Goal: Task Accomplishment & Management: Complete application form

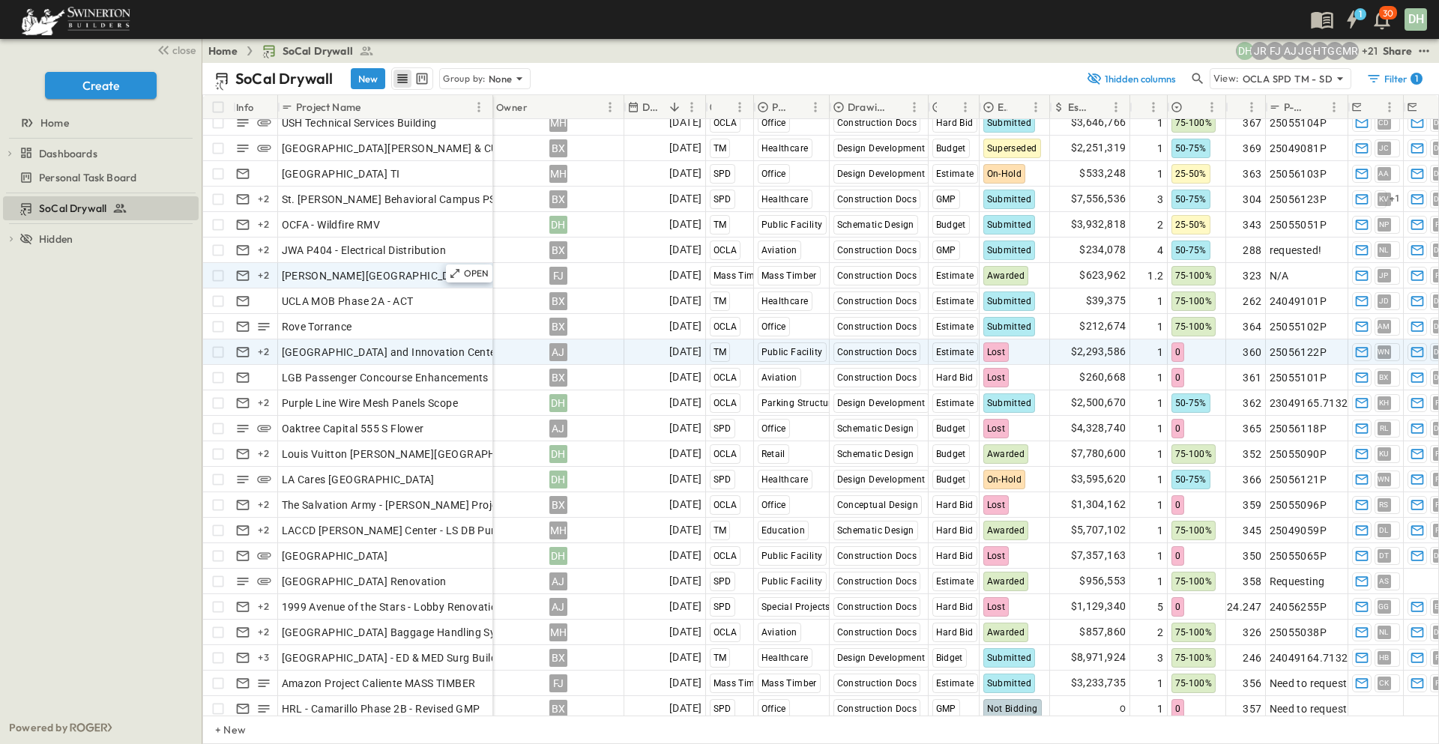
scroll to position [599, 0]
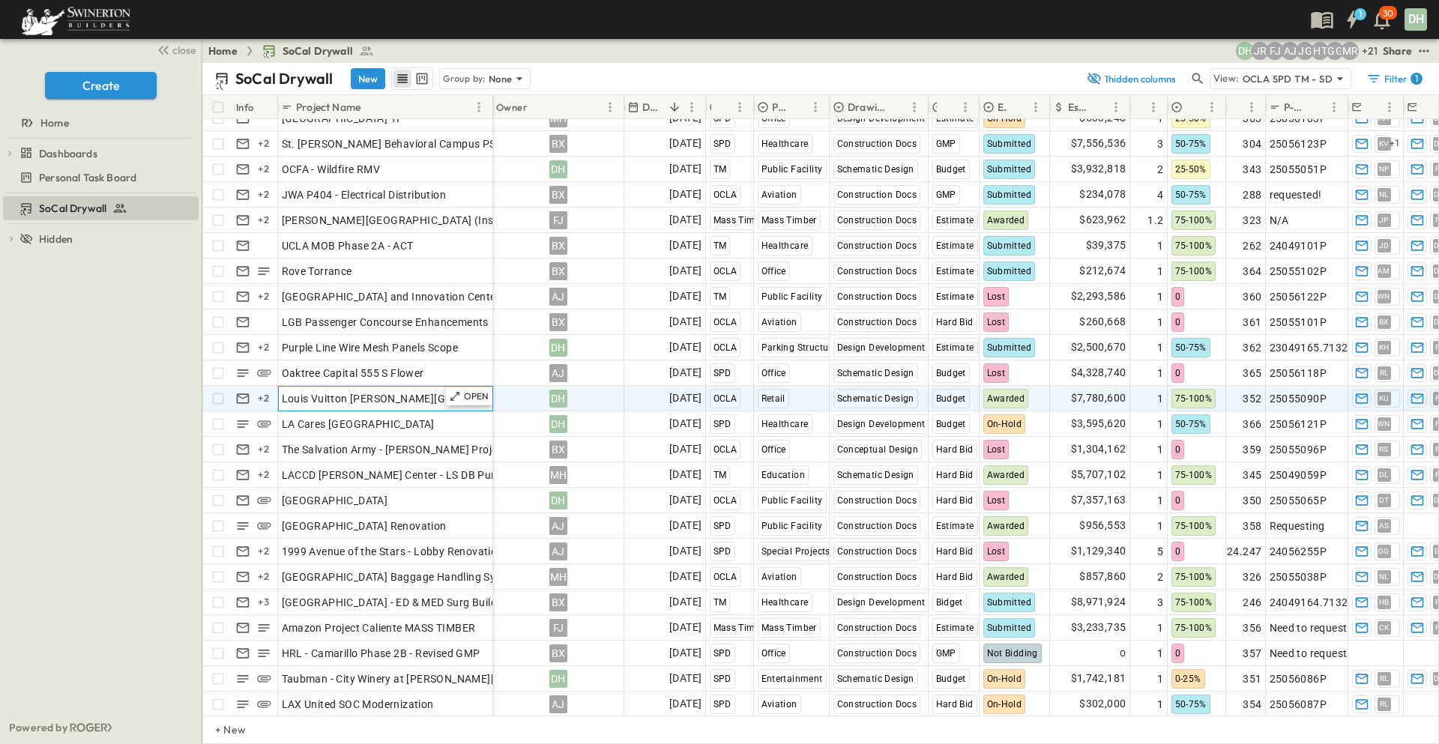
click at [419, 396] on div "Louis Vuitton [PERSON_NAME][GEOGRAPHIC_DATA]" at bounding box center [386, 398] width 208 height 21
click at [467, 395] on p "OPEN" at bounding box center [476, 396] width 25 height 12
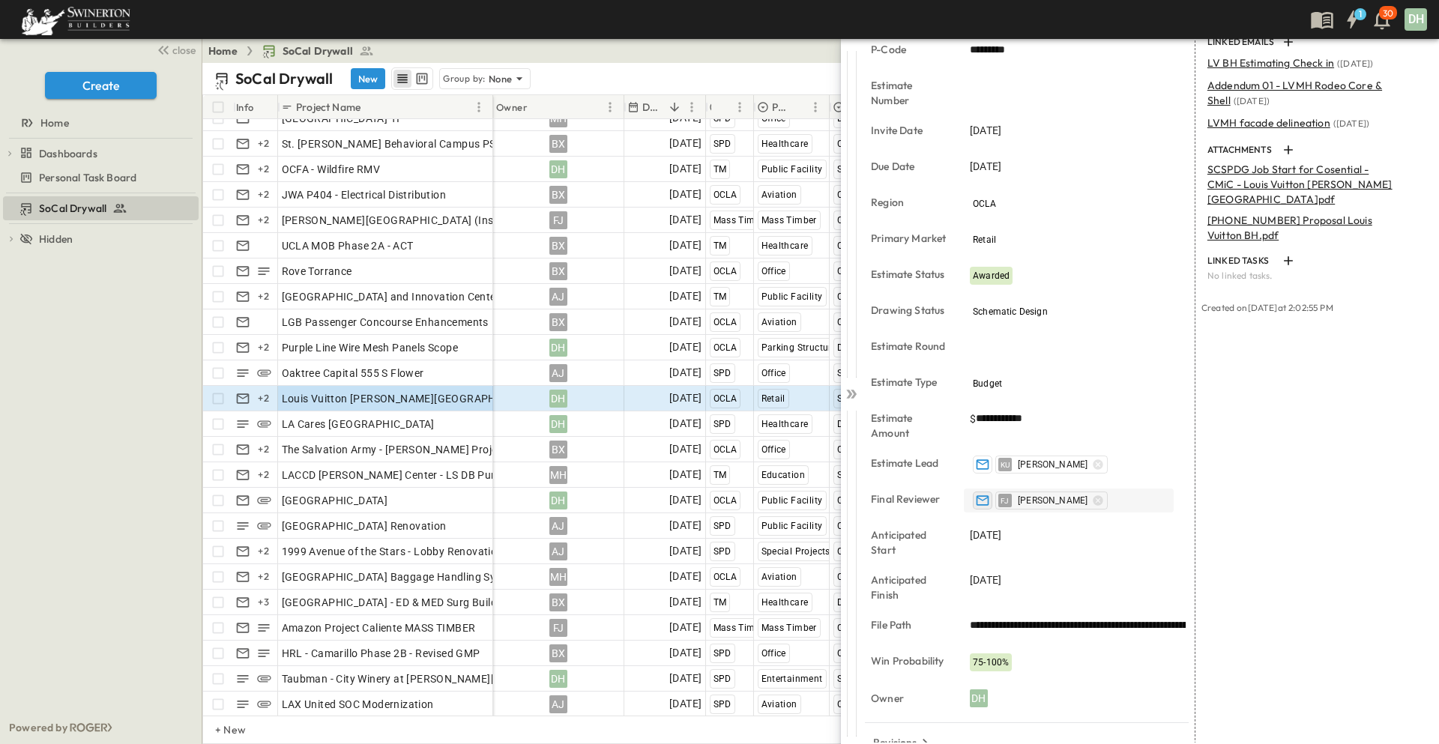
scroll to position [185, 0]
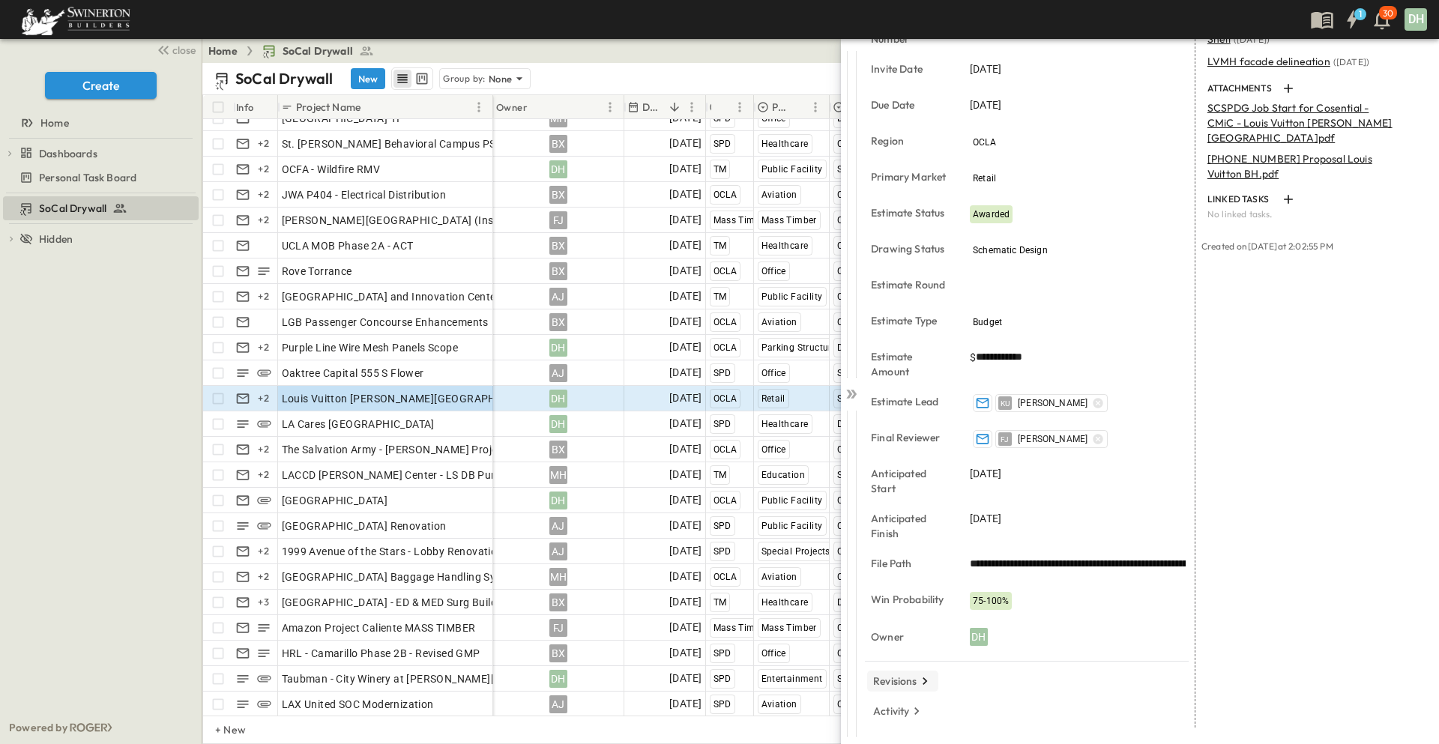
click at [909, 679] on p "Revisions" at bounding box center [895, 681] width 44 height 15
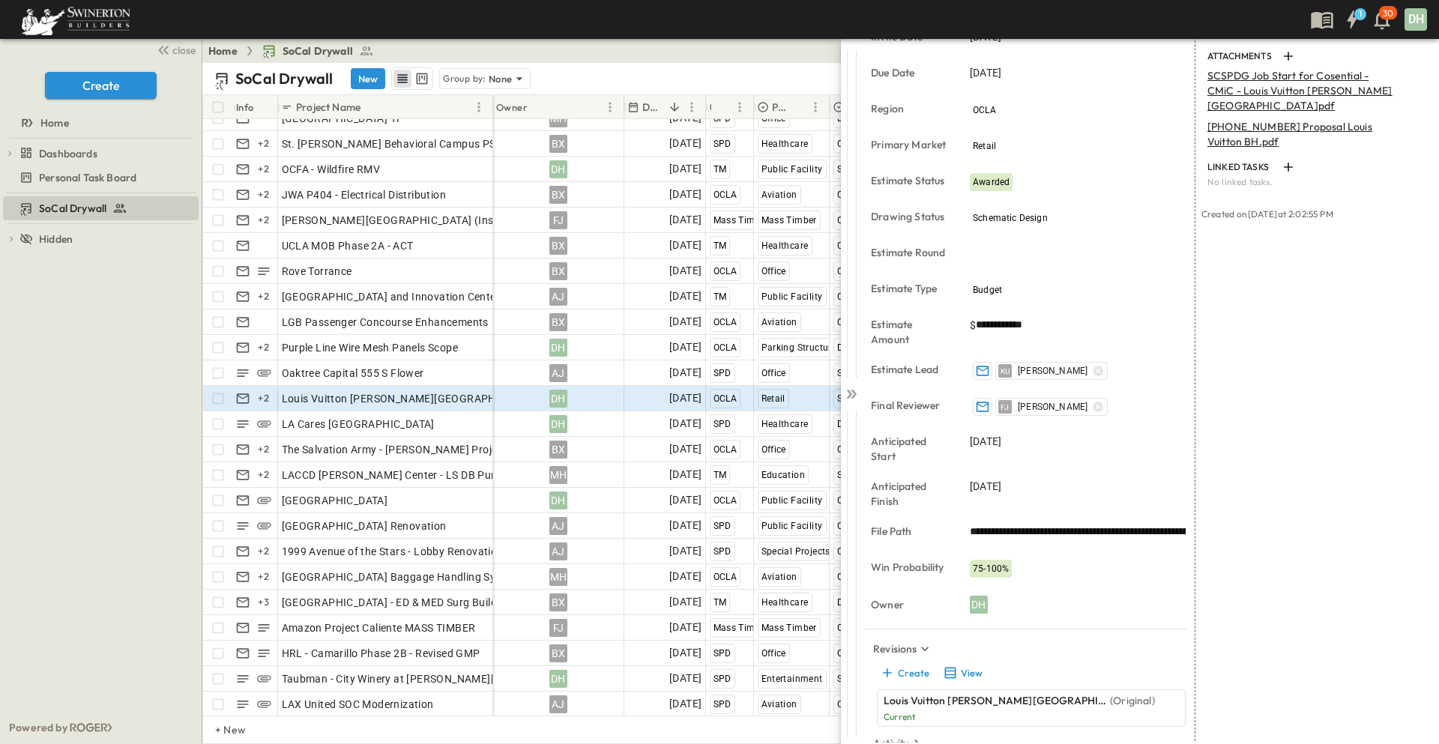
scroll to position [250, 0]
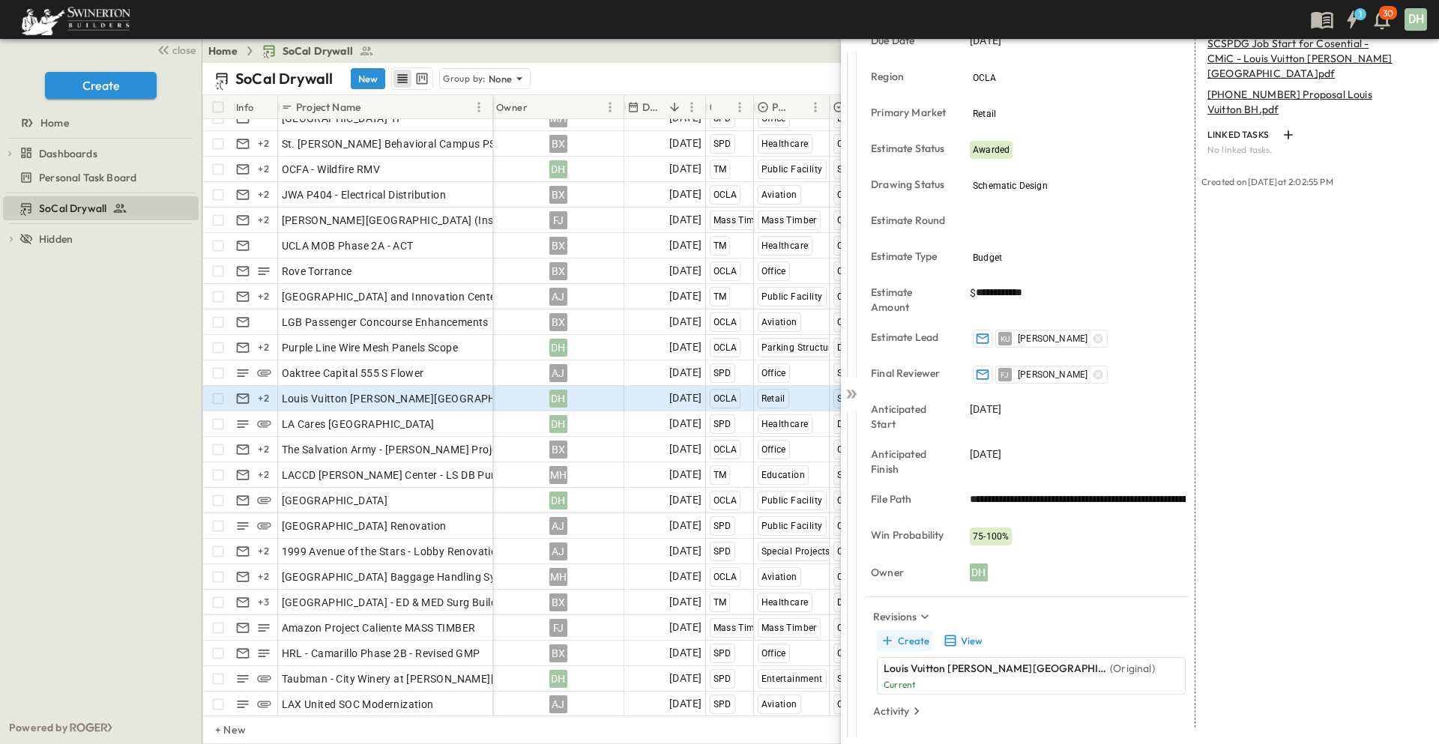
click at [913, 640] on button "Create" at bounding box center [904, 640] width 55 height 21
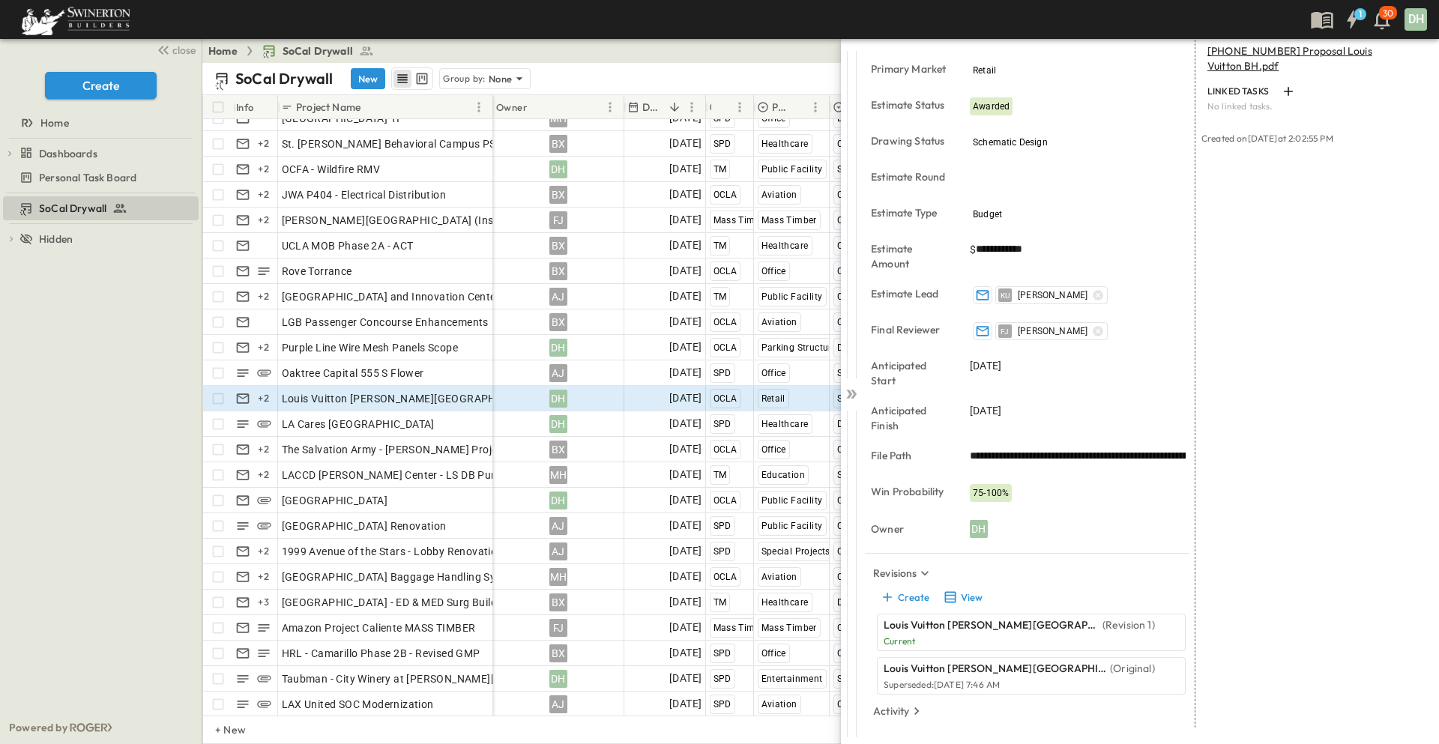
click at [1009, 639] on p "Current" at bounding box center [1018, 641] width 271 height 12
click at [970, 599] on button "View" at bounding box center [962, 597] width 48 height 21
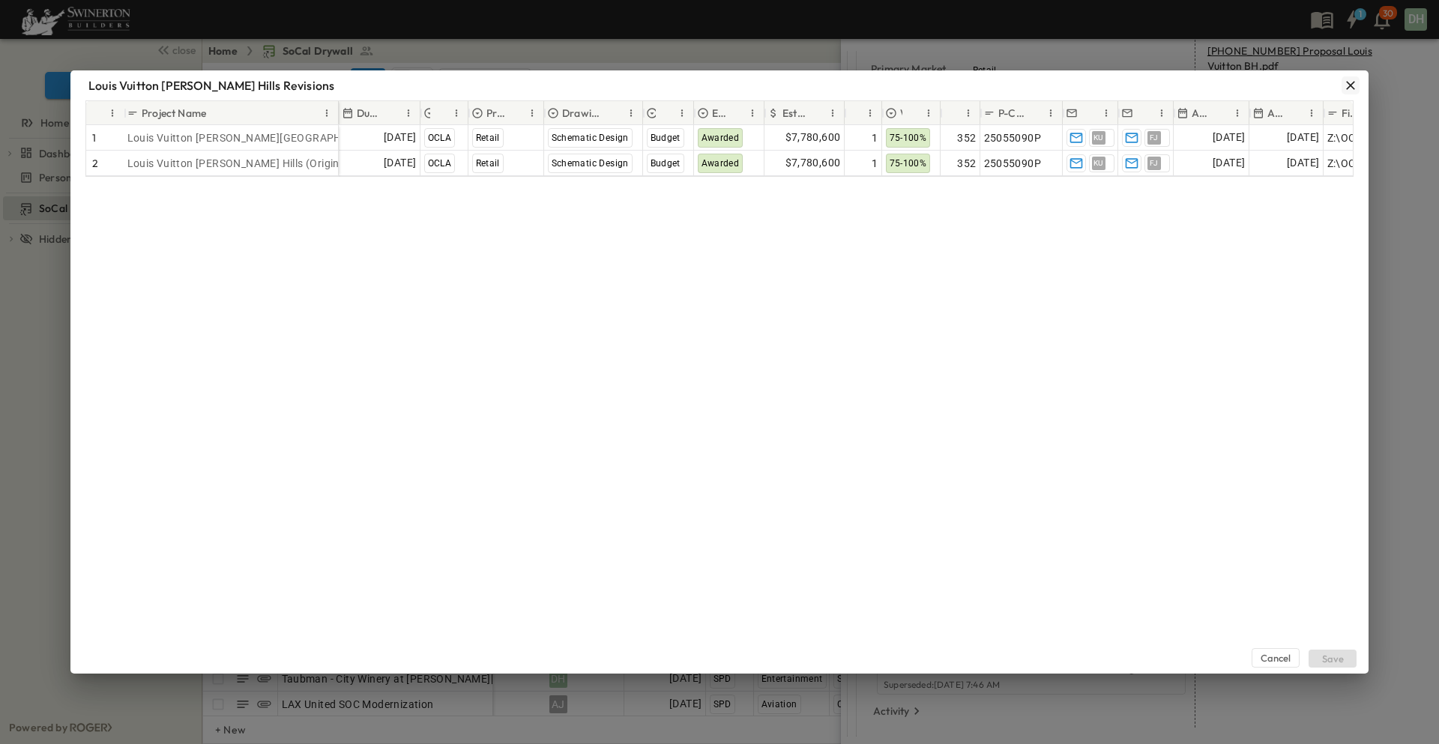
click at [1353, 85] on icon "button" at bounding box center [1350, 85] width 15 height 15
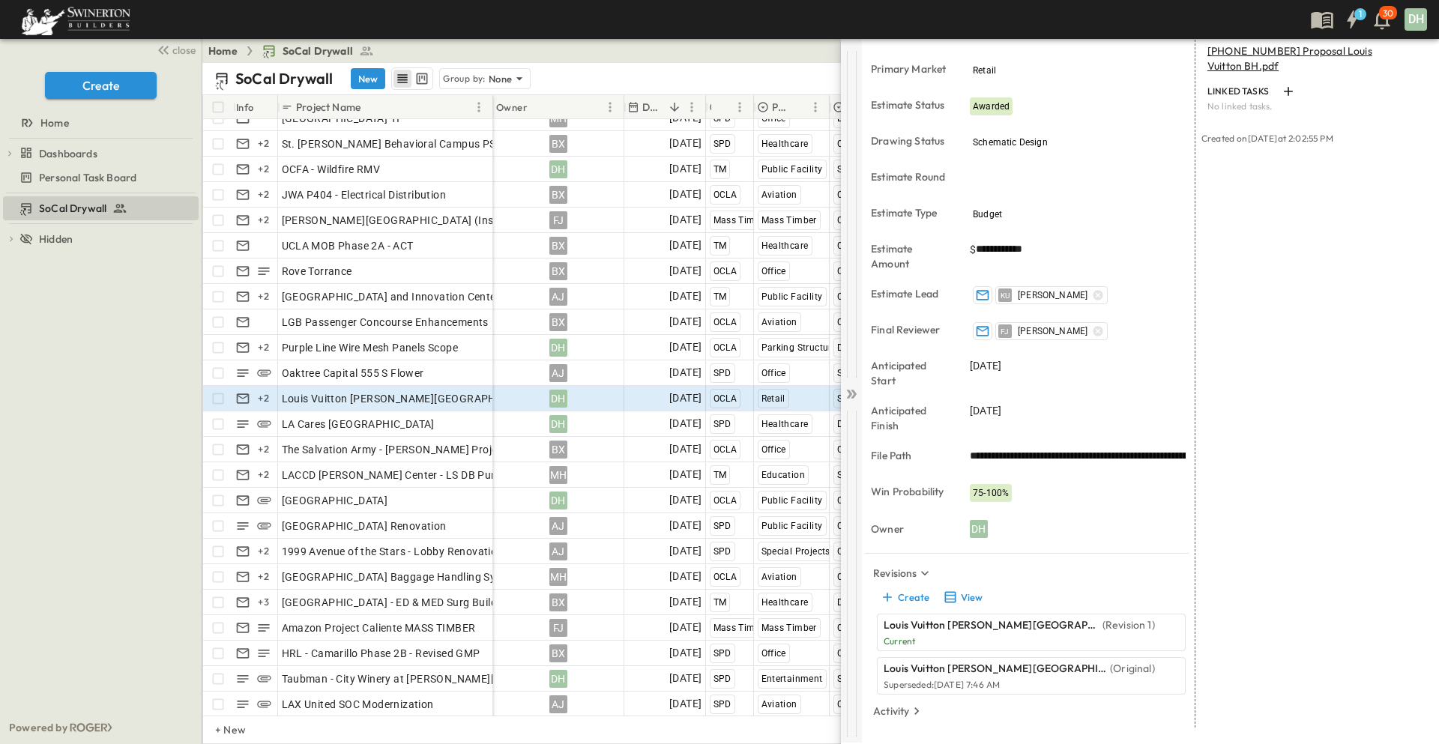
click at [853, 393] on icon at bounding box center [851, 394] width 15 height 15
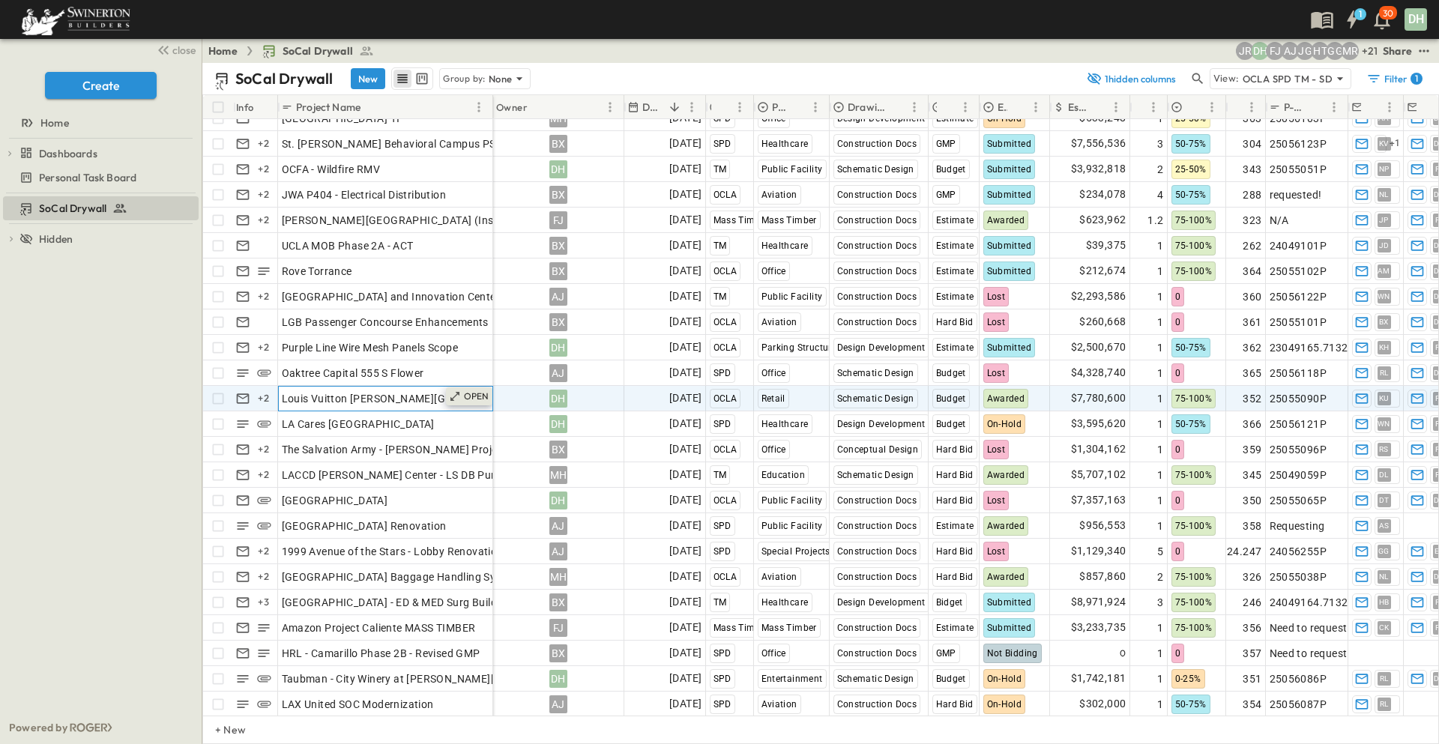
click at [479, 394] on p "OPEN" at bounding box center [476, 396] width 25 height 12
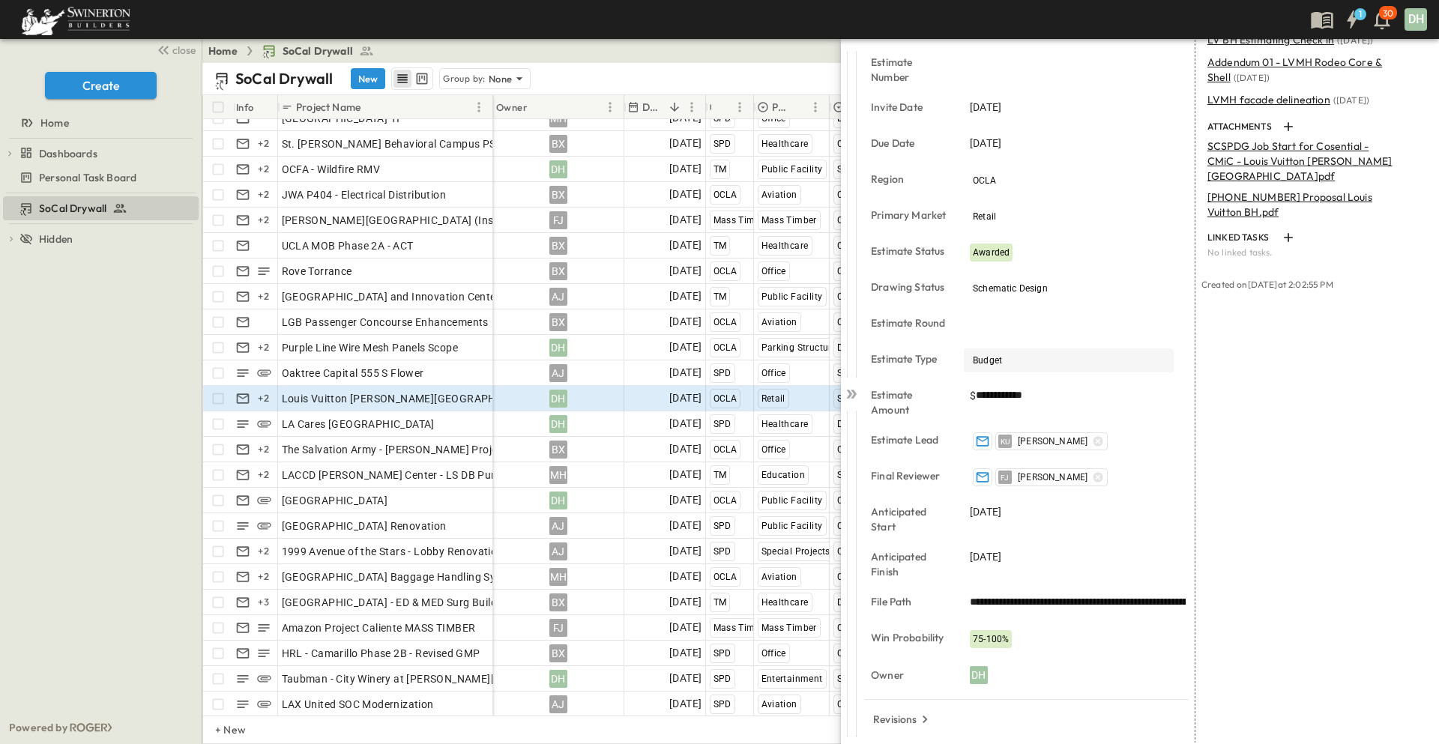
scroll to position [185, 0]
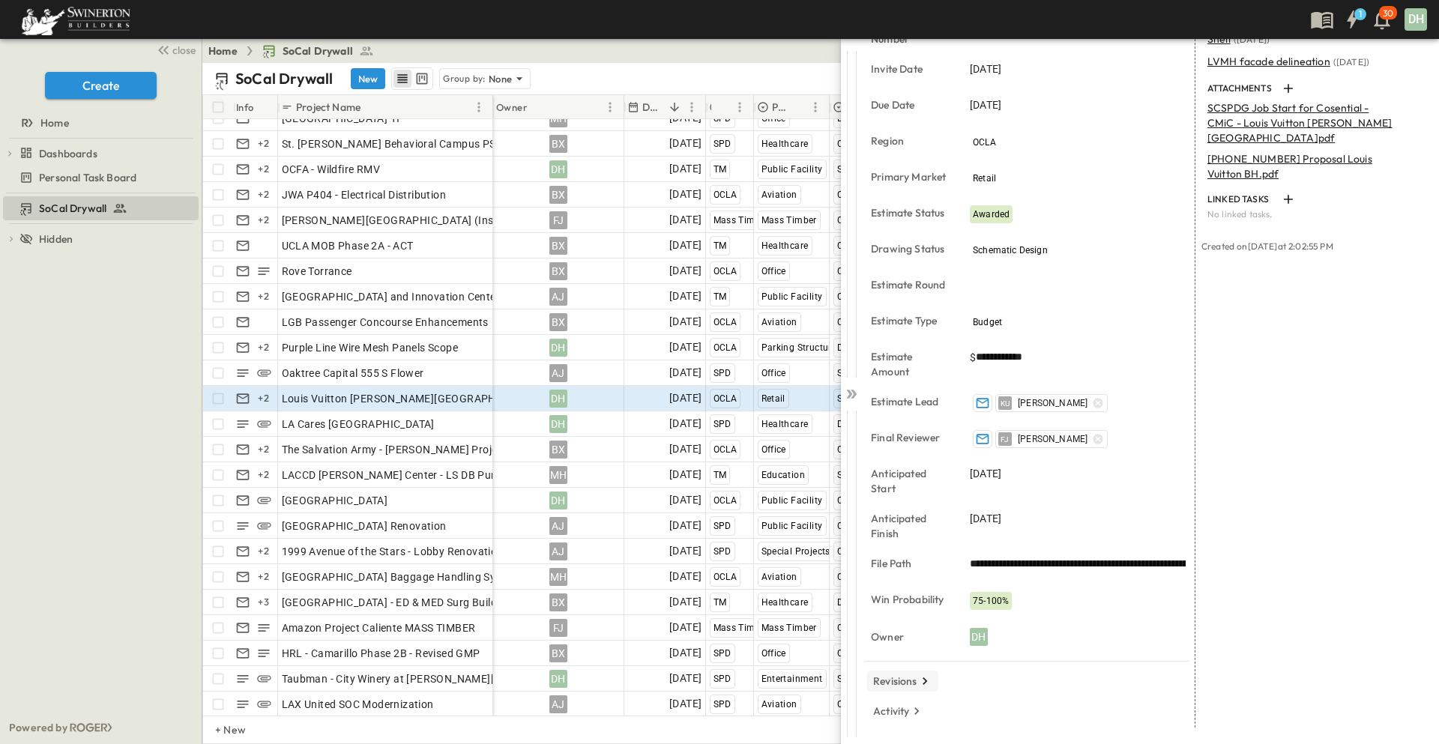
click at [912, 680] on p "Revisions" at bounding box center [895, 681] width 44 height 15
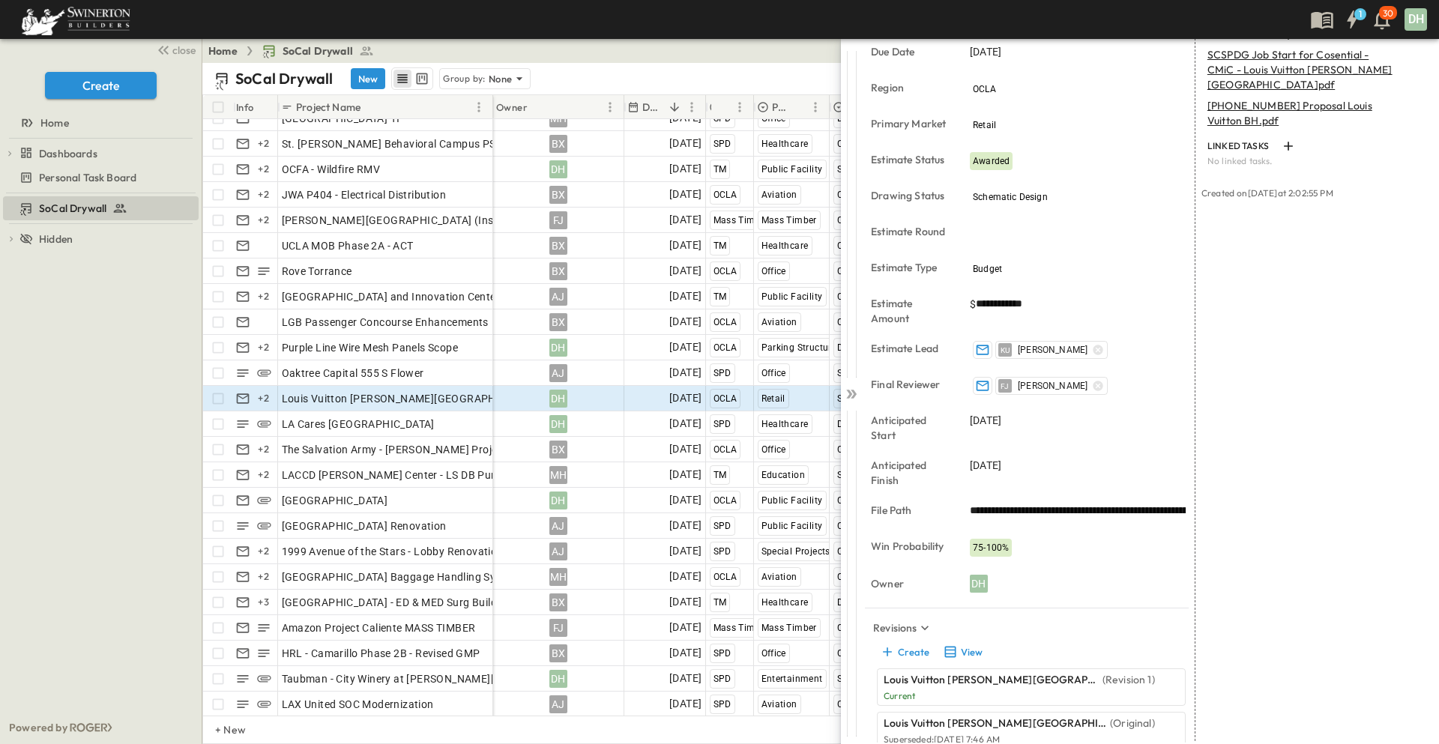
scroll to position [293, 0]
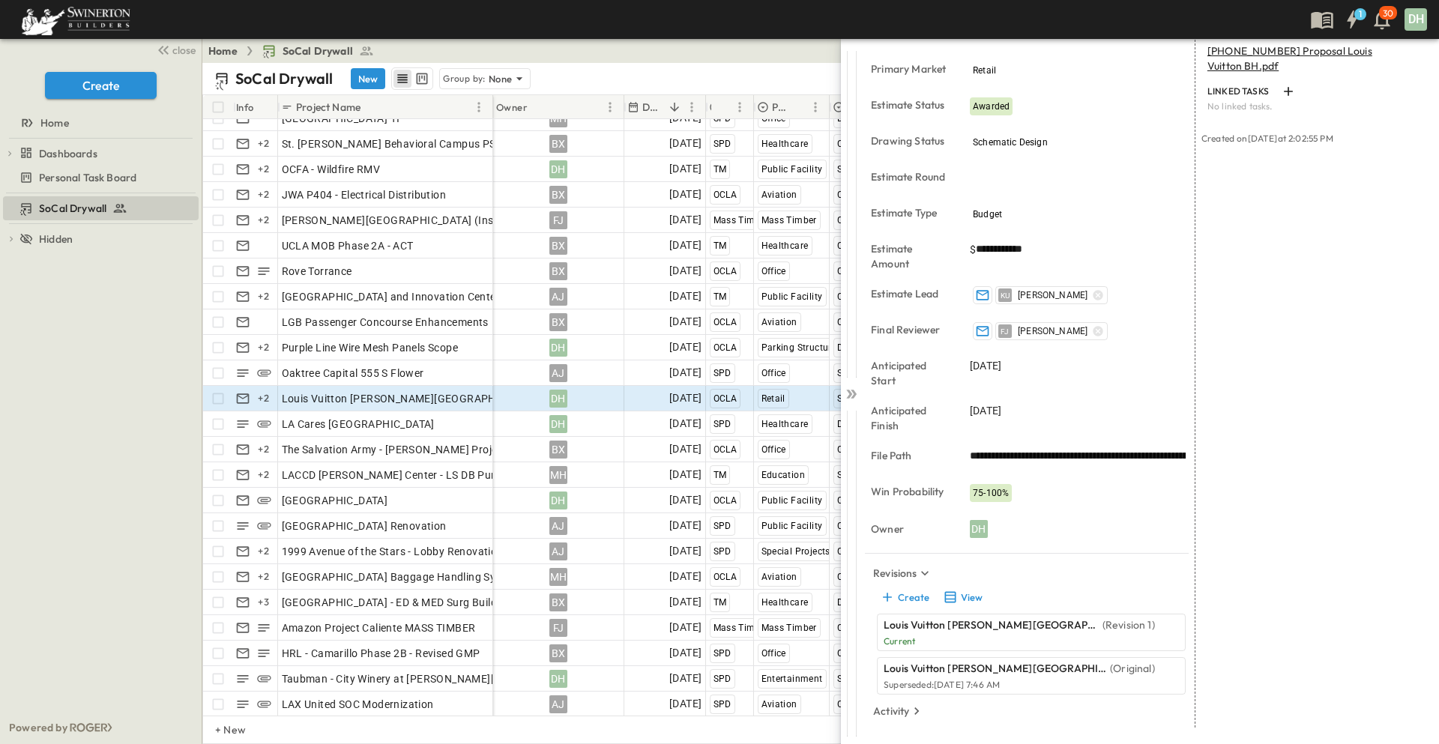
click at [951, 634] on div "Louis Vuitton [PERSON_NAME] Hills (Revision 1) Current" at bounding box center [1018, 632] width 271 height 30
click at [965, 599] on button "View" at bounding box center [962, 597] width 48 height 21
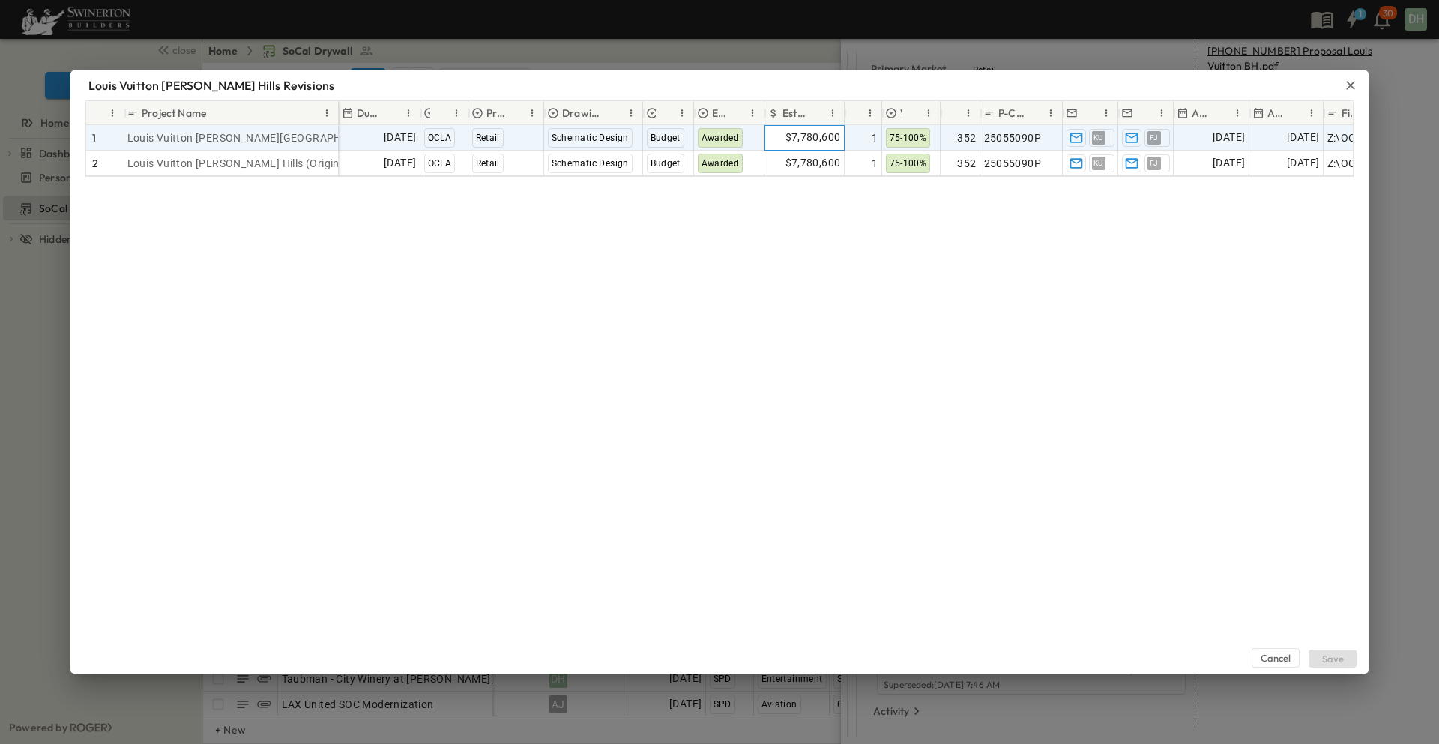
click at [808, 137] on span "$7,780,600" at bounding box center [812, 137] width 55 height 17
drag, startPoint x: 826, startPoint y: 136, endPoint x: 741, endPoint y: 140, distance: 84.8
click at [741, 140] on div "[DATE] OCLA Retail Schematic Design Budget Awarded ​ $ ******* 1 75-100% 352 25…" at bounding box center [909, 137] width 1140 height 25
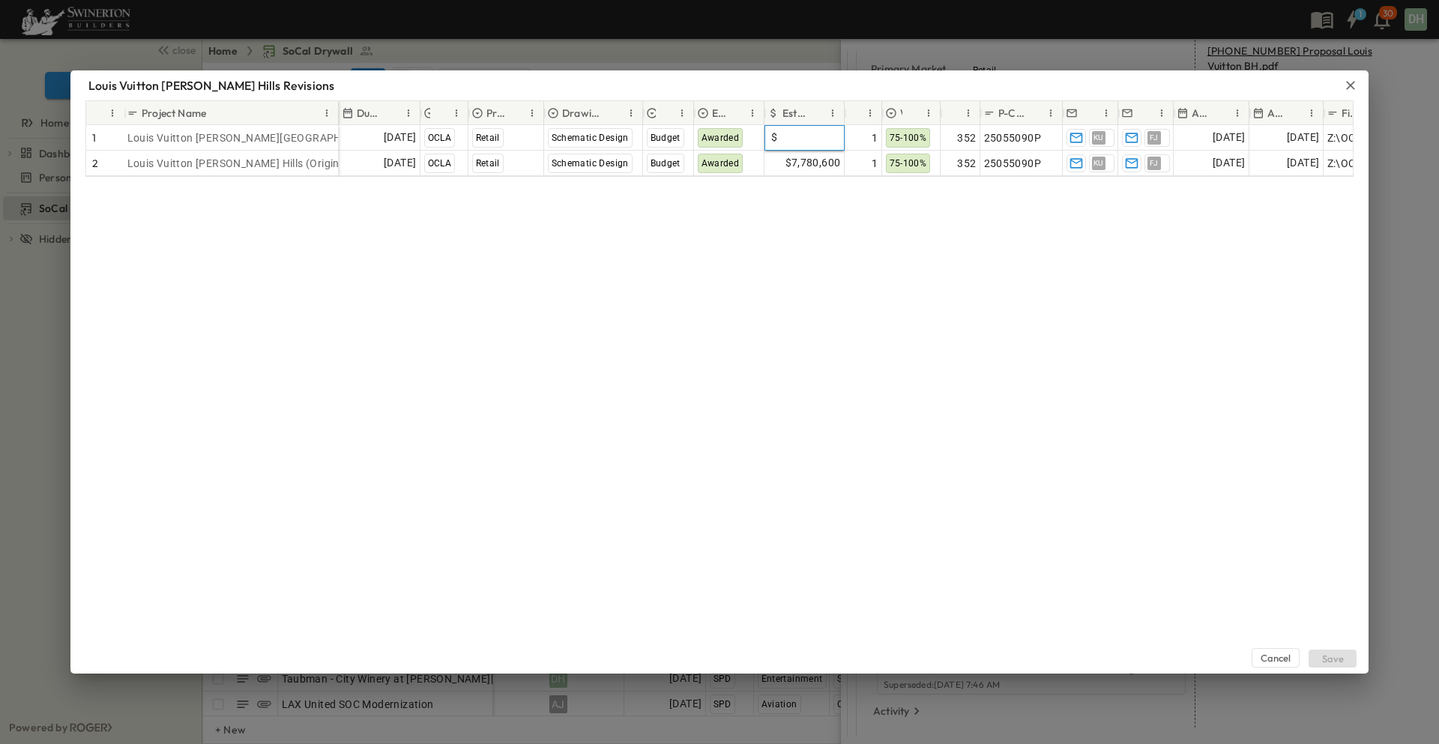
click at [828, 284] on div "Cancel Save" at bounding box center [719, 425] width 1298 height 497
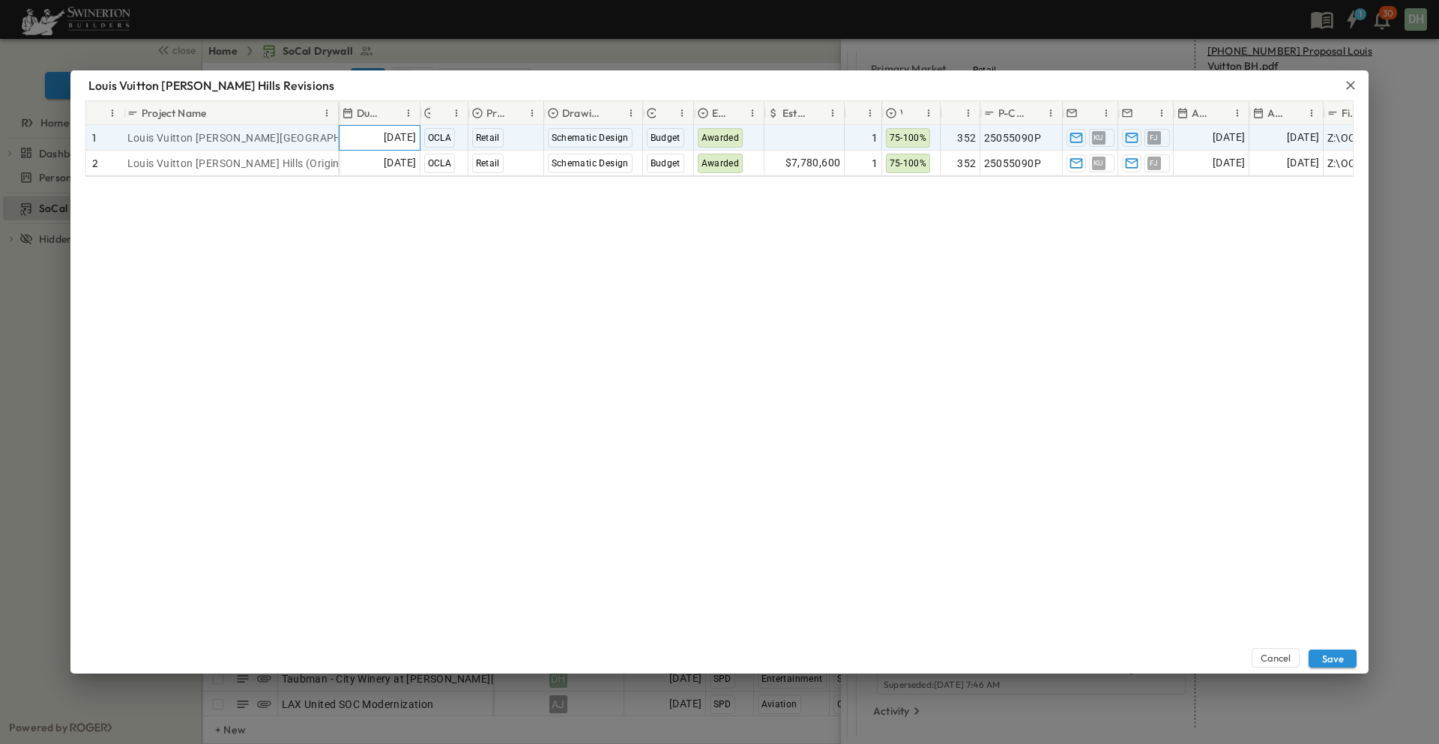
click at [384, 134] on span "[DATE]" at bounding box center [400, 137] width 32 height 17
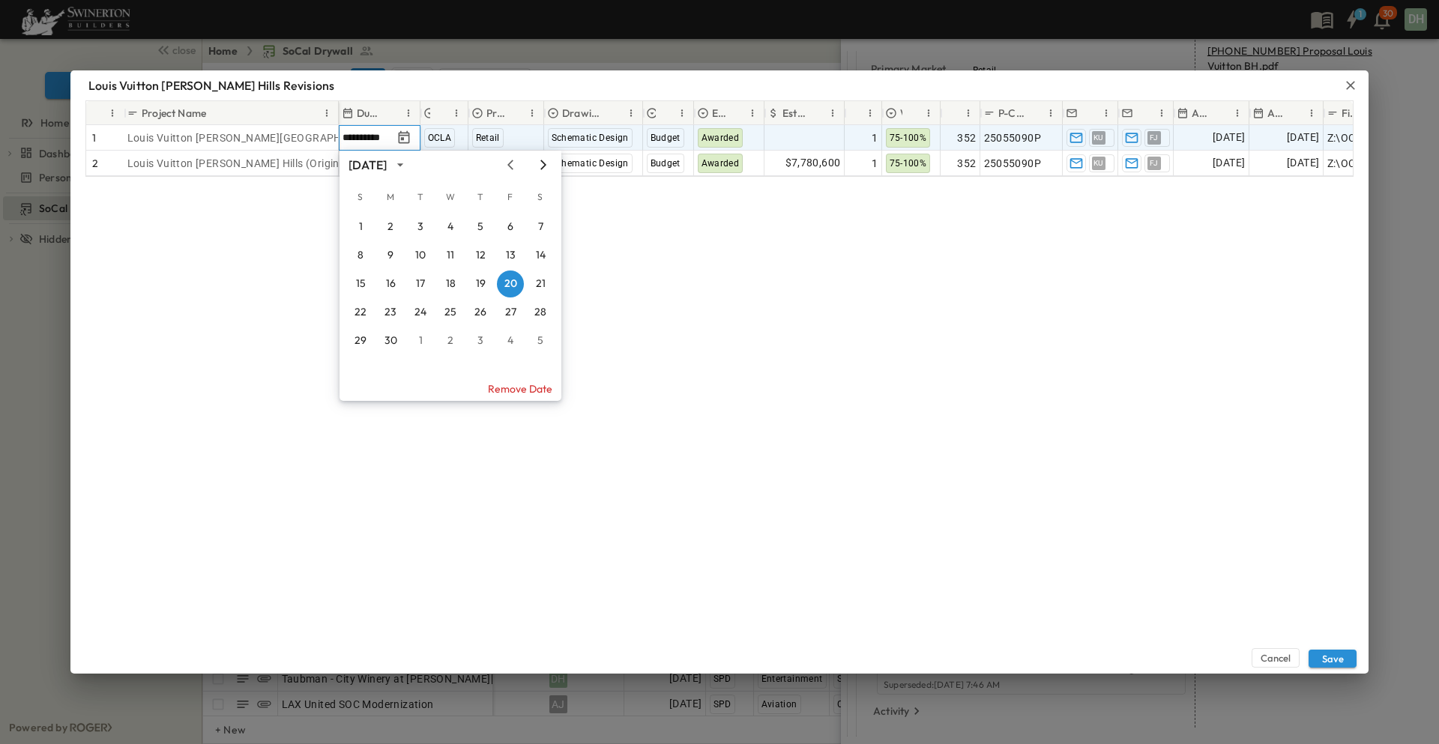
click at [547, 163] on icon "Next month" at bounding box center [543, 165] width 18 height 12
click at [545, 162] on icon "Next month" at bounding box center [543, 165] width 18 height 12
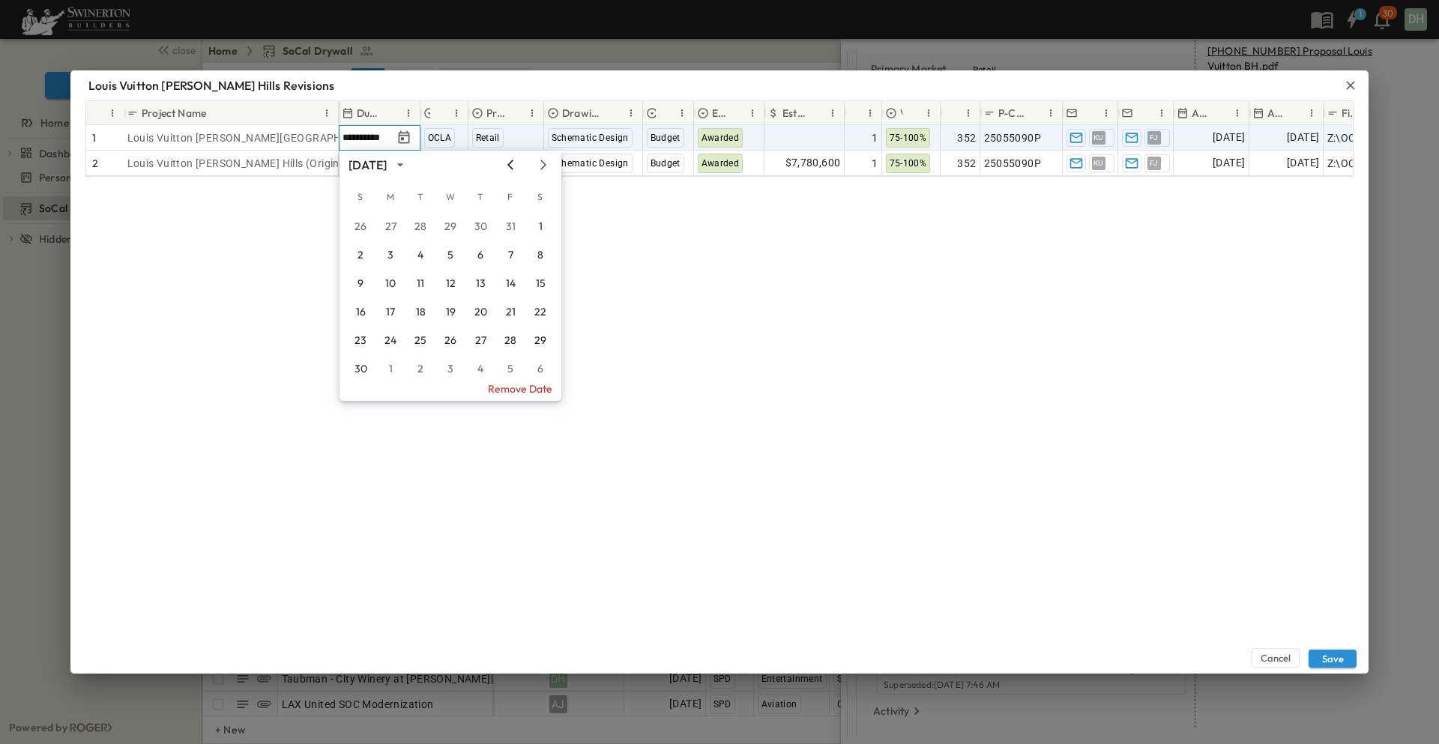
click at [513, 167] on icon "Previous month" at bounding box center [510, 165] width 18 height 12
click at [449, 223] on button "1" at bounding box center [450, 227] width 27 height 27
click at [1338, 660] on button "Save" at bounding box center [1332, 659] width 48 height 18
click at [1332, 659] on button "Save" at bounding box center [1332, 659] width 48 height 18
click at [1388, 511] on div "Louis Vuitton [PERSON_NAME] Hills Revisions # Project Name Due Date Region Prim…" at bounding box center [719, 372] width 1439 height 744
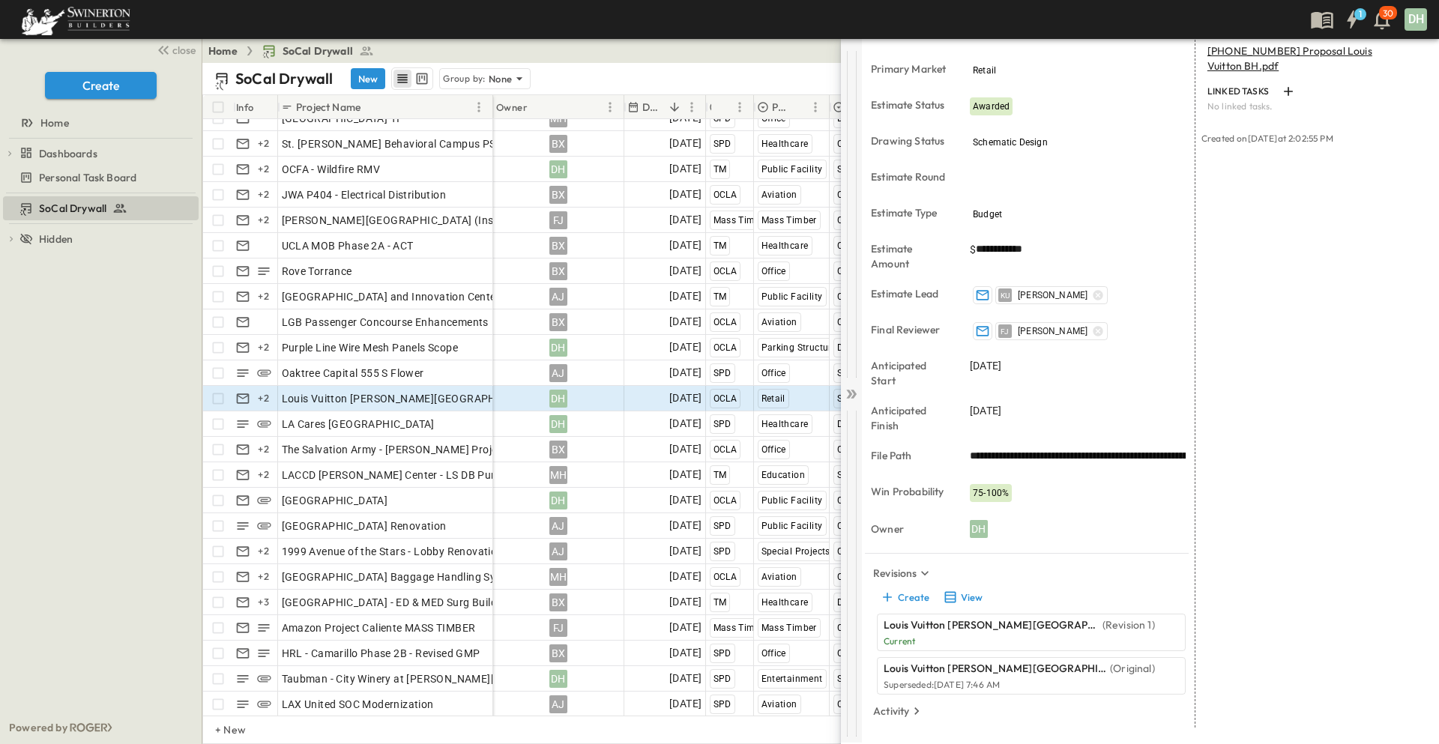
click at [853, 393] on icon at bounding box center [854, 394] width 6 height 9
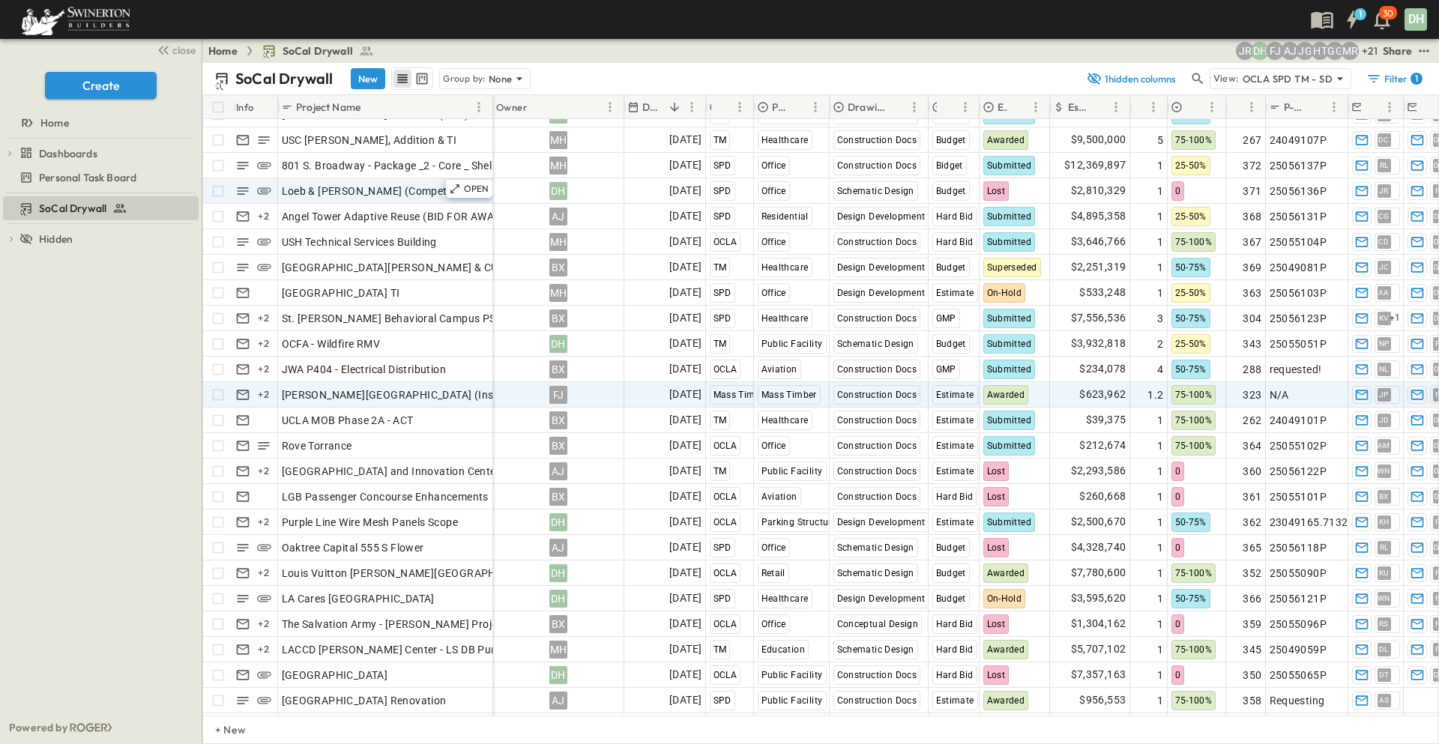
scroll to position [450, 0]
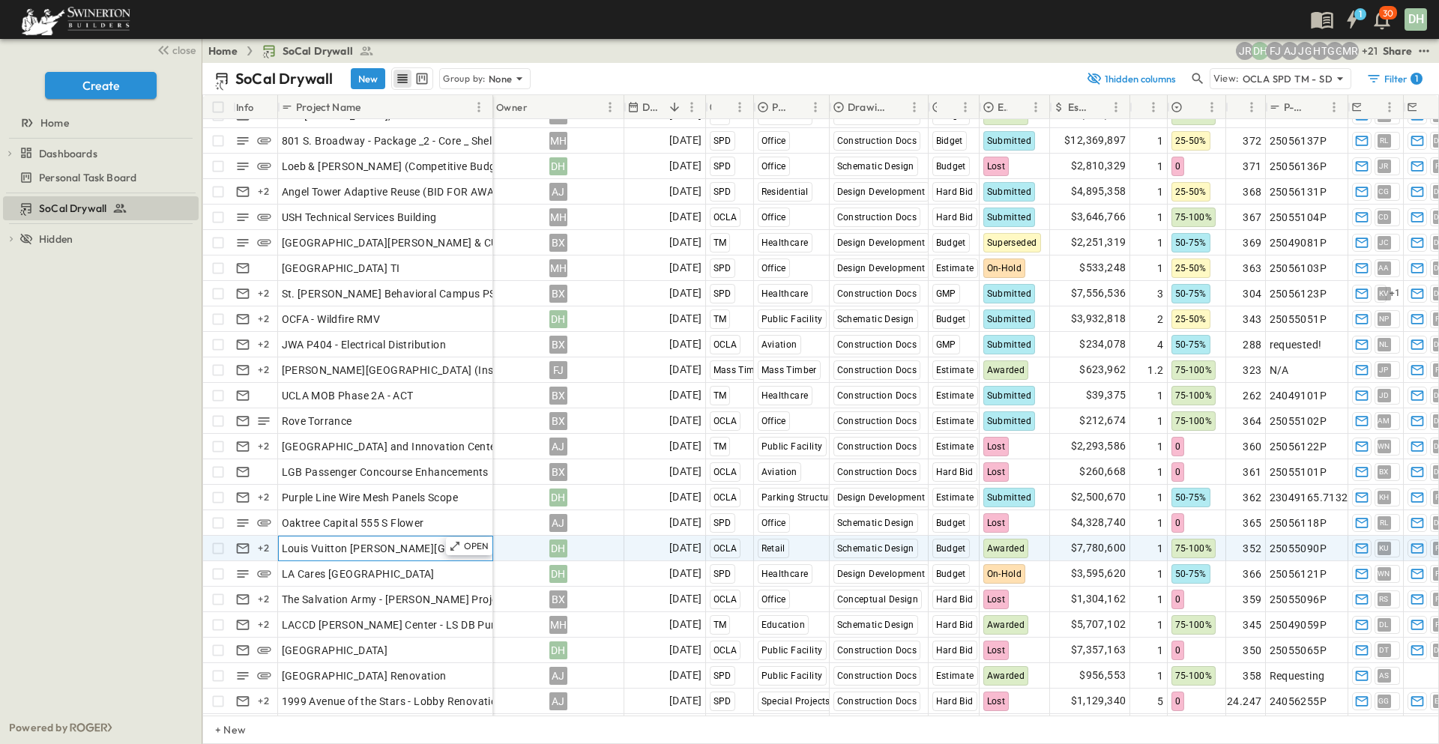
click at [436, 541] on div "Louis Vuitton [PERSON_NAME][GEOGRAPHIC_DATA]" at bounding box center [386, 548] width 208 height 21
click at [477, 549] on p "OPEN" at bounding box center [476, 546] width 25 height 12
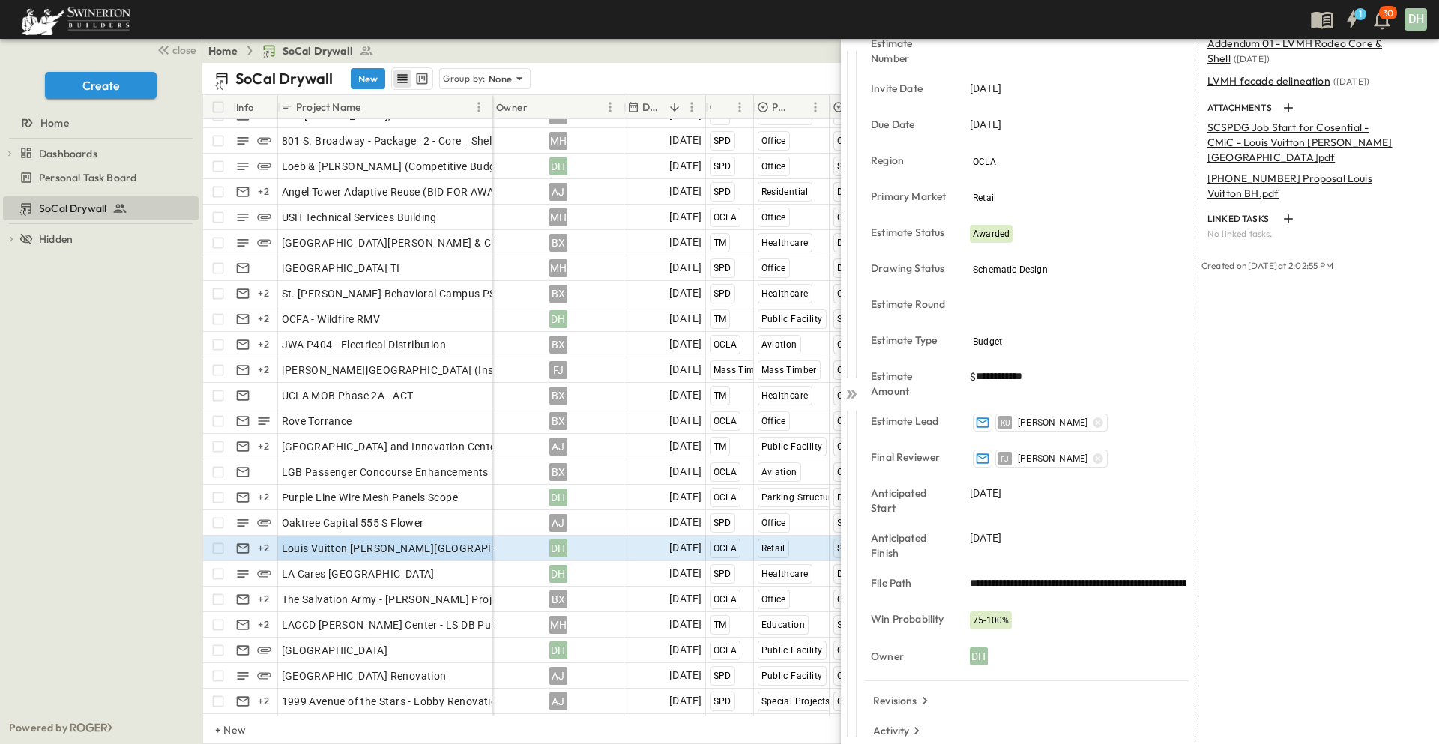
scroll to position [185, 0]
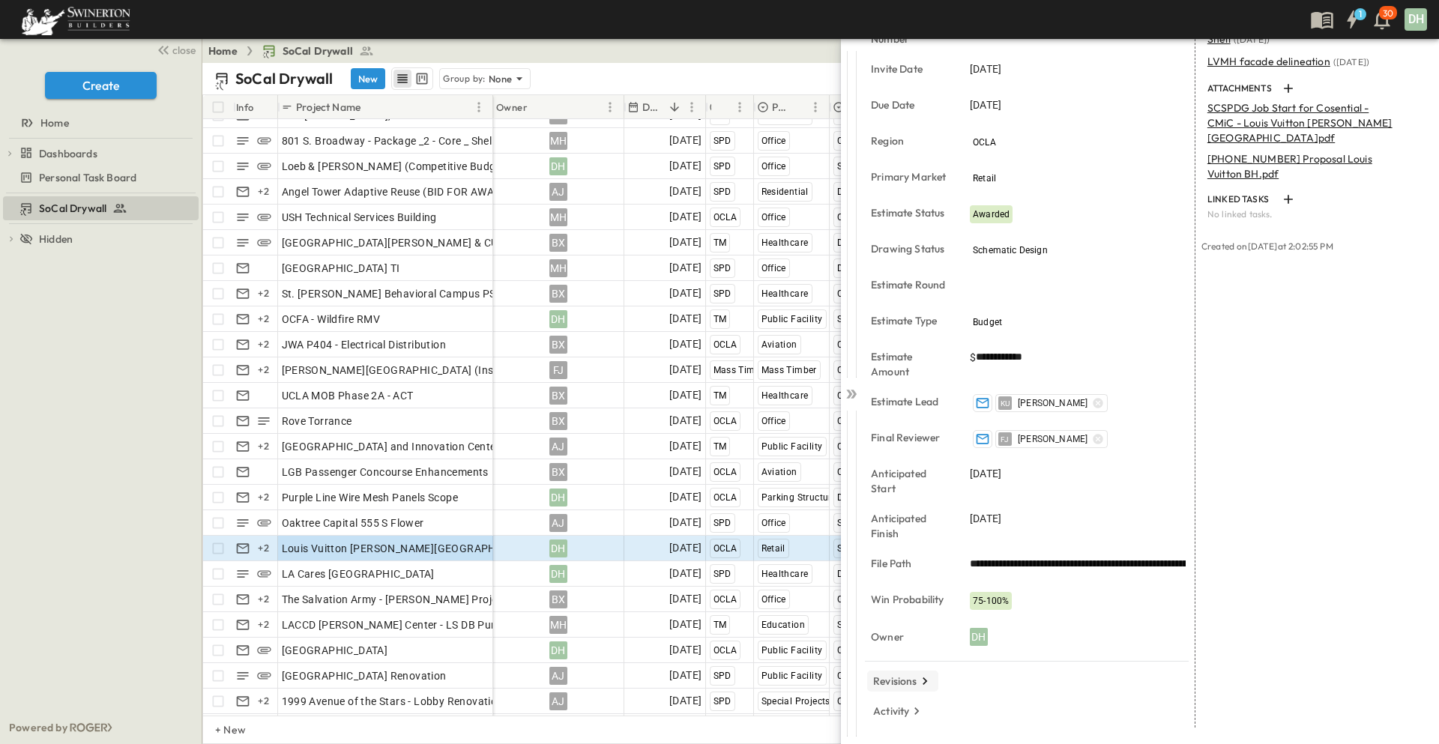
click at [908, 682] on p "Revisions" at bounding box center [895, 681] width 44 height 15
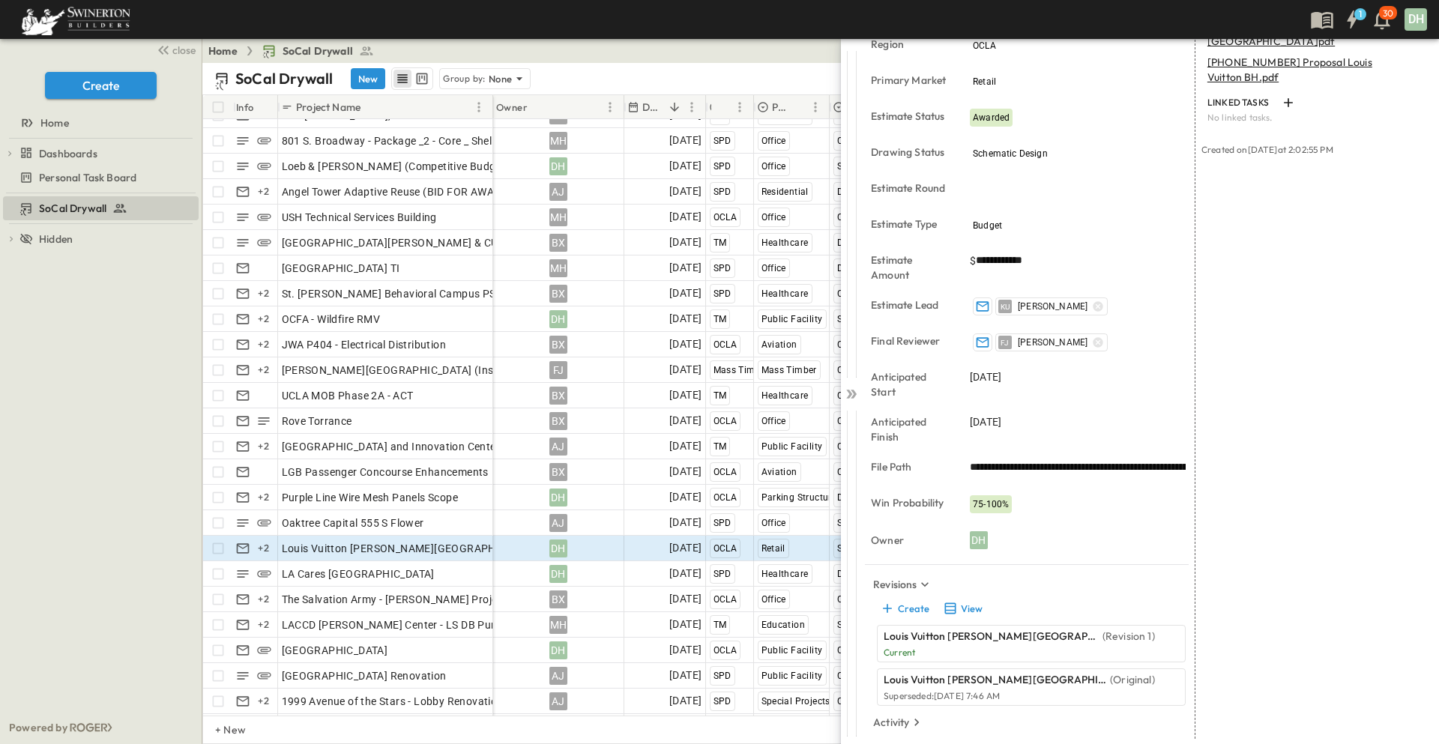
scroll to position [293, 0]
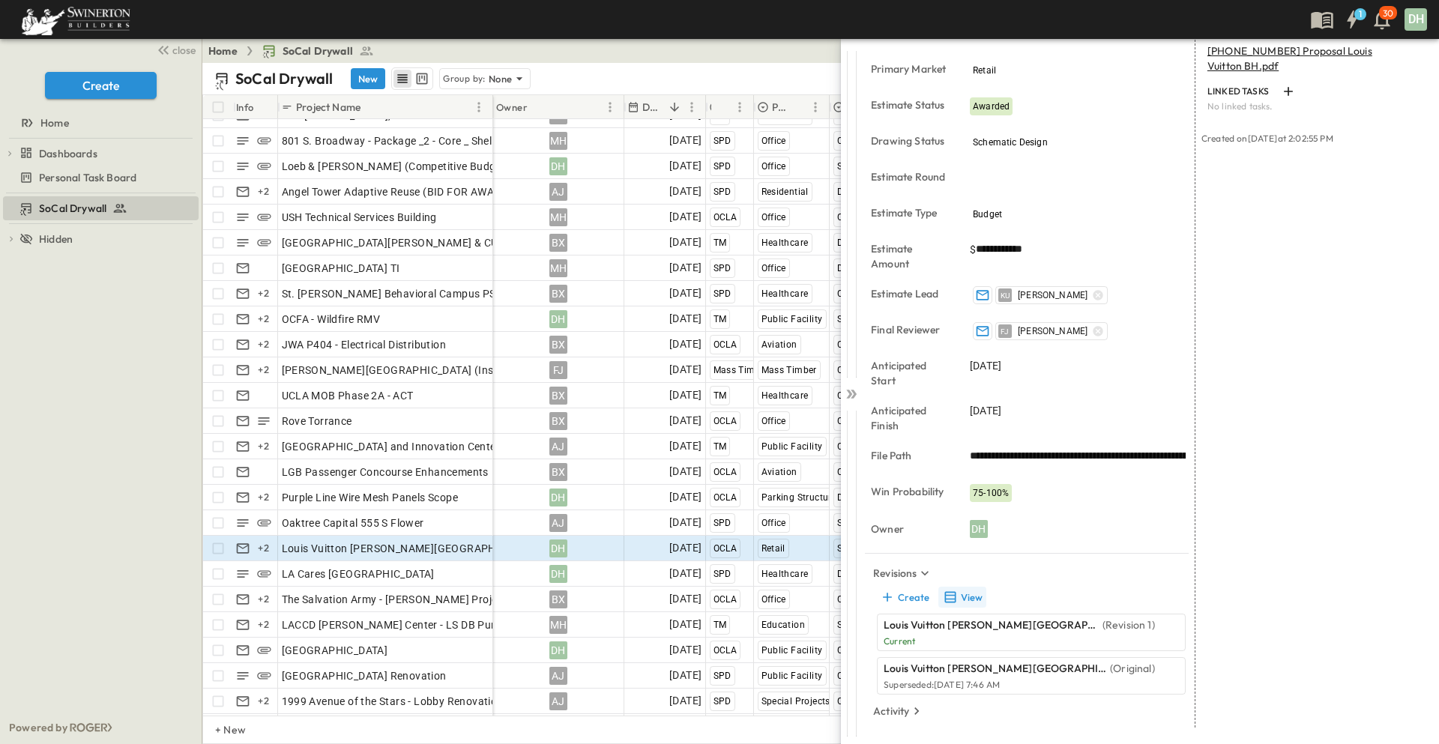
click at [962, 599] on button "View" at bounding box center [962, 597] width 48 height 21
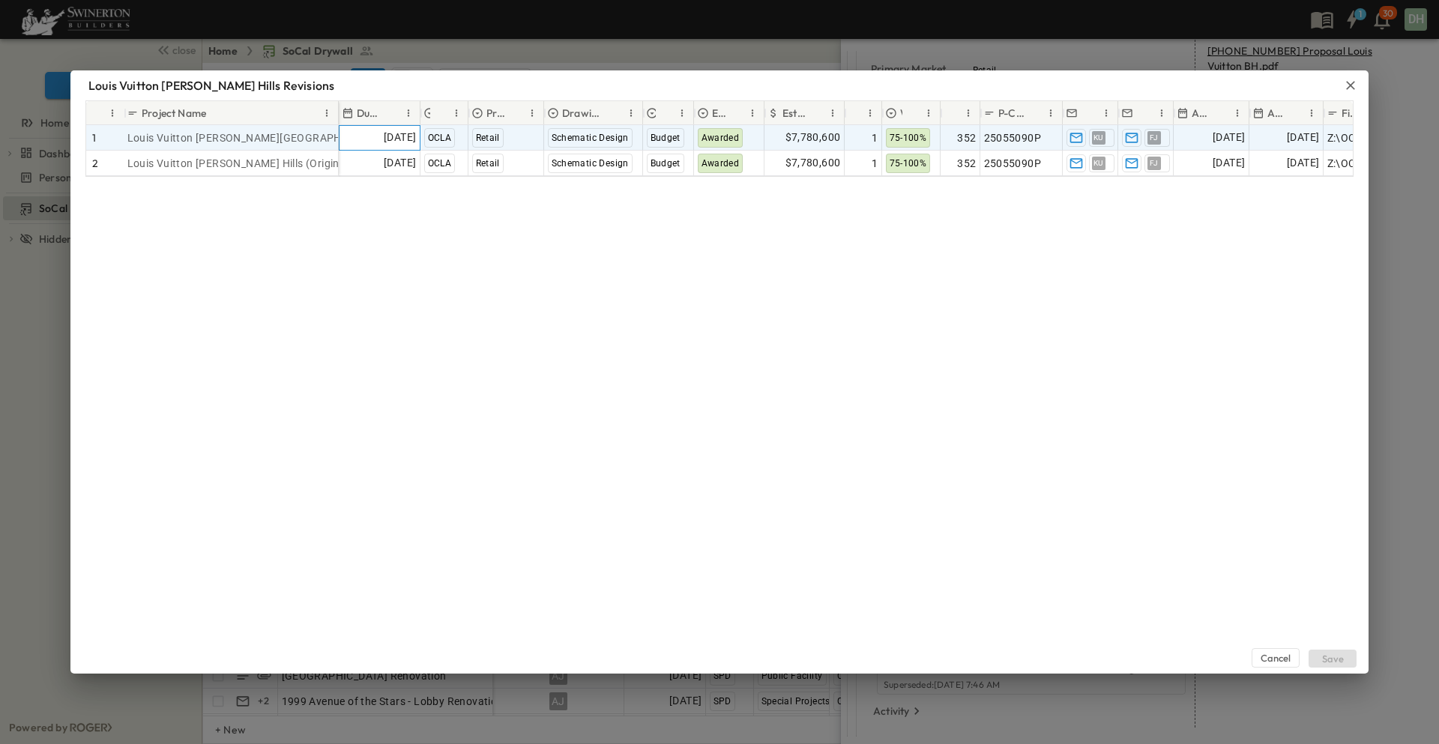
click at [384, 138] on span "[DATE]" at bounding box center [400, 137] width 32 height 17
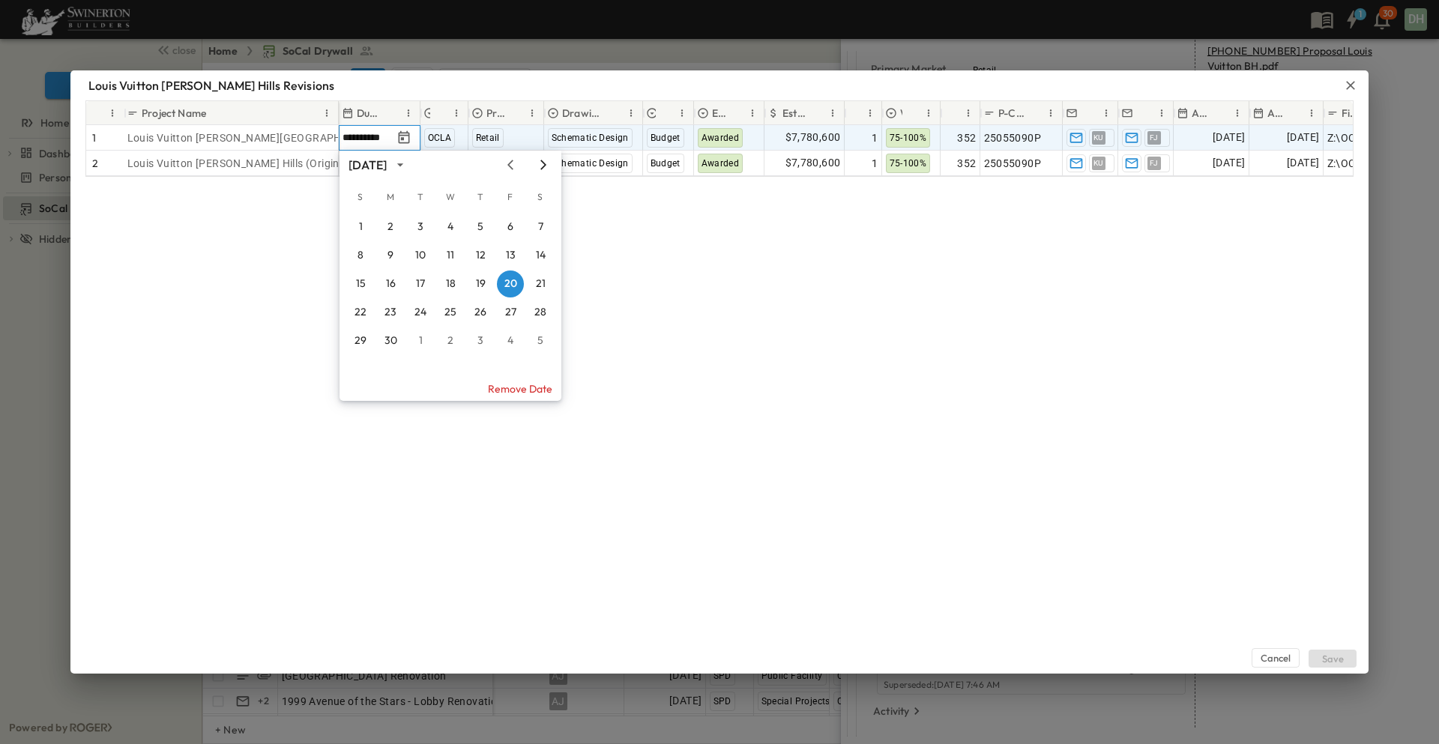
click at [545, 165] on icon "Next month" at bounding box center [543, 165] width 6 height 10
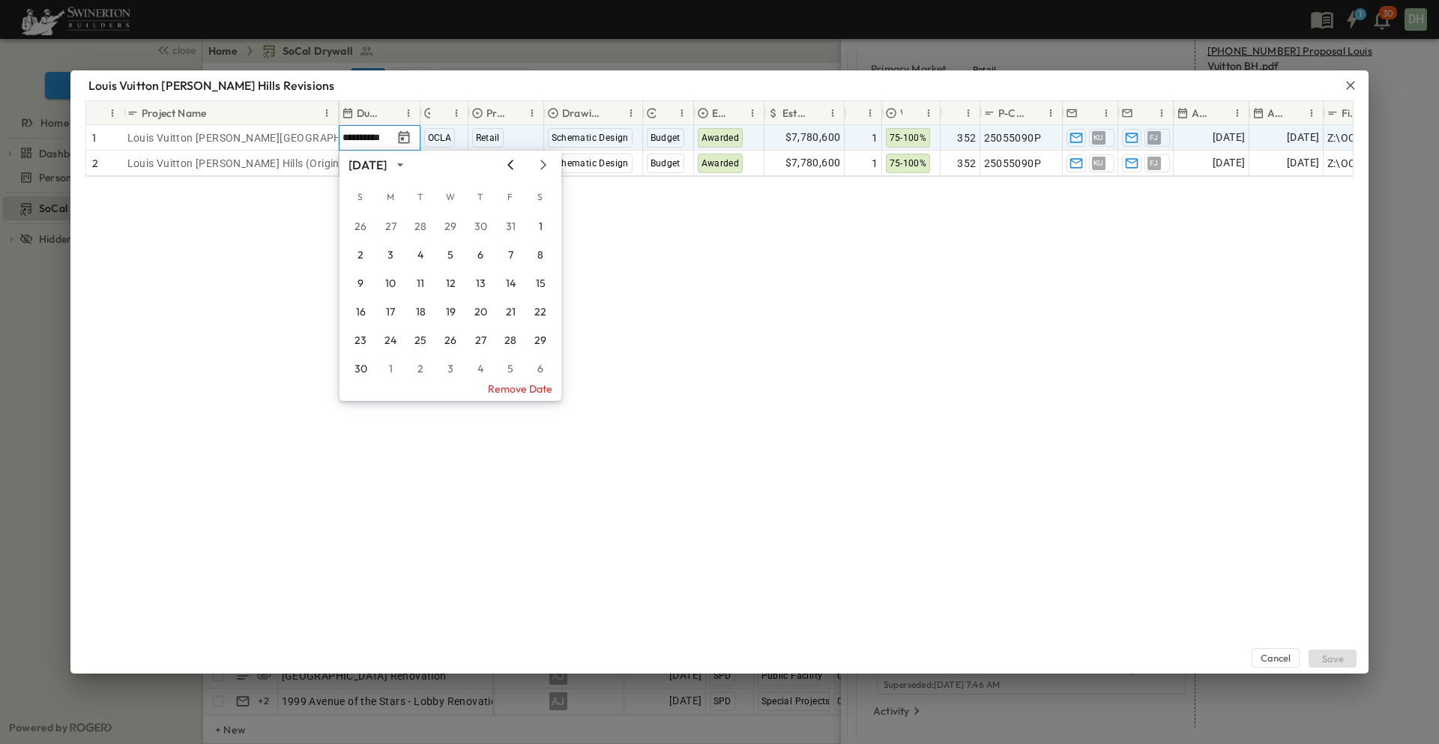
click at [513, 163] on icon "Previous month" at bounding box center [510, 165] width 18 height 12
click at [453, 231] on button "1" at bounding box center [450, 227] width 27 height 27
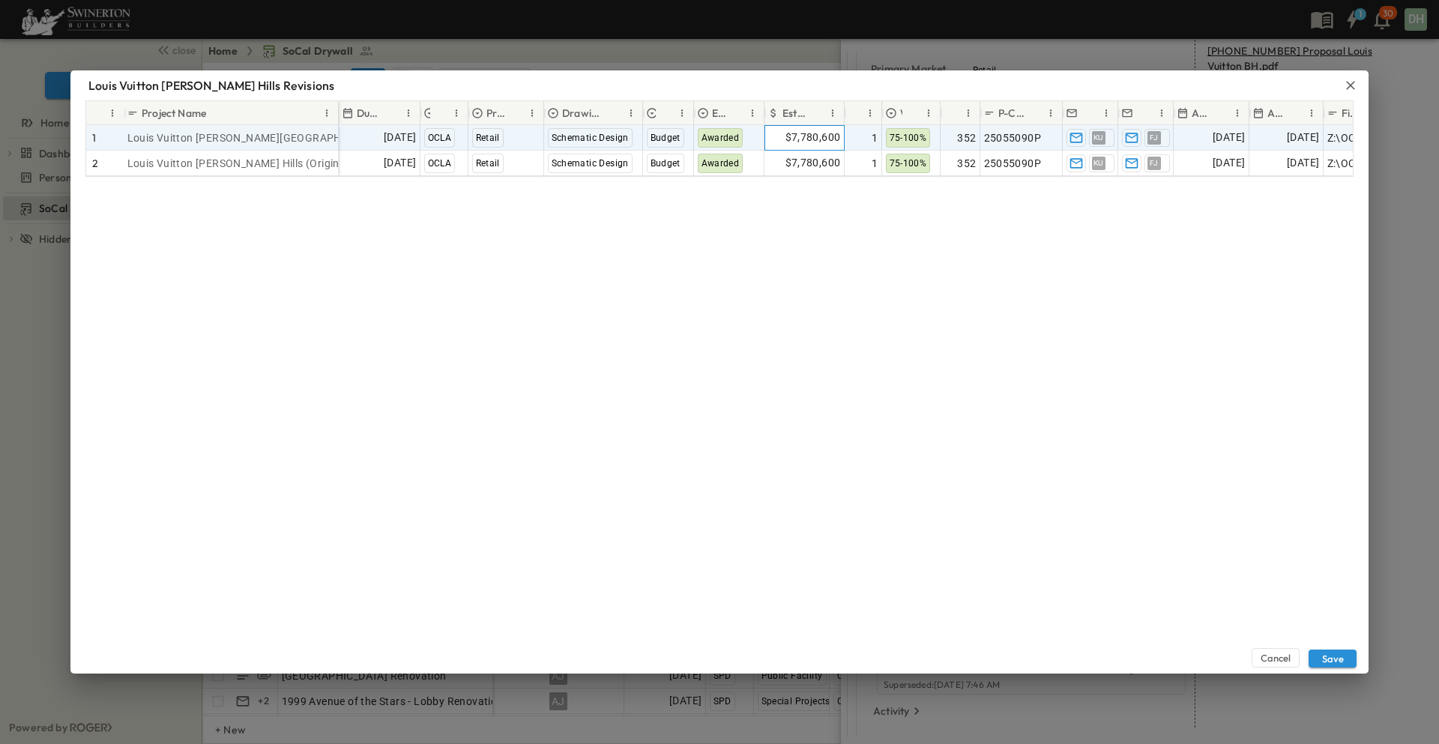
click at [796, 132] on span "$7,780,600" at bounding box center [812, 137] width 55 height 17
click at [802, 135] on input "*******" at bounding box center [807, 137] width 60 height 15
click at [1337, 656] on button "Save" at bounding box center [1332, 659] width 48 height 18
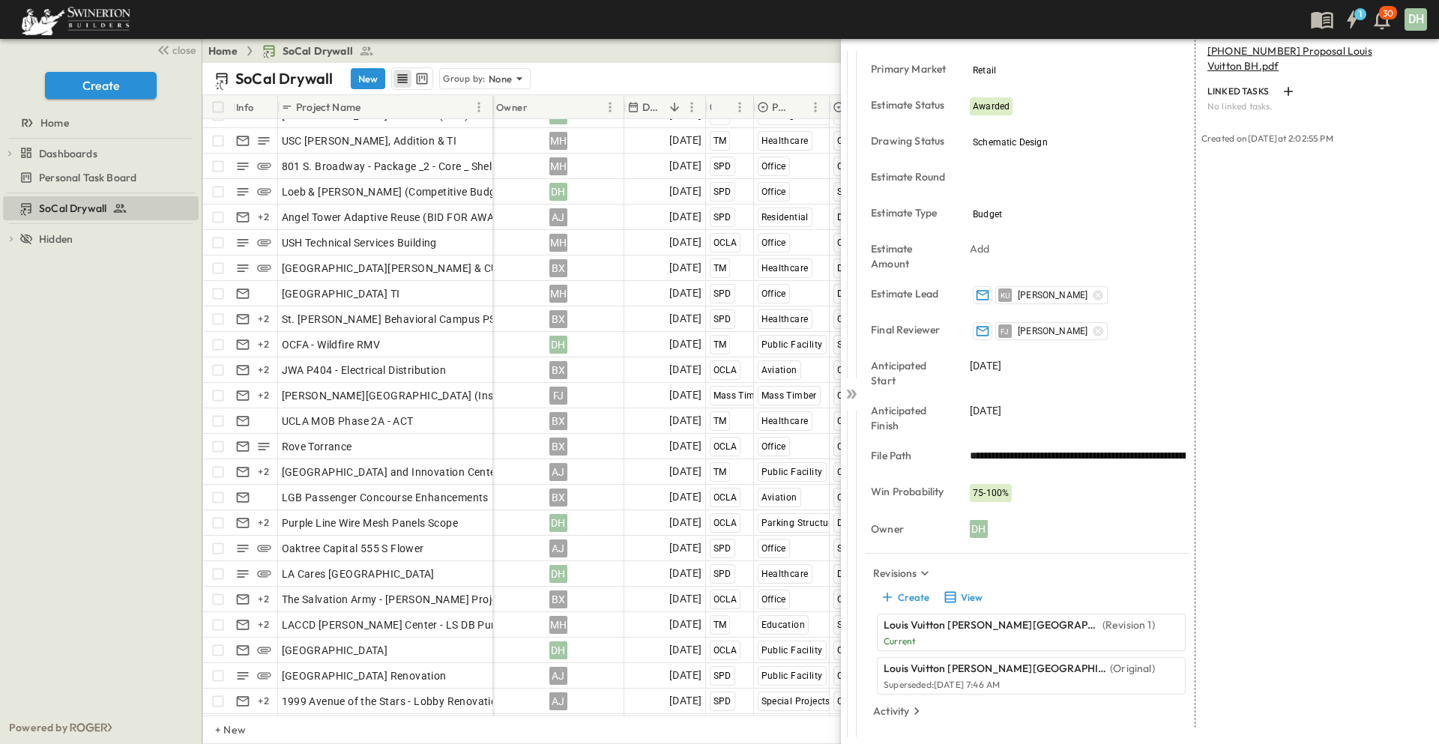
scroll to position [475, 0]
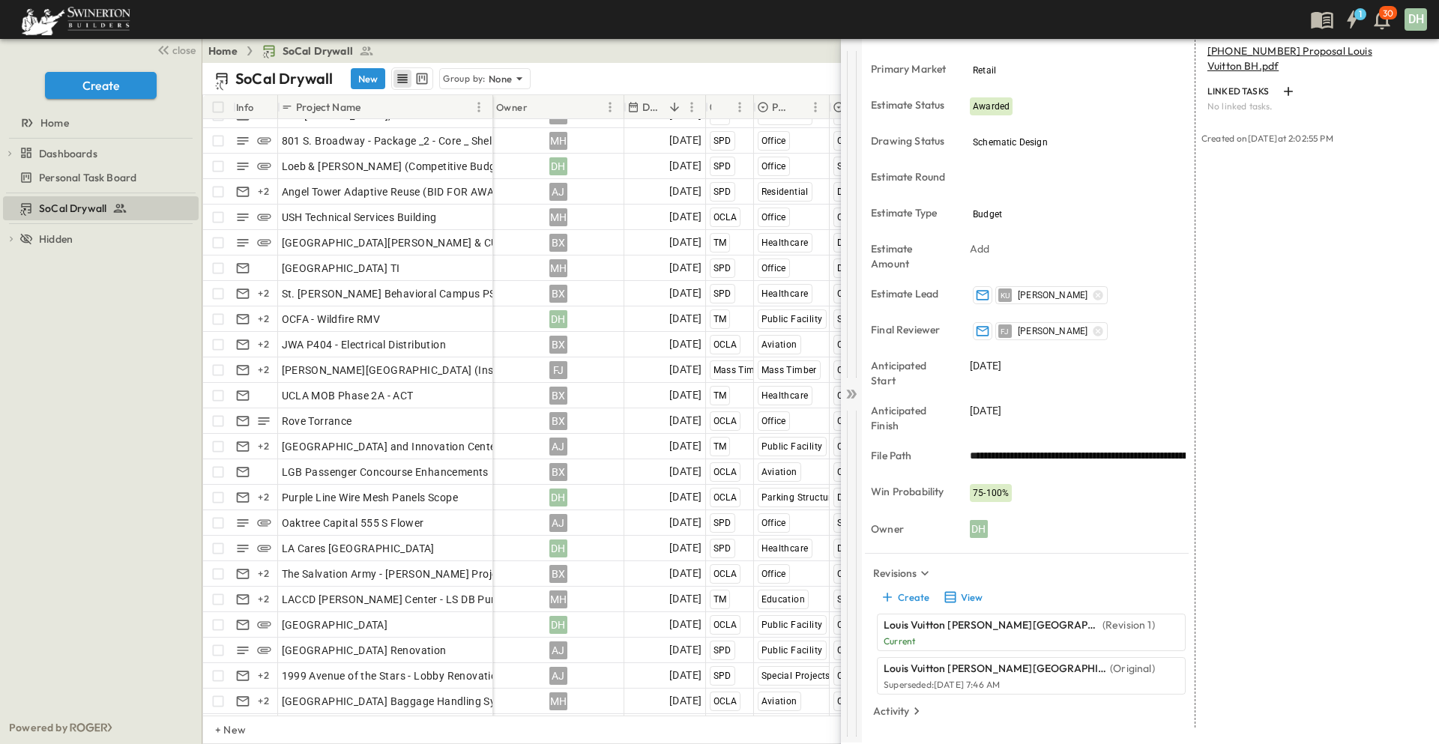
click at [850, 397] on icon at bounding box center [849, 394] width 6 height 9
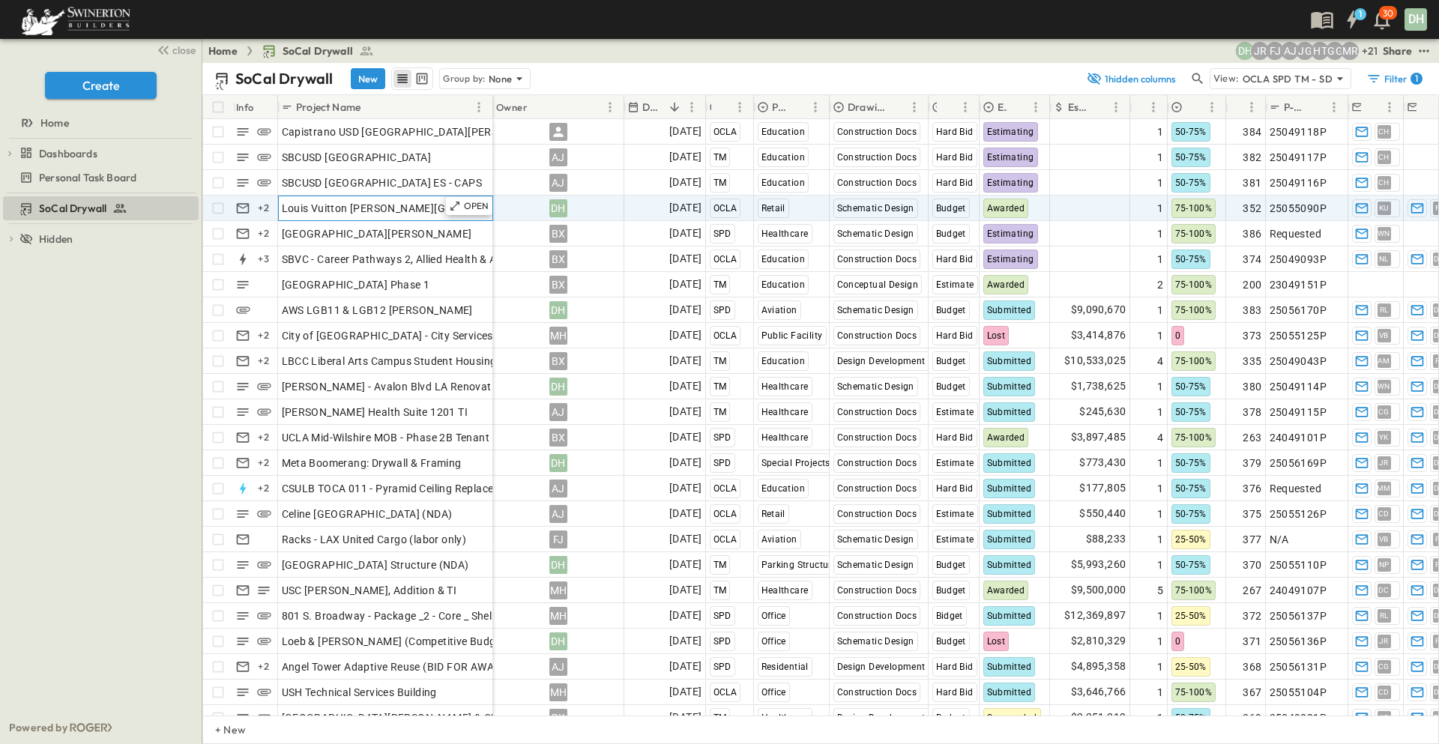
click at [431, 205] on div "Louis Vuitton [PERSON_NAME][GEOGRAPHIC_DATA]" at bounding box center [386, 208] width 208 height 21
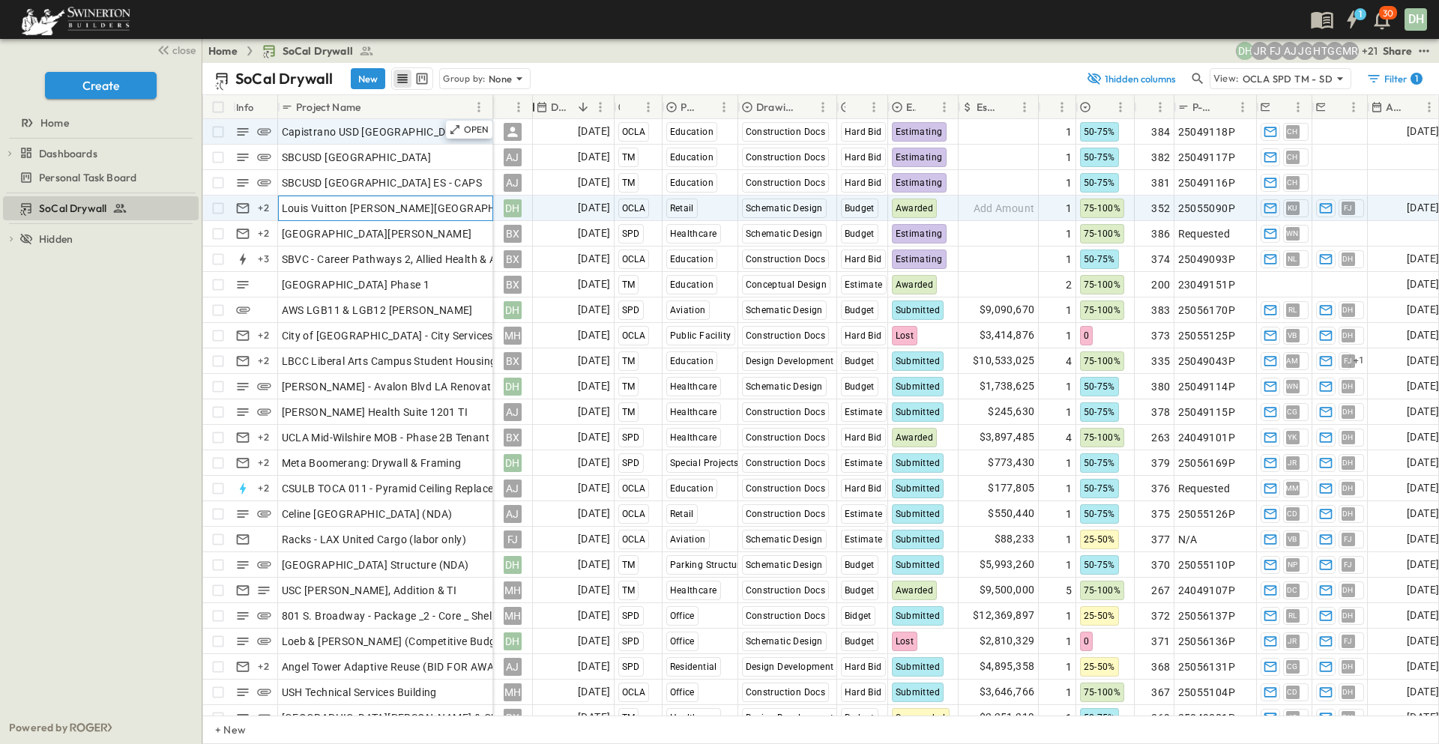
drag, startPoint x: 626, startPoint y: 105, endPoint x: 492, endPoint y: 131, distance: 135.9
click at [532, 109] on div "Owner" at bounding box center [533, 107] width 15 height 42
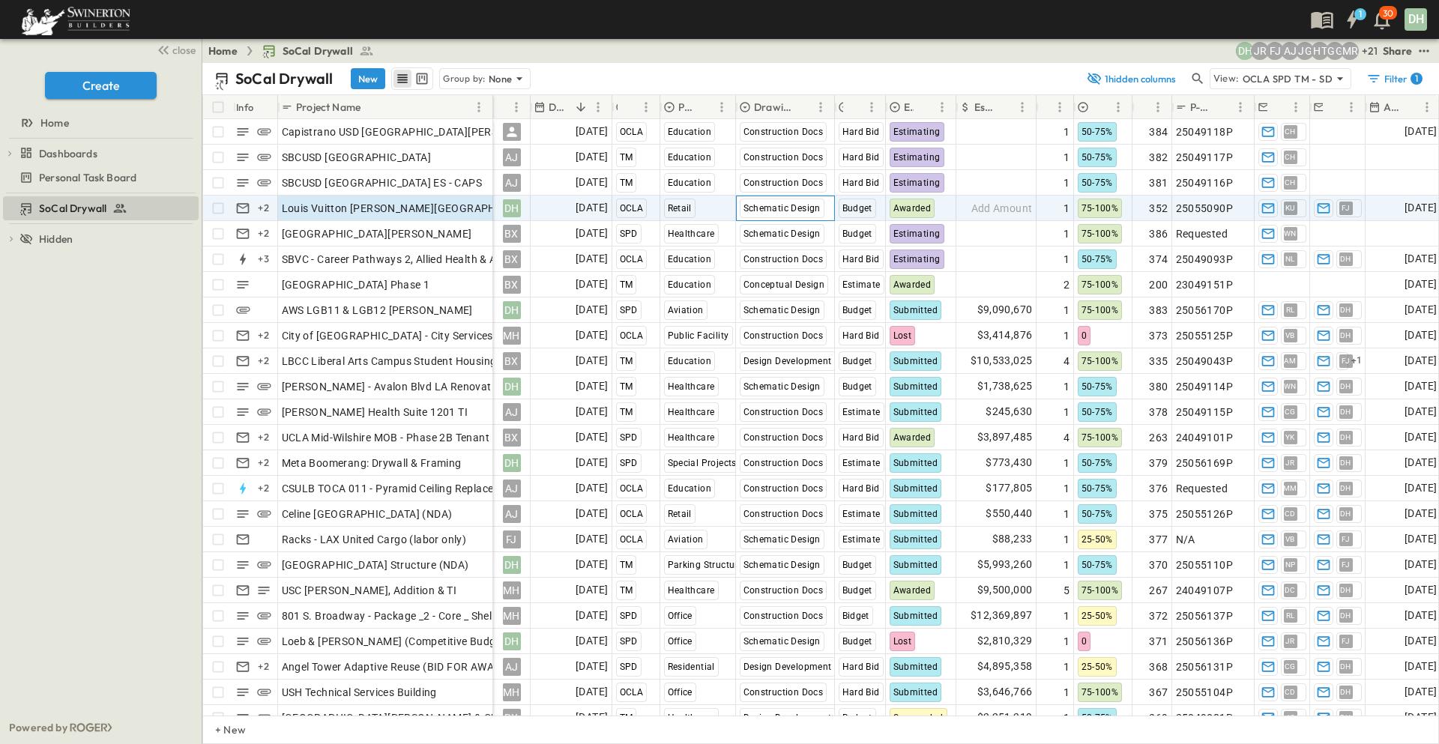
click at [767, 210] on span "Schematic Design" at bounding box center [781, 208] width 77 height 10
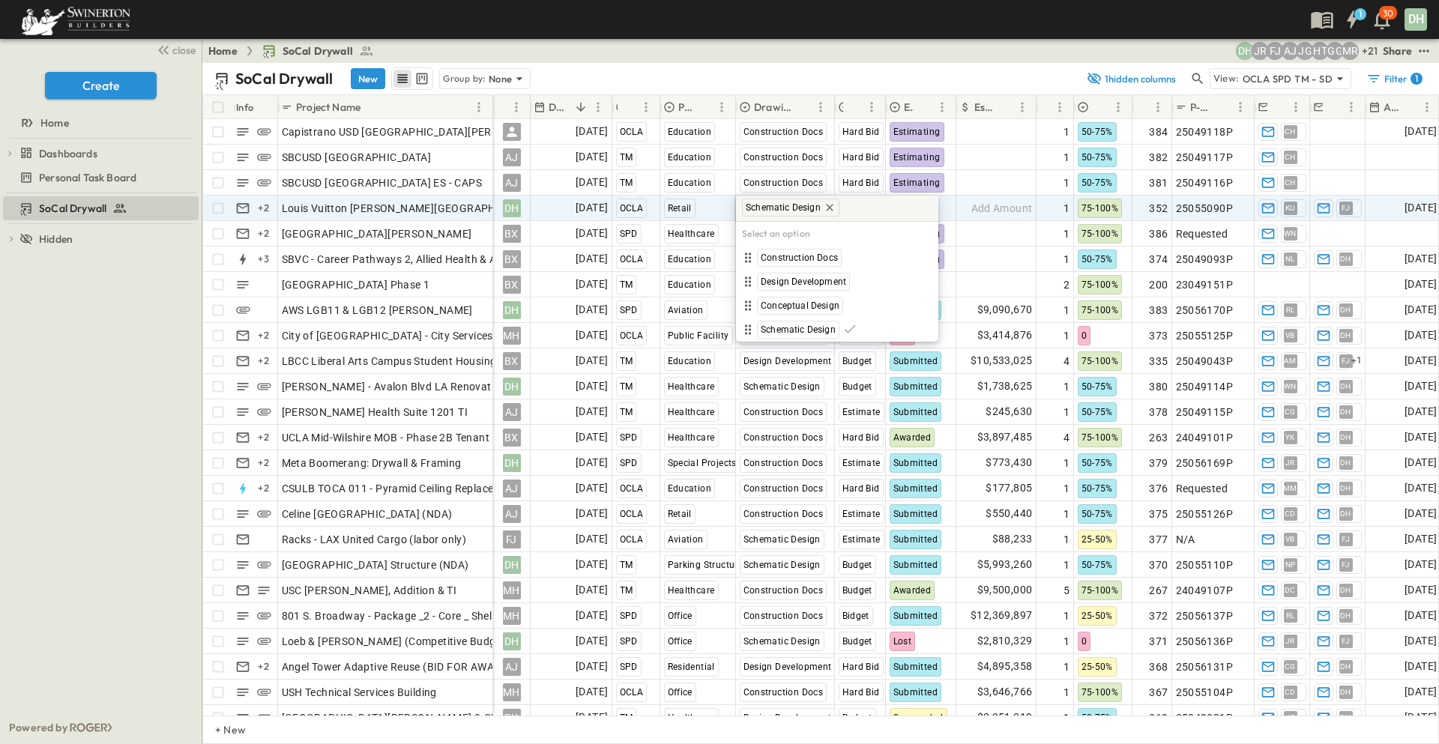
click at [822, 13] on div "1 30 DH" at bounding box center [718, 19] width 1436 height 39
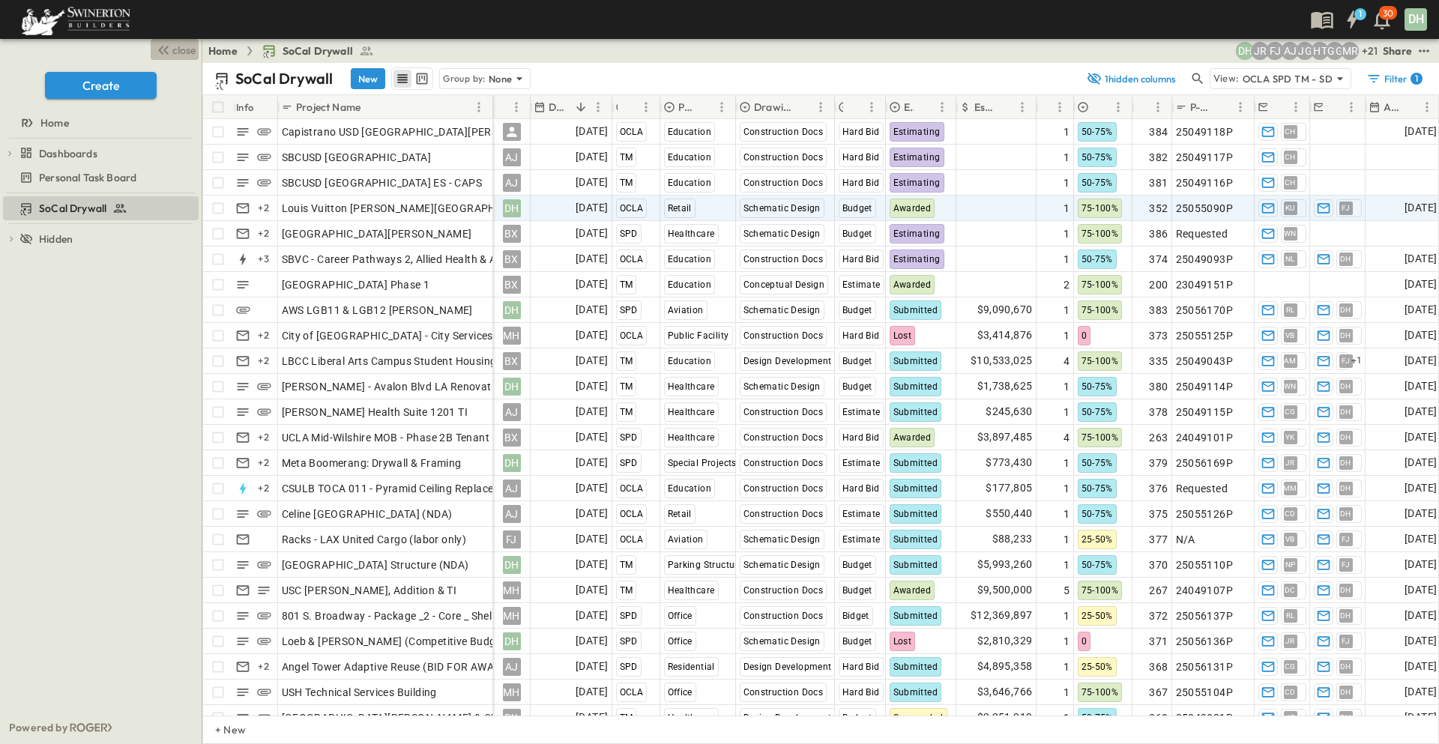
click at [190, 50] on span "close" at bounding box center [183, 50] width 23 height 15
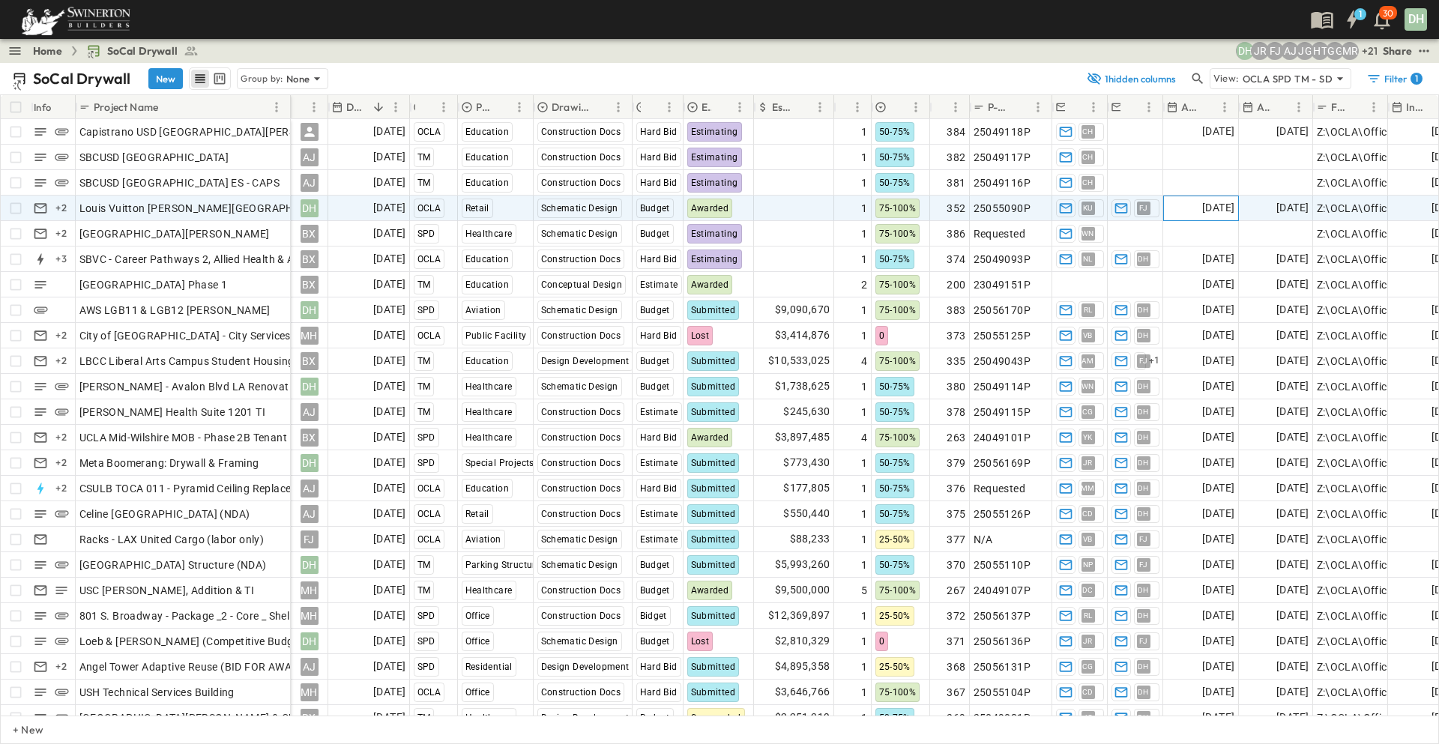
click at [1227, 205] on span "[DATE]" at bounding box center [1218, 207] width 32 height 17
click at [1279, 209] on span "[DATE]" at bounding box center [1292, 207] width 32 height 17
click at [1281, 209] on input "**********" at bounding box center [1263, 208] width 42 height 14
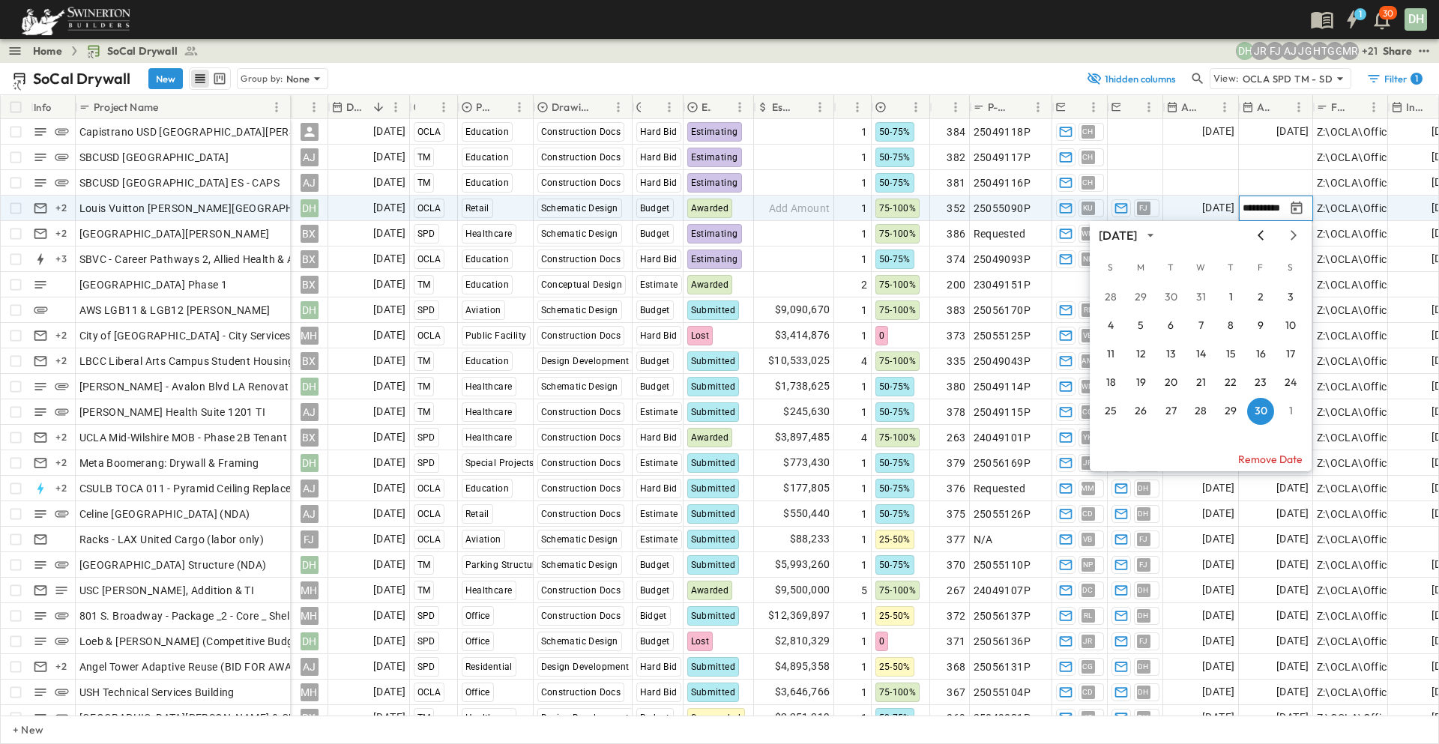
type input "**********"
click at [1266, 236] on icon "Previous month" at bounding box center [1260, 235] width 18 height 12
click at [1262, 235] on icon "Previous month" at bounding box center [1260, 235] width 18 height 12
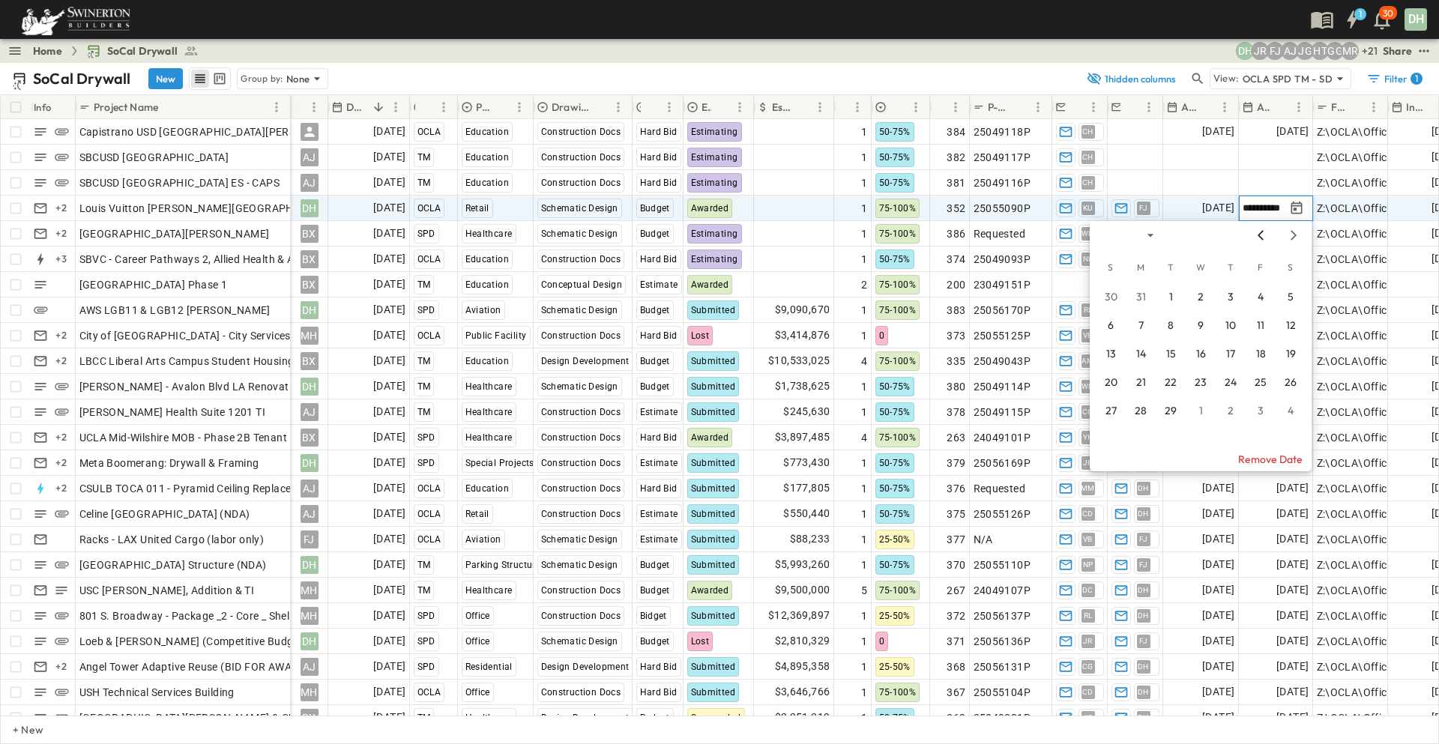
click at [1262, 235] on icon "Previous month" at bounding box center [1260, 235] width 18 height 12
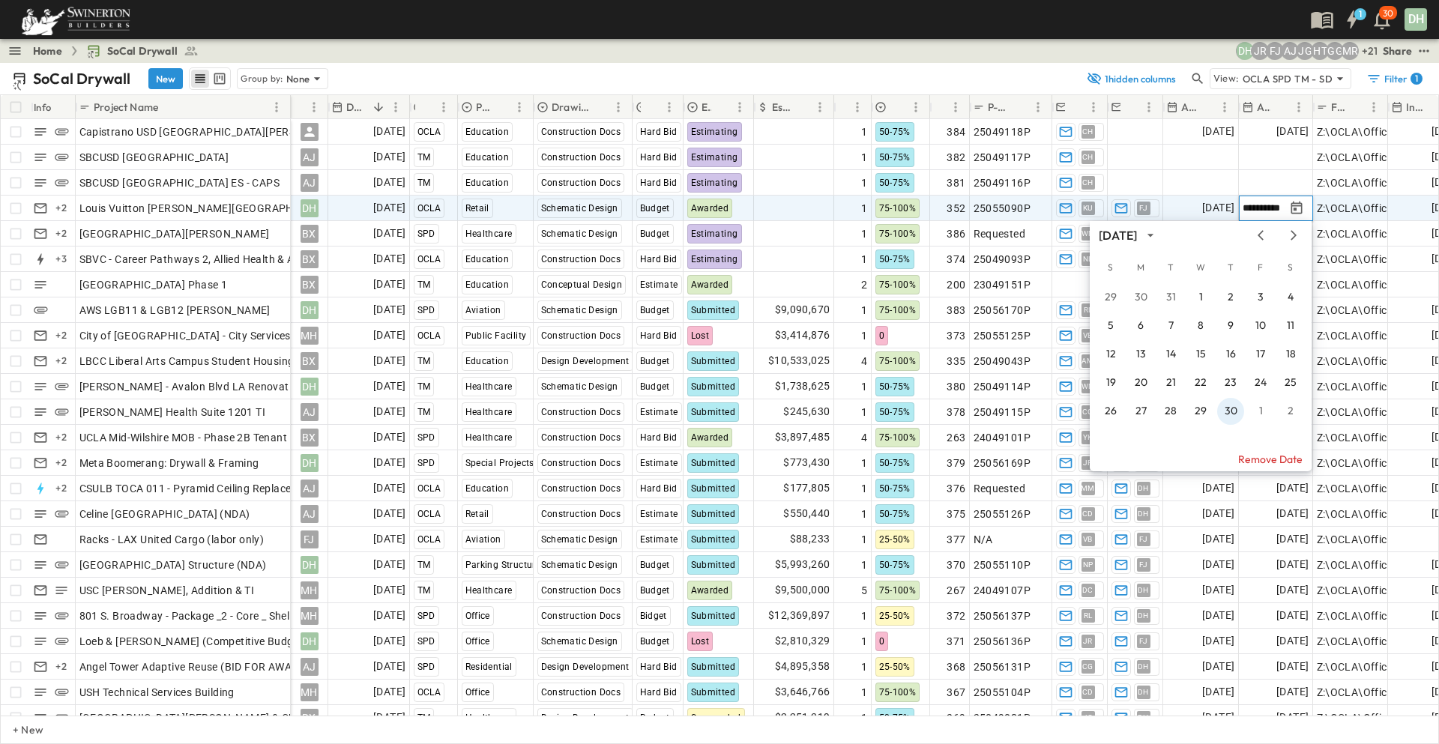
click at [1233, 405] on button "30" at bounding box center [1230, 411] width 27 height 27
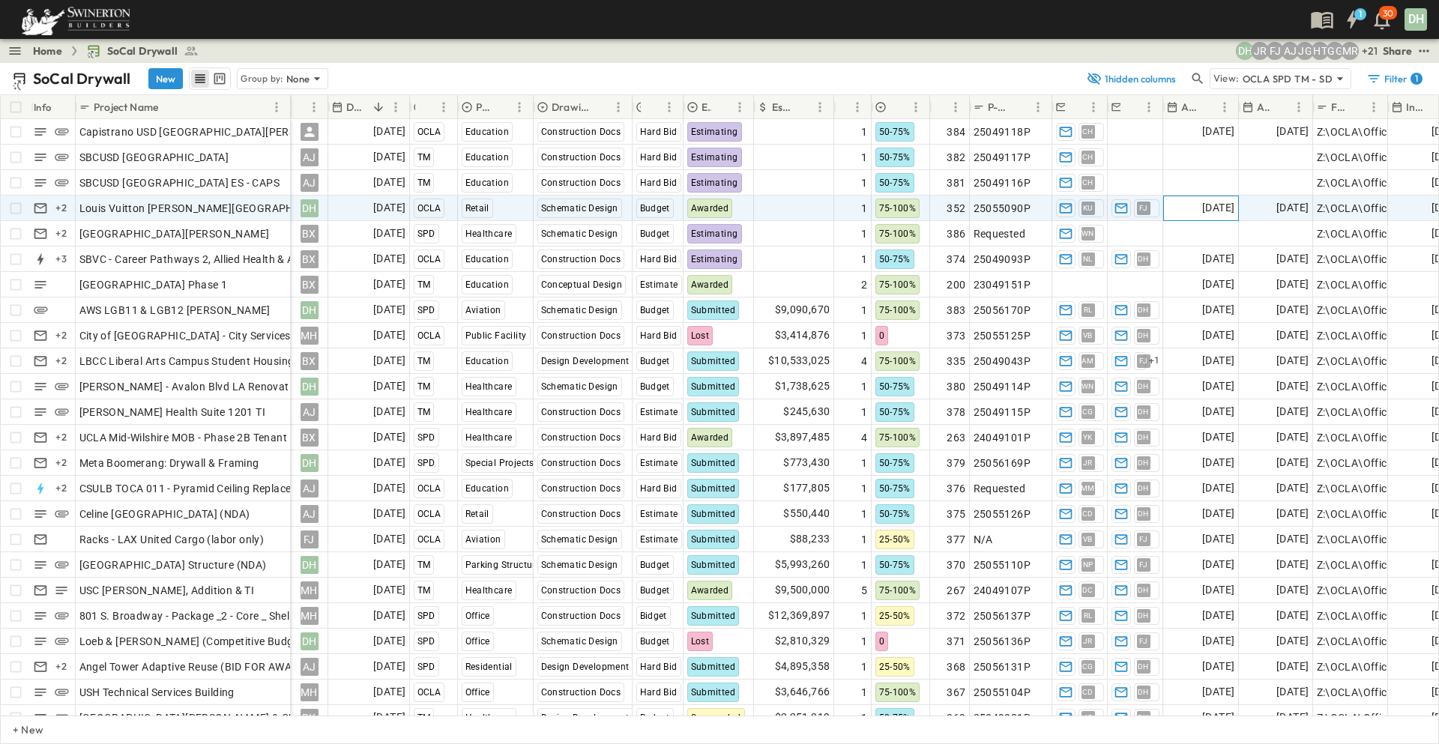
click at [1214, 207] on span "[DATE]" at bounding box center [1218, 207] width 32 height 17
click at [1215, 208] on icon "Tracking Date Menu" at bounding box center [1222, 208] width 15 height 15
click at [1219, 208] on icon "Tracking Date Menu" at bounding box center [1222, 207] width 11 height 13
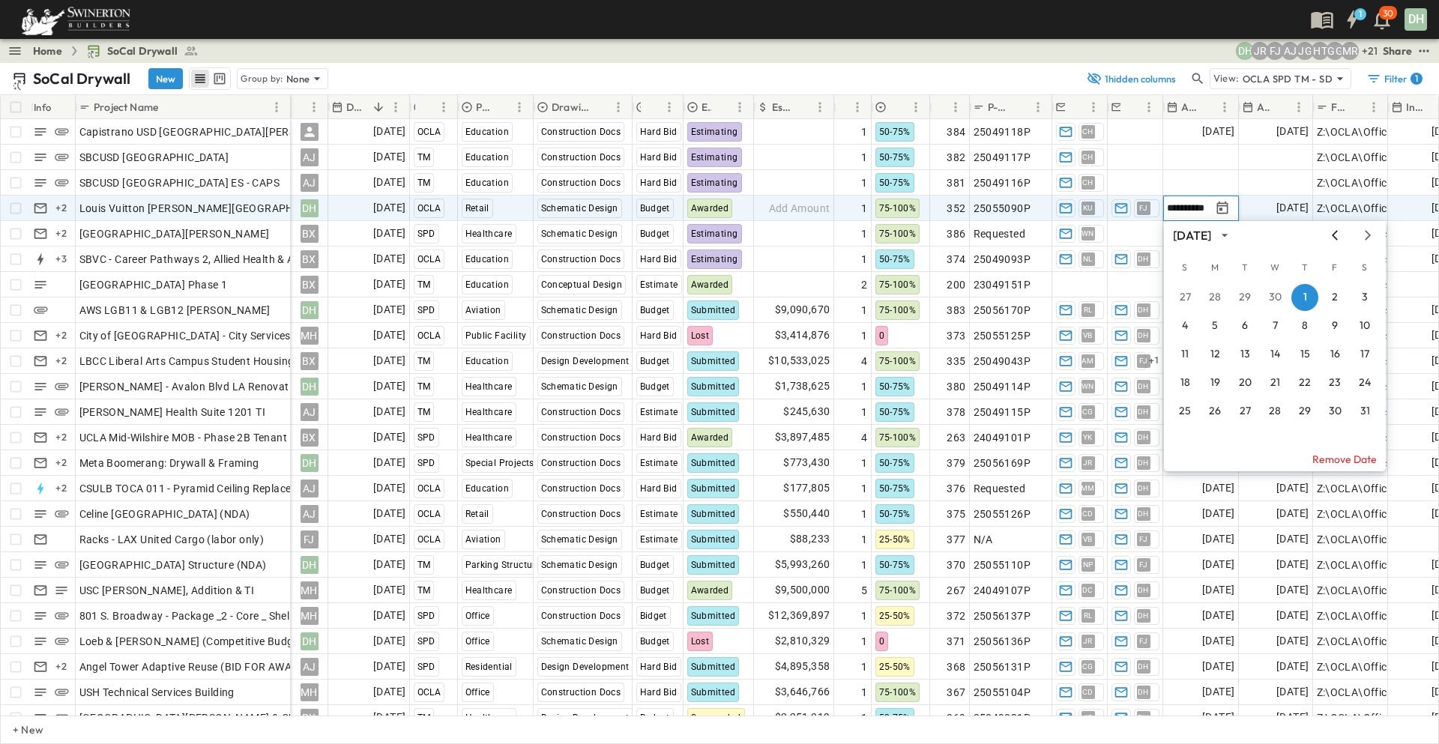
click at [1330, 235] on icon "Previous month" at bounding box center [1335, 235] width 18 height 12
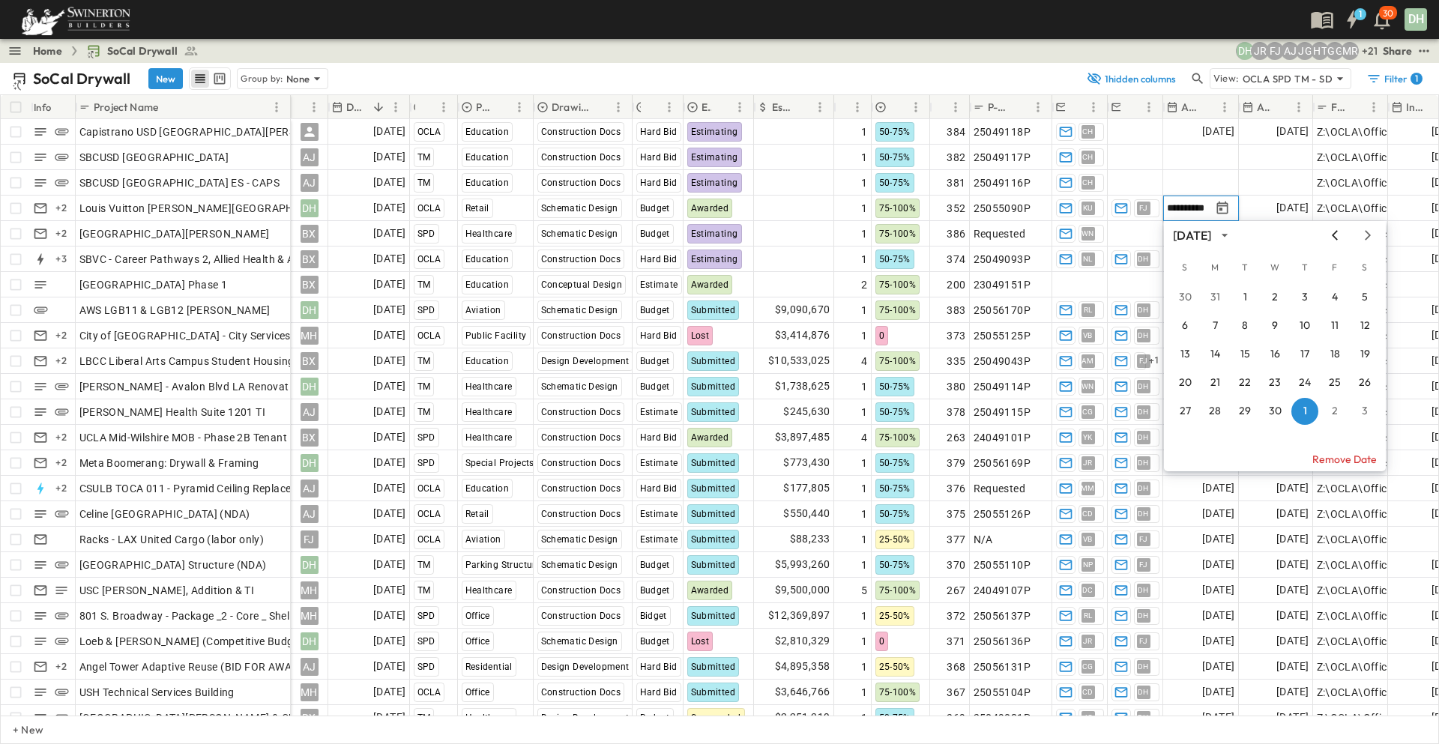
click at [1330, 235] on icon "Previous month" at bounding box center [1335, 235] width 18 height 12
click at [1335, 232] on icon "Previous month" at bounding box center [1335, 235] width 6 height 10
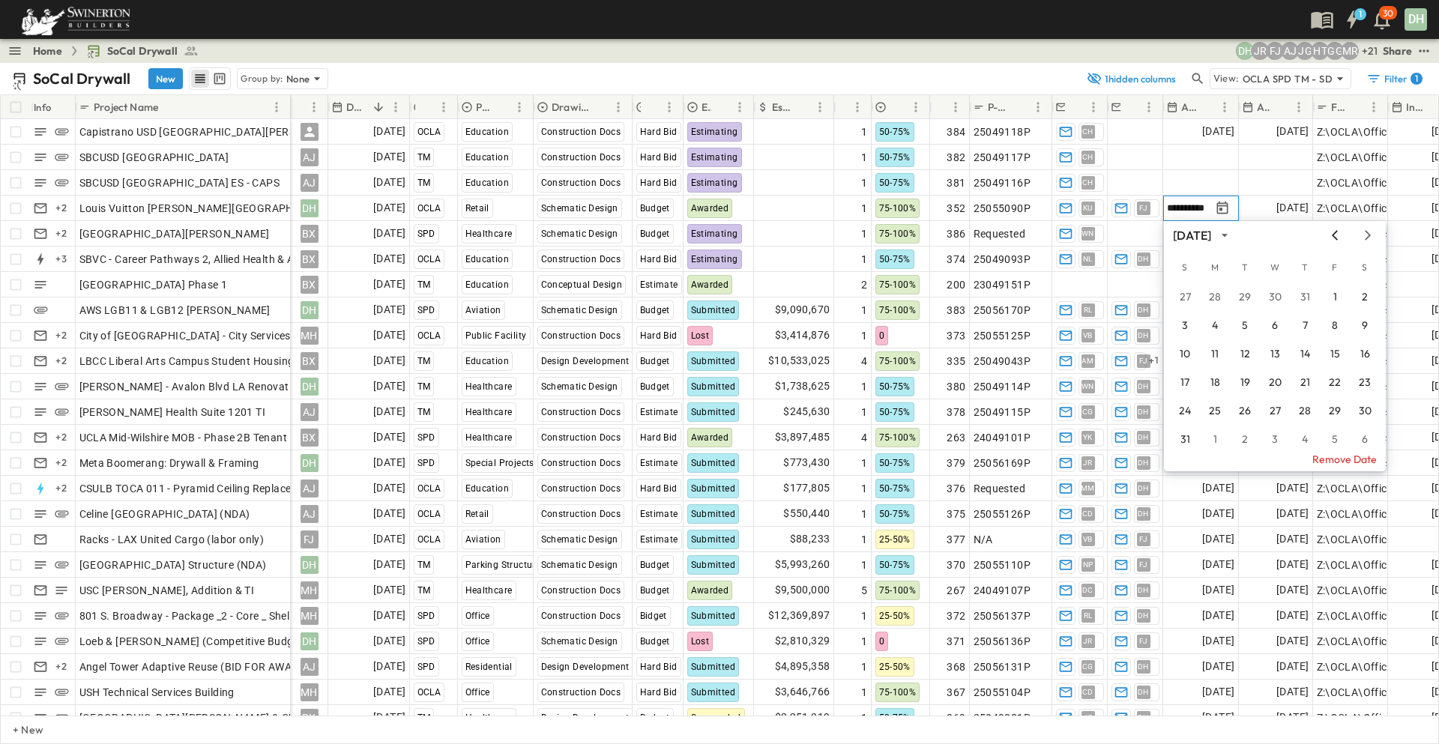
click at [1335, 232] on icon "Previous month" at bounding box center [1335, 235] width 6 height 10
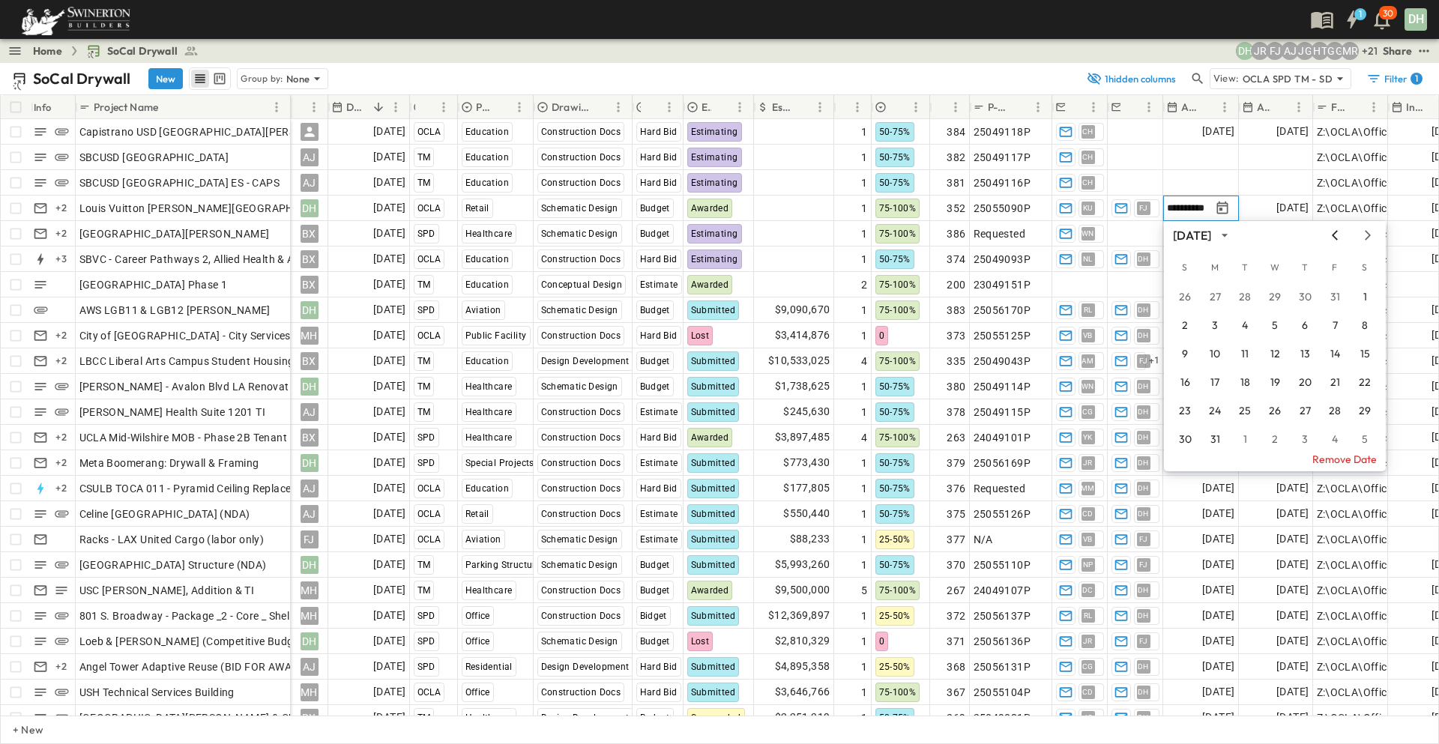
click at [1335, 232] on icon "Previous month" at bounding box center [1335, 235] width 6 height 10
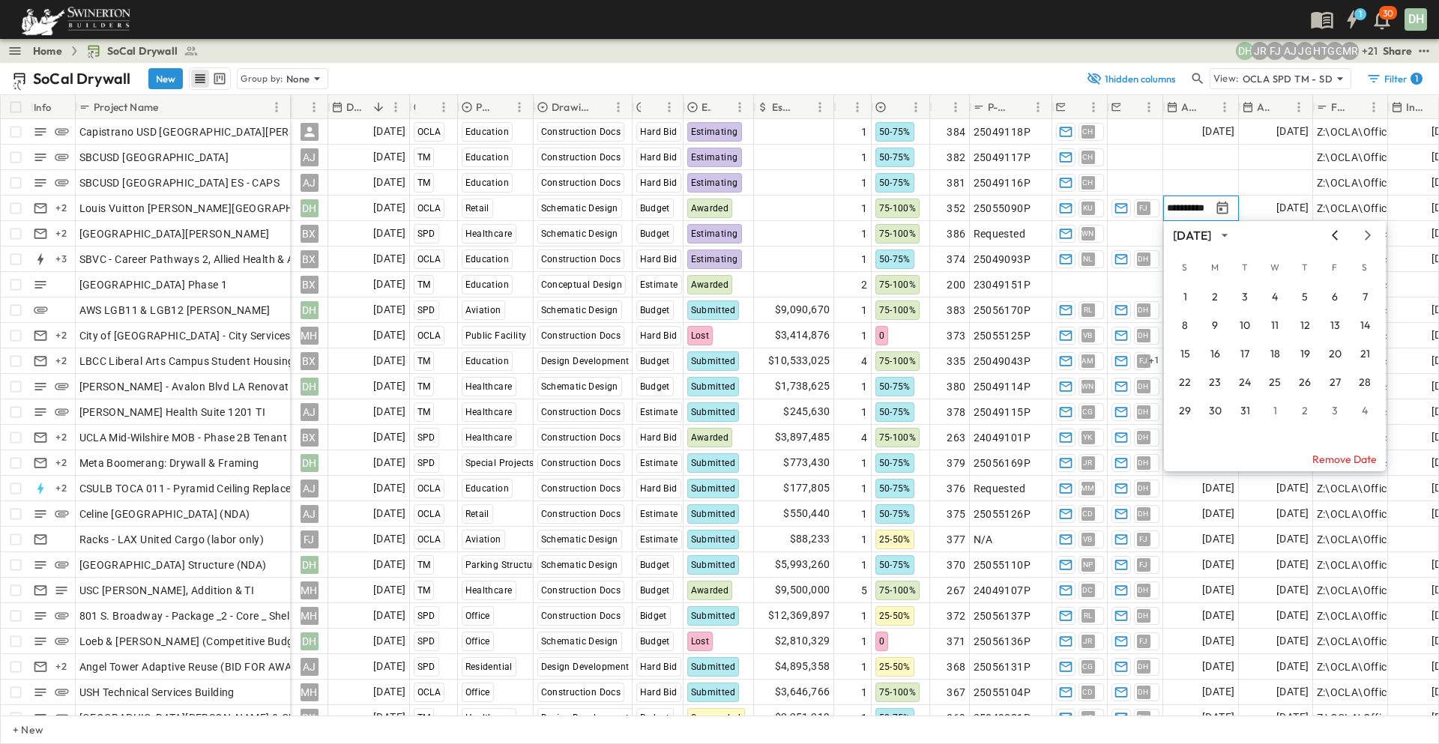
click at [1335, 232] on icon "Previous month" at bounding box center [1335, 235] width 6 height 10
click at [1367, 234] on icon "Next month" at bounding box center [1368, 235] width 18 height 12
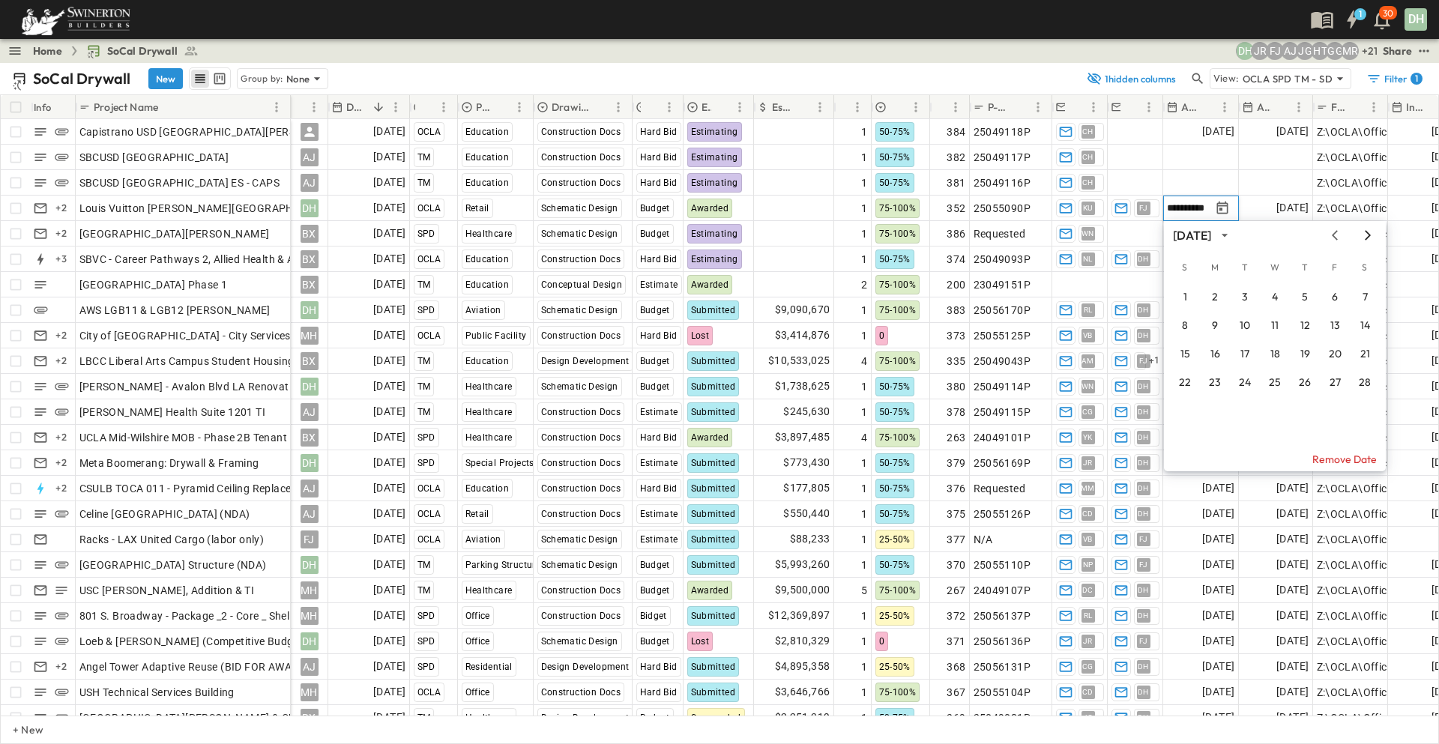
click at [1367, 234] on icon "Next month" at bounding box center [1368, 235] width 18 height 12
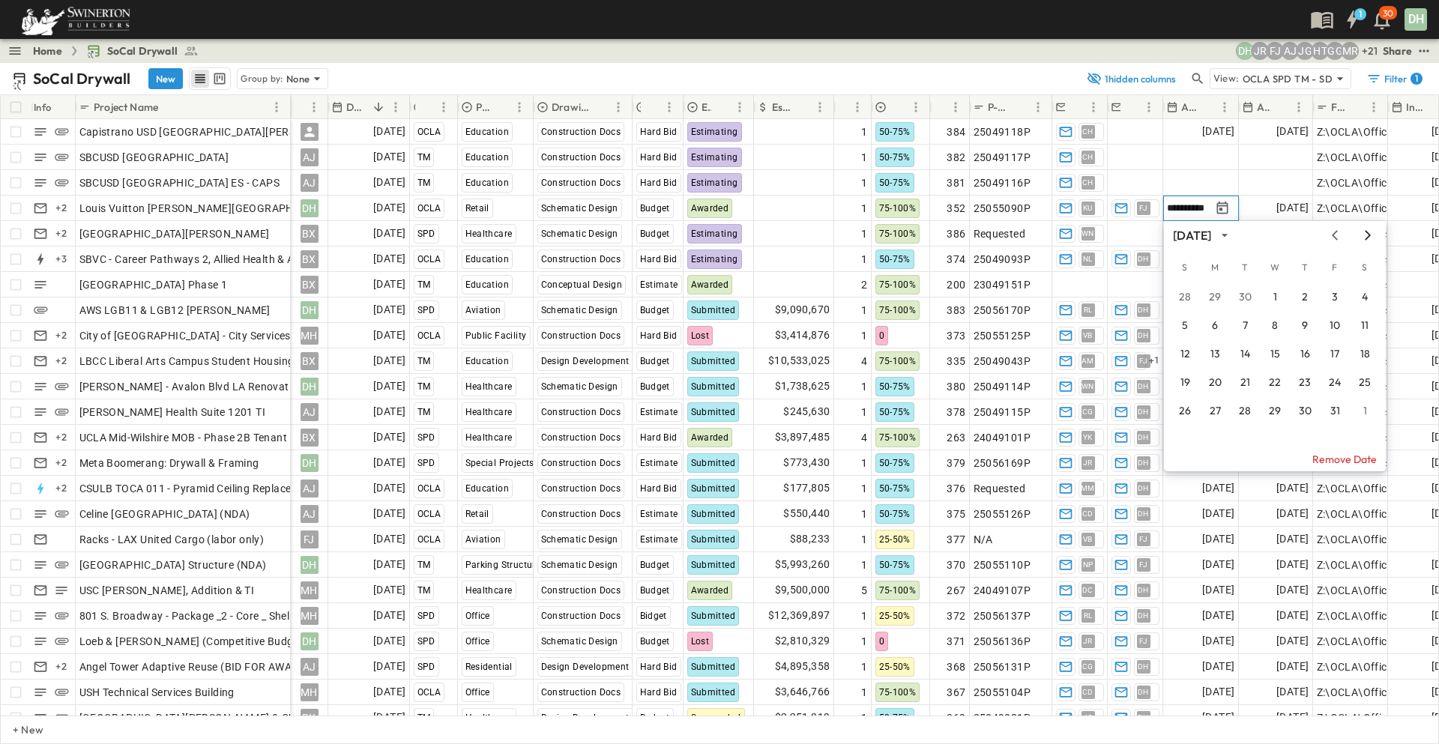
click at [1367, 234] on icon "Next month" at bounding box center [1368, 235] width 18 height 12
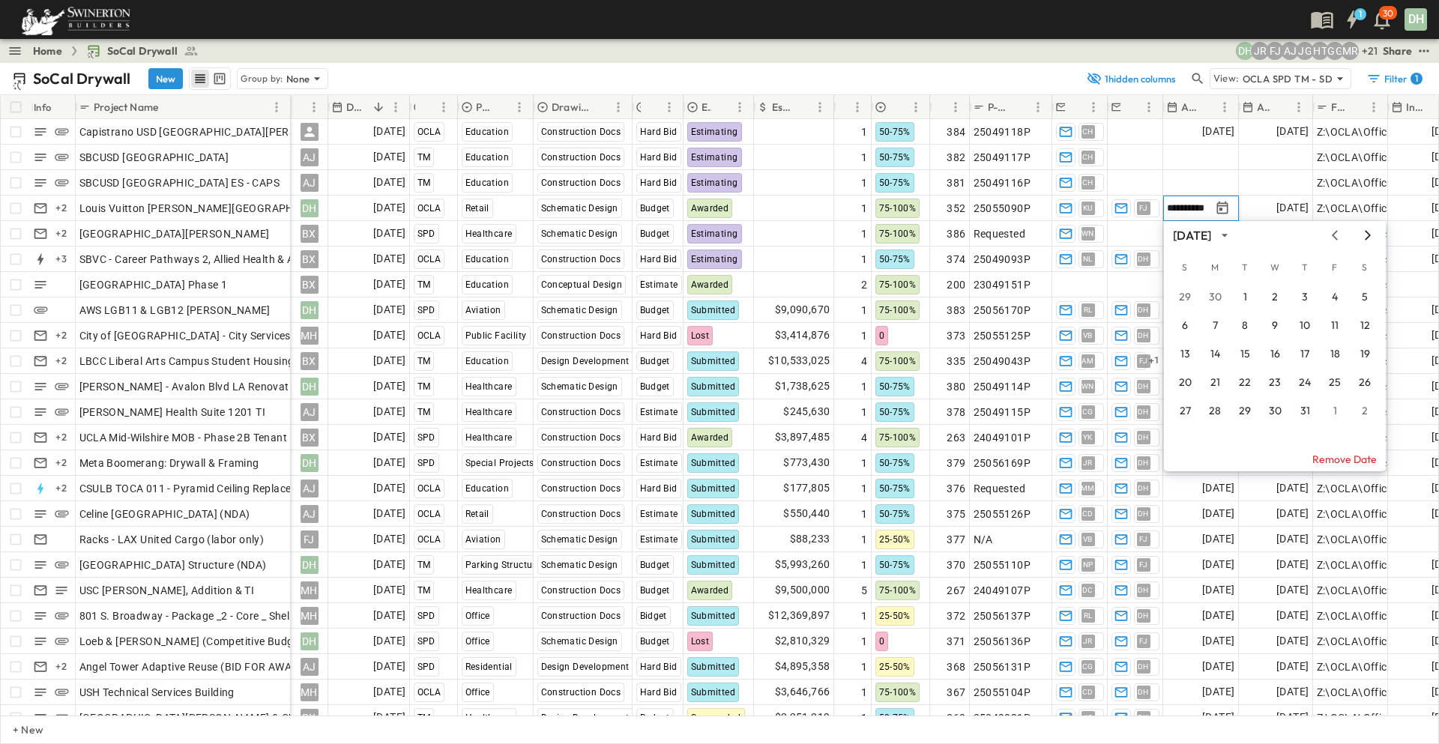
click at [1367, 234] on icon "Next month" at bounding box center [1368, 235] width 18 height 12
click at [1330, 295] on button "1" at bounding box center [1334, 297] width 27 height 27
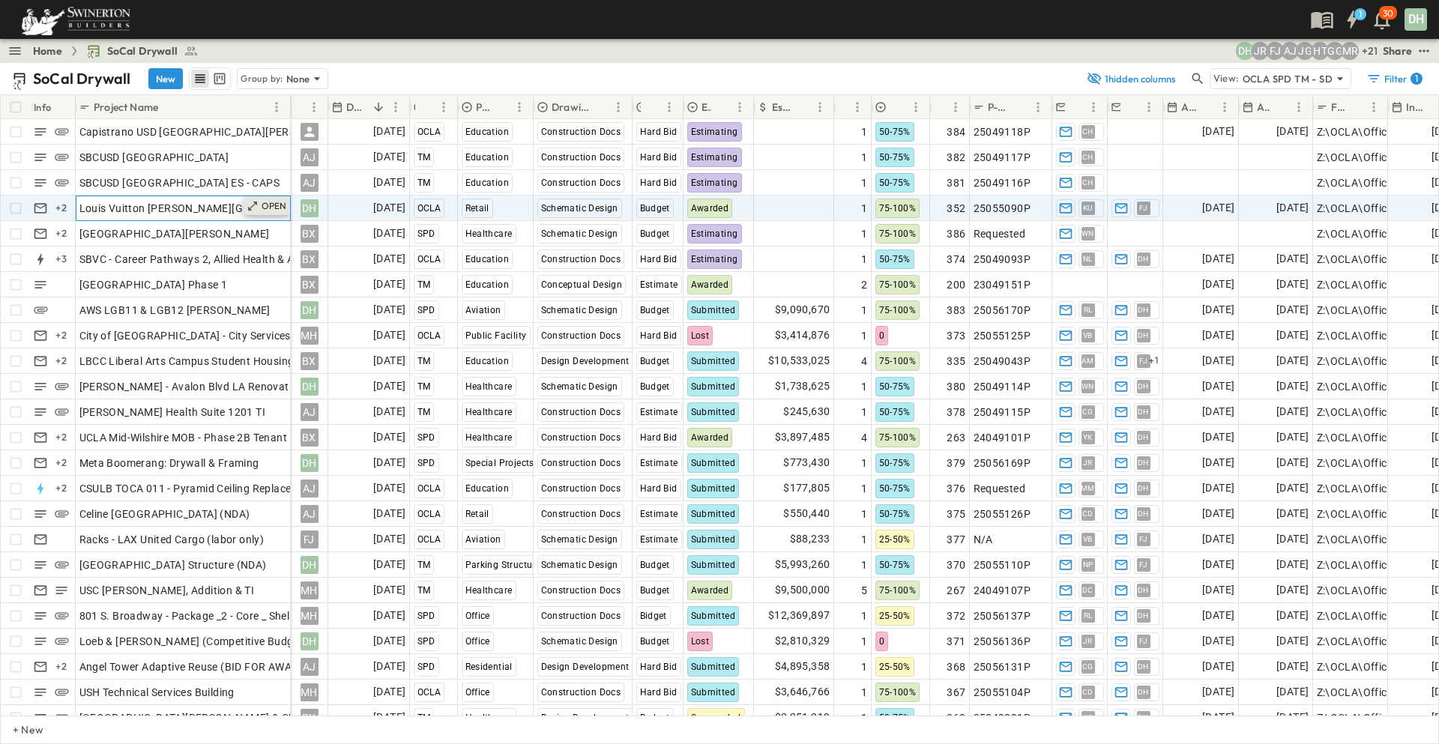
click at [274, 204] on p "OPEN" at bounding box center [274, 206] width 25 height 12
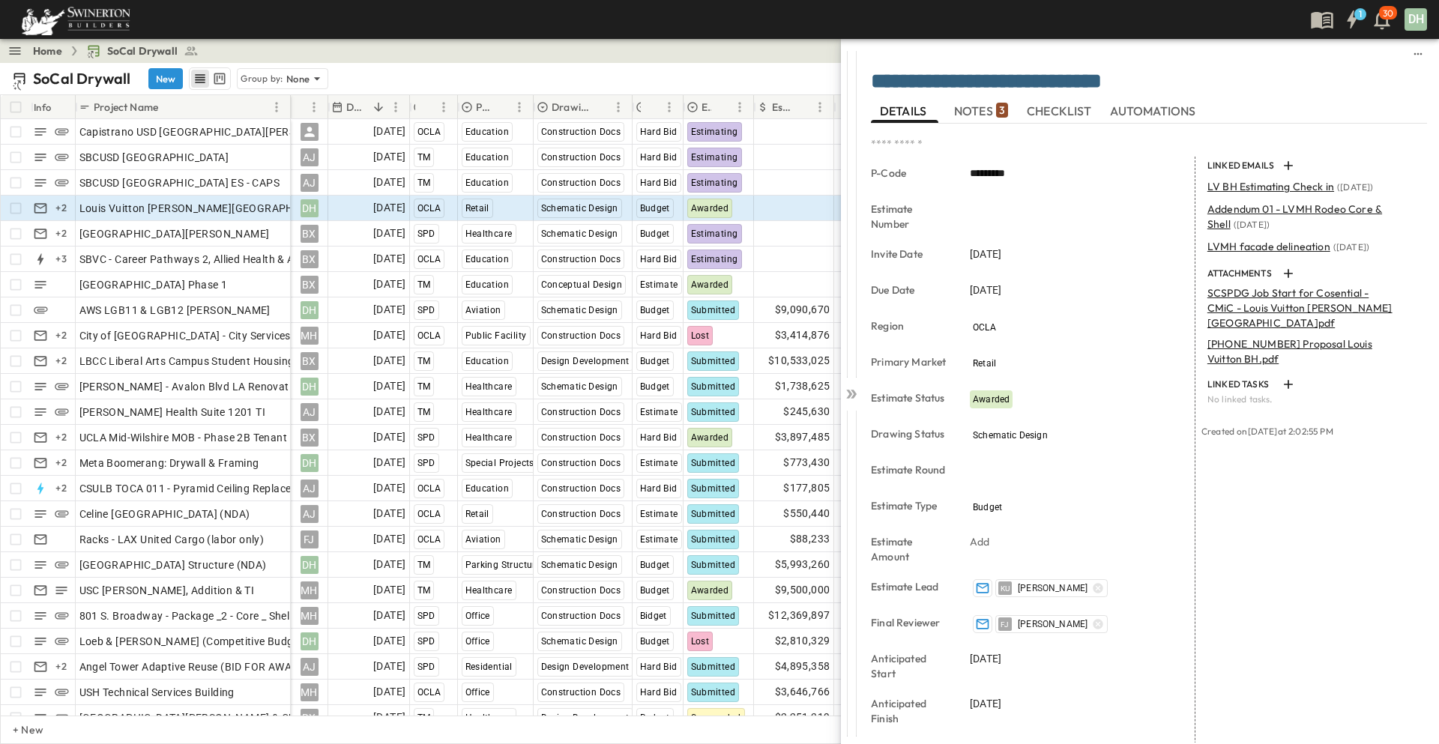
click at [985, 106] on span "NOTES 3" at bounding box center [981, 110] width 54 height 13
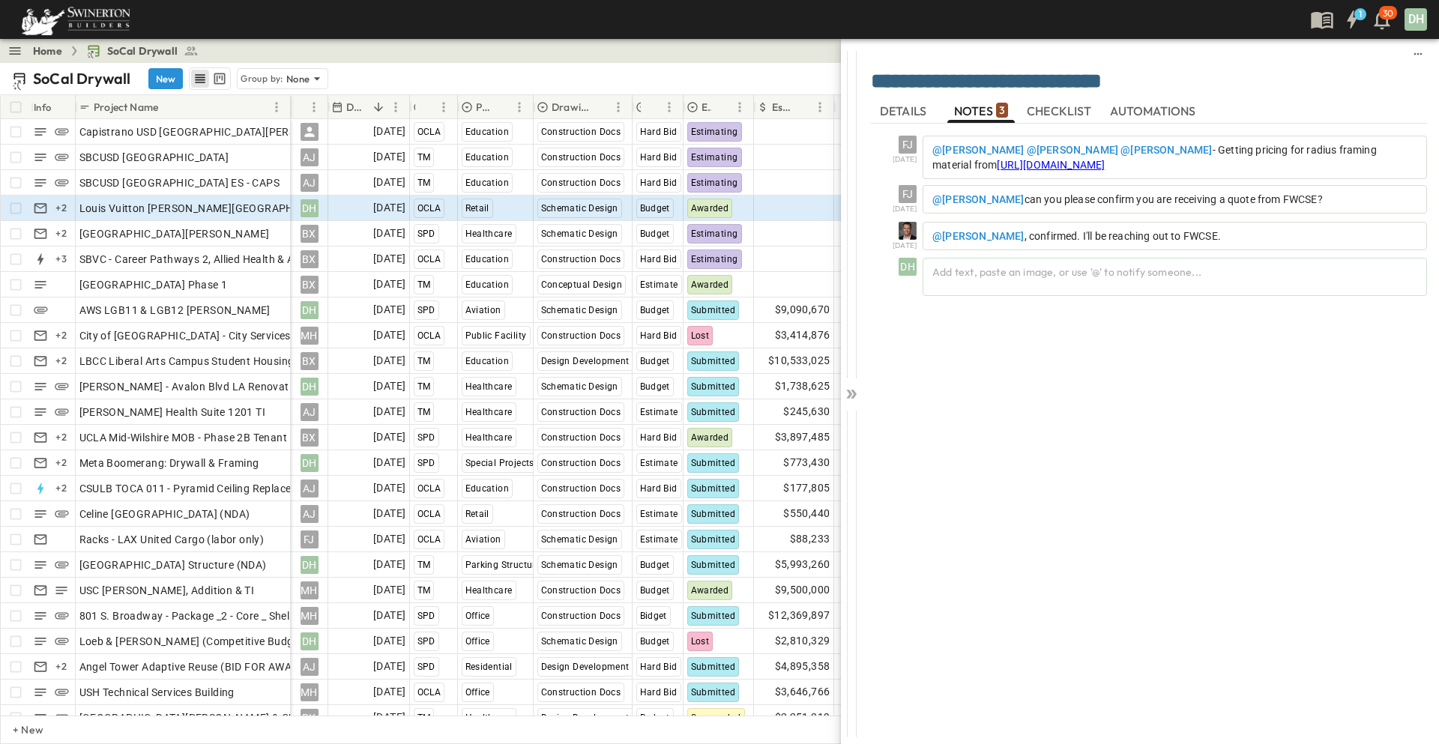
click at [970, 390] on div "FJ [DATE] @[PERSON_NAME] @[PERSON_NAME] @[PERSON_NAME] - Getting pricing for ra…" at bounding box center [1149, 426] width 556 height 604
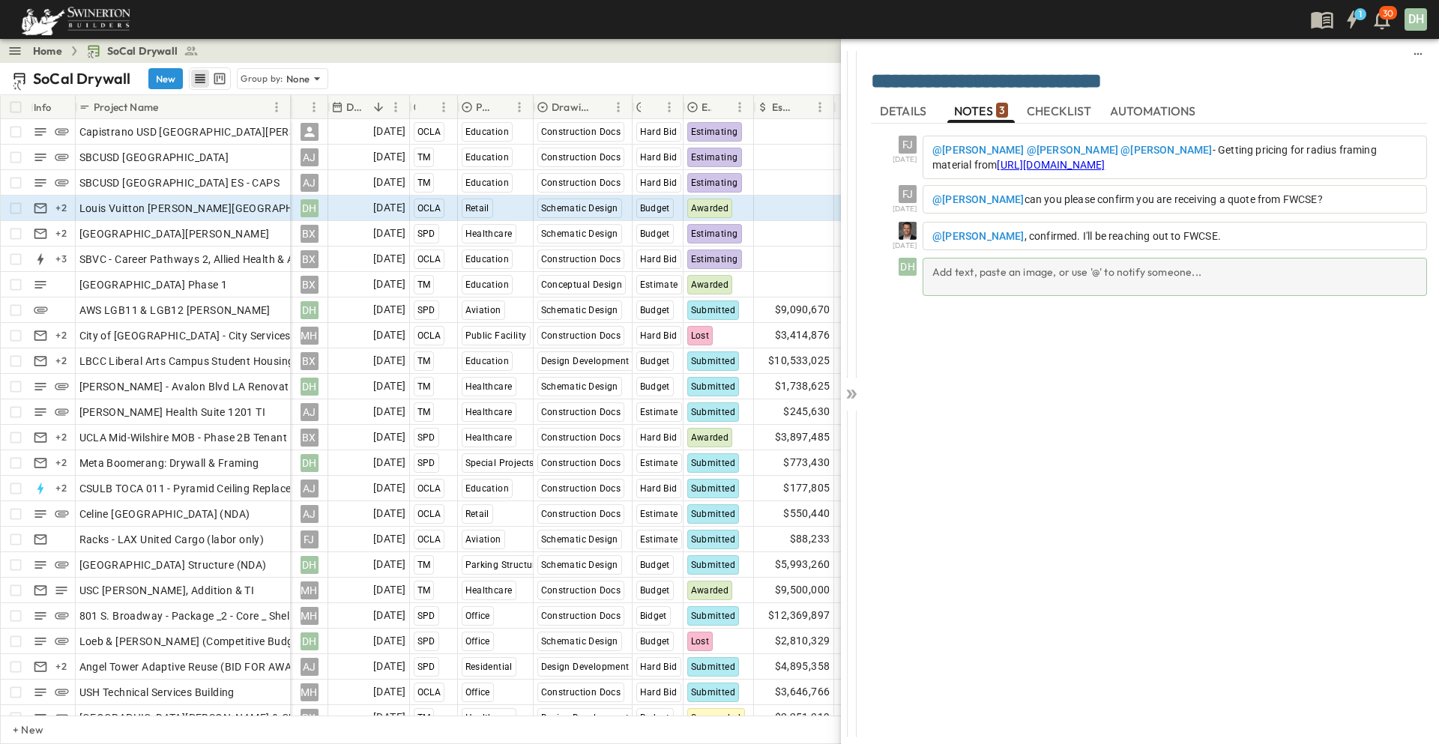
click at [964, 271] on div "Add text, paste an image, or use '@' to notify someone..." at bounding box center [1174, 277] width 504 height 38
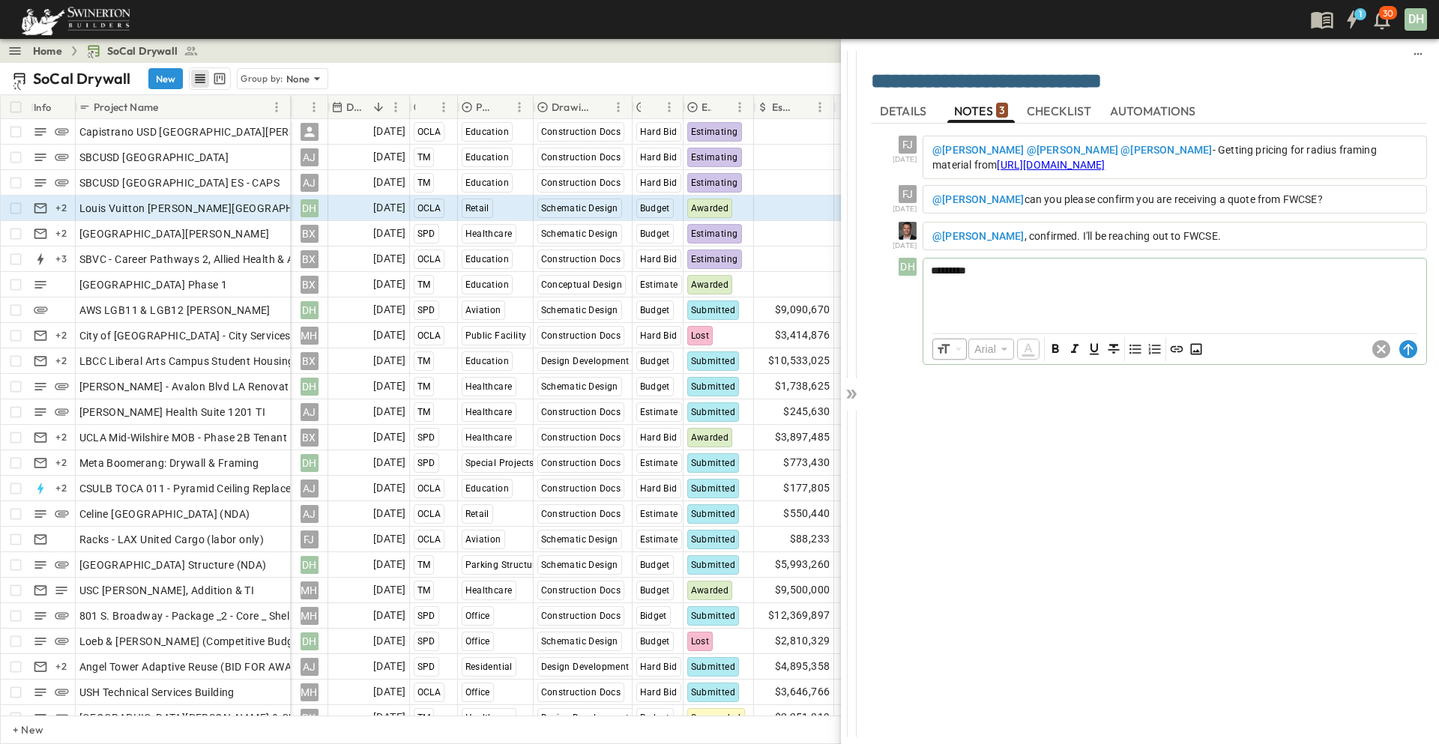
click at [951, 291] on div "*********" at bounding box center [1174, 292] width 503 height 66
click at [982, 272] on p "*********" at bounding box center [1175, 270] width 488 height 15
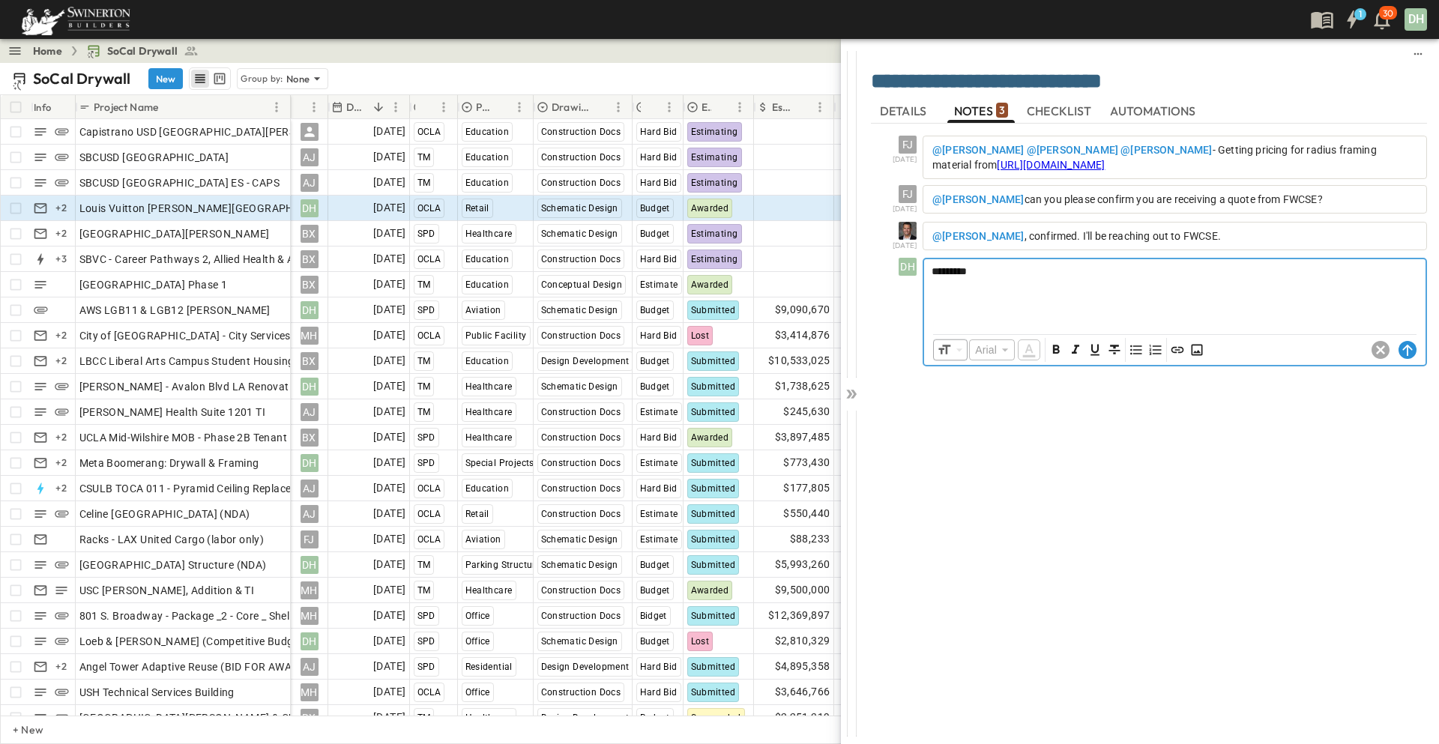
click at [953, 297] on div "*********" at bounding box center [1174, 292] width 501 height 66
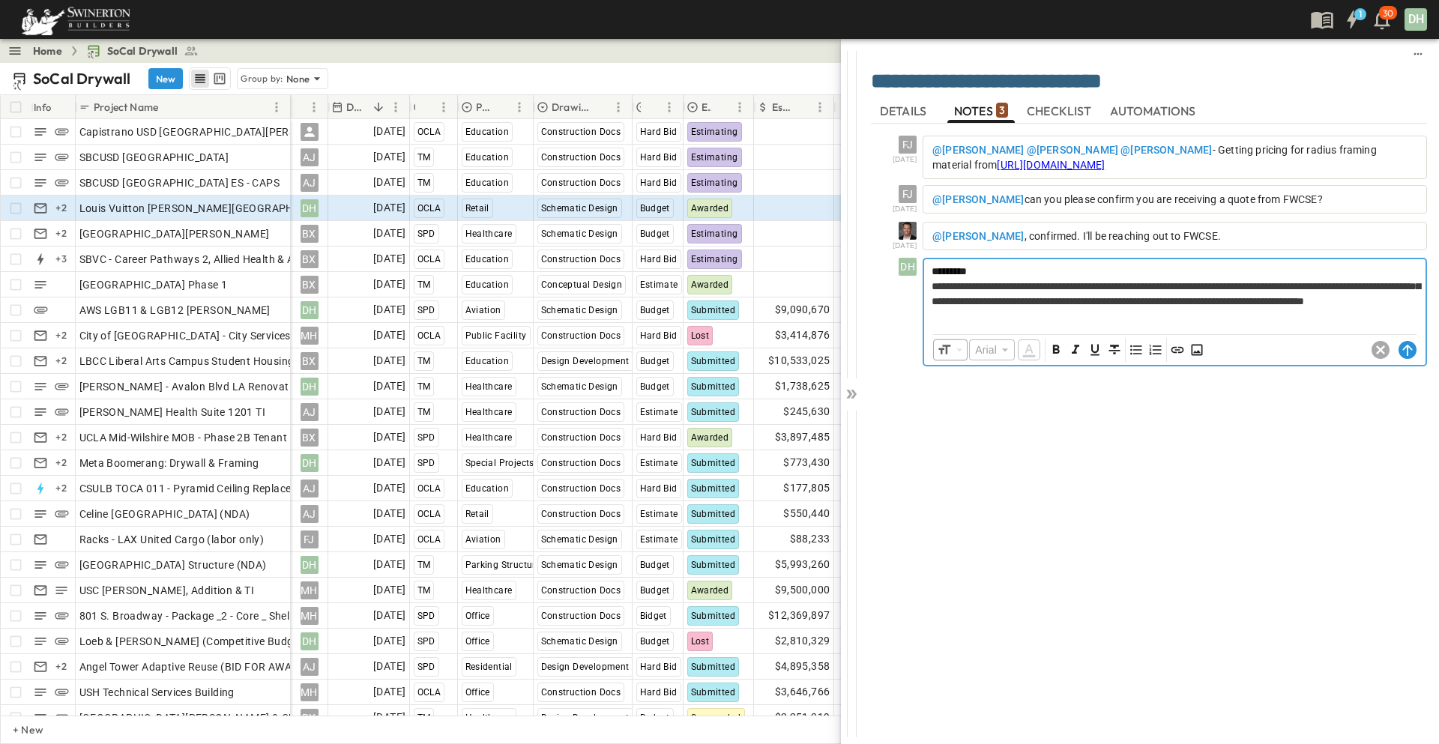
click at [1004, 324] on p at bounding box center [1174, 316] width 486 height 15
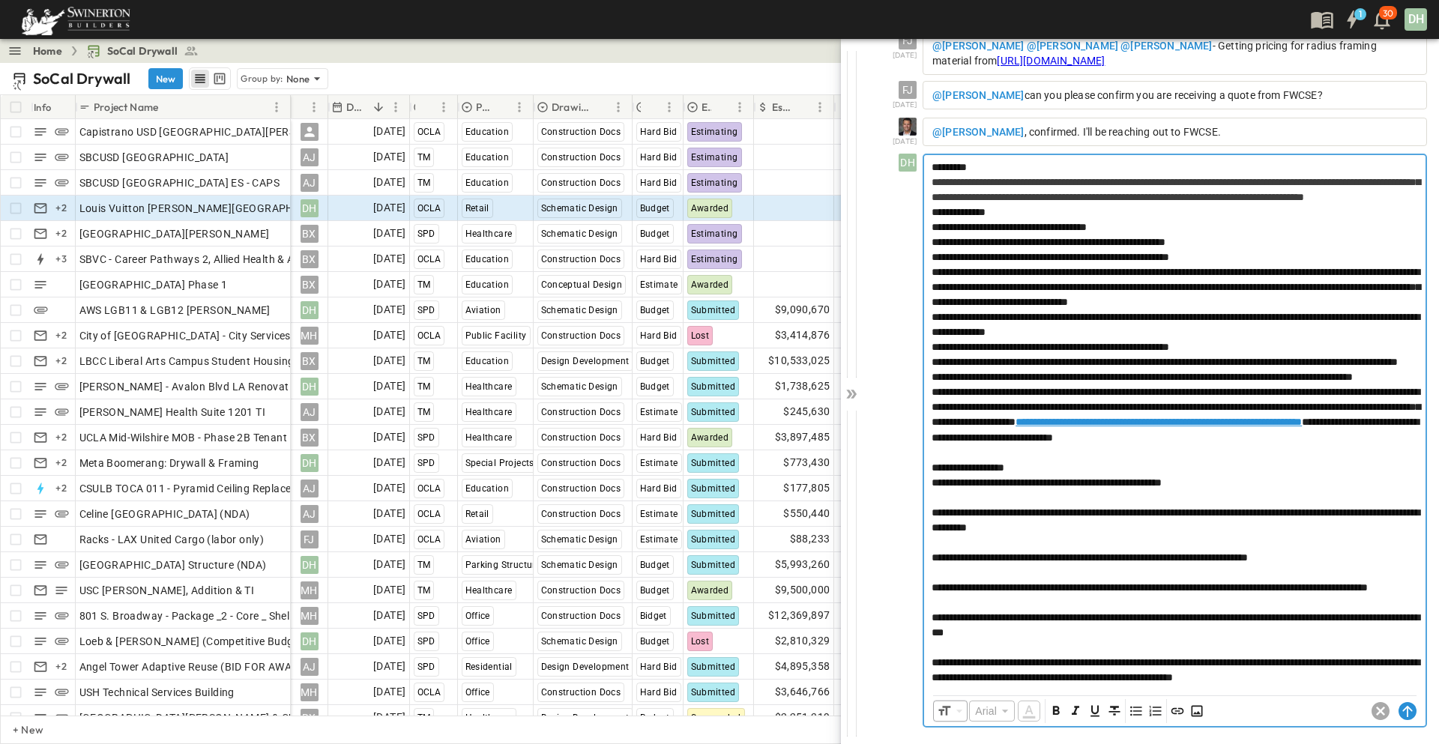
scroll to position [211, 0]
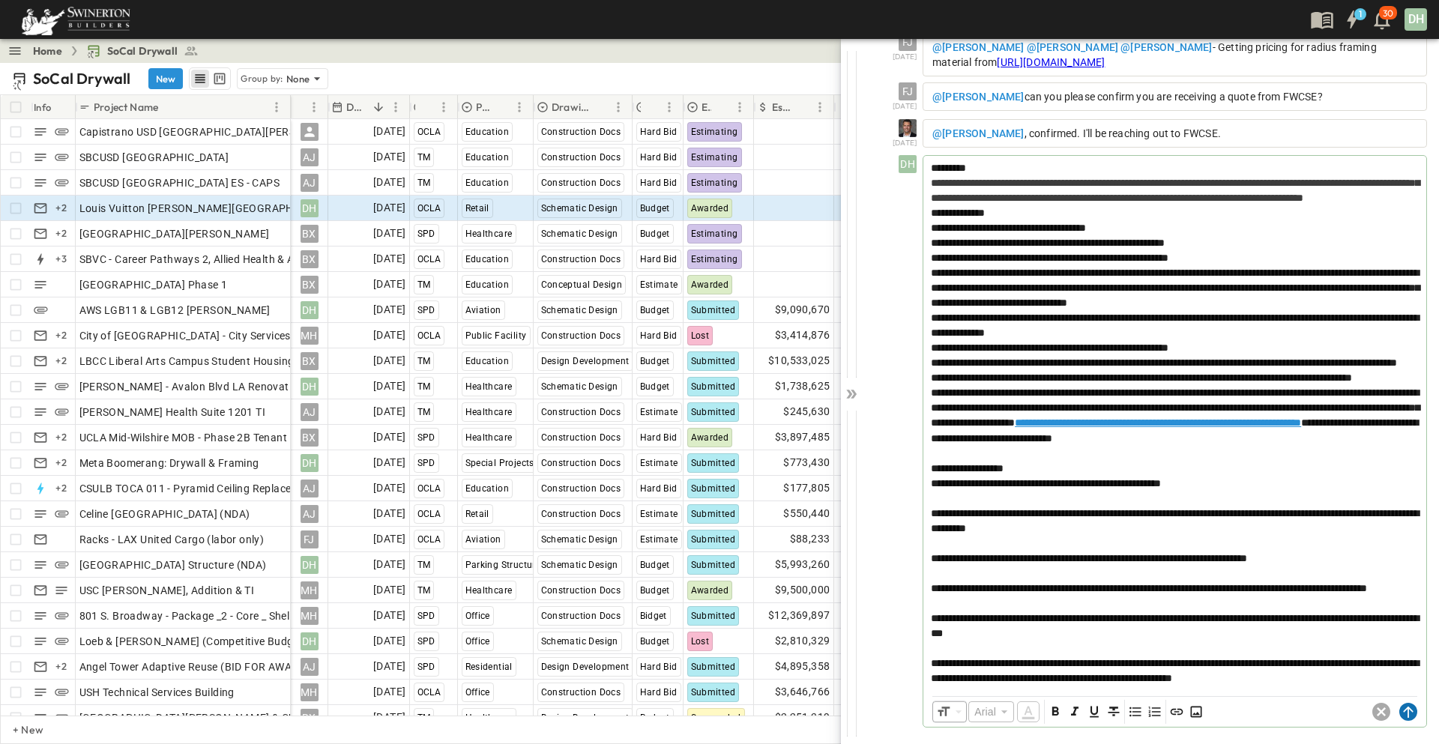
click at [1399, 712] on circle at bounding box center [1408, 712] width 18 height 18
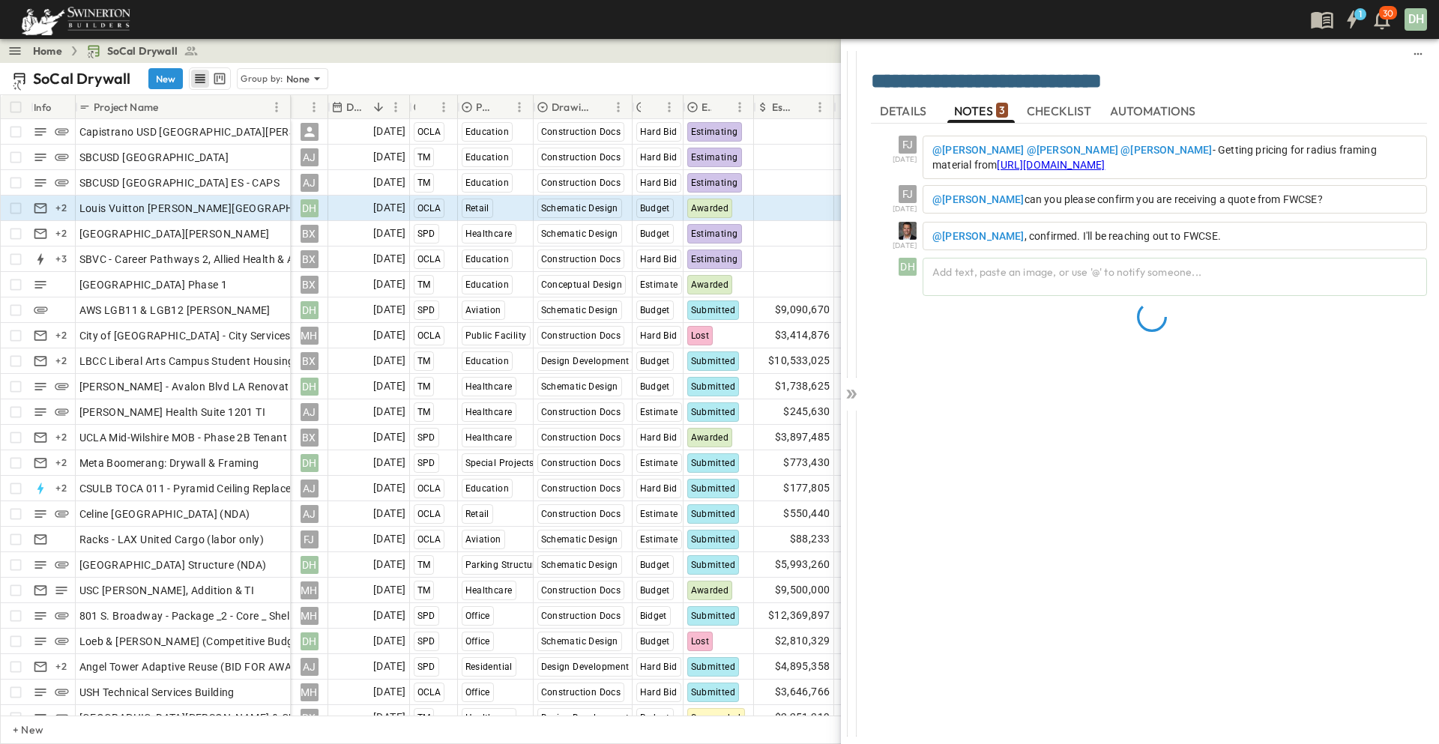
scroll to position [0, 0]
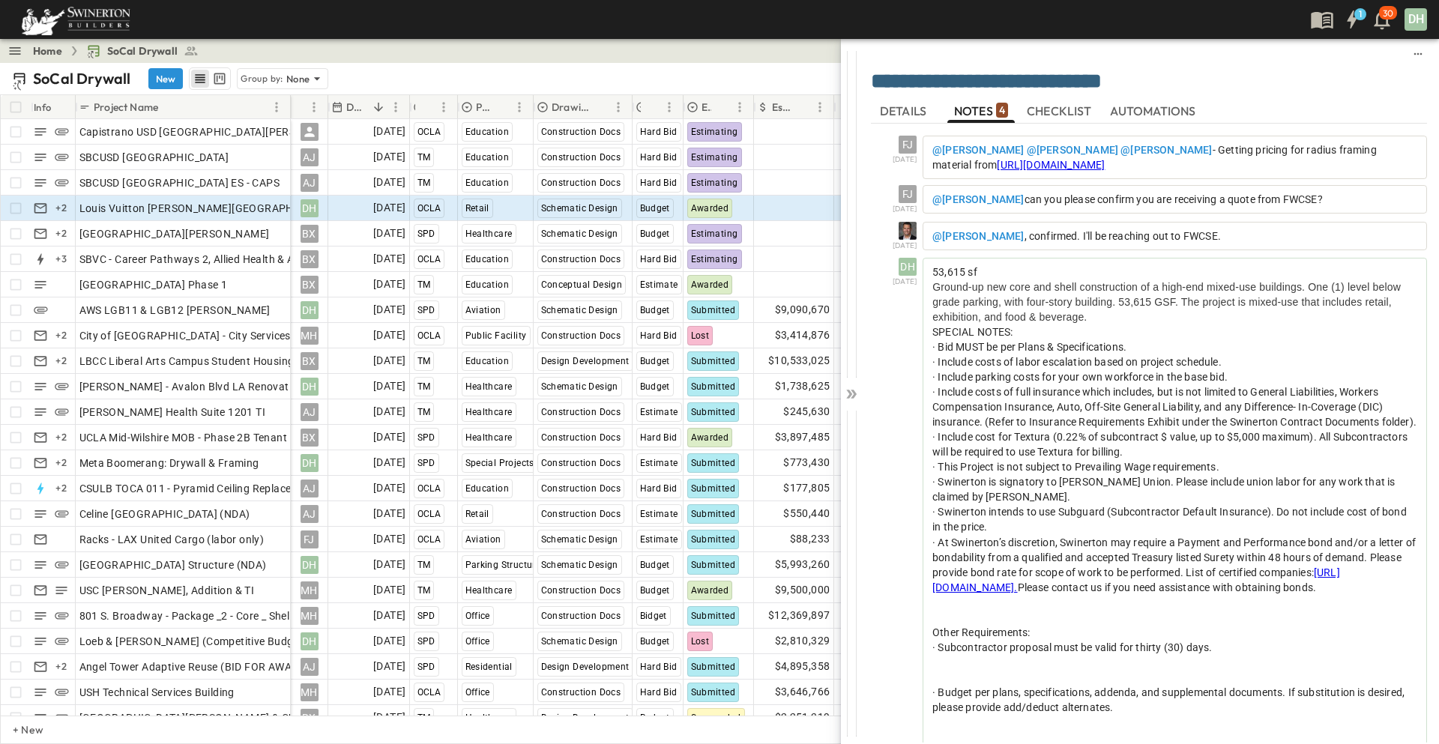
click at [910, 113] on span "DETAILS" at bounding box center [904, 110] width 49 height 13
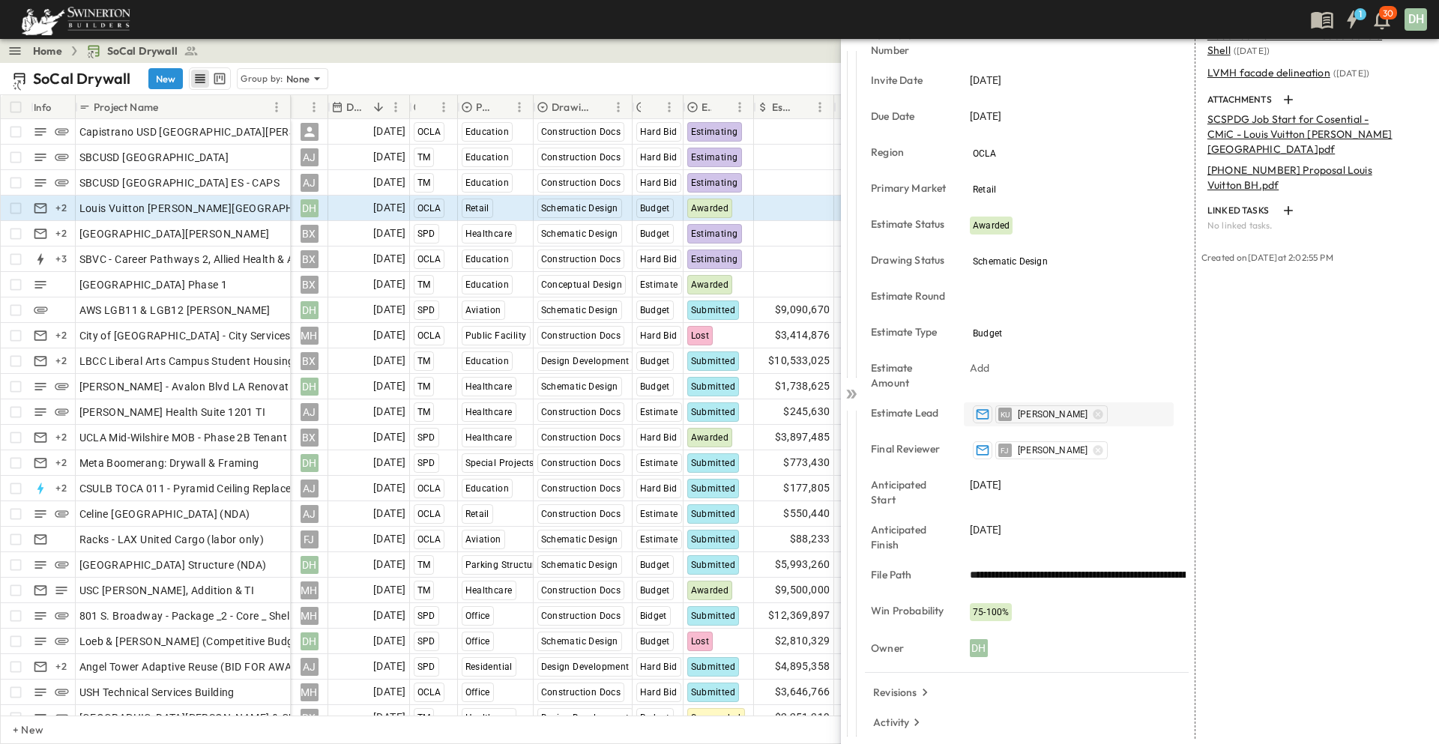
scroll to position [185, 0]
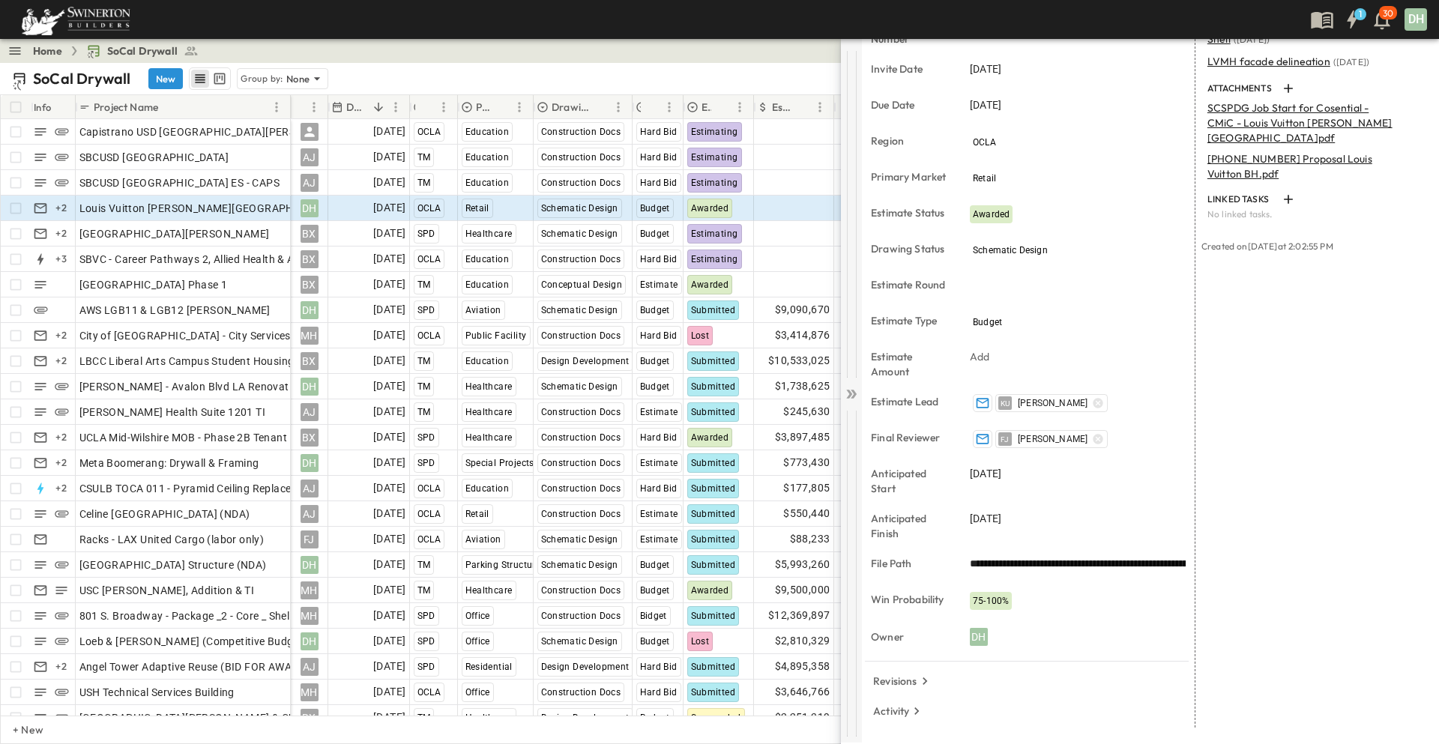
click at [853, 393] on icon at bounding box center [851, 394] width 15 height 15
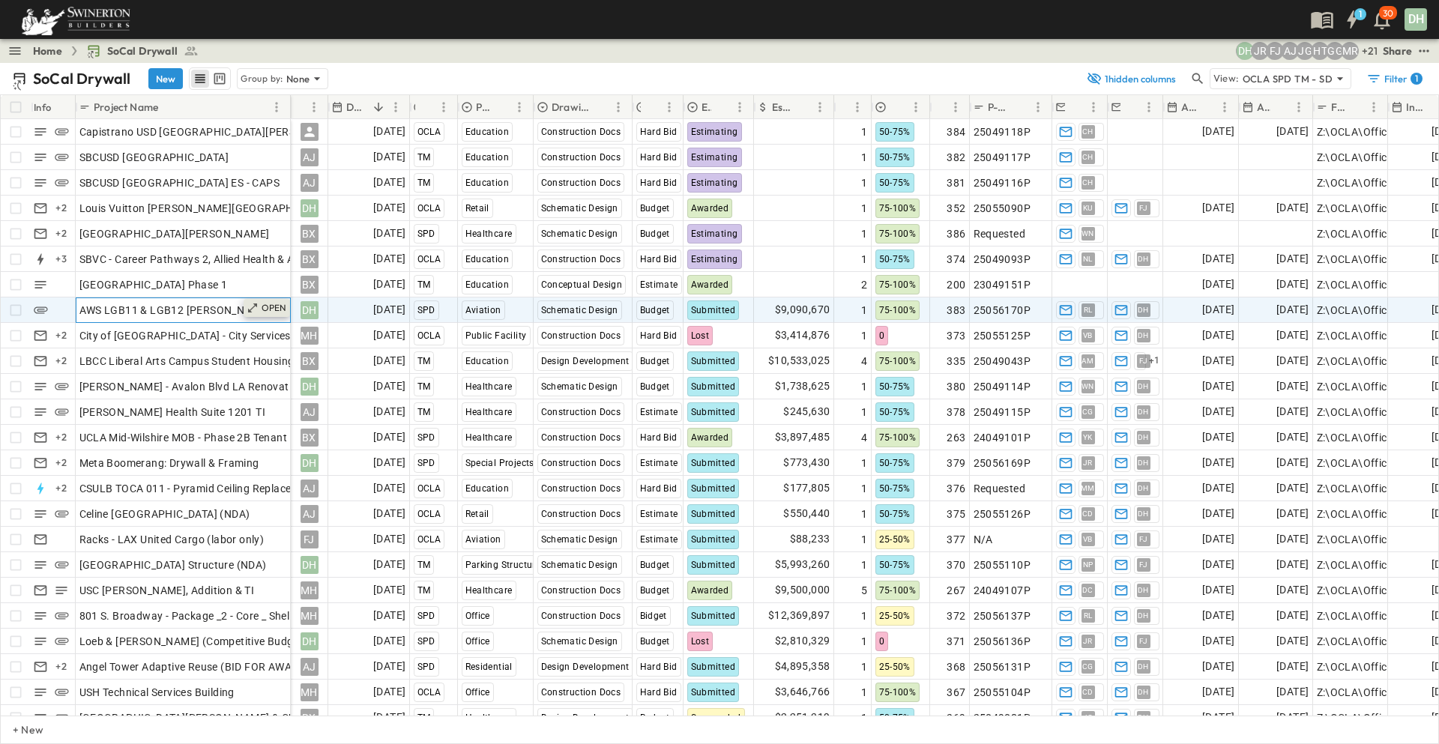
click at [264, 309] on p "OPEN" at bounding box center [274, 308] width 25 height 12
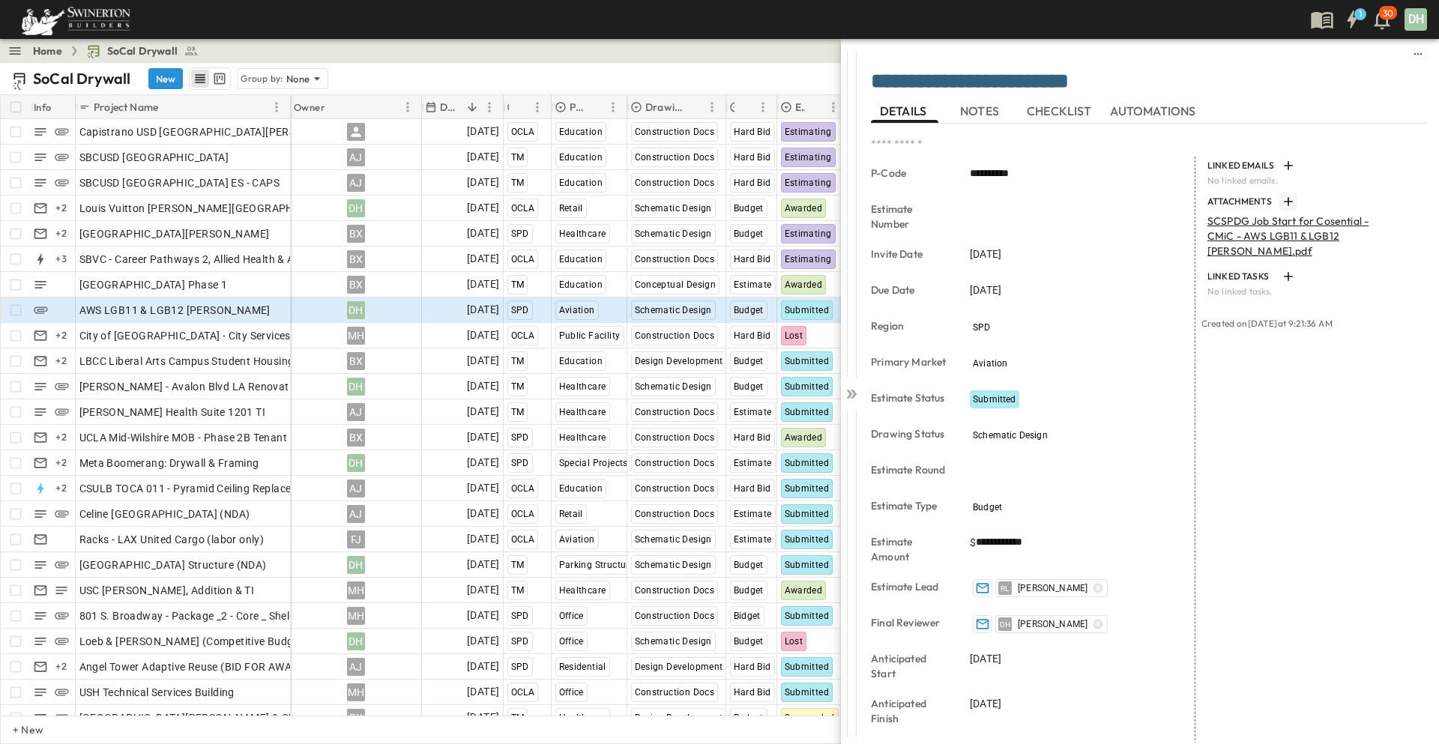
click at [1284, 202] on icon "button" at bounding box center [1288, 201] width 9 height 9
click at [852, 392] on icon at bounding box center [851, 394] width 15 height 15
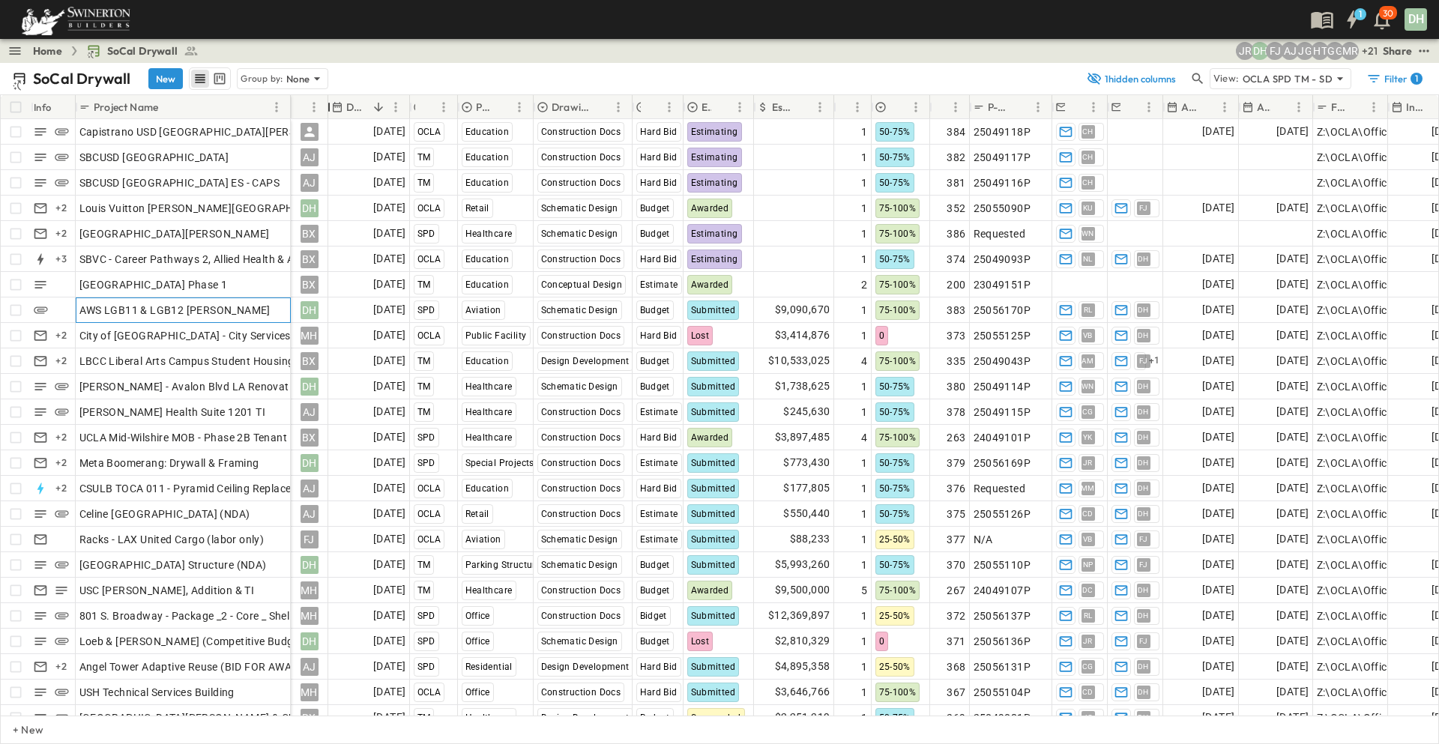
drag, startPoint x: 420, startPoint y: 106, endPoint x: 294, endPoint y: 116, distance: 126.3
click at [294, 116] on div "Owner" at bounding box center [309, 107] width 37 height 24
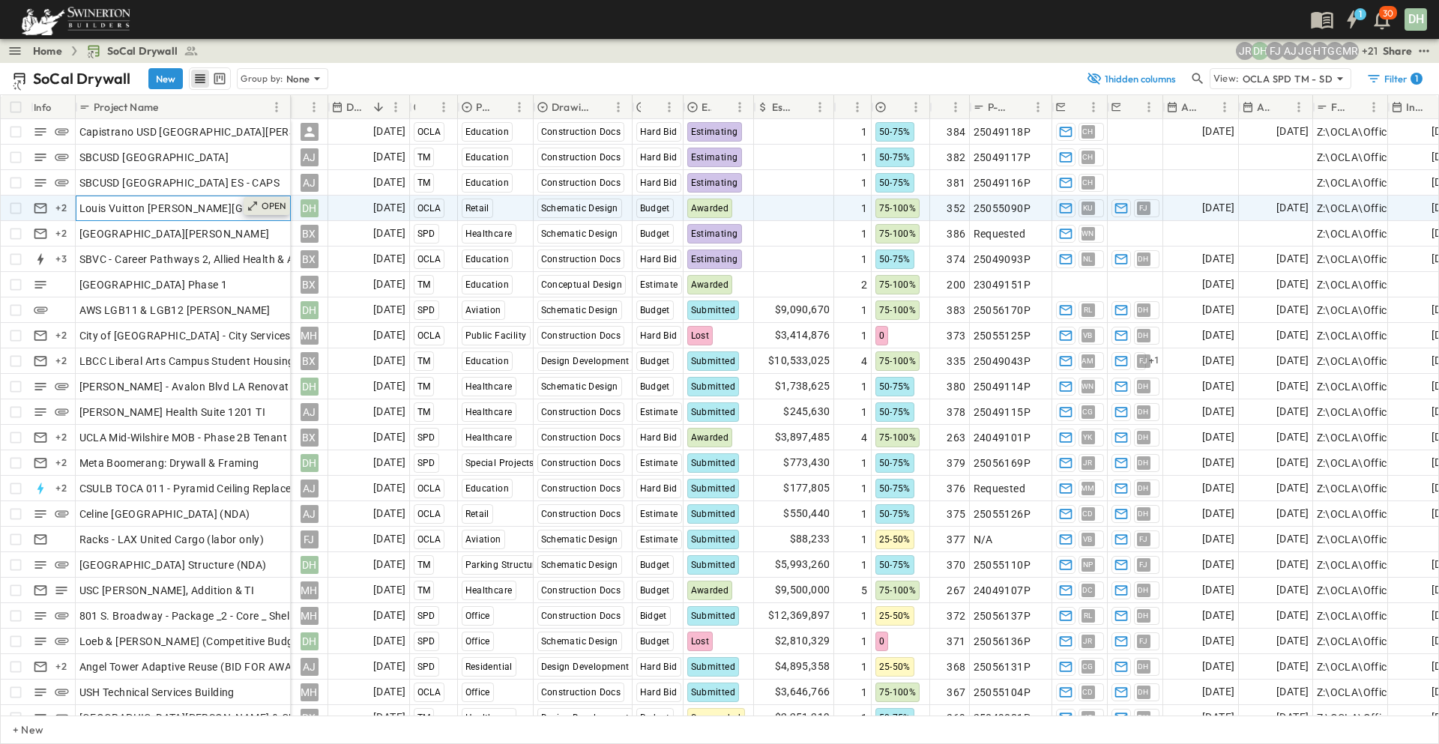
click at [272, 205] on p "OPEN" at bounding box center [274, 206] width 25 height 12
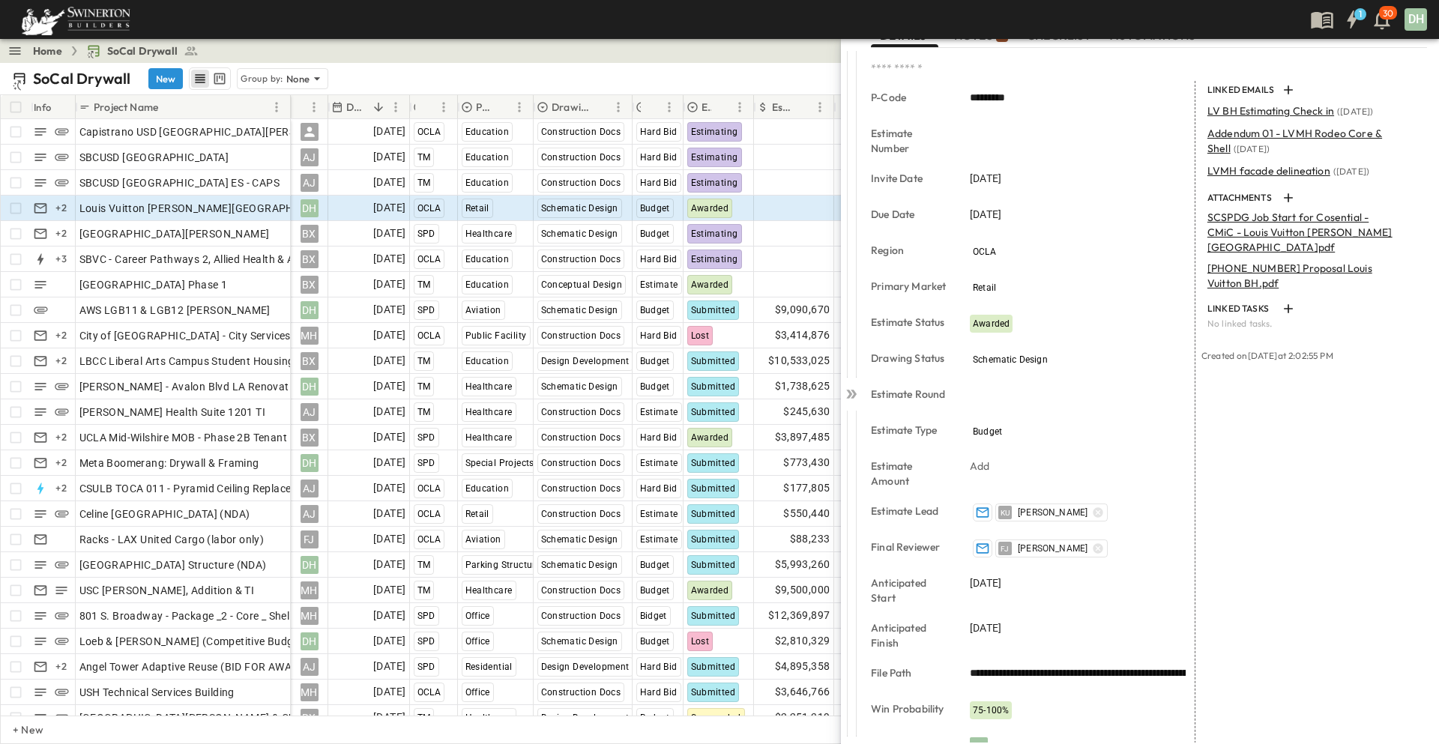
scroll to position [185, 0]
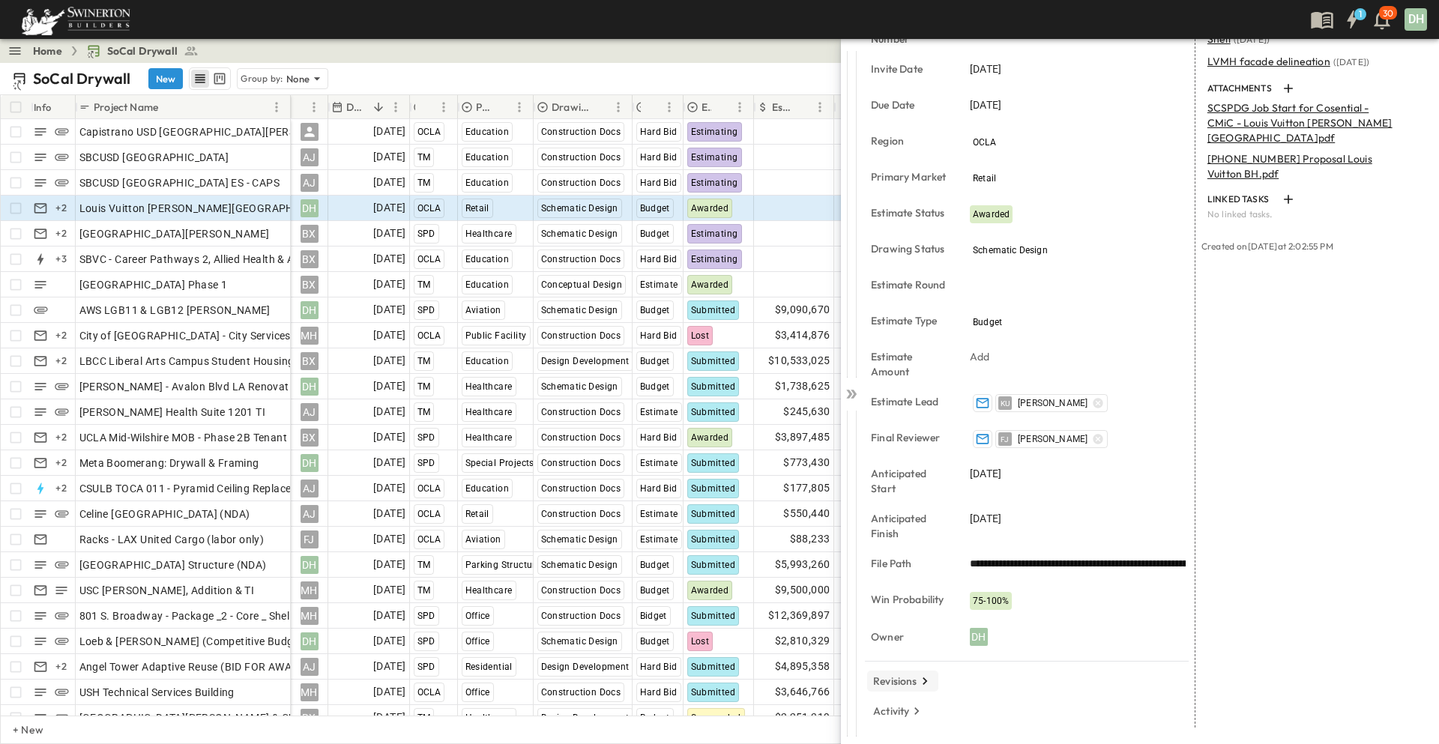
click at [914, 681] on p "Revisions" at bounding box center [895, 681] width 44 height 15
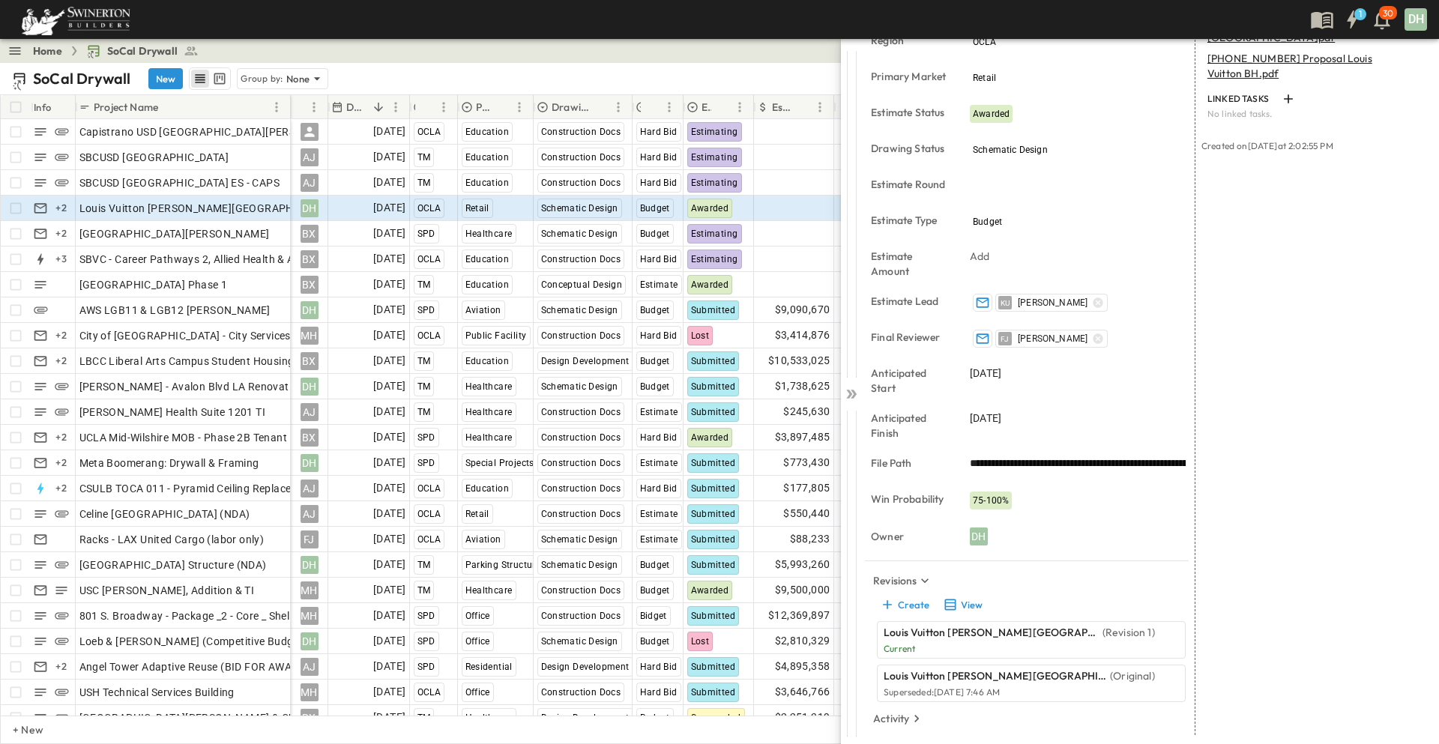
scroll to position [293, 0]
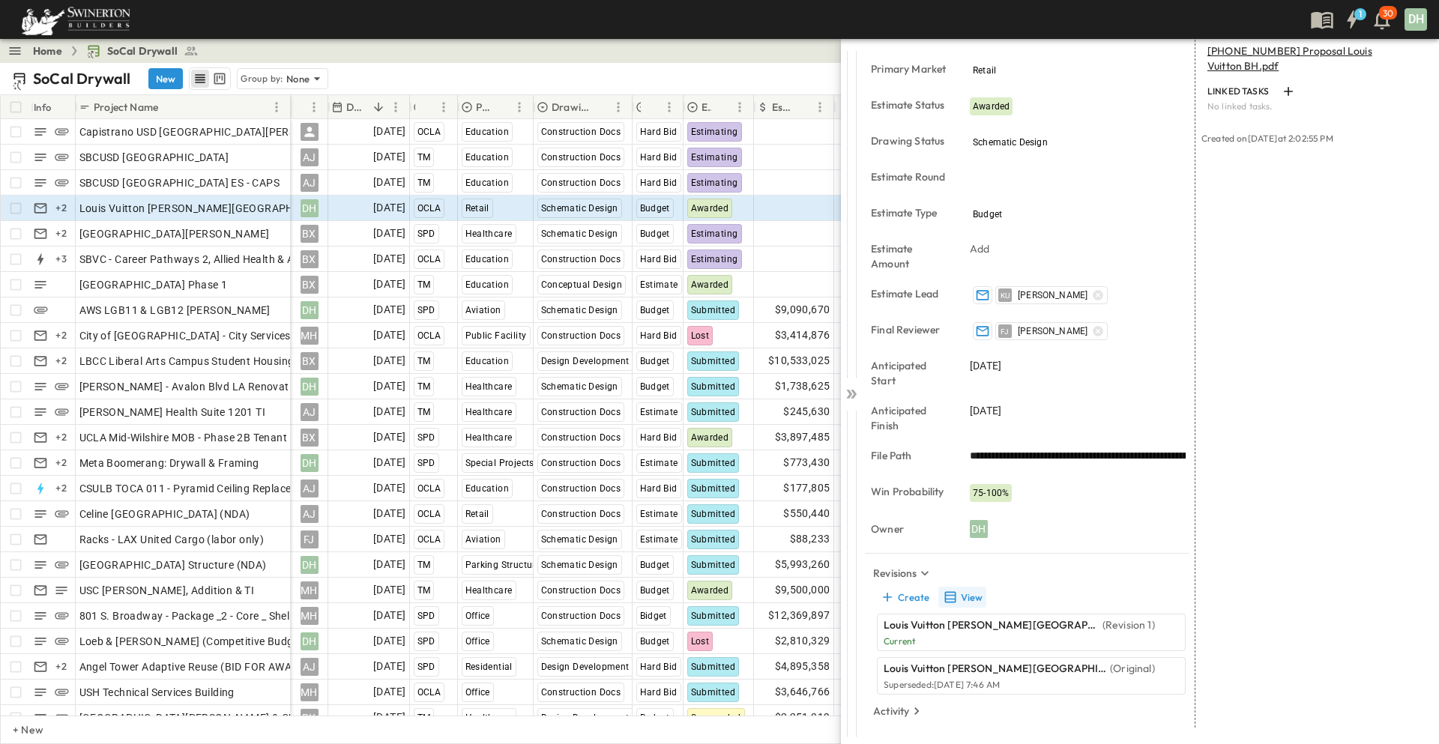
click at [969, 595] on button "View" at bounding box center [962, 597] width 48 height 21
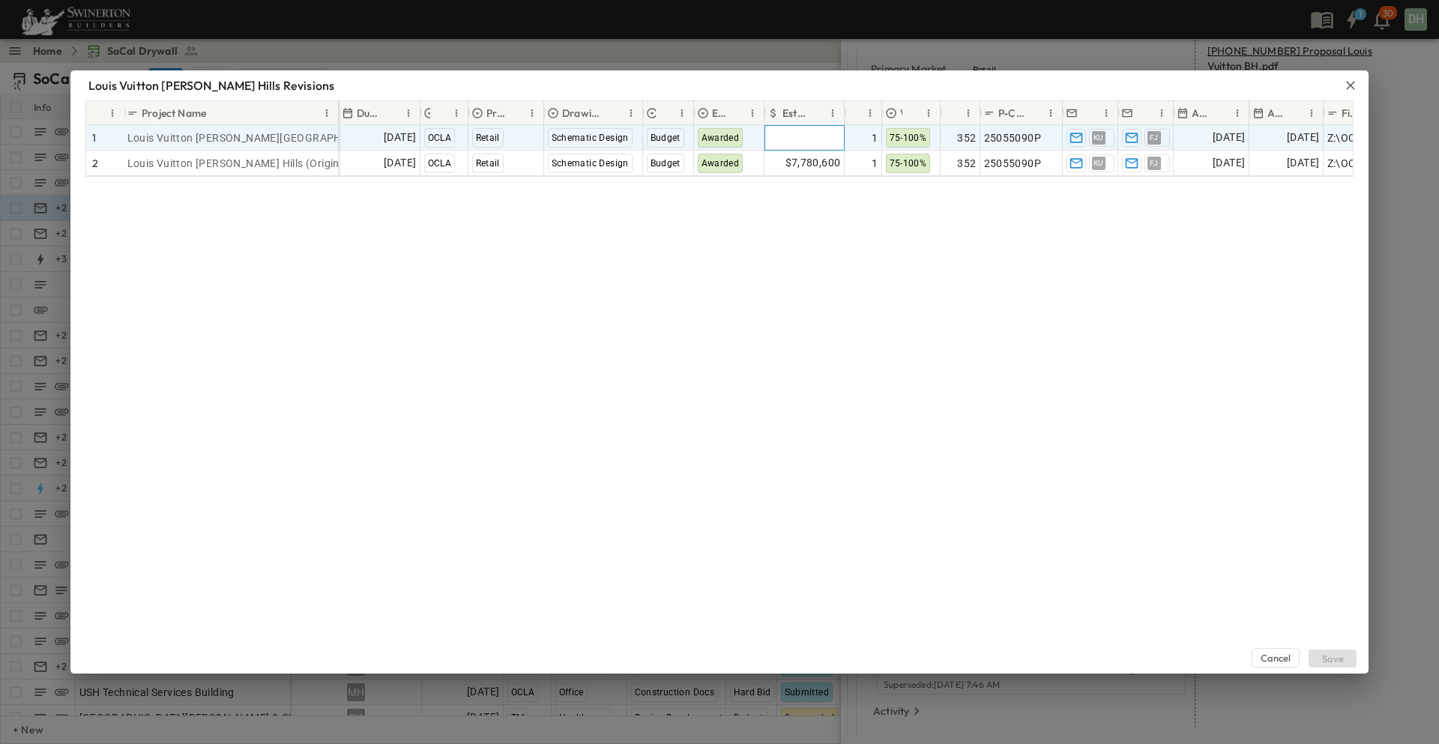
click at [800, 139] on span "Add Amount" at bounding box center [809, 137] width 61 height 15
click at [318, 138] on span "Louis Vuitton [PERSON_NAME][GEOGRAPHIC_DATA] (Current - Rev. 1)" at bounding box center [299, 137] width 345 height 15
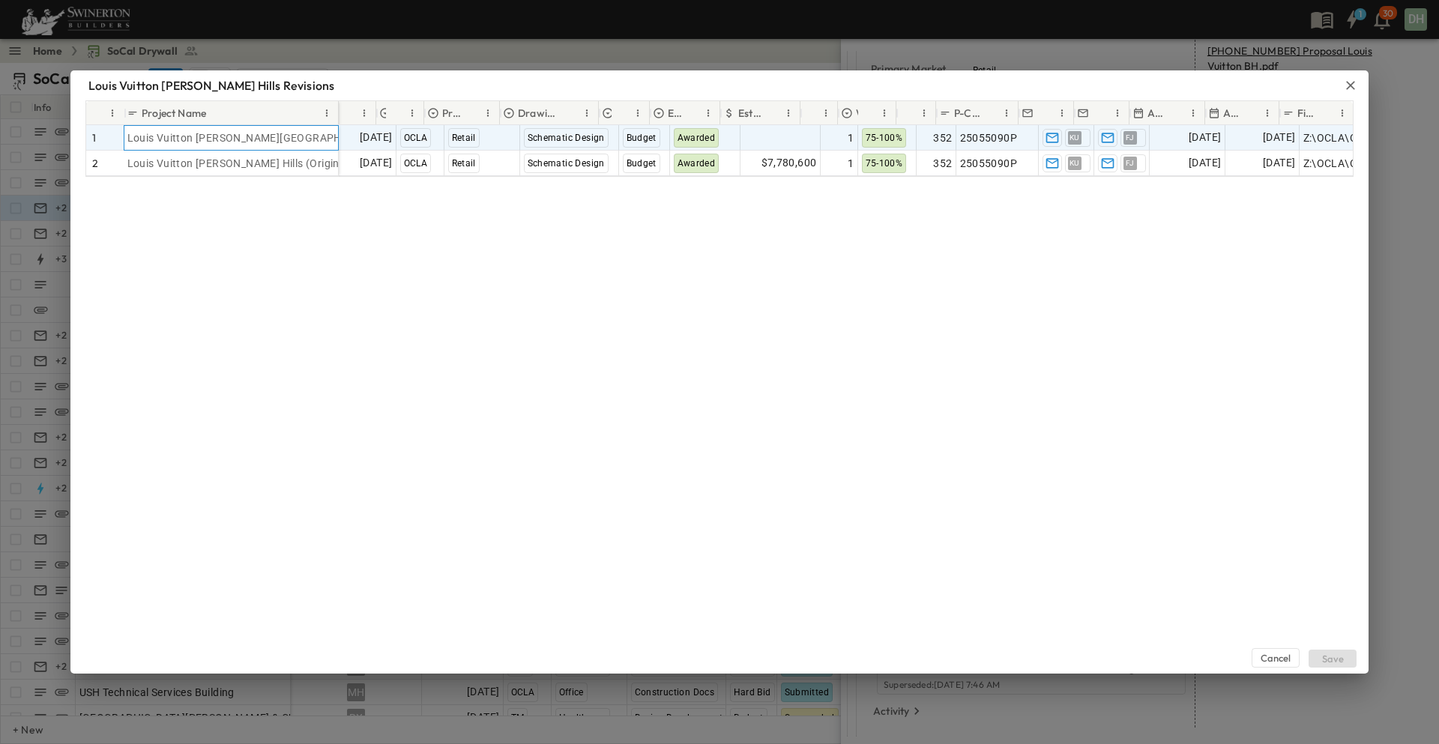
scroll to position [0, 0]
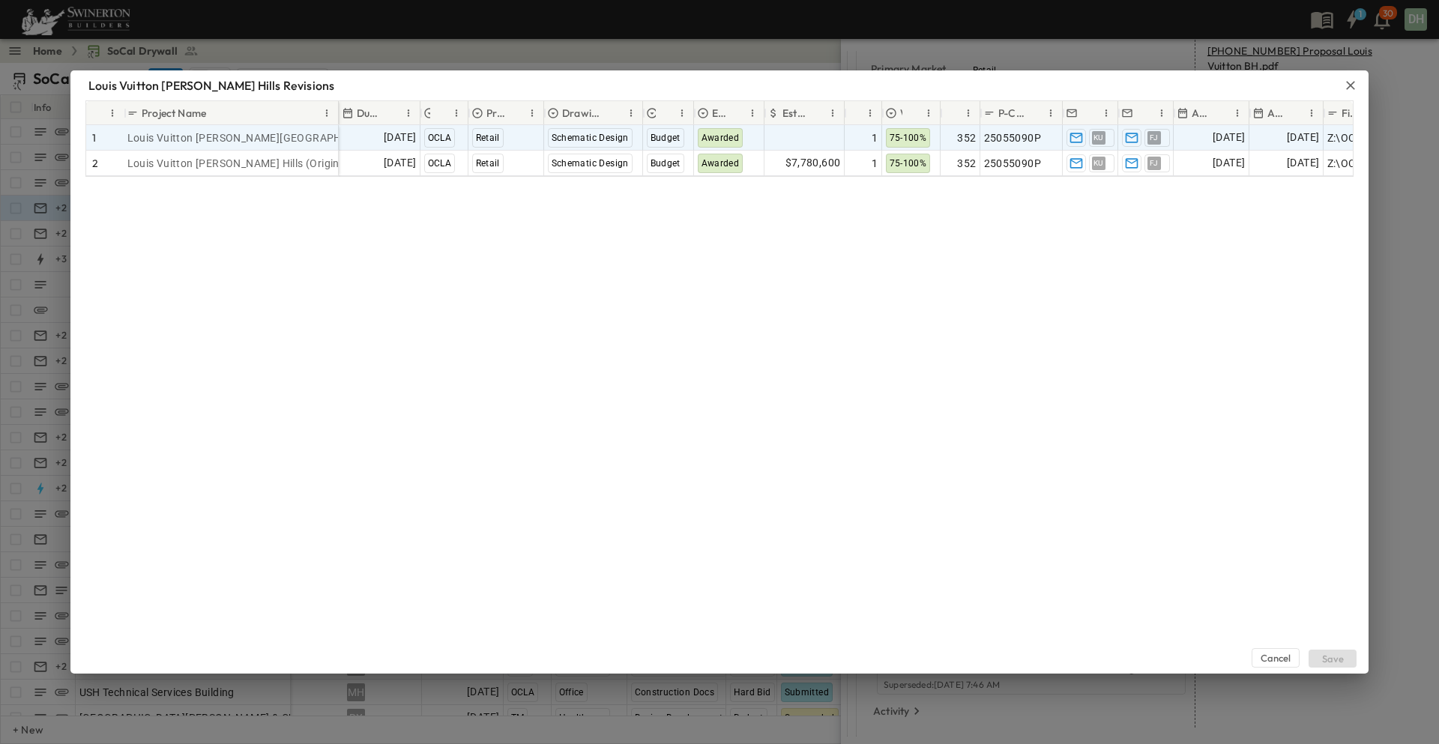
drag, startPoint x: 294, startPoint y: 135, endPoint x: 255, endPoint y: 338, distance: 206.8
click at [219, 354] on div "Cancel Save" at bounding box center [719, 425] width 1298 height 497
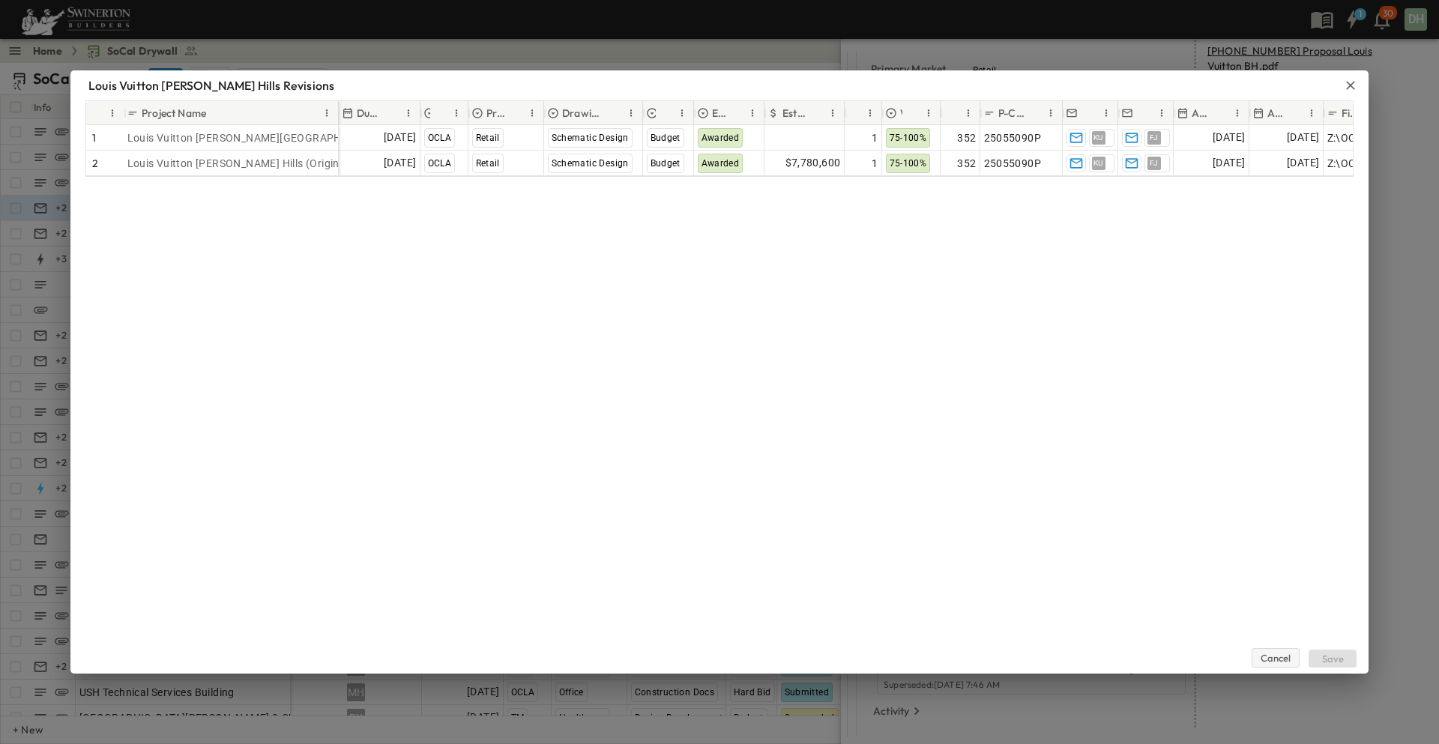
click at [1287, 659] on button "Cancel" at bounding box center [1275, 657] width 48 height 19
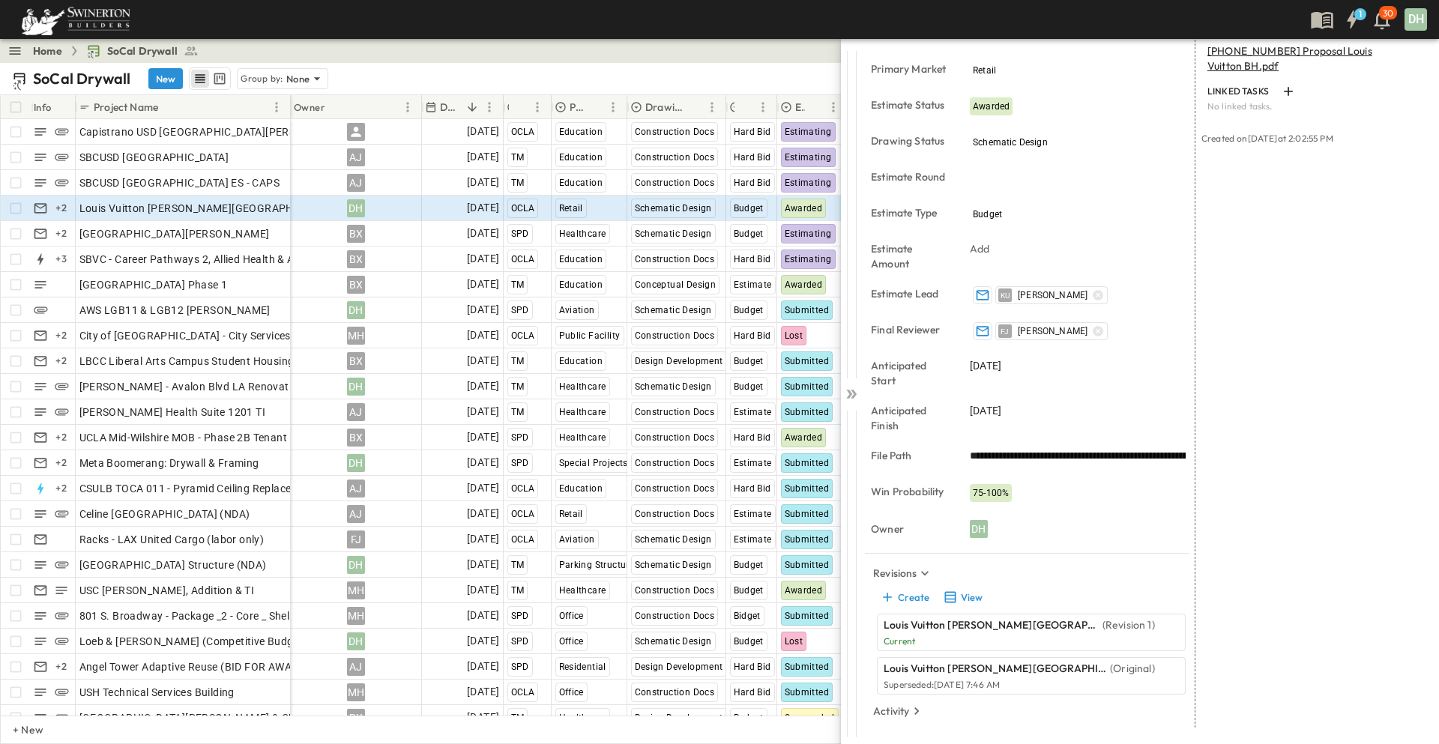
click at [905, 641] on p "Current" at bounding box center [1018, 641] width 271 height 12
click at [979, 626] on p "Louis Vuitton [PERSON_NAME][GEOGRAPHIC_DATA]" at bounding box center [991, 624] width 216 height 15
click at [1018, 634] on div "Louis Vuitton [PERSON_NAME] Hills (Revision 1) Current" at bounding box center [1018, 632] width 271 height 30
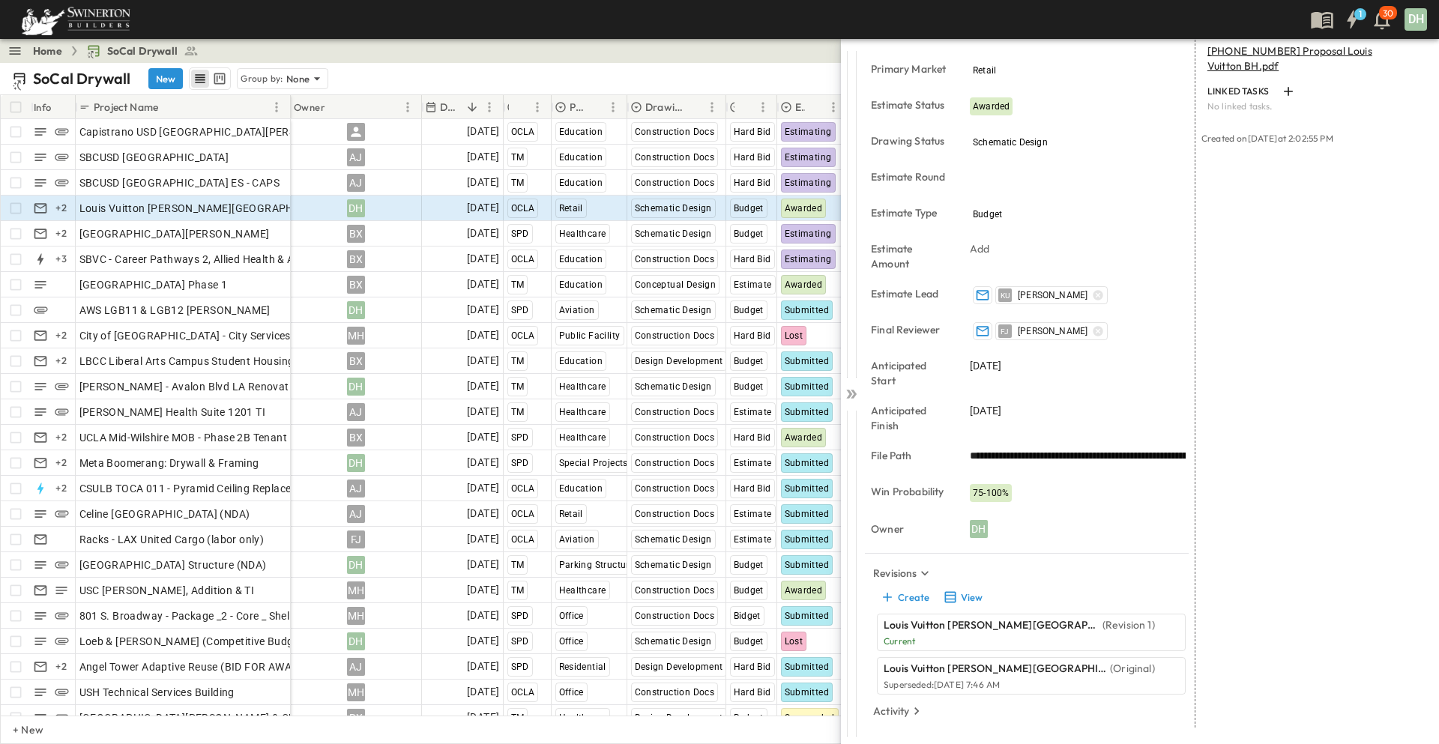
click at [933, 640] on p "Current" at bounding box center [1018, 641] width 271 height 12
click at [925, 635] on p "Current" at bounding box center [1018, 641] width 271 height 12
click at [940, 626] on p "Louis Vuitton [PERSON_NAME][GEOGRAPHIC_DATA]" at bounding box center [991, 624] width 216 height 15
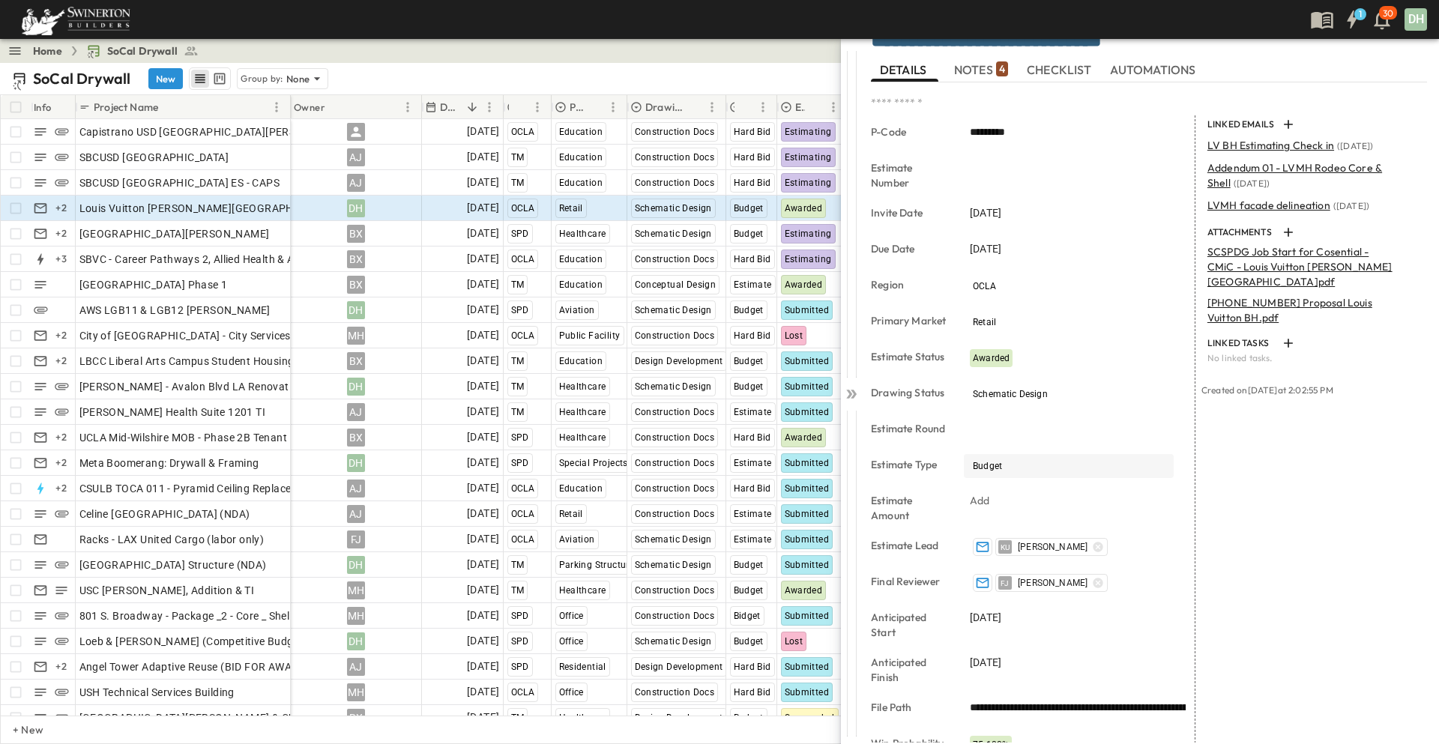
scroll to position [293, 0]
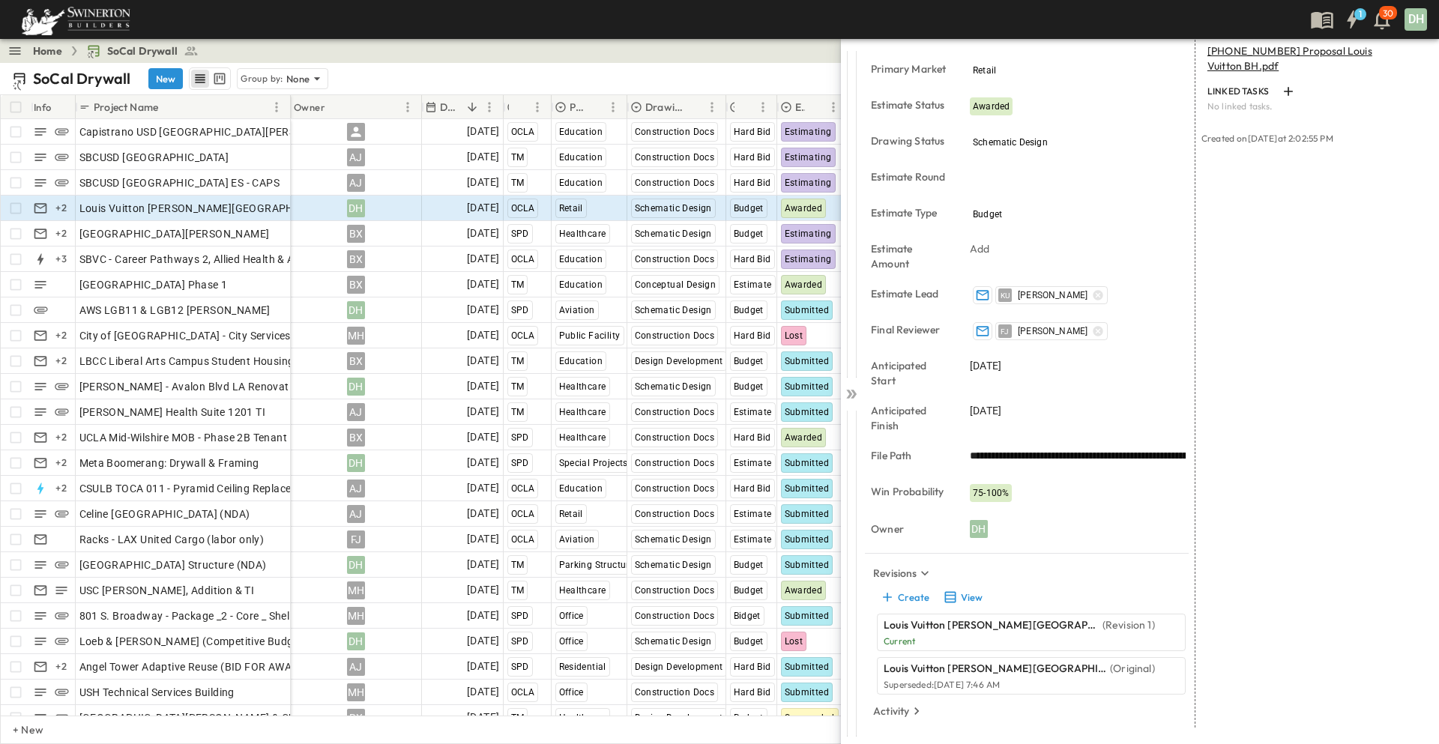
click at [1018, 641] on p "Current" at bounding box center [1018, 641] width 271 height 12
click at [972, 597] on button "View" at bounding box center [962, 597] width 48 height 21
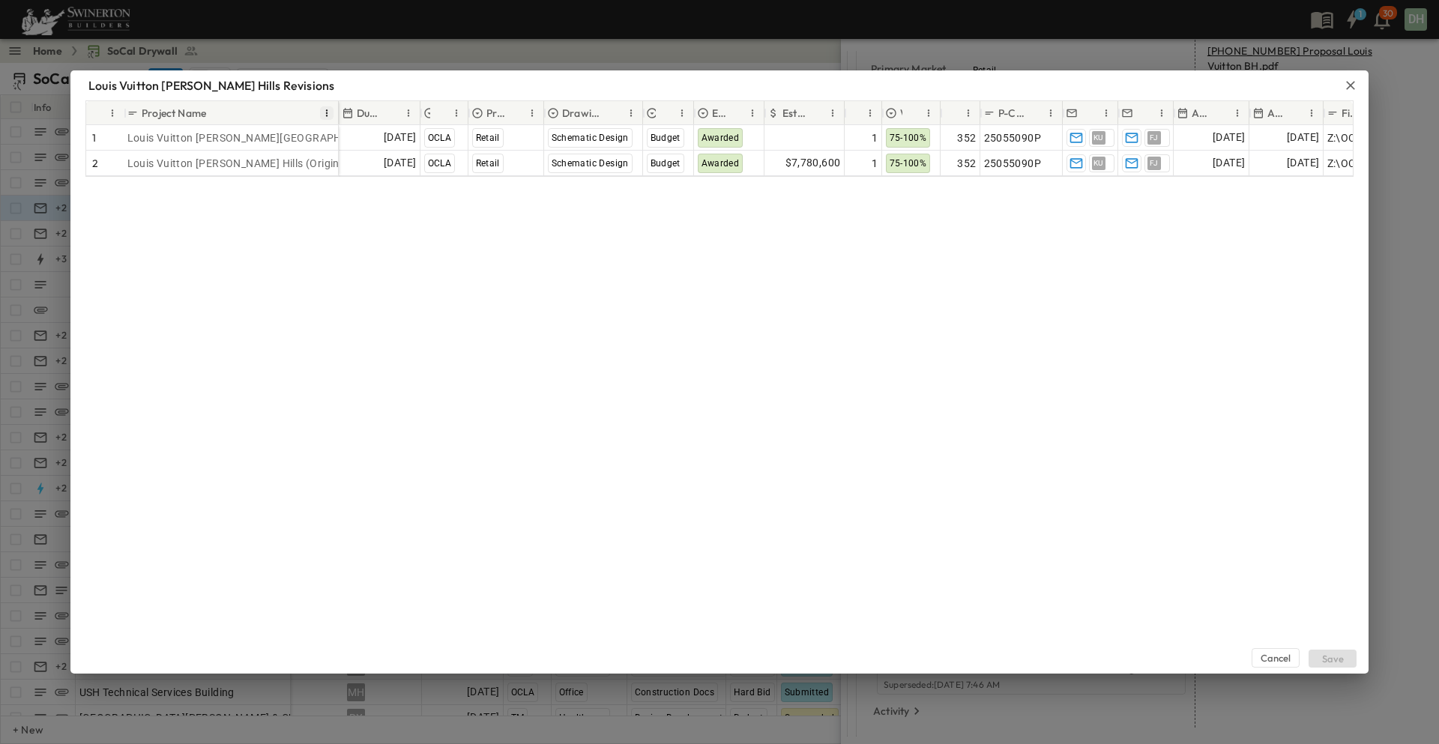
click at [327, 114] on icon "Menu" at bounding box center [326, 112] width 1 height 7
click at [441, 244] on div "Cancel Save" at bounding box center [719, 425] width 1298 height 497
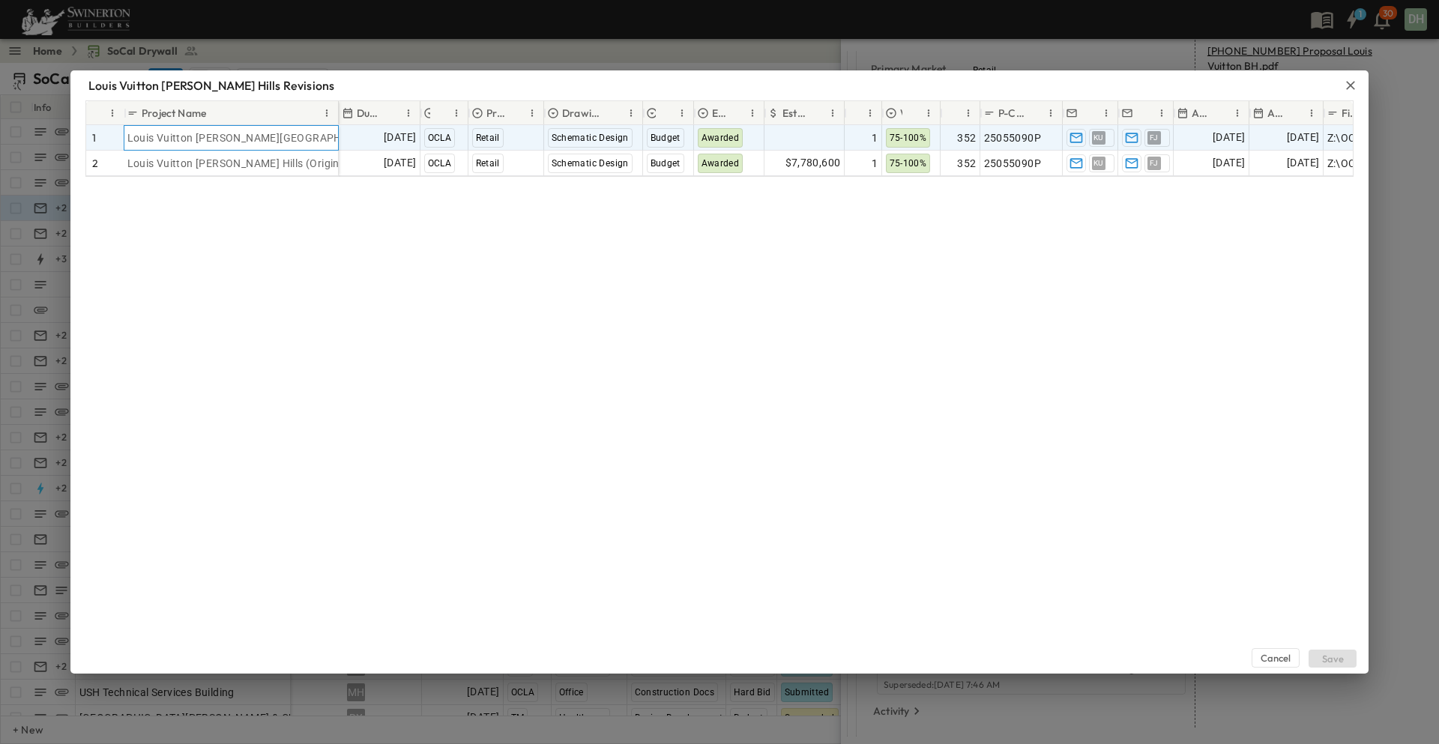
click at [297, 133] on span "Louis Vuitton [PERSON_NAME][GEOGRAPHIC_DATA] (Current - Rev. 1)" at bounding box center [299, 137] width 345 height 15
drag, startPoint x: 302, startPoint y: 135, endPoint x: 239, endPoint y: 294, distance: 170.9
click at [239, 294] on div "Cancel Save" at bounding box center [719, 425] width 1298 height 497
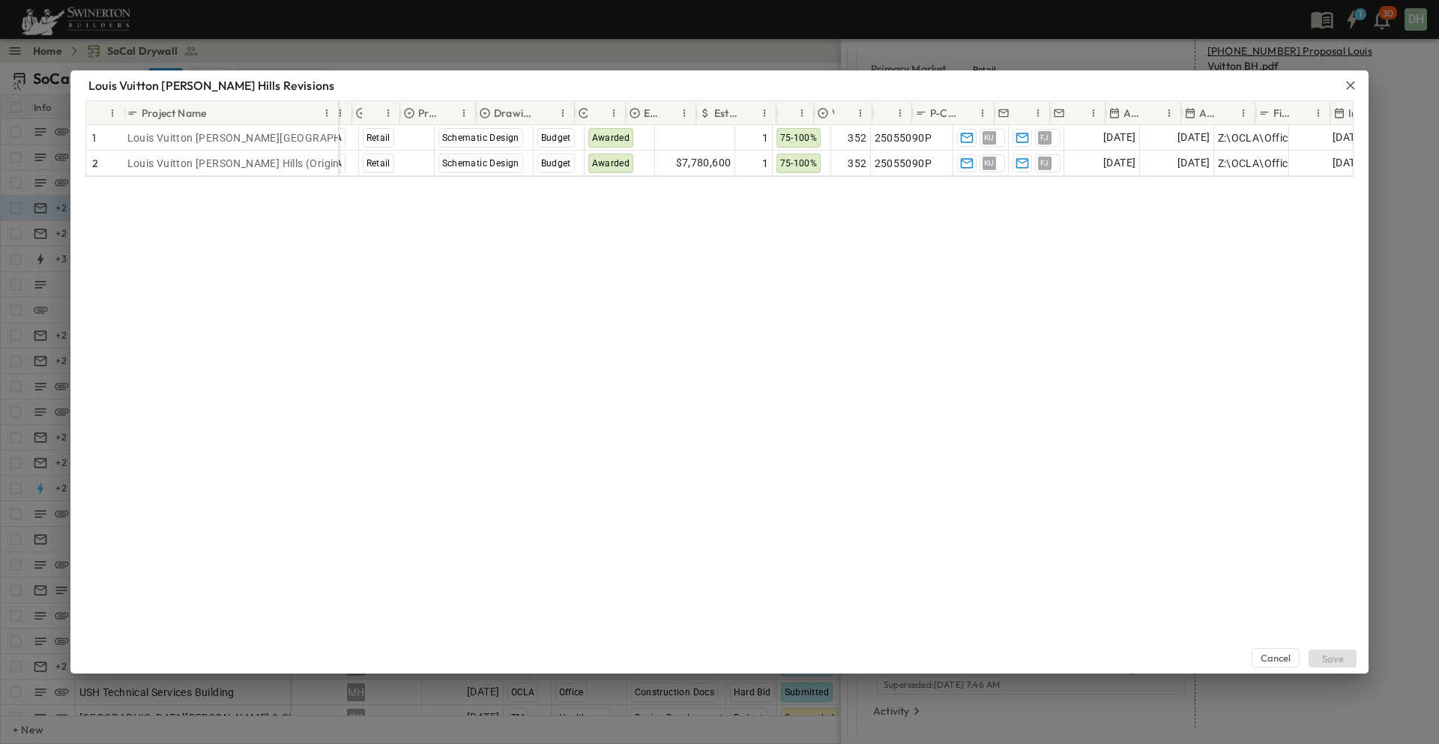
scroll to position [0, 126]
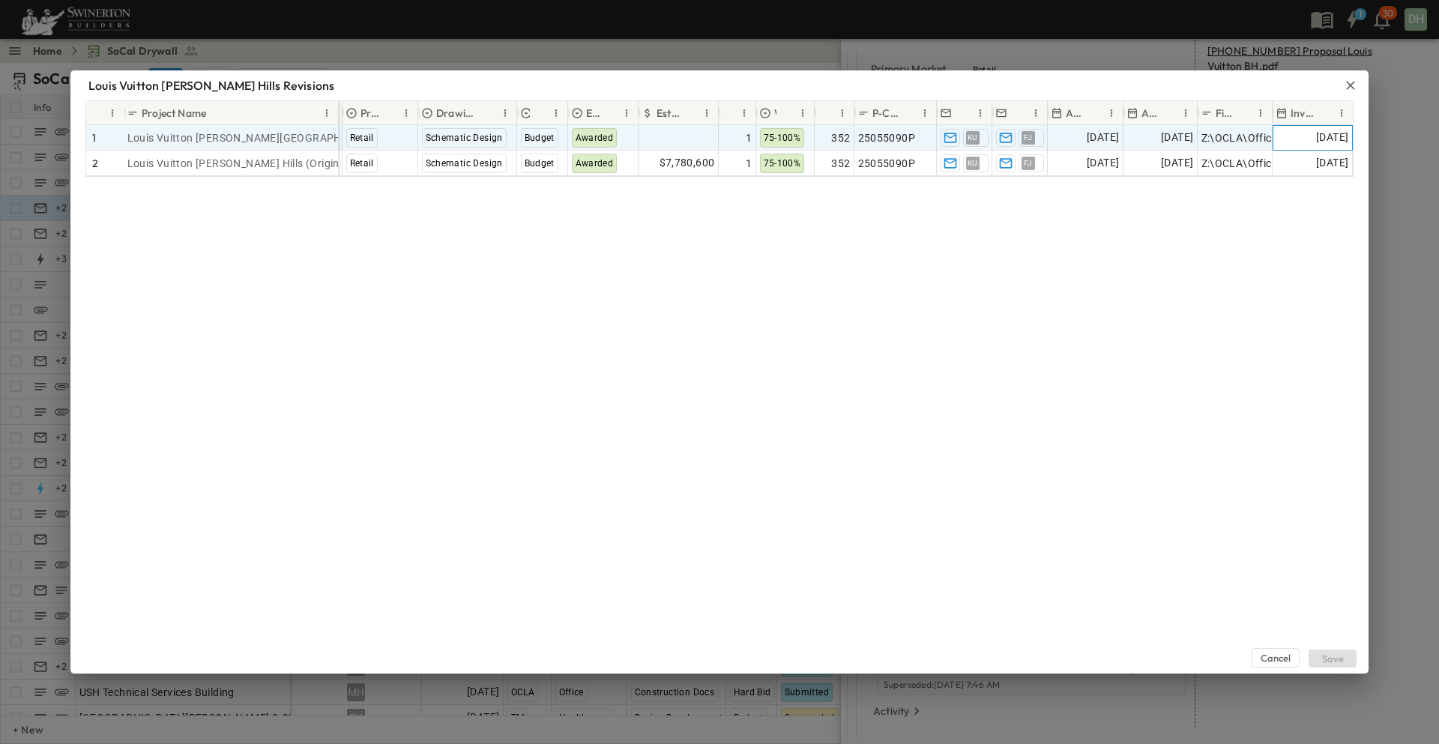
click at [1322, 139] on span "[DATE]" at bounding box center [1332, 137] width 32 height 17
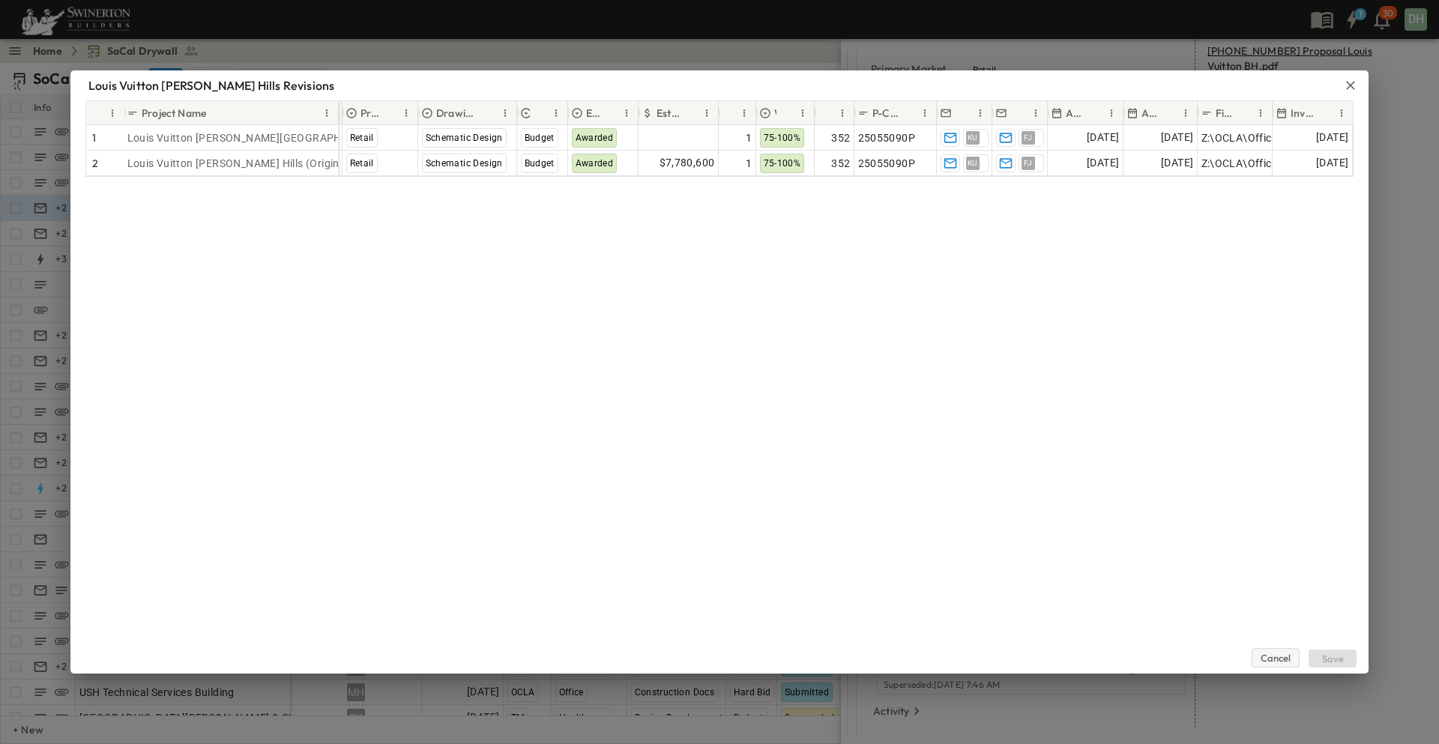
click at [1276, 656] on button "Cancel" at bounding box center [1275, 657] width 48 height 19
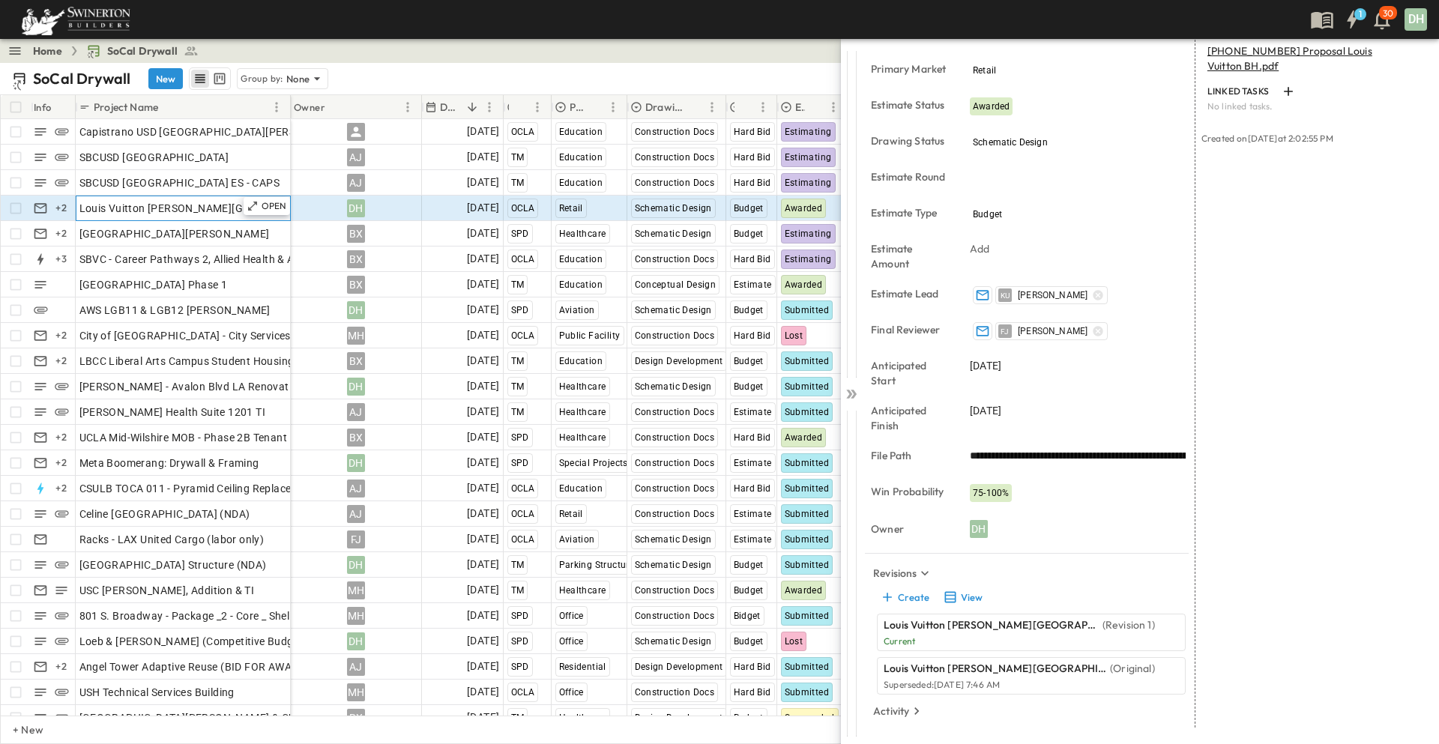
click at [222, 211] on div "Louis Vuitton [PERSON_NAME][GEOGRAPHIC_DATA]" at bounding box center [183, 208] width 208 height 21
drag, startPoint x: 912, startPoint y: 638, endPoint x: 1251, endPoint y: 499, distance: 366.3
click at [1251, 499] on div "LINKED EMAILS LV BH Estimating Check in ( [DATE] ) Addendum 01 - LVMH Rodeo Cor…" at bounding box center [1311, 296] width 232 height 864
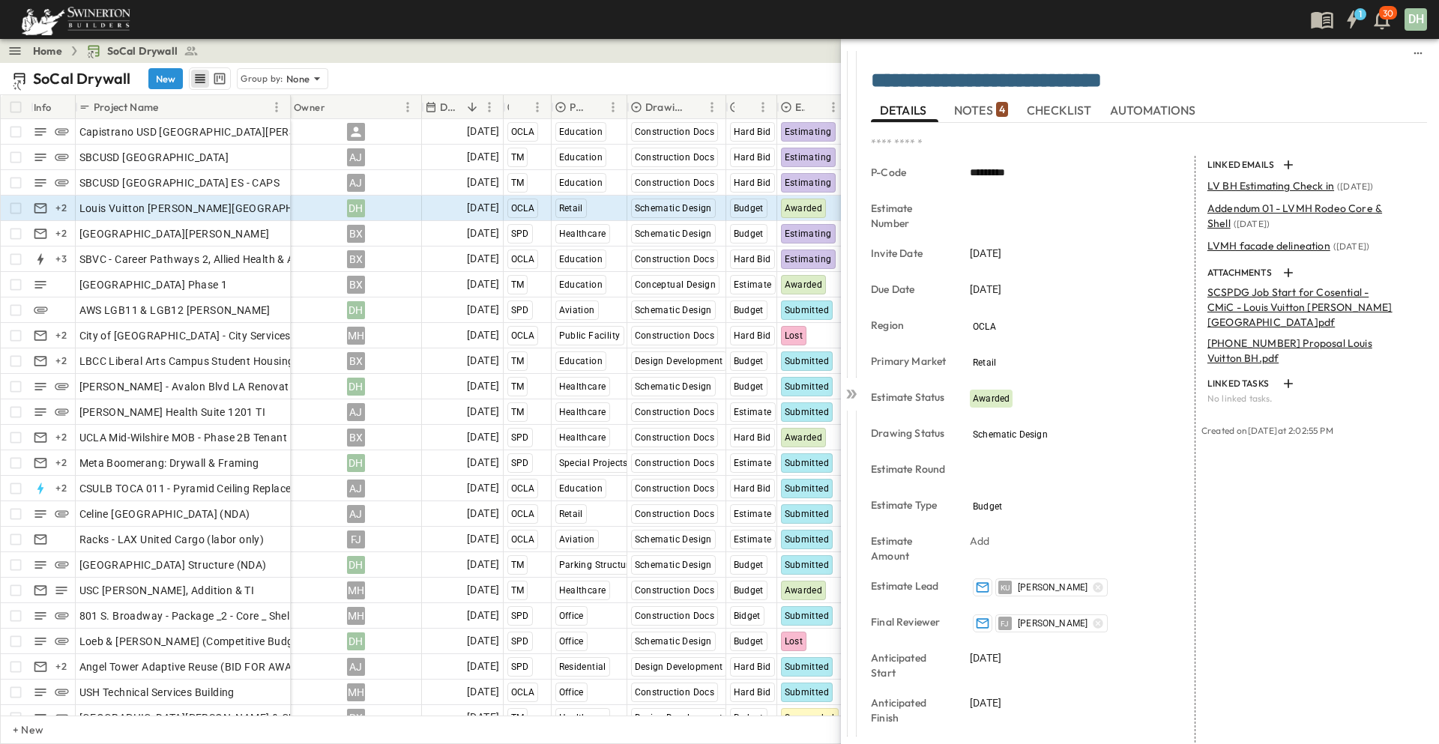
scroll to position [0, 0]
click at [1412, 49] on icon "sidedrawer-menu" at bounding box center [1418, 54] width 12 height 12
click at [1290, 553] on div "LINKED EMAILS LV BH Estimating Check in ( [DATE] ) Addendum 01 - LVMH Rodeo Cor…" at bounding box center [1311, 589] width 232 height 864
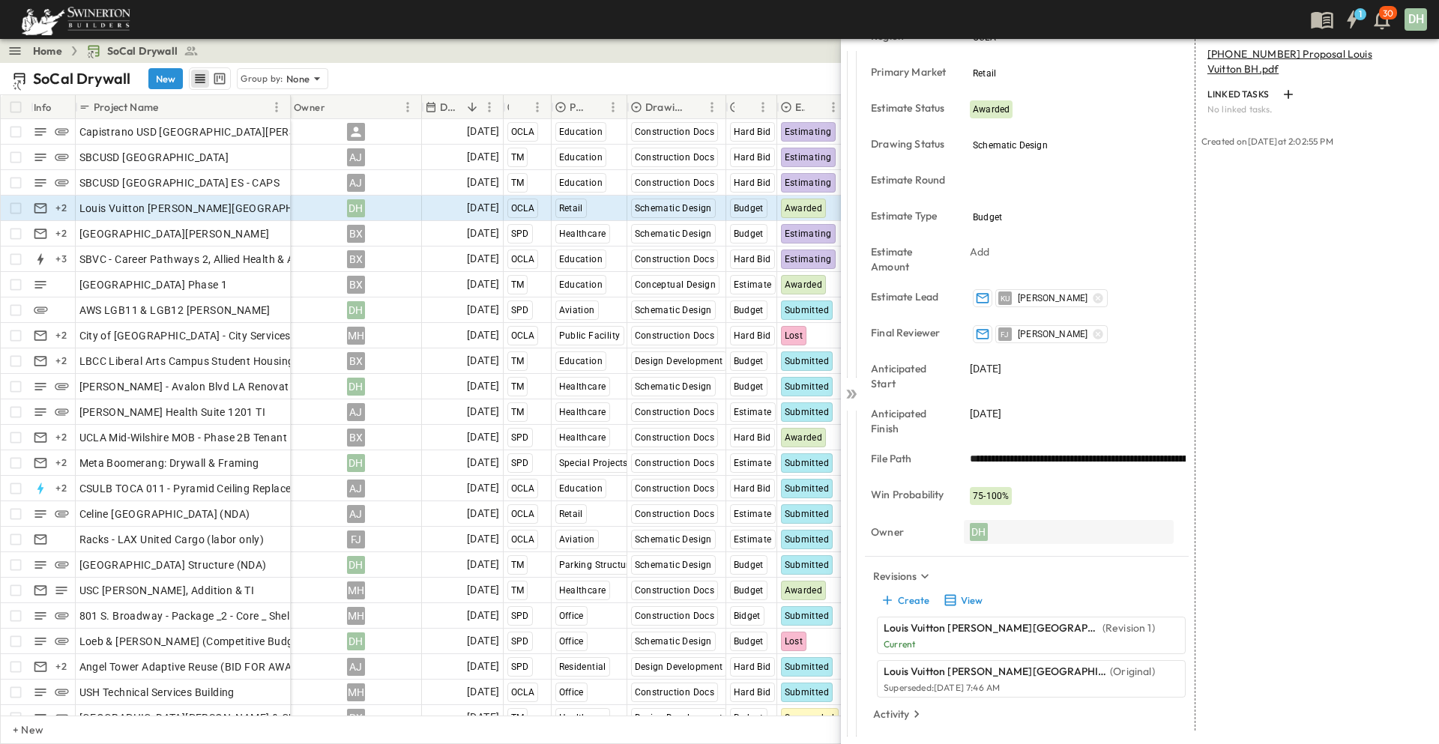
scroll to position [293, 0]
click at [907, 712] on p "Activity" at bounding box center [891, 711] width 36 height 15
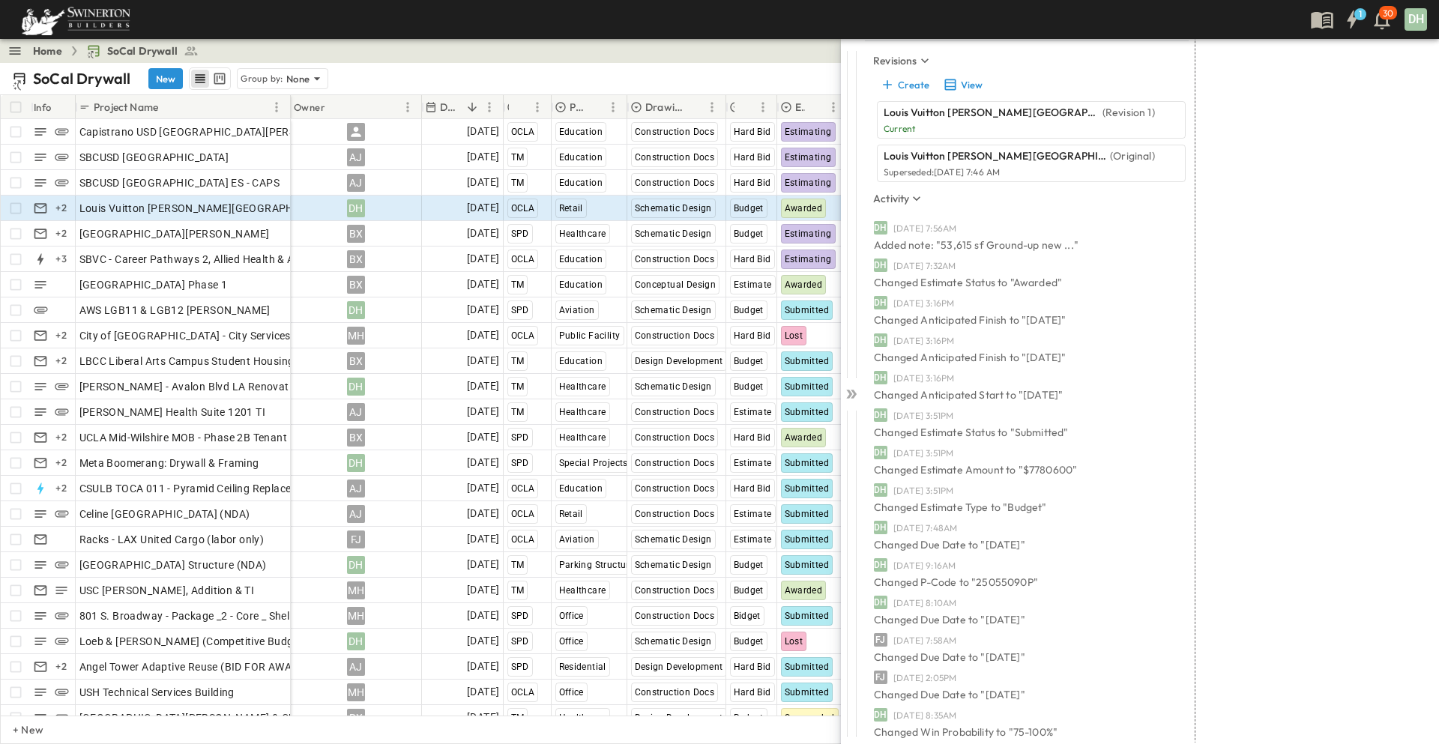
scroll to position [792, 0]
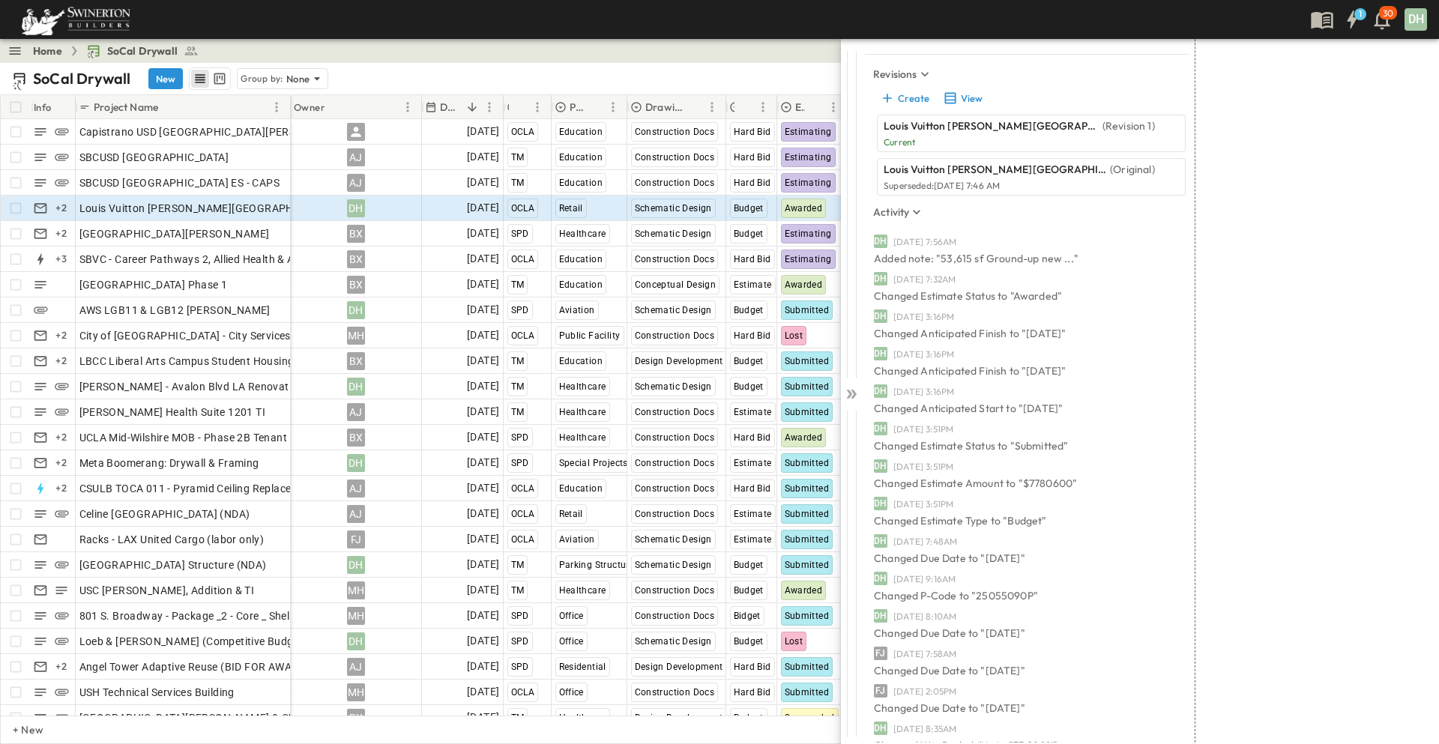
click at [1078, 253] on div "DH [DATE] 7:56AM Added note: "53,615 sf Ground-up new ..."" at bounding box center [1008, 250] width 269 height 31
click at [924, 251] on div "Added note: "53,615 sf Ground-up new ..."" at bounding box center [976, 258] width 205 height 15
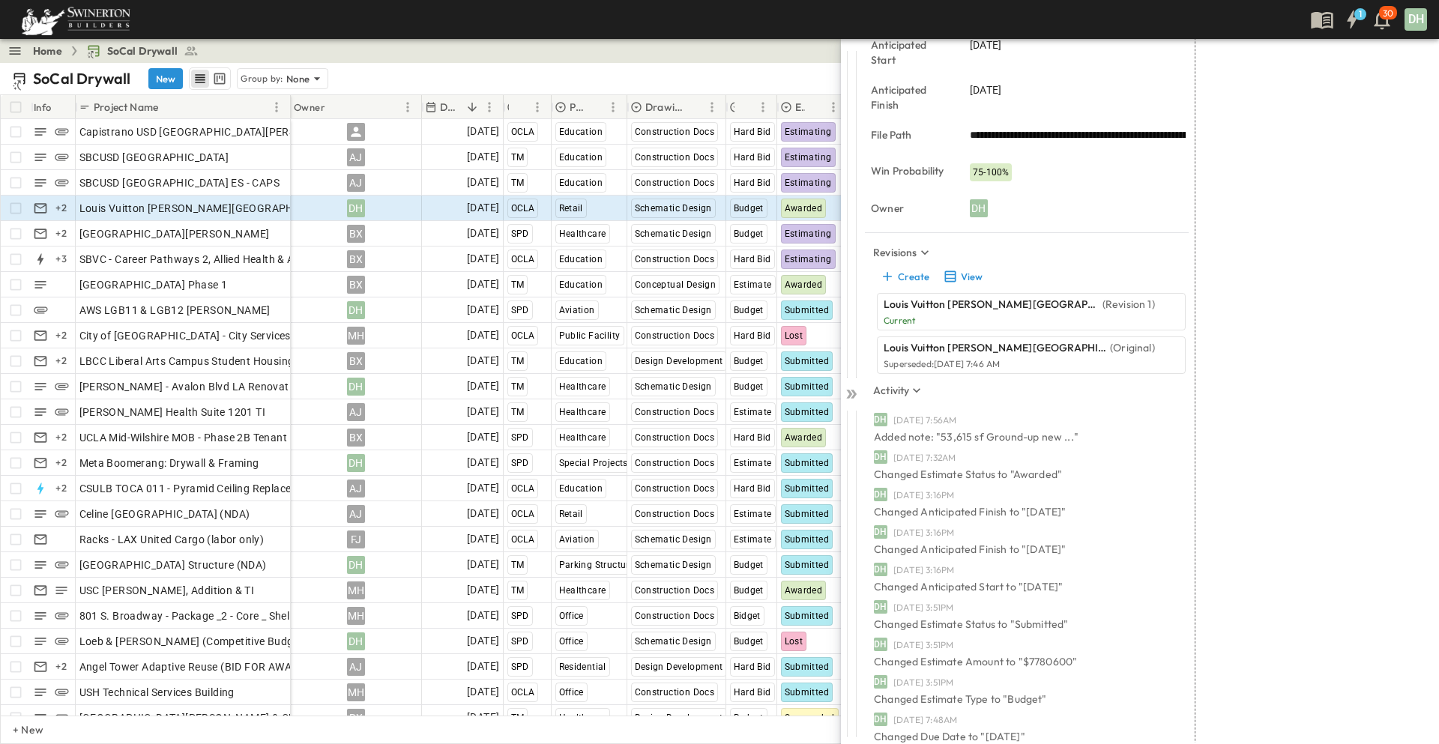
scroll to position [567, 0]
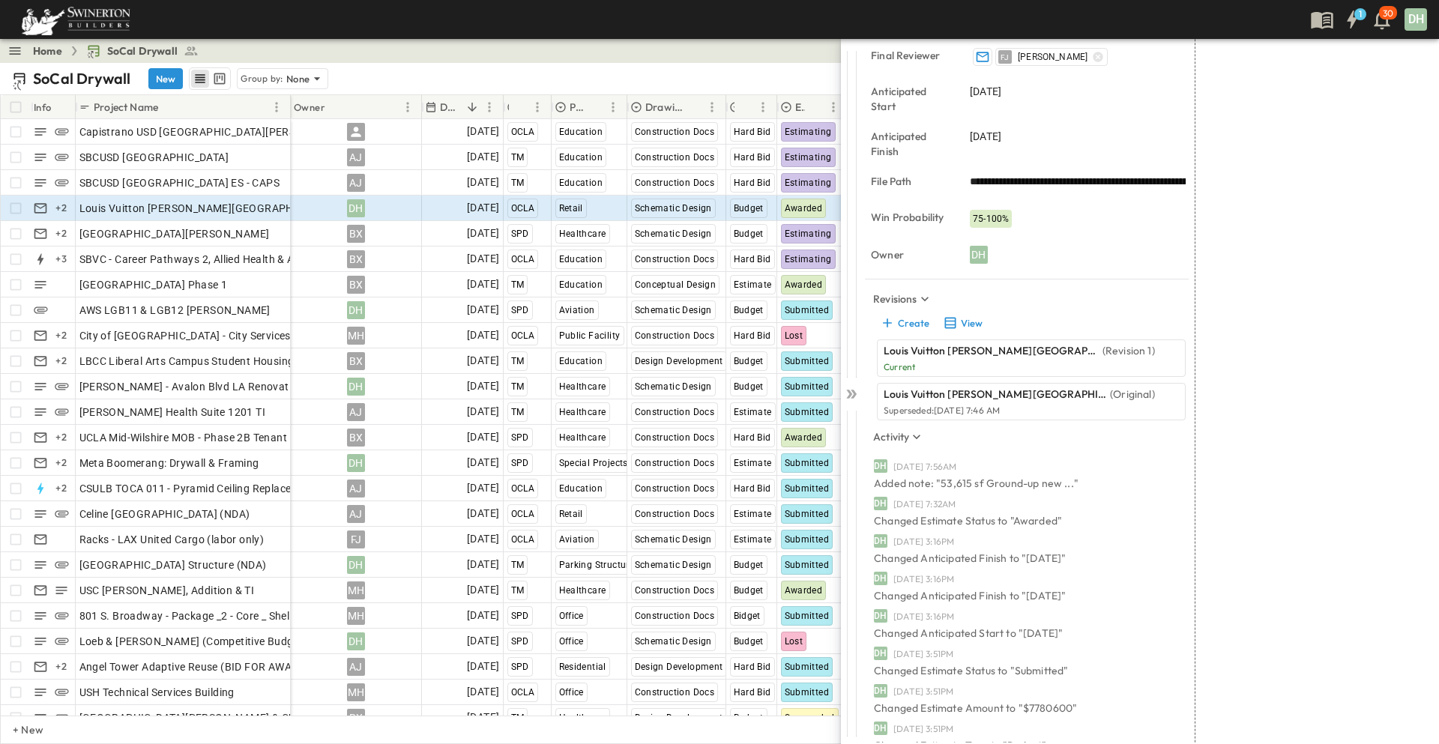
click at [940, 362] on p "Current" at bounding box center [1018, 367] width 271 height 12
click at [926, 354] on p "Louis Vuitton [PERSON_NAME][GEOGRAPHIC_DATA]" at bounding box center [991, 350] width 216 height 15
click at [922, 362] on p "Current" at bounding box center [1018, 367] width 271 height 12
click at [931, 357] on p "Louis Vuitton [PERSON_NAME][GEOGRAPHIC_DATA]" at bounding box center [991, 350] width 216 height 15
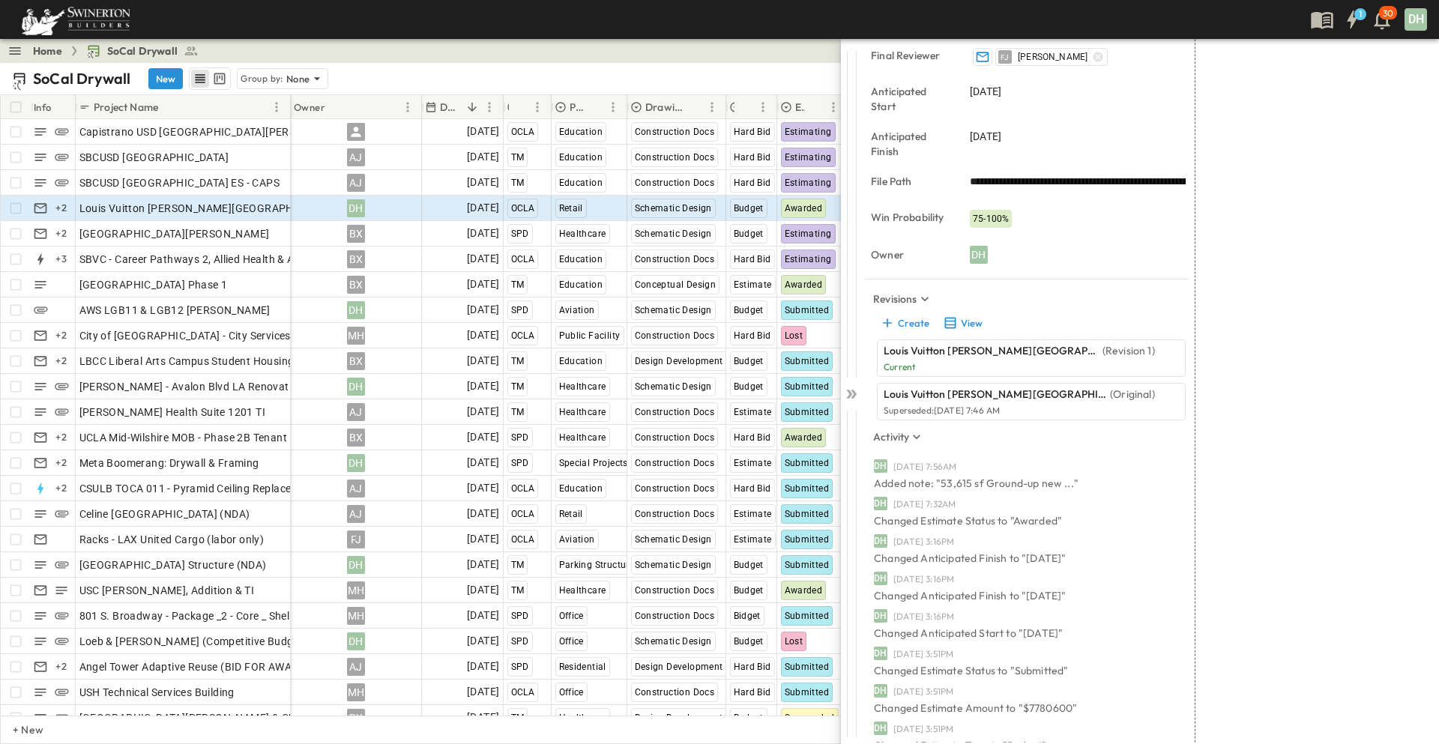
drag, startPoint x: 1012, startPoint y: 360, endPoint x: 1021, endPoint y: 358, distance: 8.4
click at [1013, 360] on div "Louis Vuitton [PERSON_NAME] Hills (Revision 1) Current" at bounding box center [1018, 358] width 271 height 30
click at [1087, 348] on div "Louis Vuitton [PERSON_NAME] Hills (Revision 1)" at bounding box center [1018, 350] width 271 height 15
click at [958, 324] on button "View" at bounding box center [962, 322] width 48 height 21
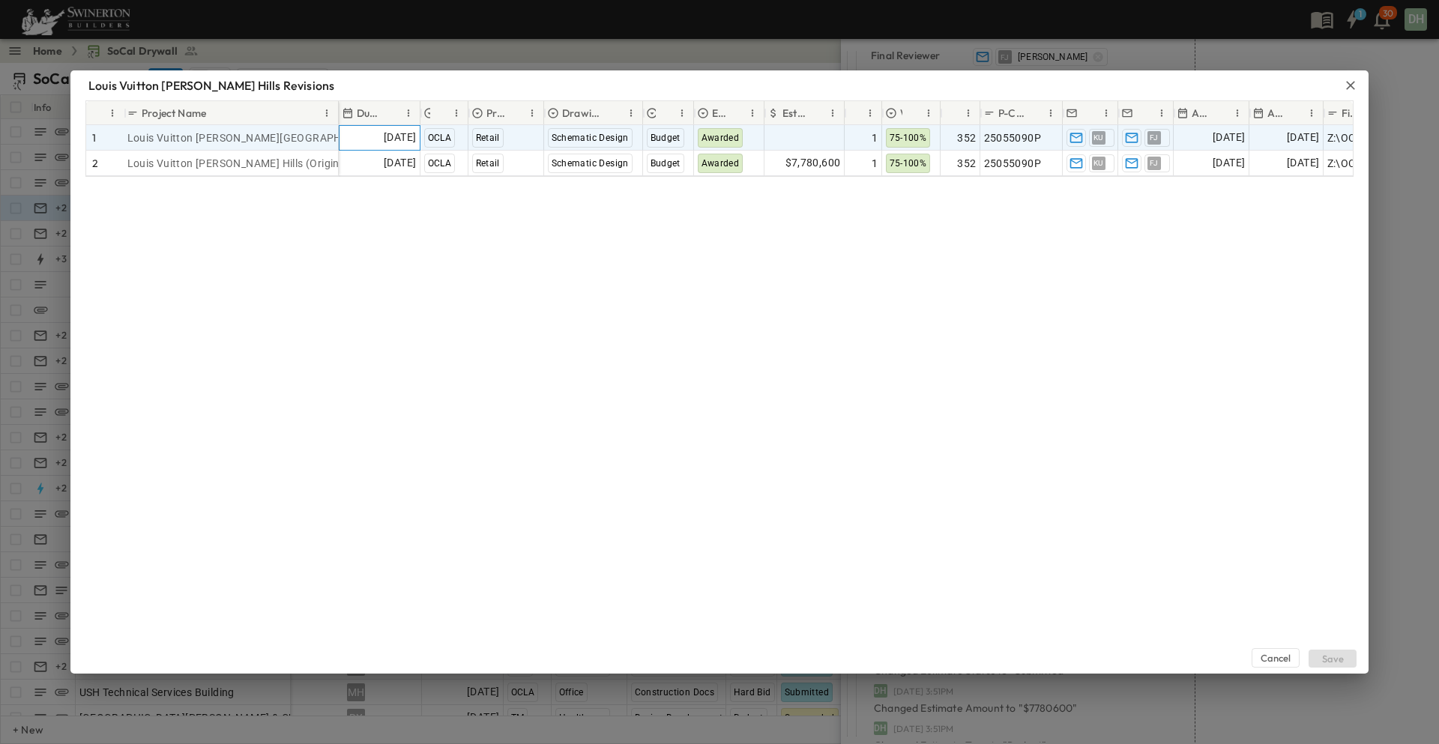
click at [388, 137] on span "[DATE]" at bounding box center [400, 137] width 32 height 17
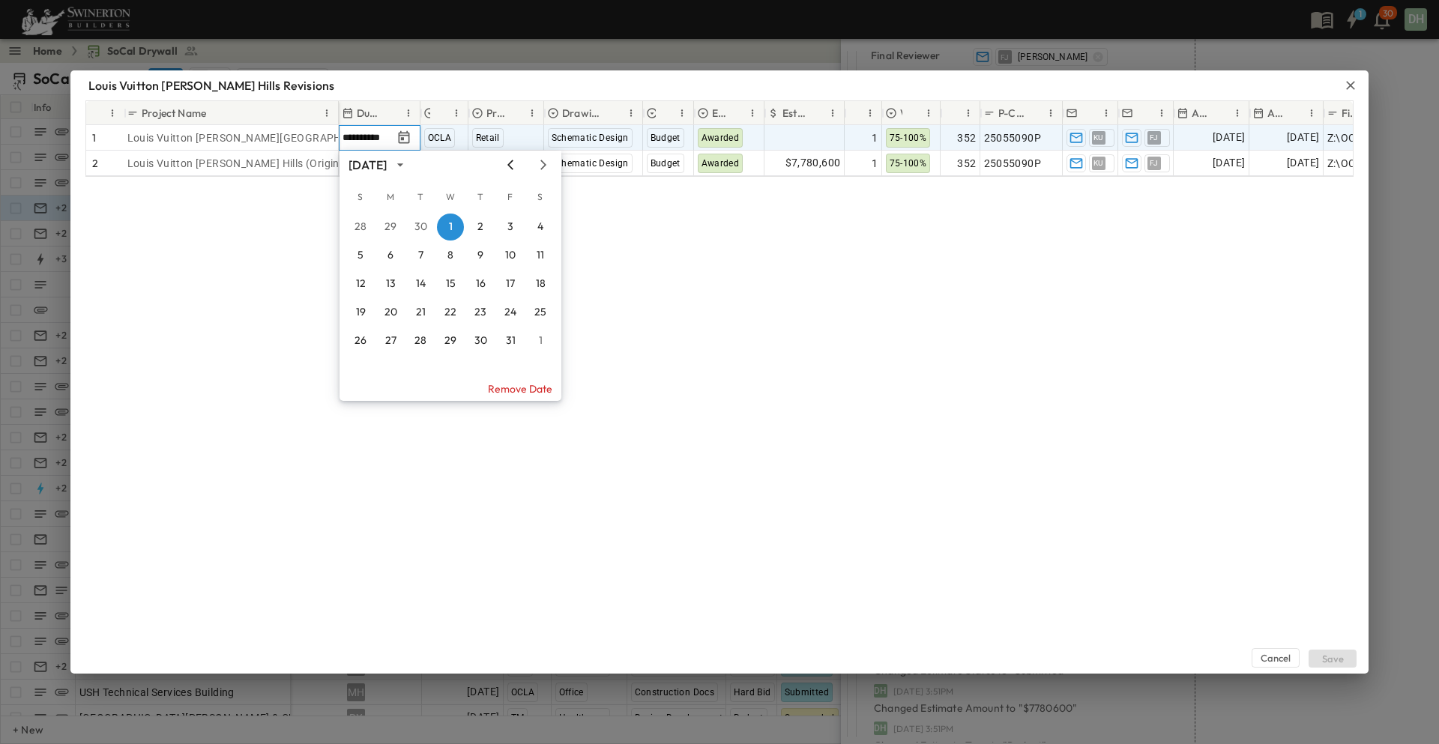
click at [509, 164] on icon "Previous month" at bounding box center [510, 165] width 6 height 10
click at [514, 288] on button "20" at bounding box center [510, 284] width 27 height 27
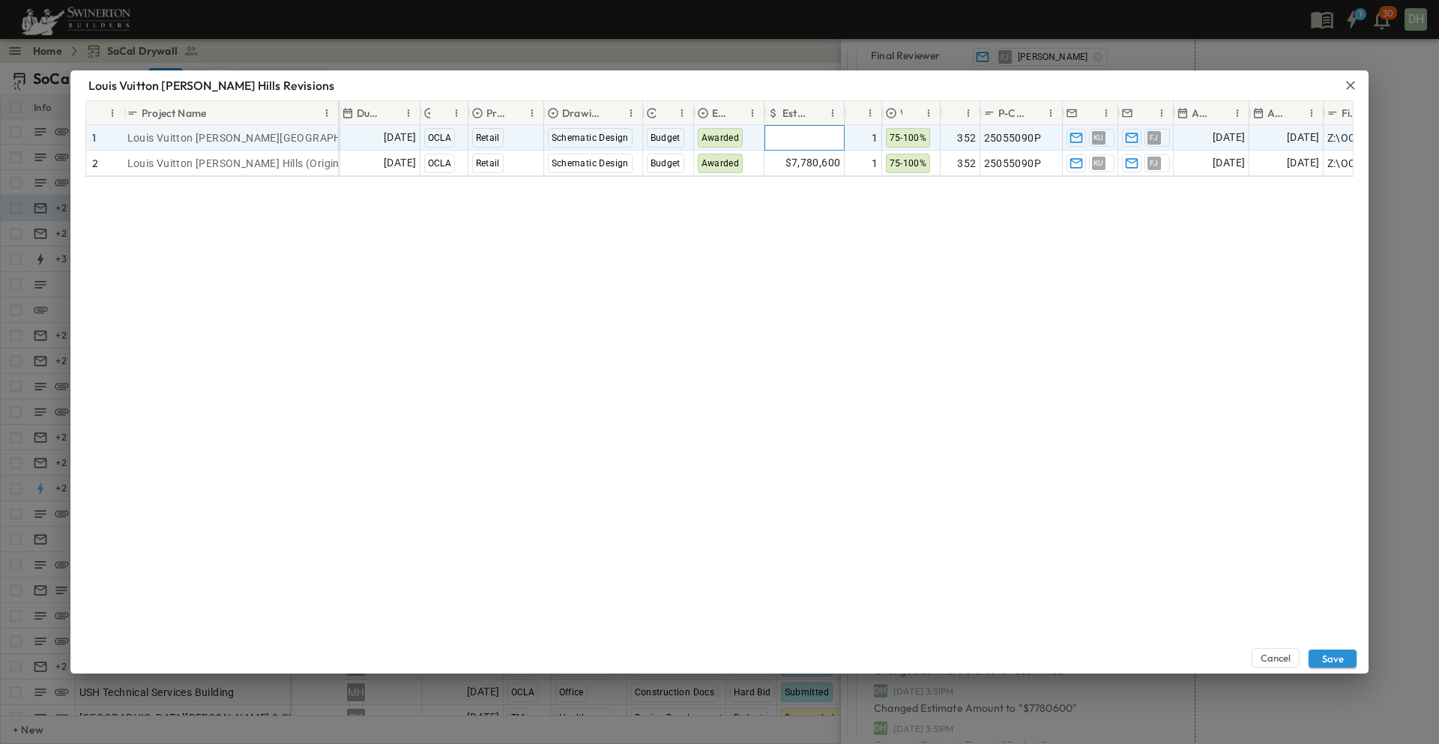
click at [805, 136] on span "Add Amount" at bounding box center [809, 137] width 61 height 15
type input "*******"
click at [985, 280] on div "Cancel Save" at bounding box center [719, 425] width 1298 height 497
click at [1294, 140] on span "[DATE]" at bounding box center [1303, 137] width 32 height 17
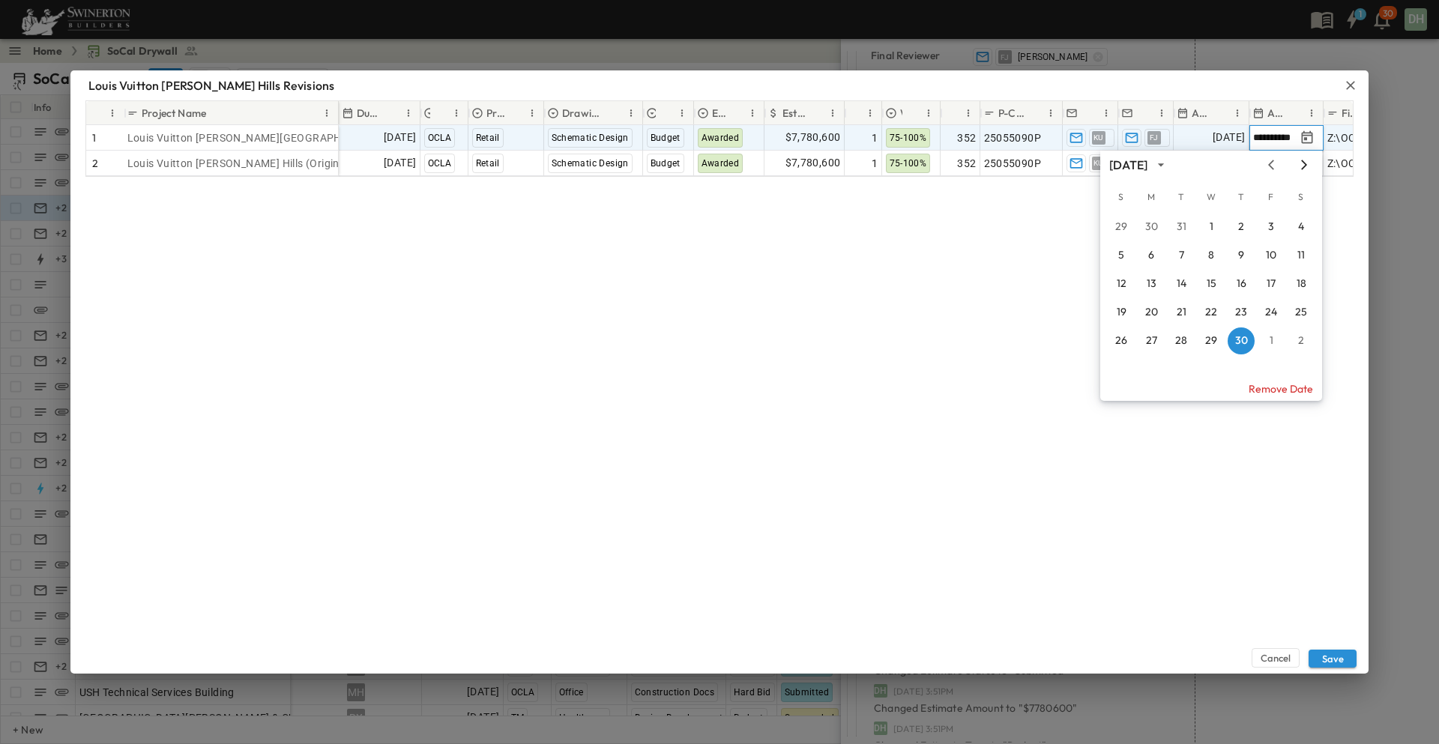
click at [1305, 166] on icon "Next month" at bounding box center [1304, 165] width 6 height 10
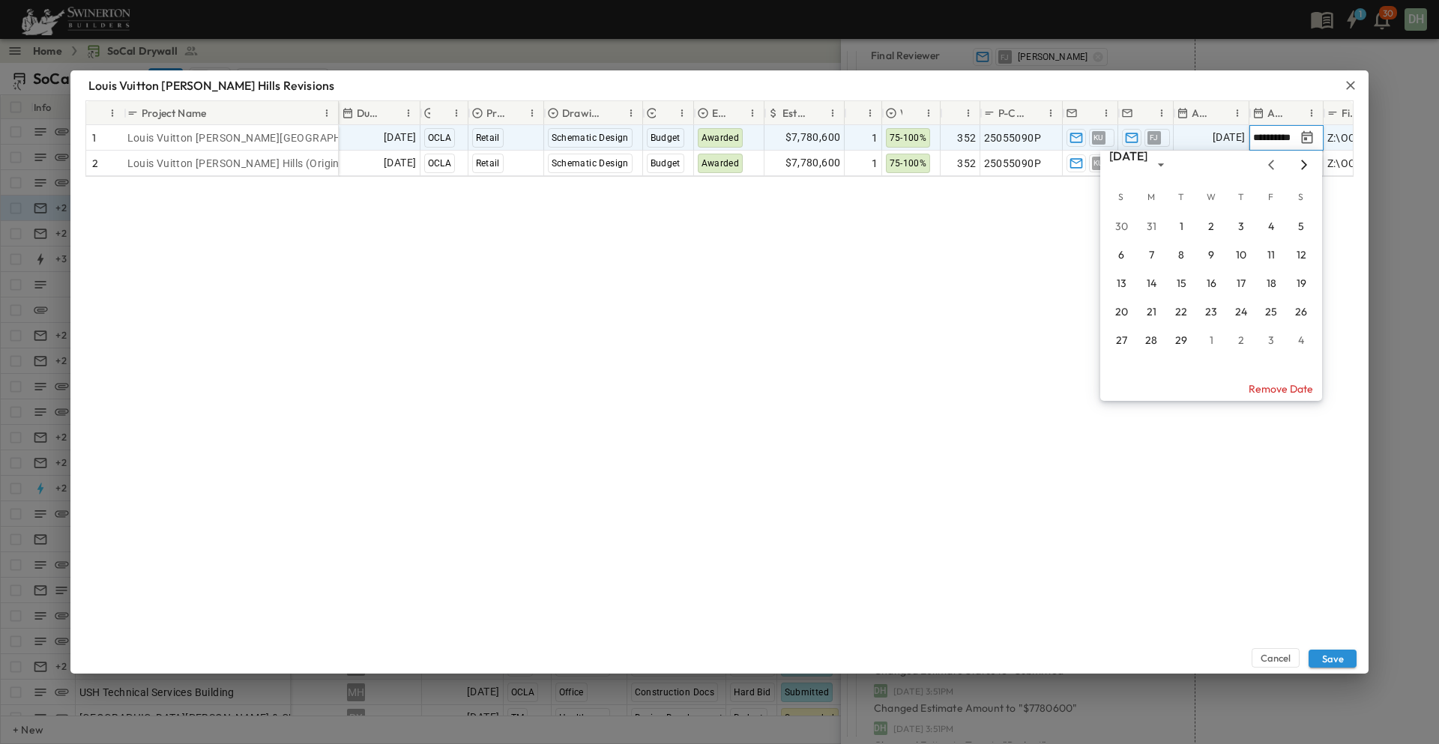
click at [1305, 166] on icon "Next month" at bounding box center [1304, 165] width 6 height 10
click at [1274, 340] on button "30" at bounding box center [1270, 340] width 27 height 27
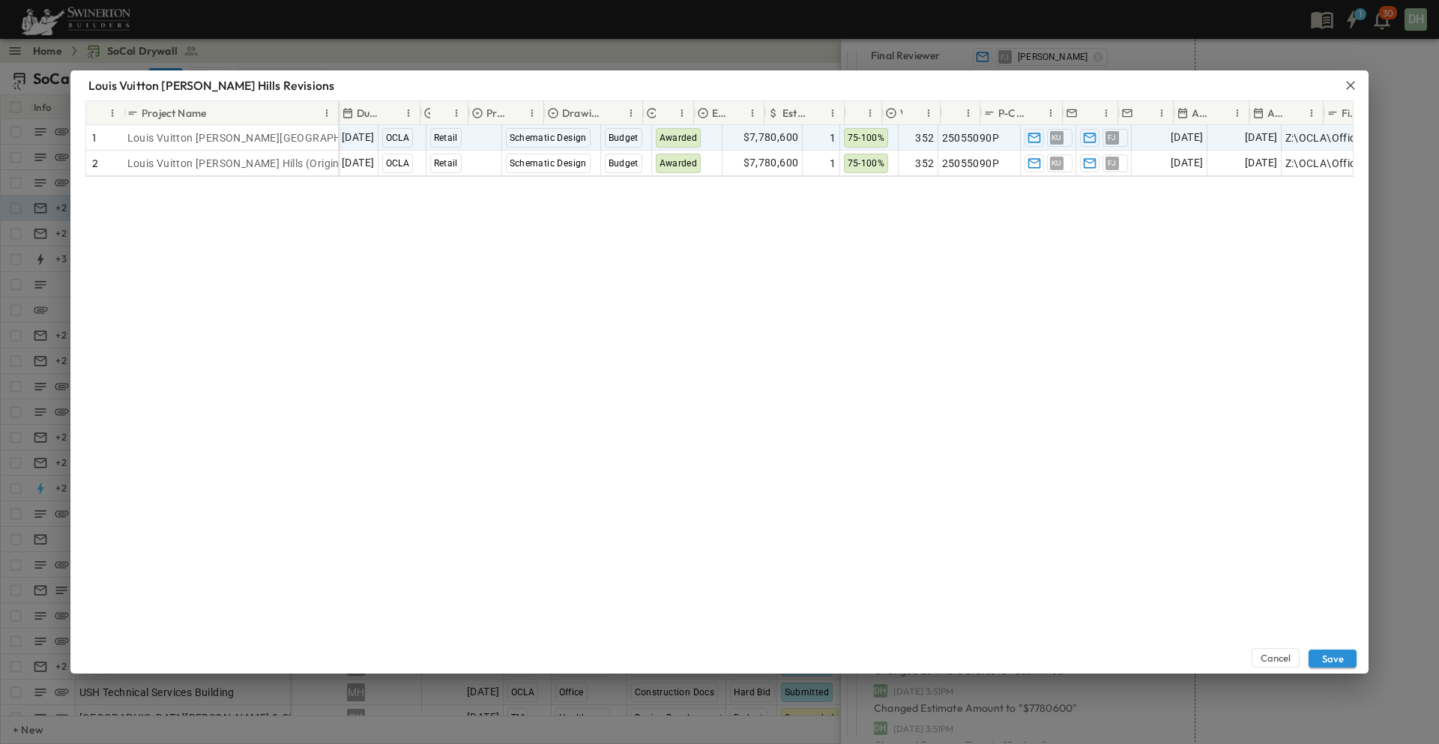
scroll to position [0, 0]
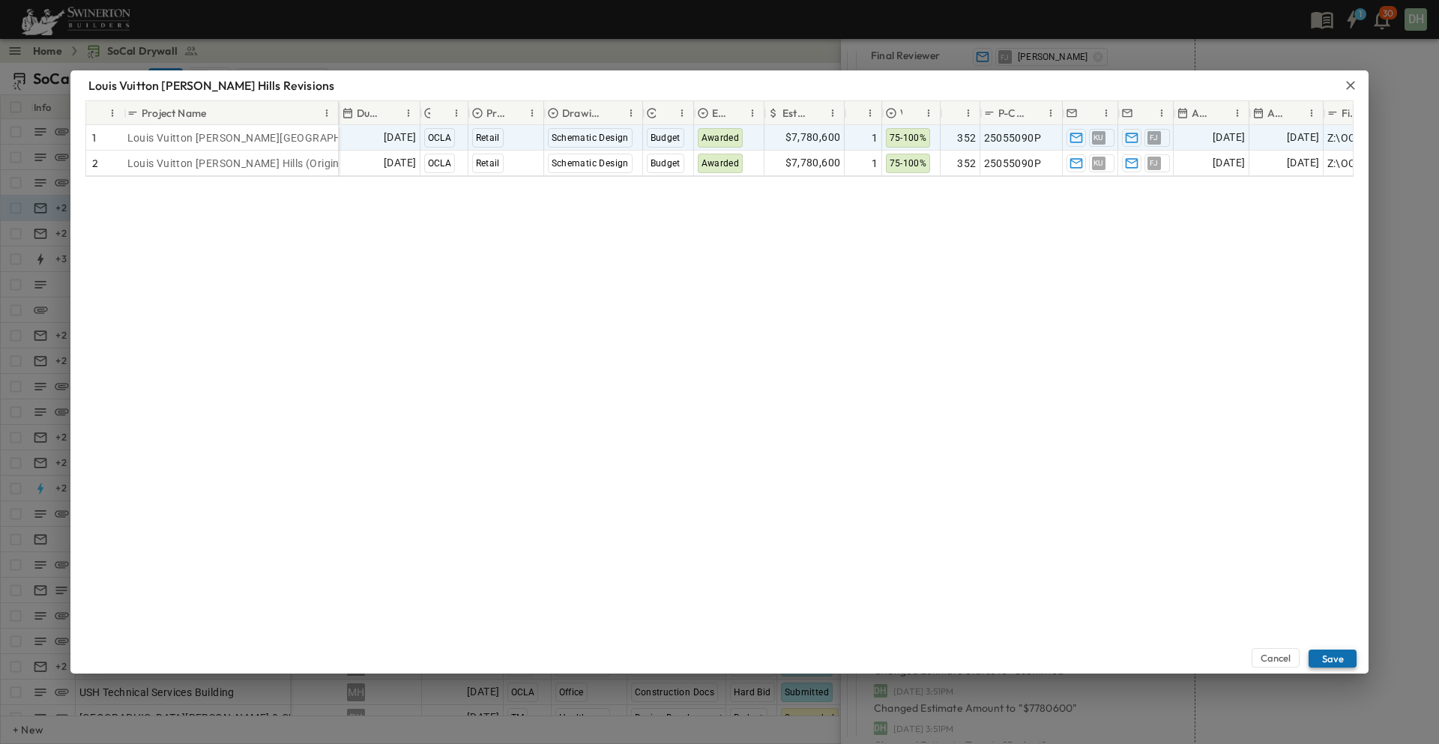
click at [1333, 656] on button "Save" at bounding box center [1332, 659] width 48 height 18
click at [1335, 656] on button "Save" at bounding box center [1332, 659] width 48 height 18
click at [1332, 659] on button "Save" at bounding box center [1332, 659] width 48 height 18
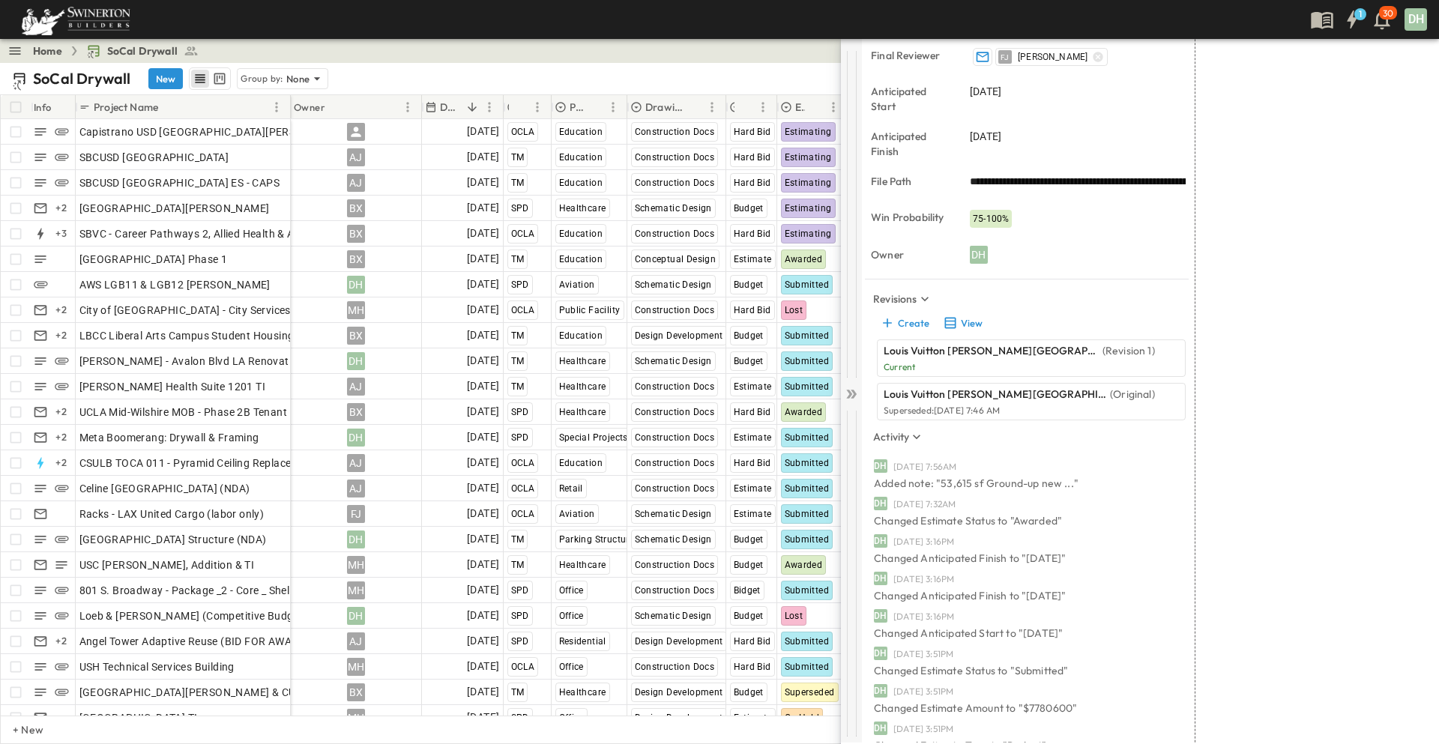
click at [853, 393] on icon at bounding box center [851, 394] width 15 height 15
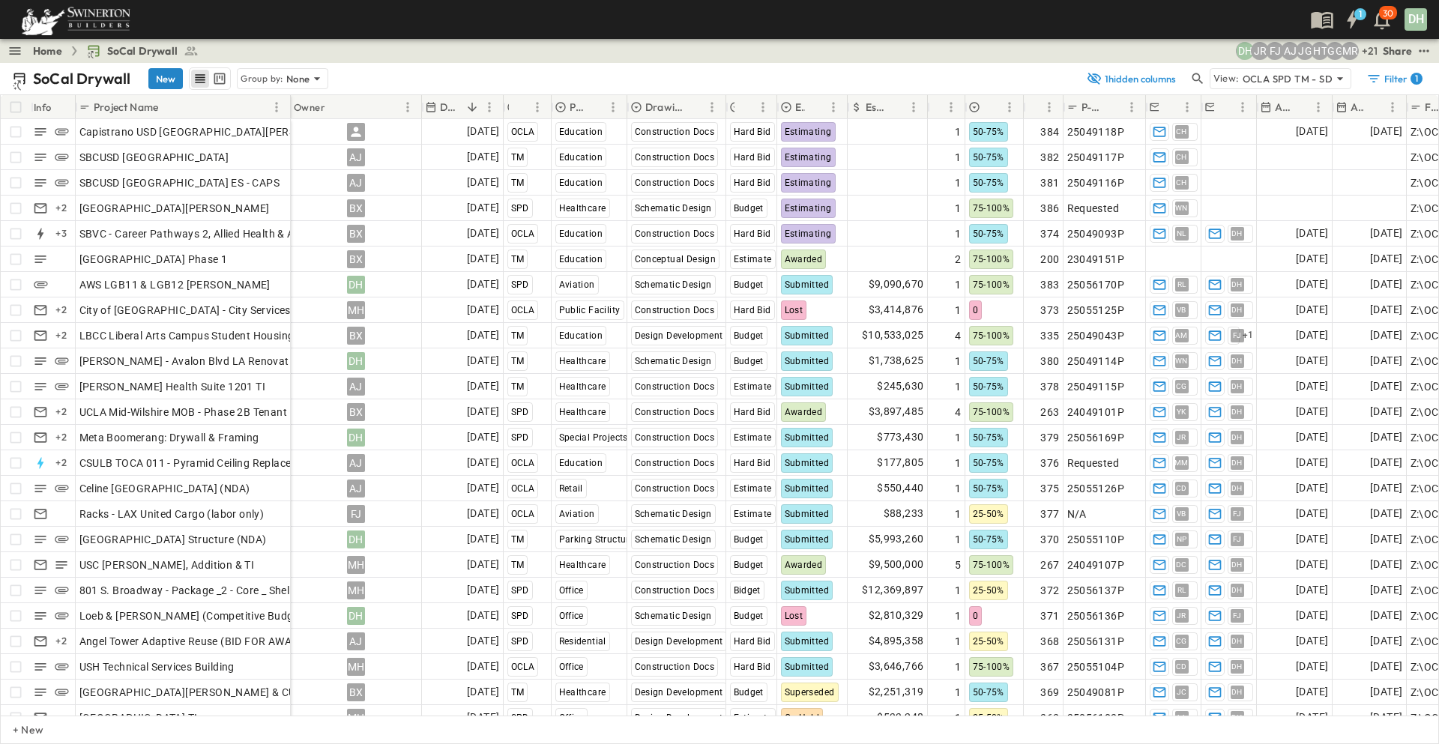
click at [165, 77] on button "New" at bounding box center [165, 78] width 34 height 21
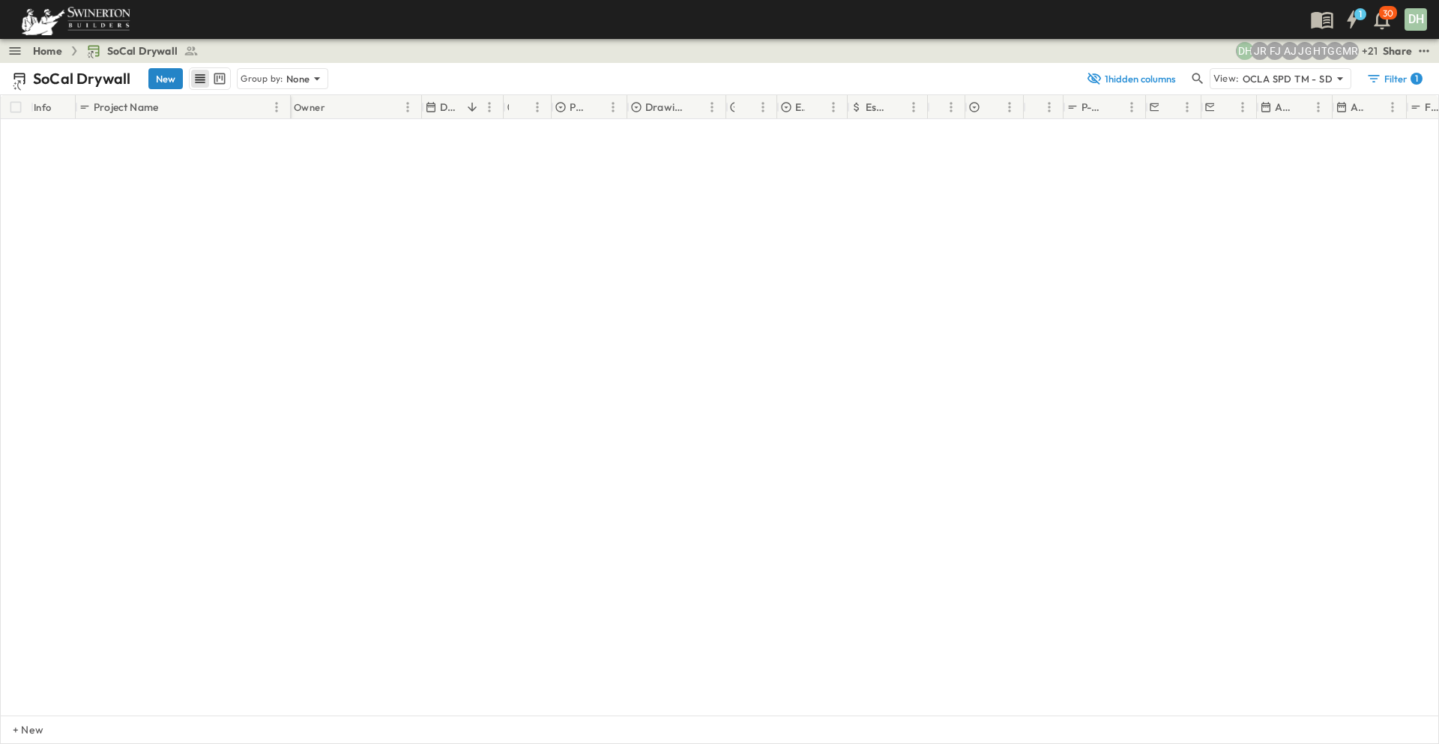
scroll to position [6013, 0]
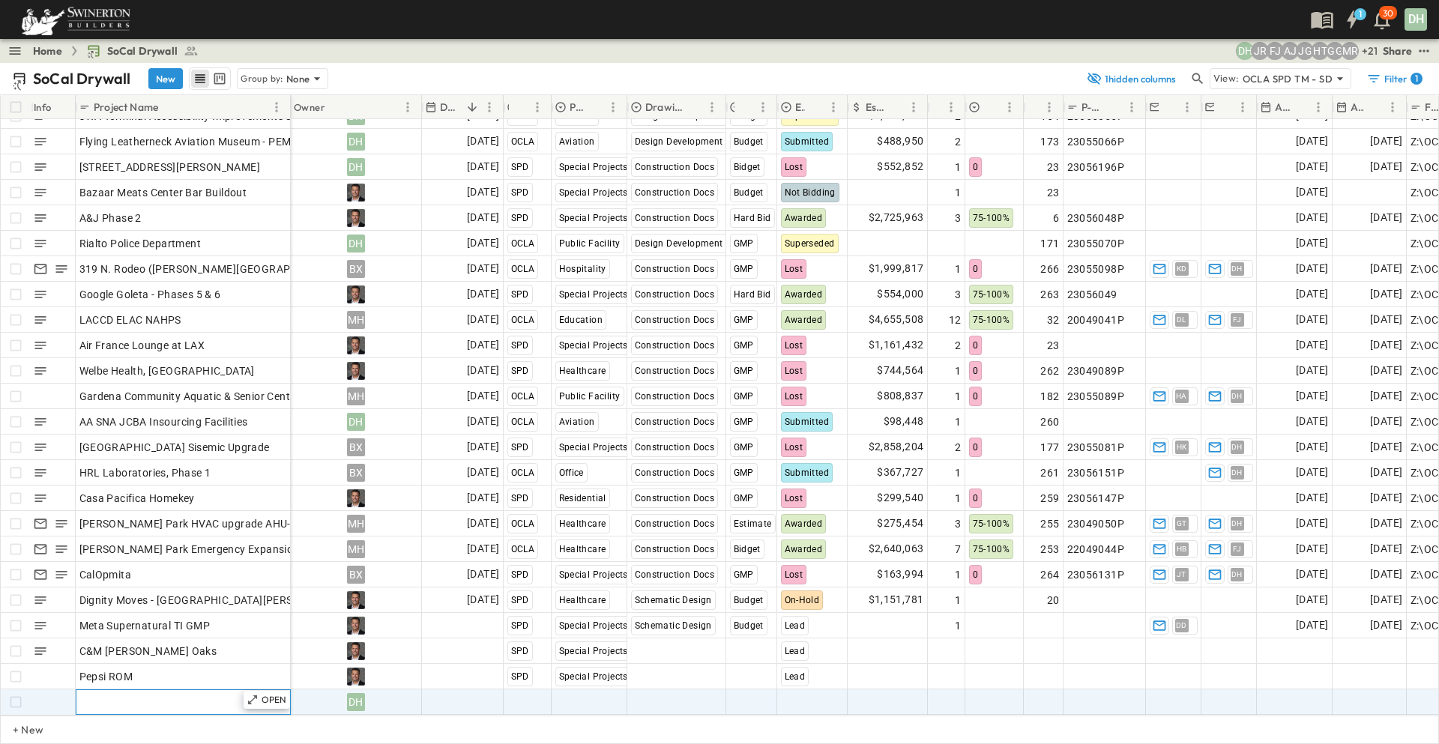
click at [181, 692] on div "Add Name" at bounding box center [183, 702] width 208 height 21
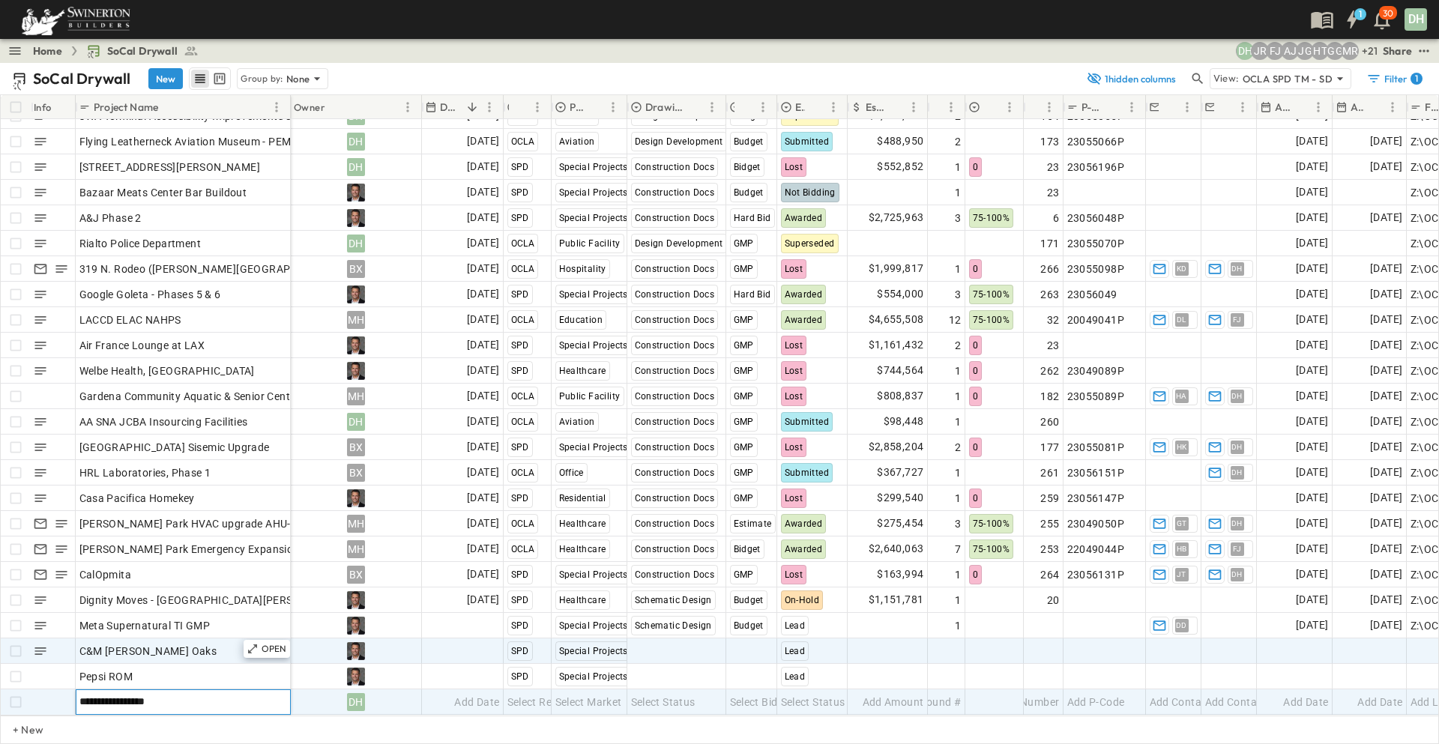
type input "**********"
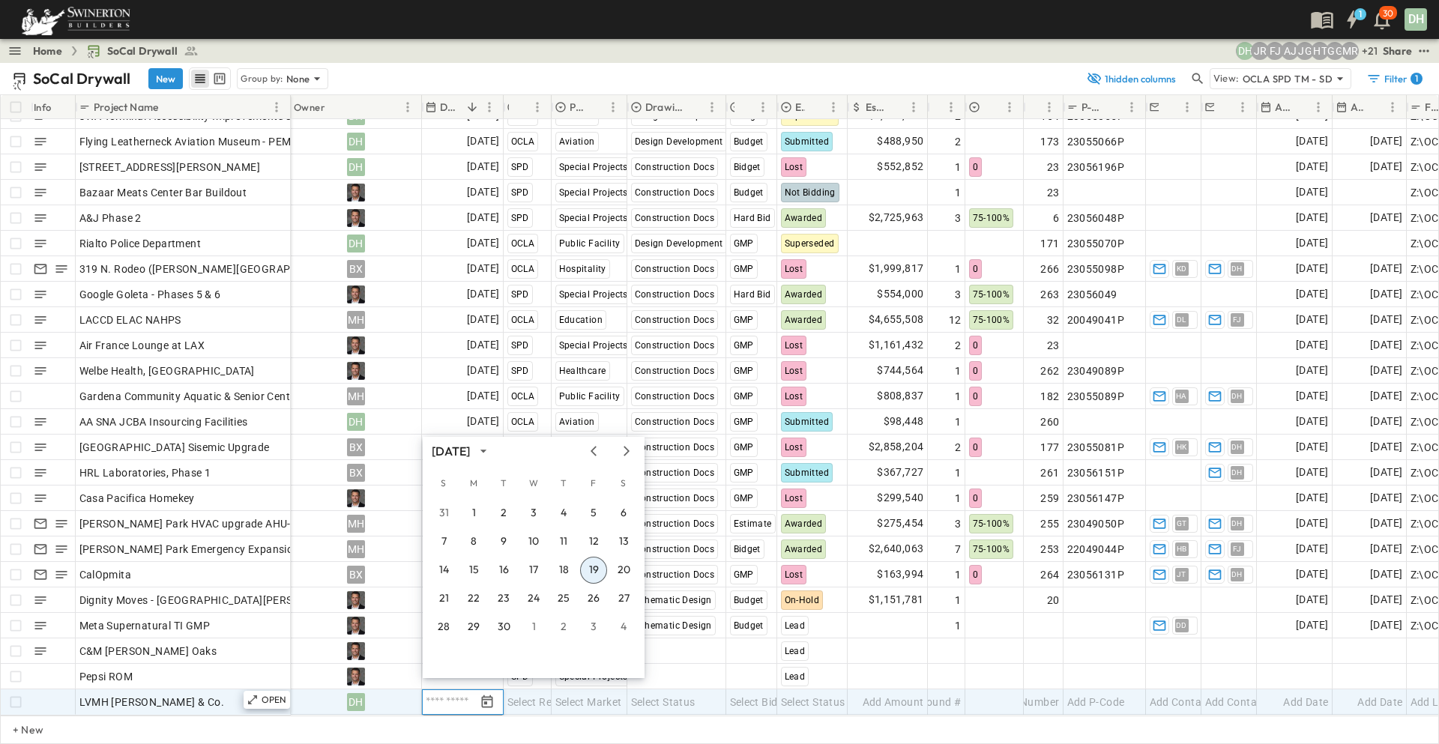
scroll to position [6014, 0]
click at [630, 453] on icon "Next month" at bounding box center [626, 451] width 18 height 12
click at [597, 451] on icon "Previous month" at bounding box center [593, 451] width 18 height 12
click at [534, 514] on button "1" at bounding box center [533, 513] width 27 height 27
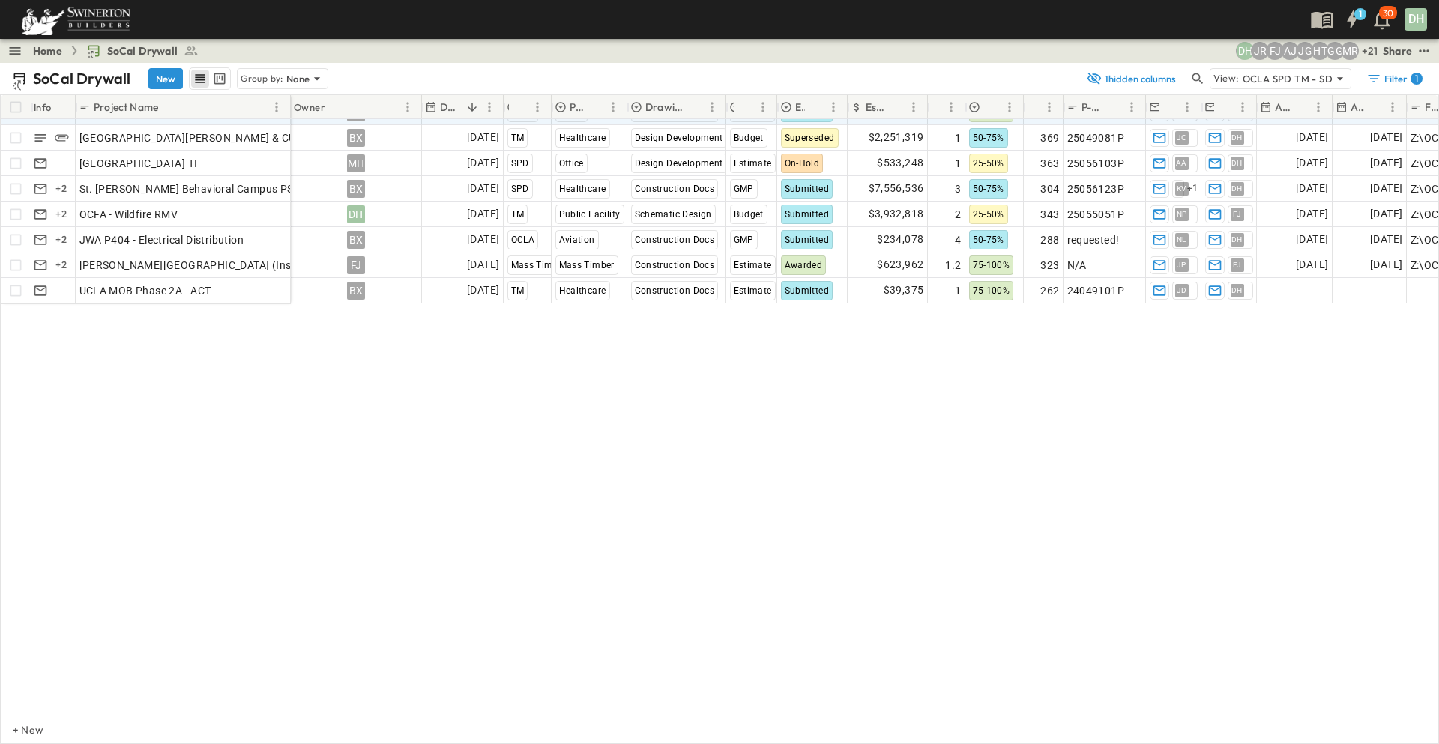
scroll to position [0, 0]
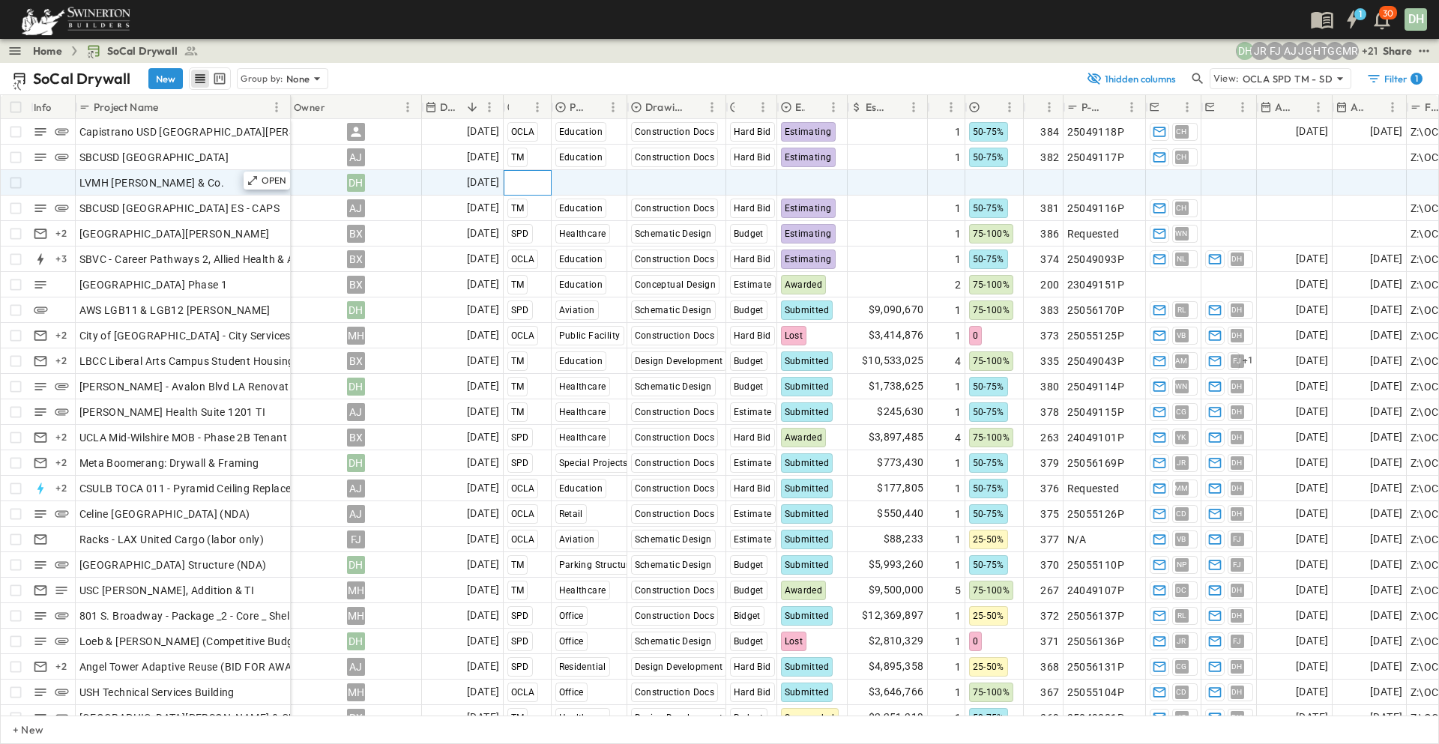
click at [537, 184] on span "Select Region" at bounding box center [540, 182] width 66 height 15
click at [592, 181] on span "Select Market" at bounding box center [588, 182] width 67 height 15
click at [665, 178] on span "Select Status" at bounding box center [663, 182] width 64 height 15
click at [752, 180] on span "Select Bid Type" at bounding box center [767, 182] width 74 height 15
click at [809, 179] on span "Select Status" at bounding box center [813, 182] width 64 height 15
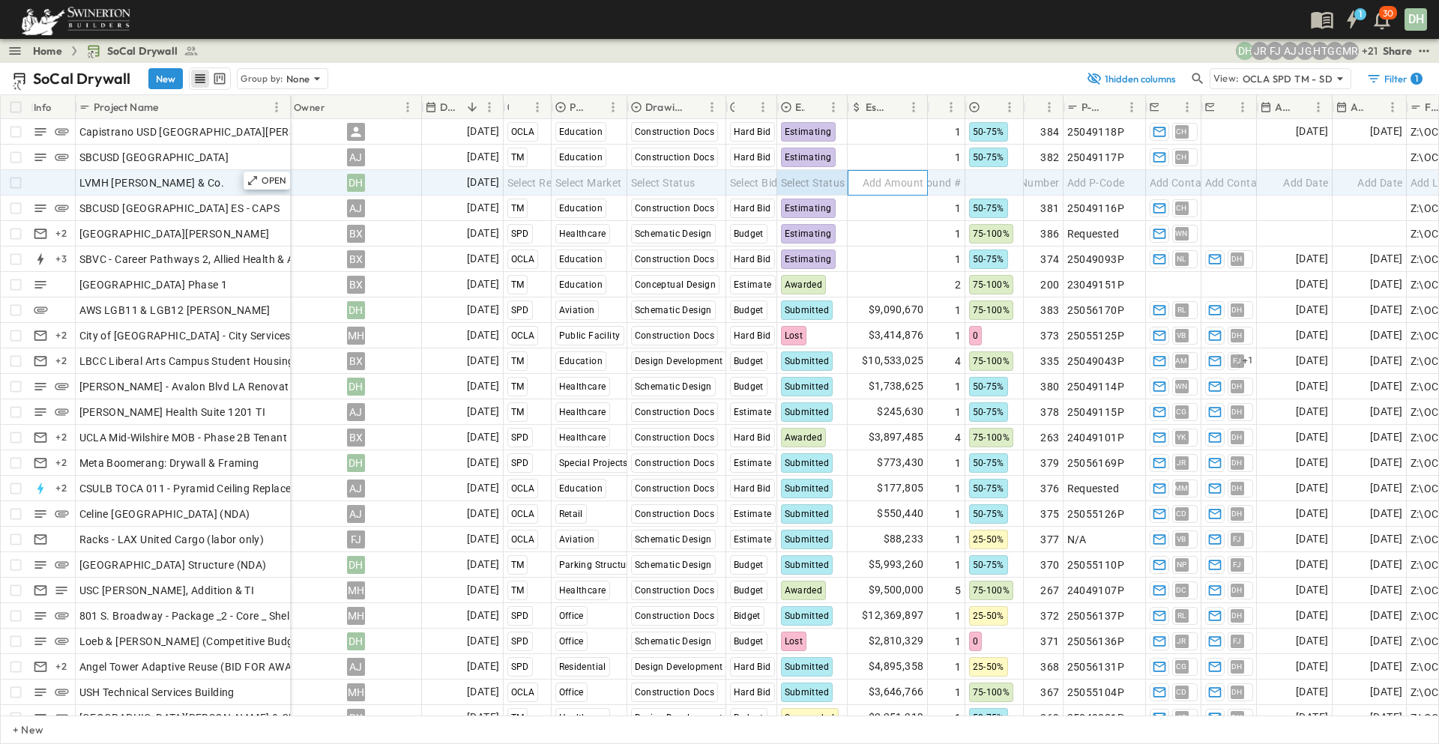
click at [892, 183] on span "Add Amount" at bounding box center [892, 182] width 61 height 15
click at [964, 181] on div "Add Round #" at bounding box center [946, 182] width 37 height 25
type input "*"
click at [955, 177] on input "*" at bounding box center [945, 182] width 35 height 18
click at [985, 187] on div at bounding box center [994, 183] width 57 height 24
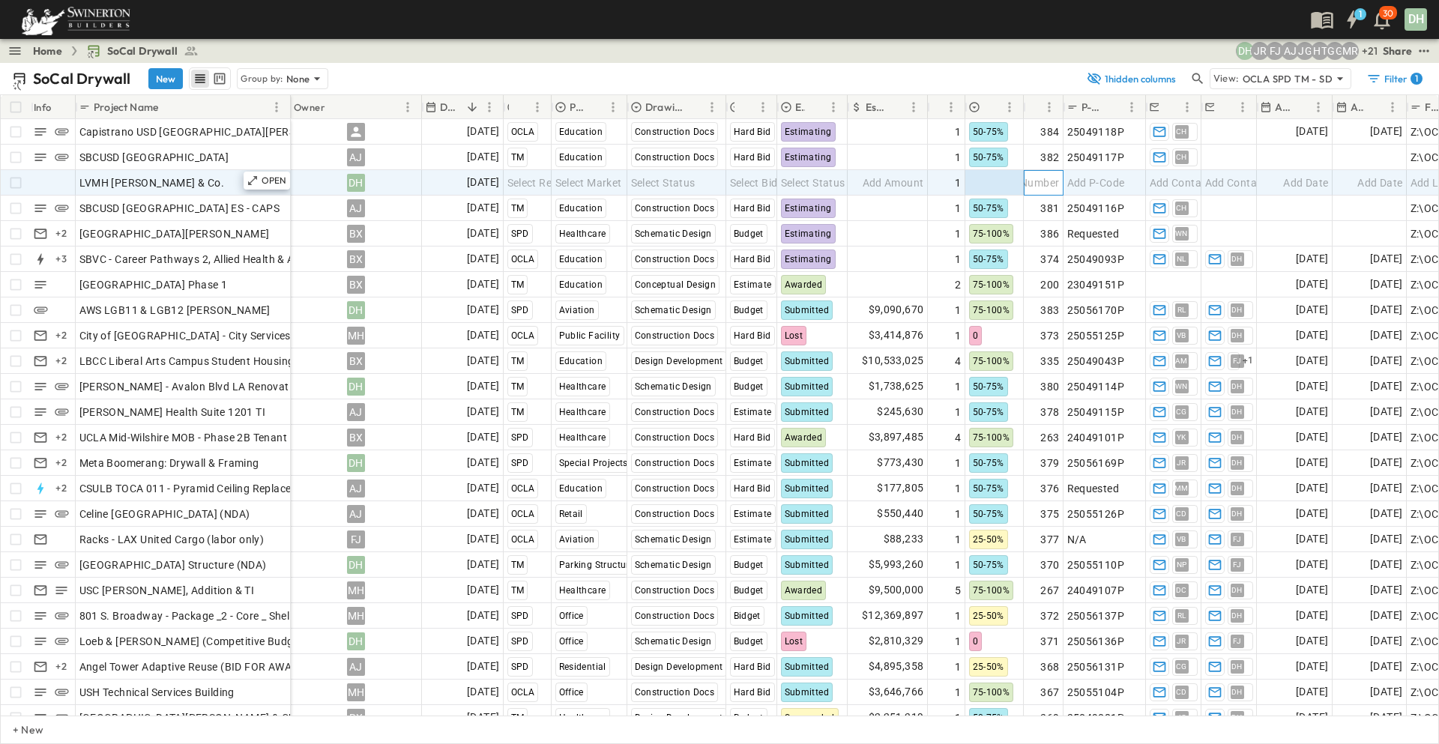
click at [1039, 180] on span "Add Number" at bounding box center [1028, 182] width 61 height 15
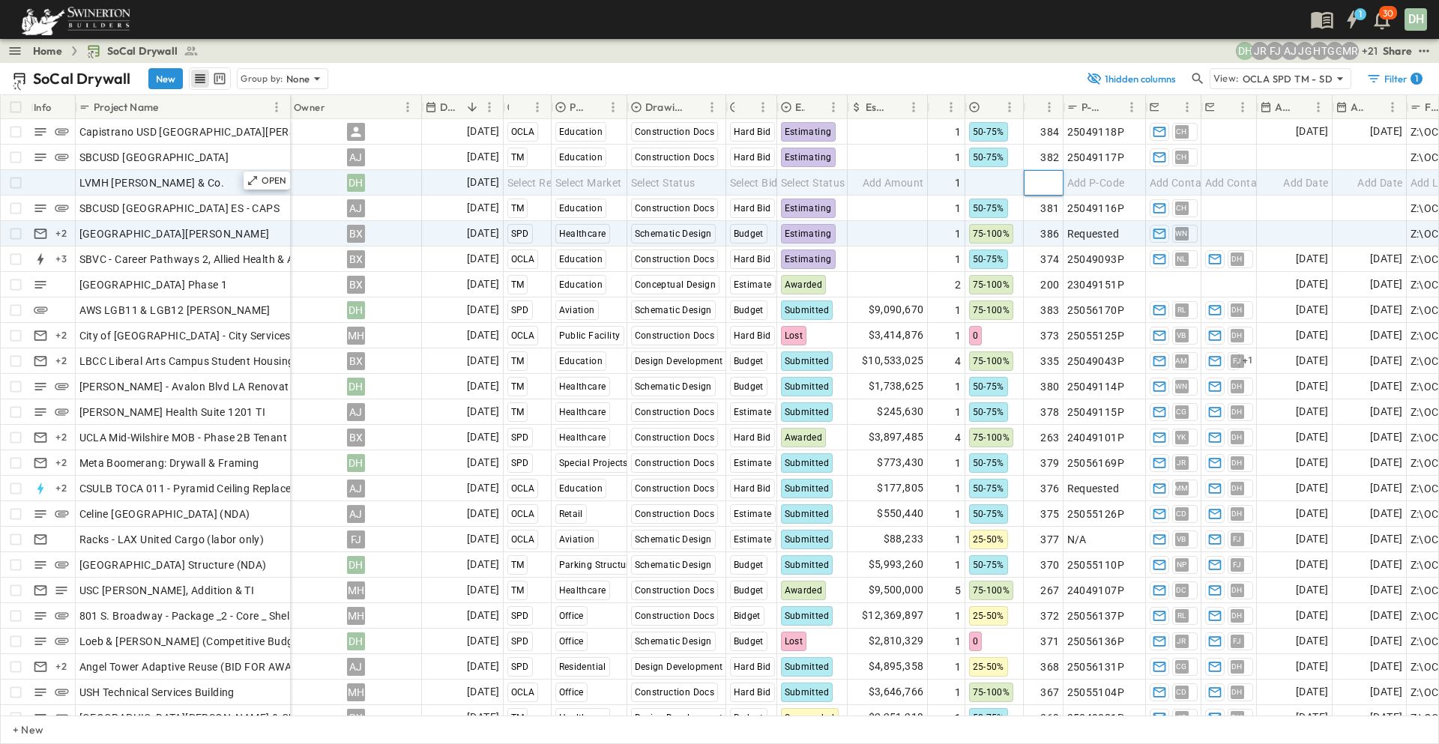
type input "***"
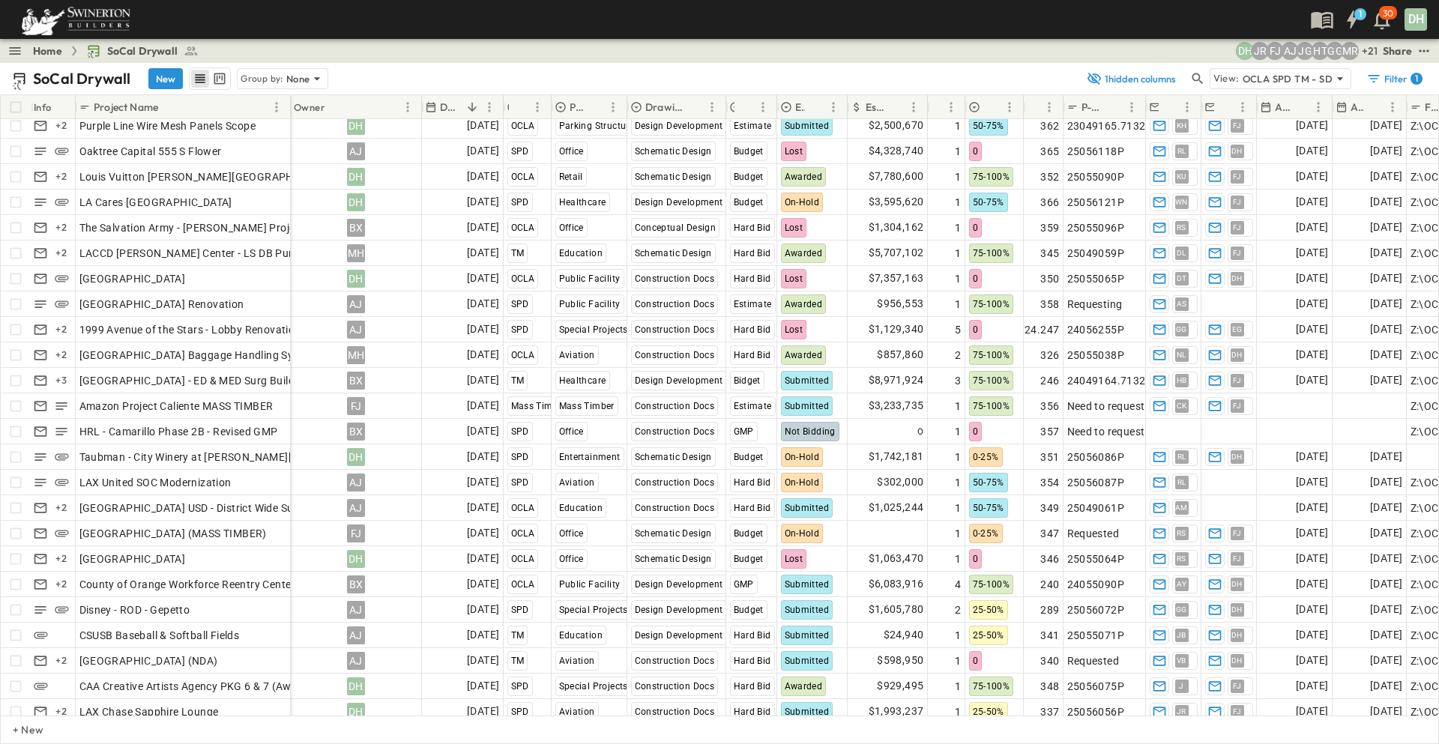
scroll to position [824, 0]
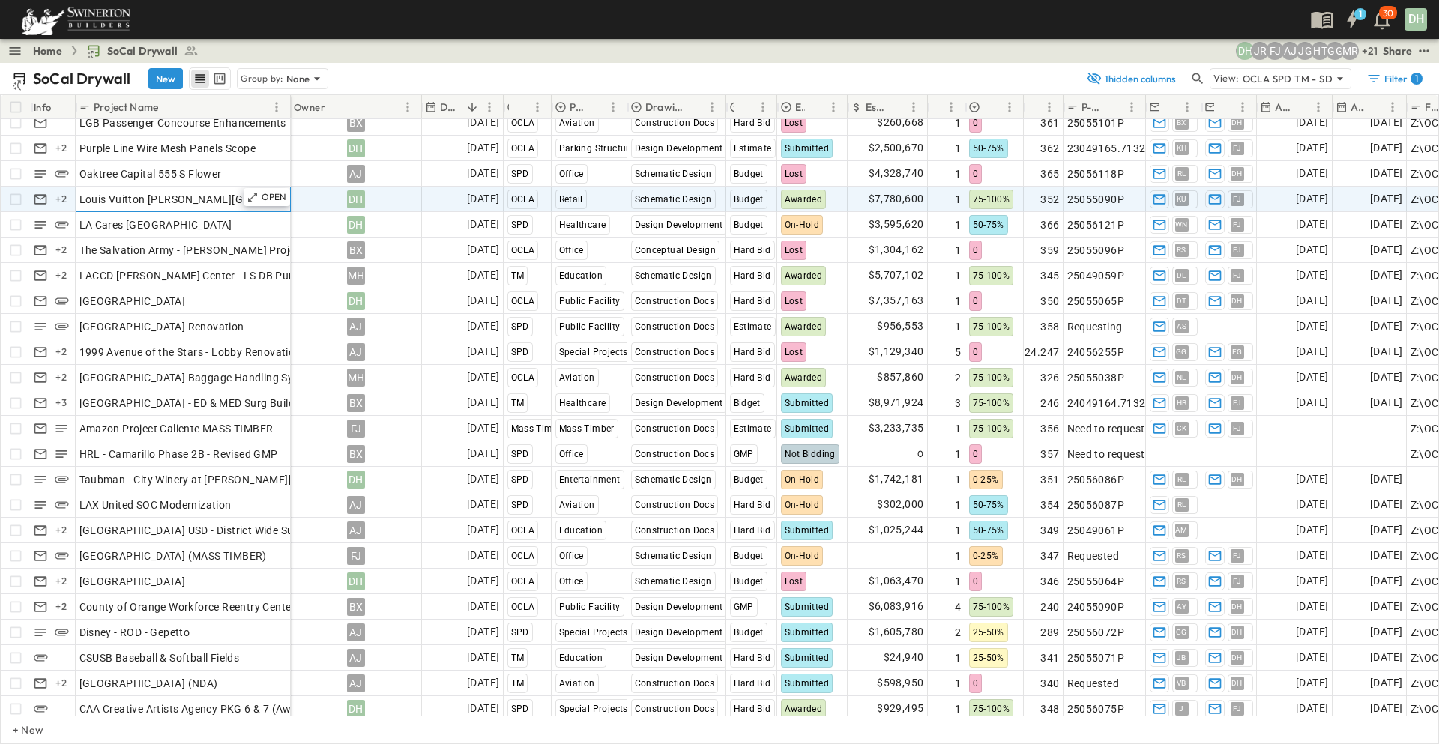
click at [212, 199] on div "Louis Vuitton [PERSON_NAME][GEOGRAPHIC_DATA]" at bounding box center [183, 199] width 208 height 21
click at [255, 194] on icon at bounding box center [253, 197] width 12 height 12
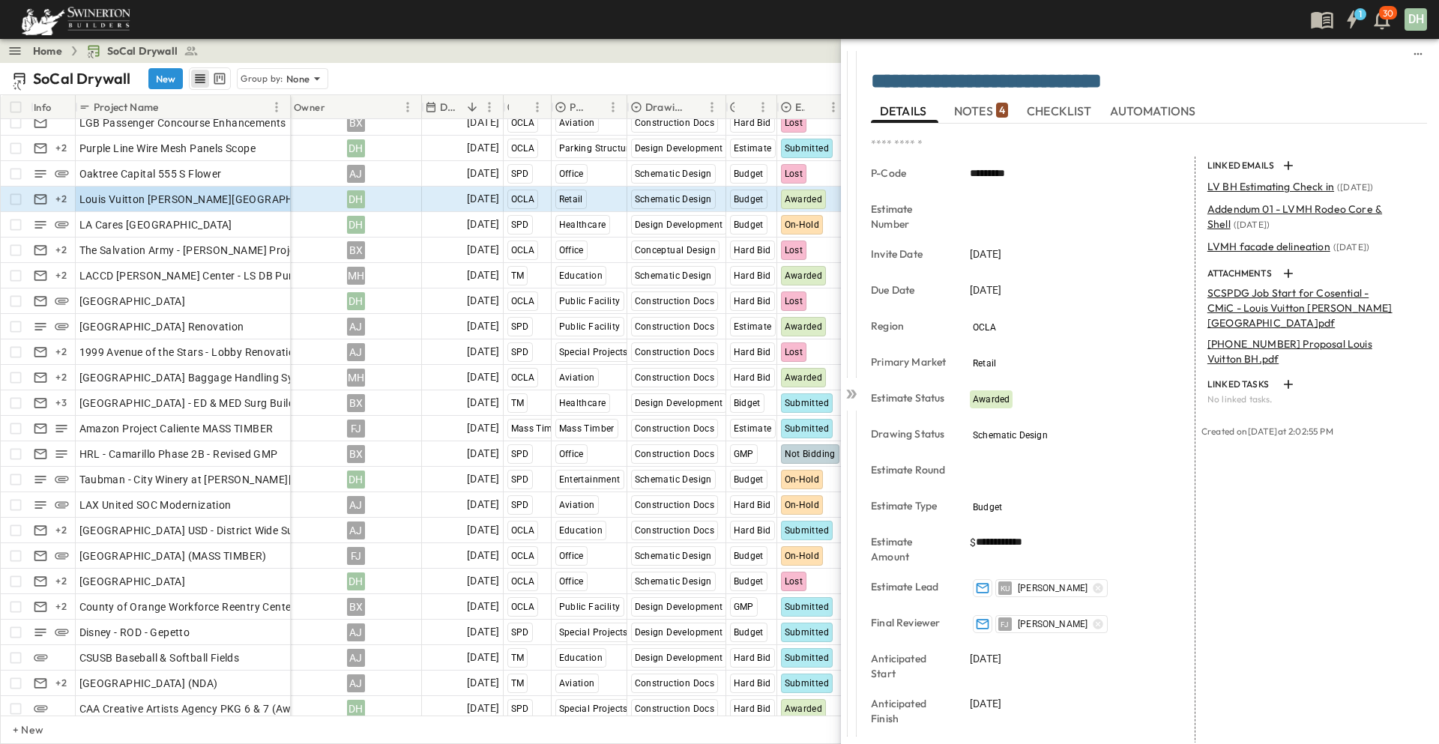
click at [970, 112] on span "NOTES 4" at bounding box center [981, 110] width 54 height 13
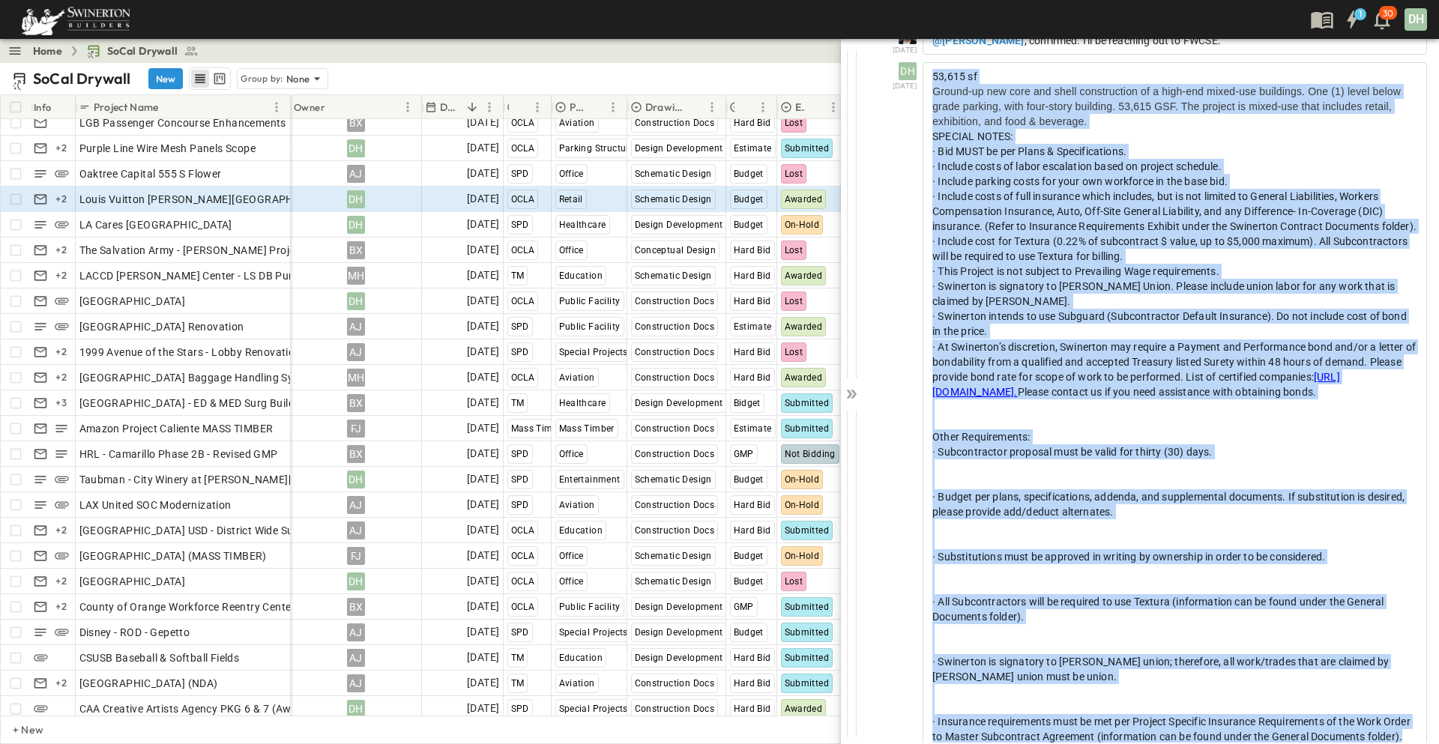
scroll to position [310, 0]
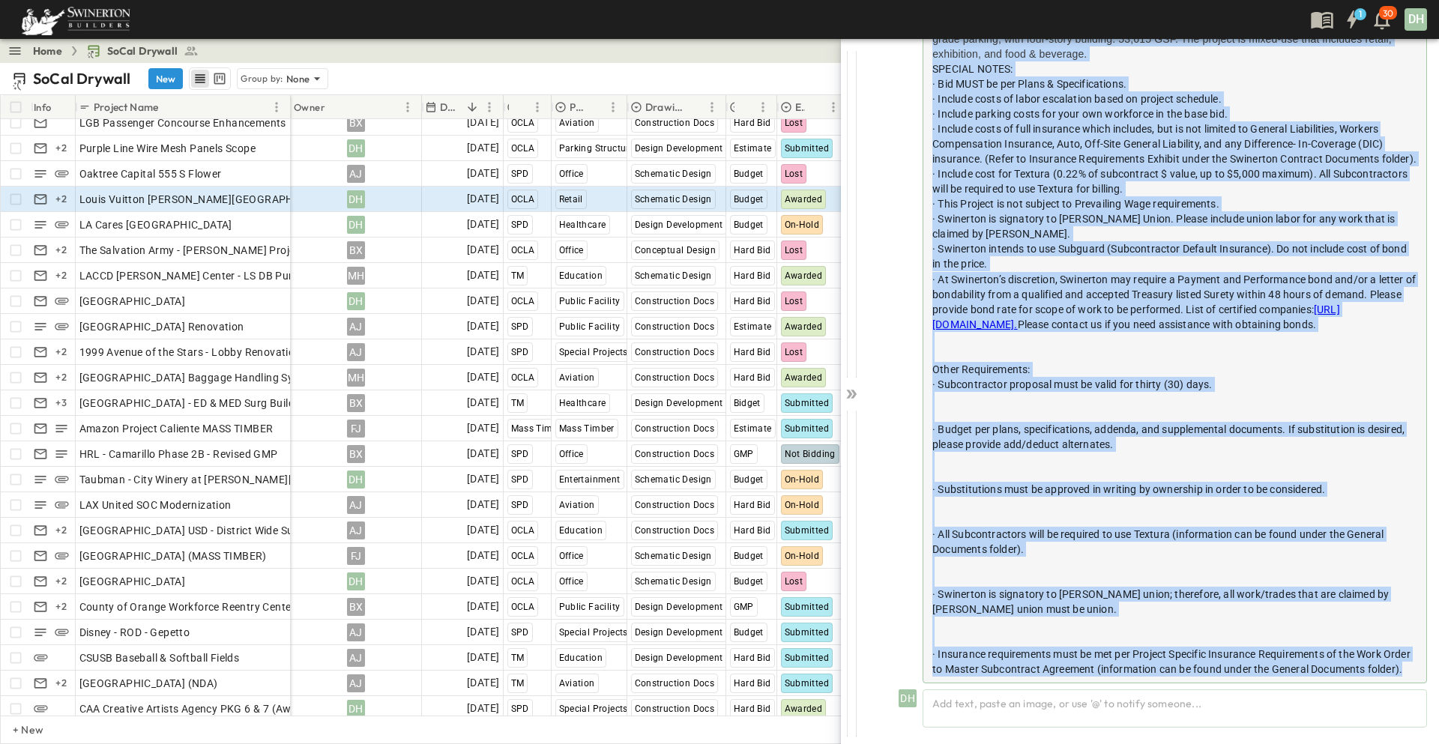
drag, startPoint x: 931, startPoint y: 183, endPoint x: 1403, endPoint y: 665, distance: 674.6
click at [1403, 665] on div "53,615 sf Ground-up new core and shell construction of a high-end mixed-use bui…" at bounding box center [1174, 339] width 504 height 689
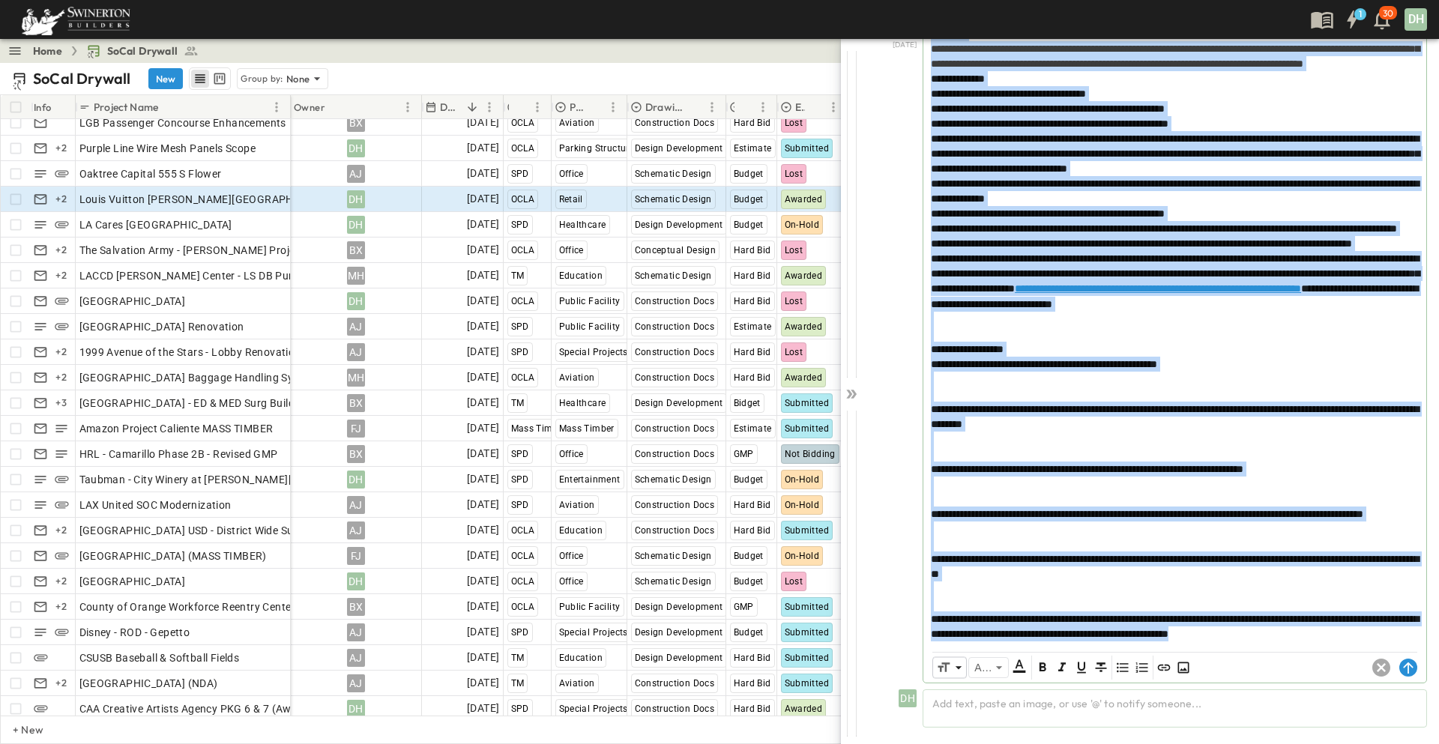
scroll to position [345, 0]
click at [1347, 447] on div at bounding box center [1175, 454] width 488 height 15
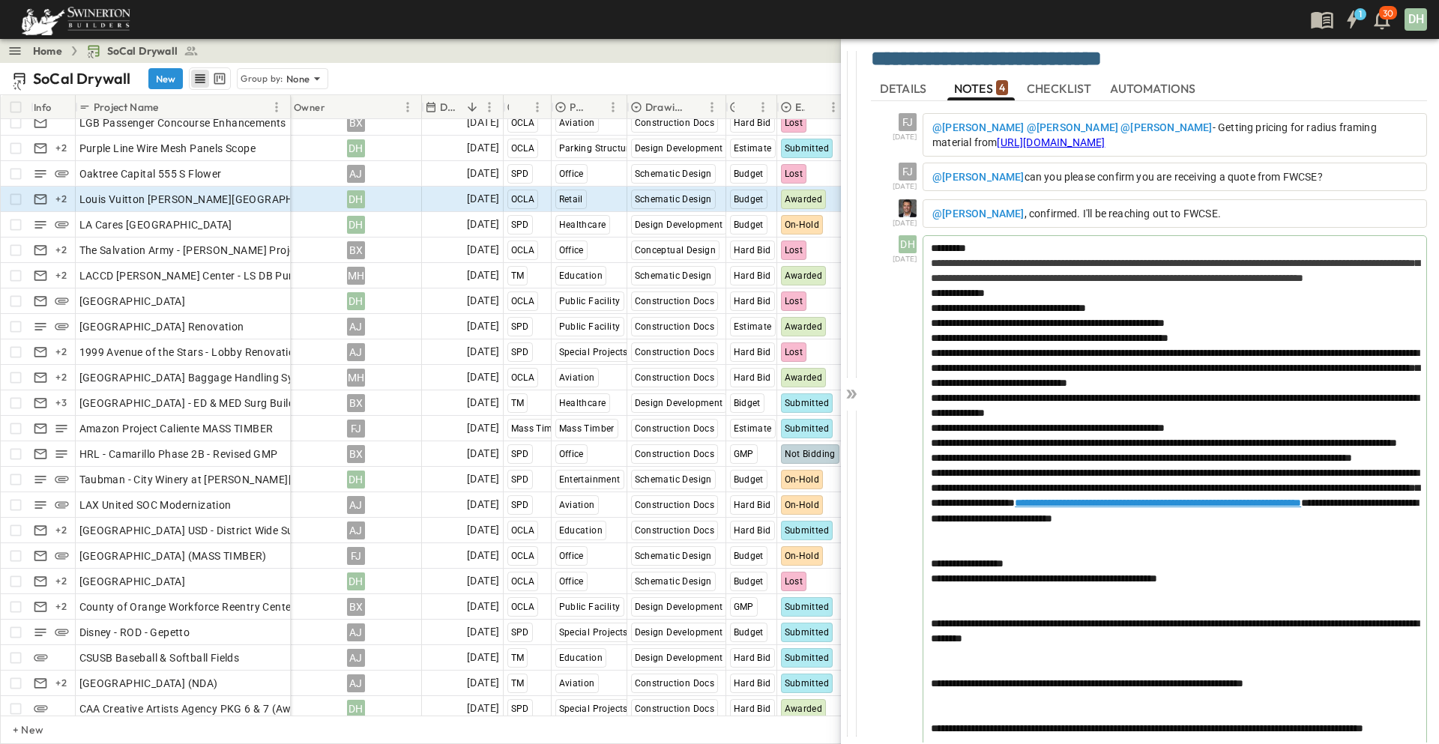
scroll to position [0, 0]
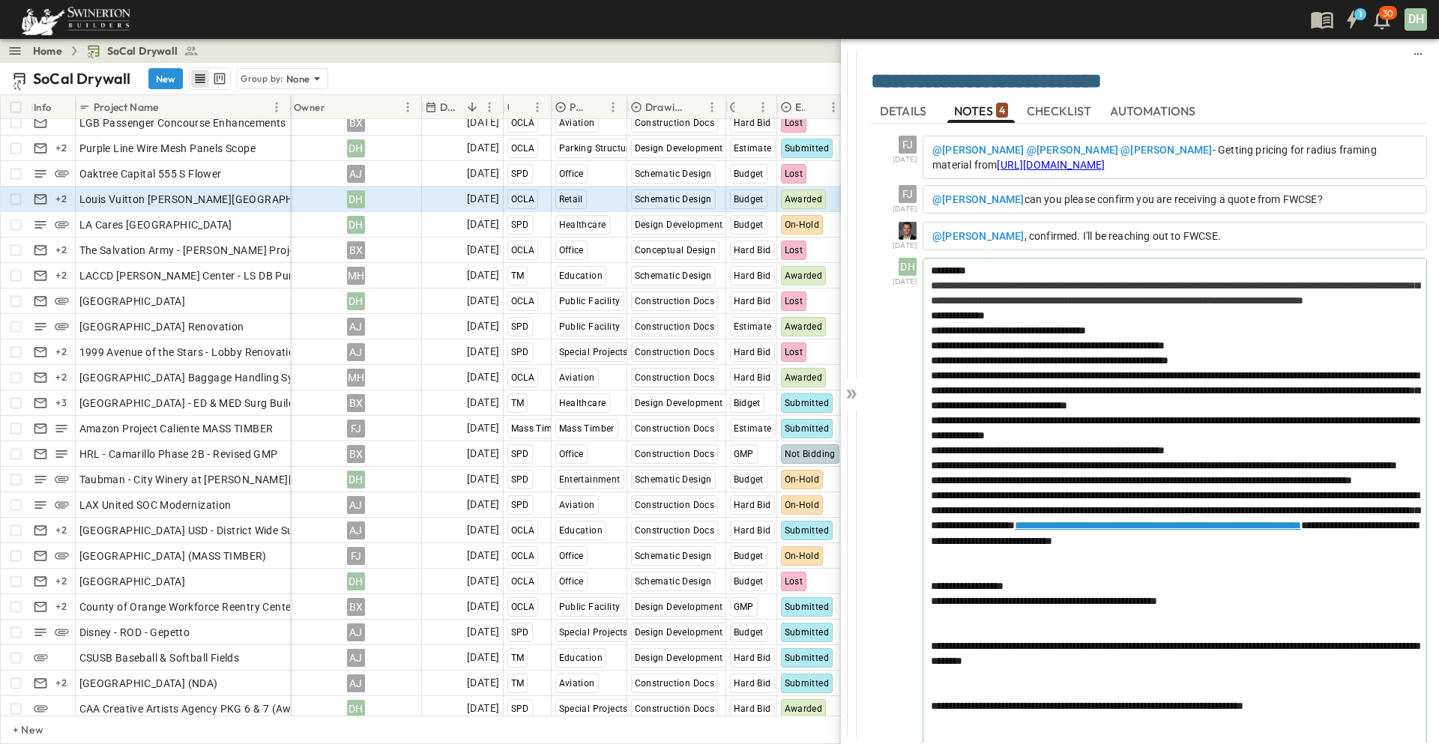
click at [1288, 229] on p "@[PERSON_NAME] , confirmed. I'll be reaching out to FWCSE." at bounding box center [1174, 236] width 485 height 15
click at [1249, 235] on p "@[PERSON_NAME] , confirmed. I'll be reaching out to FWCSE." at bounding box center [1174, 236] width 485 height 15
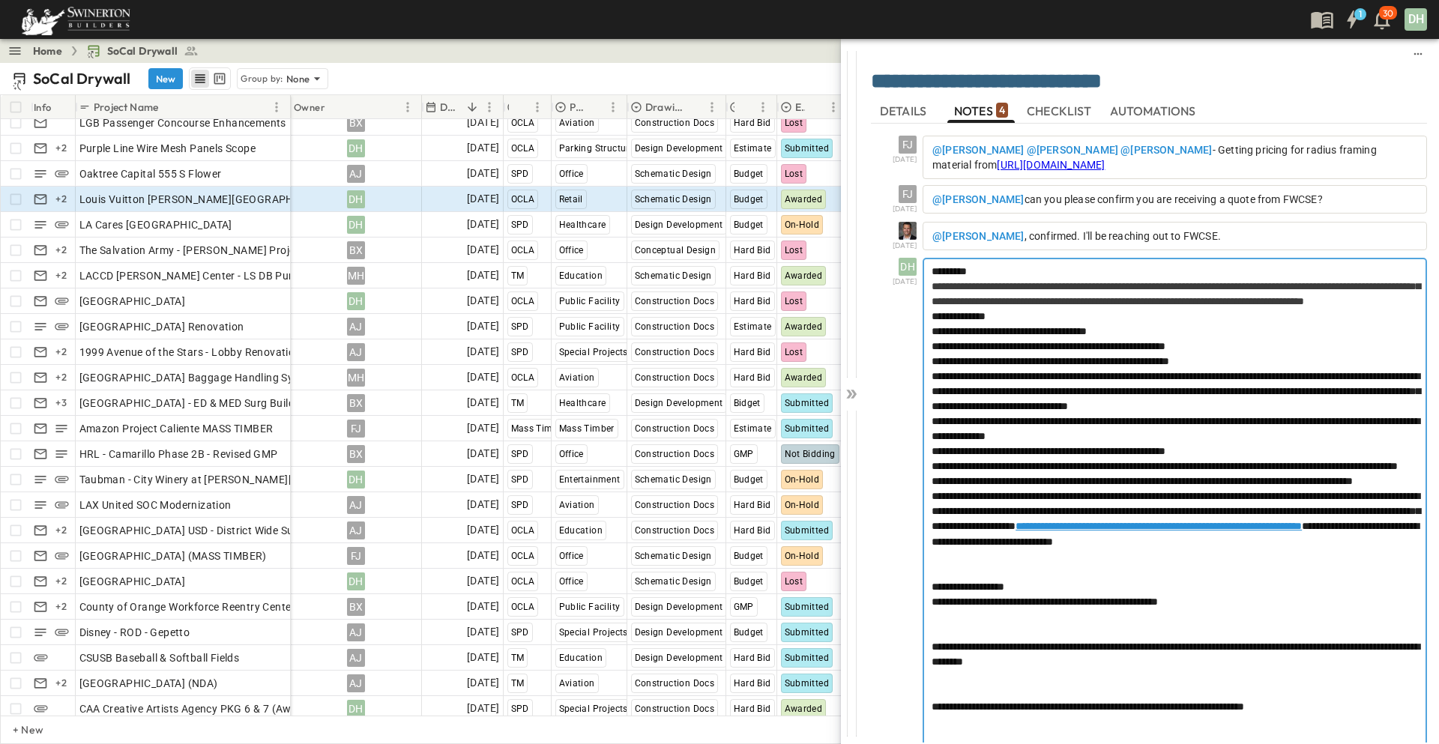
click at [1039, 277] on p "*********" at bounding box center [1174, 271] width 486 height 15
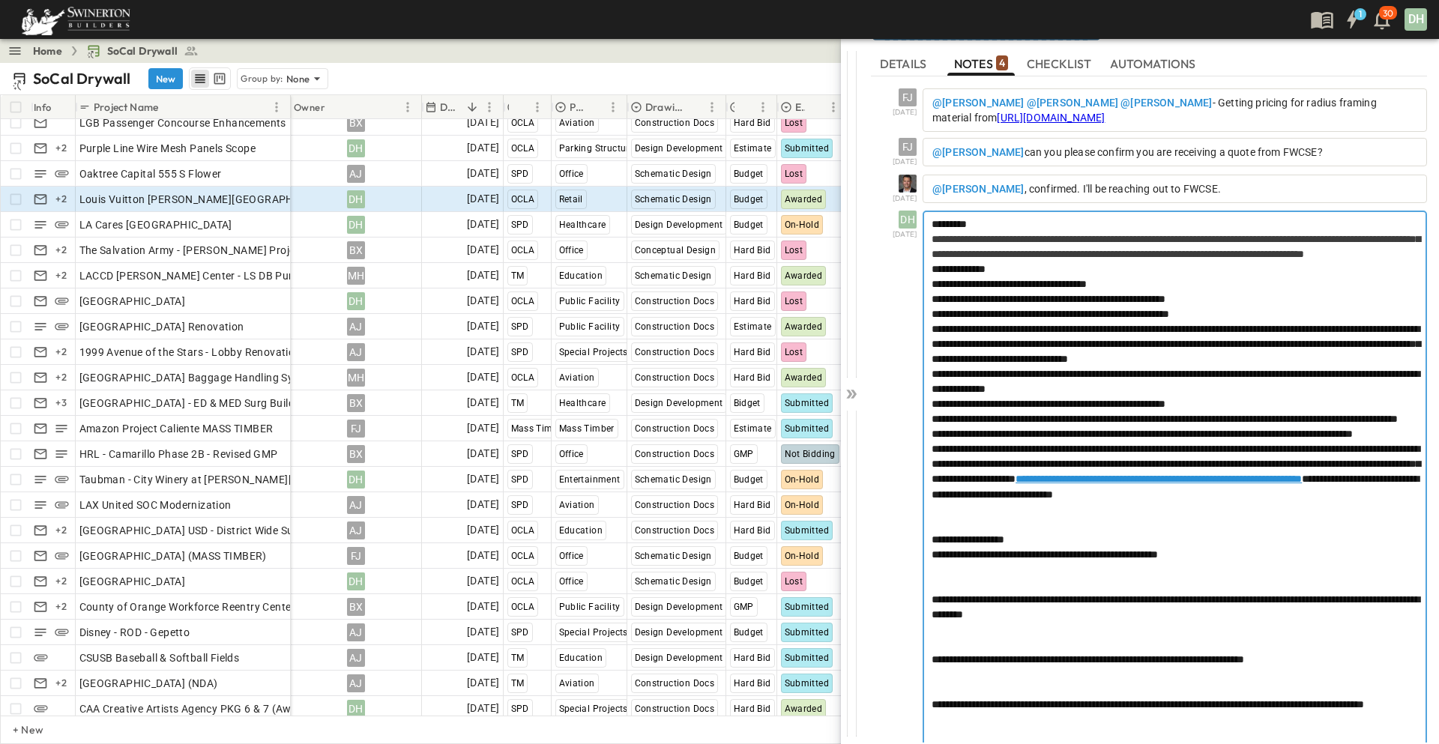
scroll to position [46, 0]
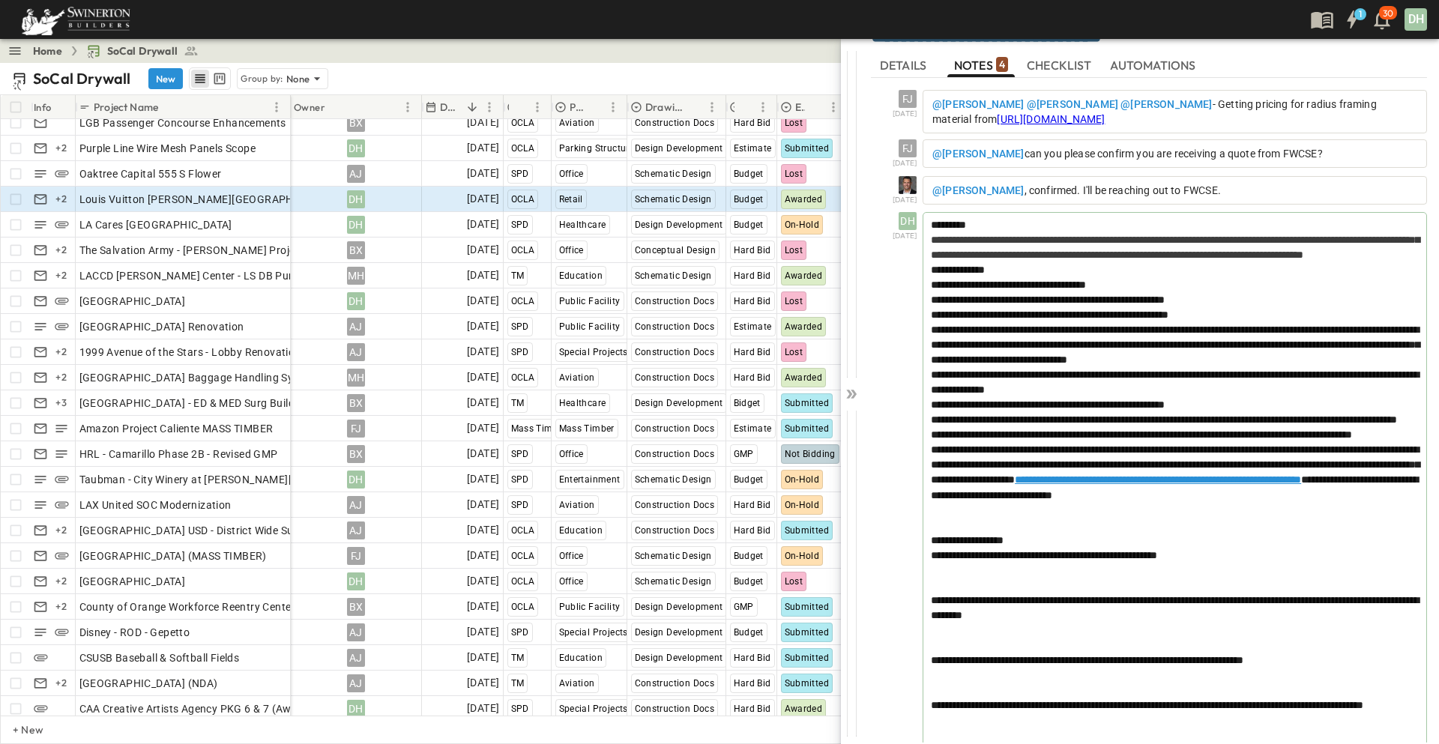
click at [1274, 185] on p "@[PERSON_NAME] , confirmed. I'll be reaching out to FWCSE." at bounding box center [1174, 190] width 485 height 15
click at [1278, 187] on p "@[PERSON_NAME] , confirmed. I'll be reaching out to FWCSE." at bounding box center [1174, 190] width 485 height 15
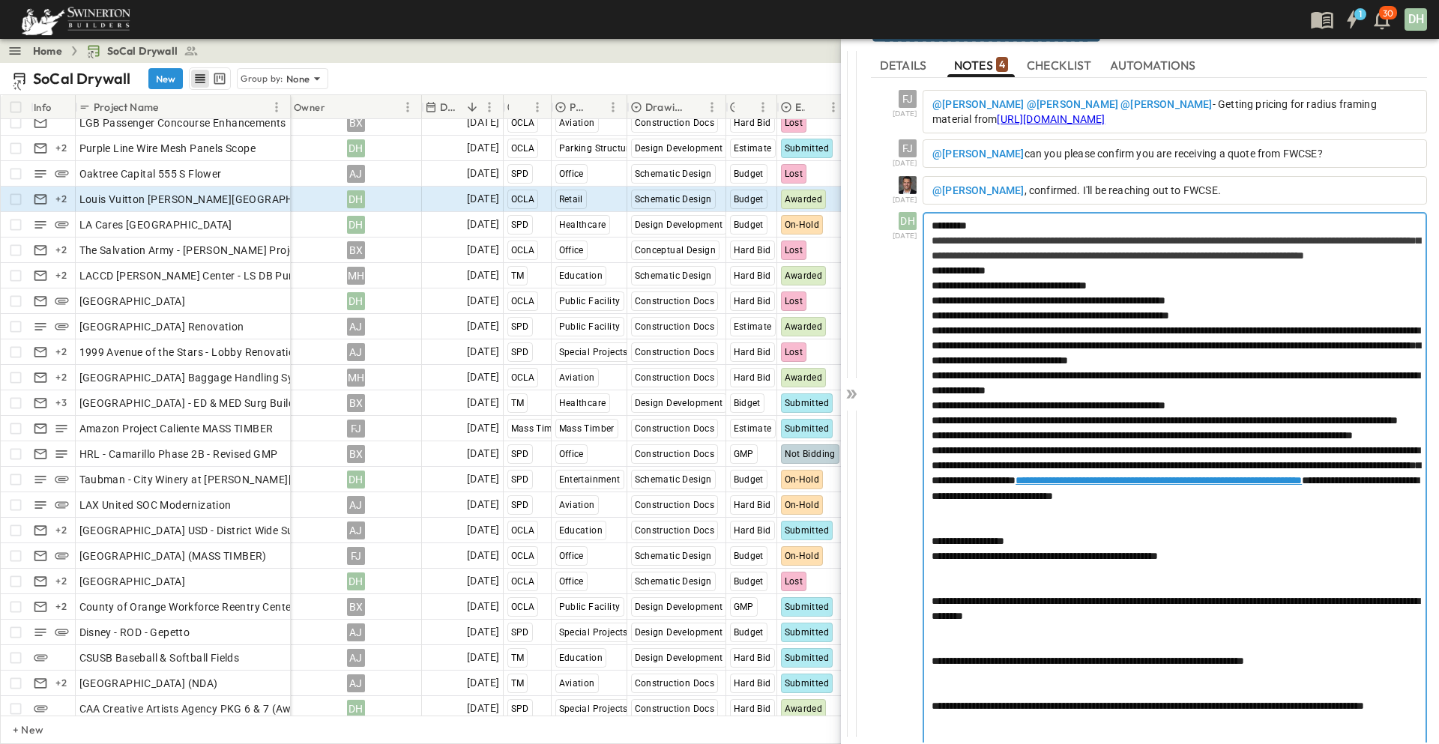
click at [1248, 230] on p "*********" at bounding box center [1174, 225] width 486 height 15
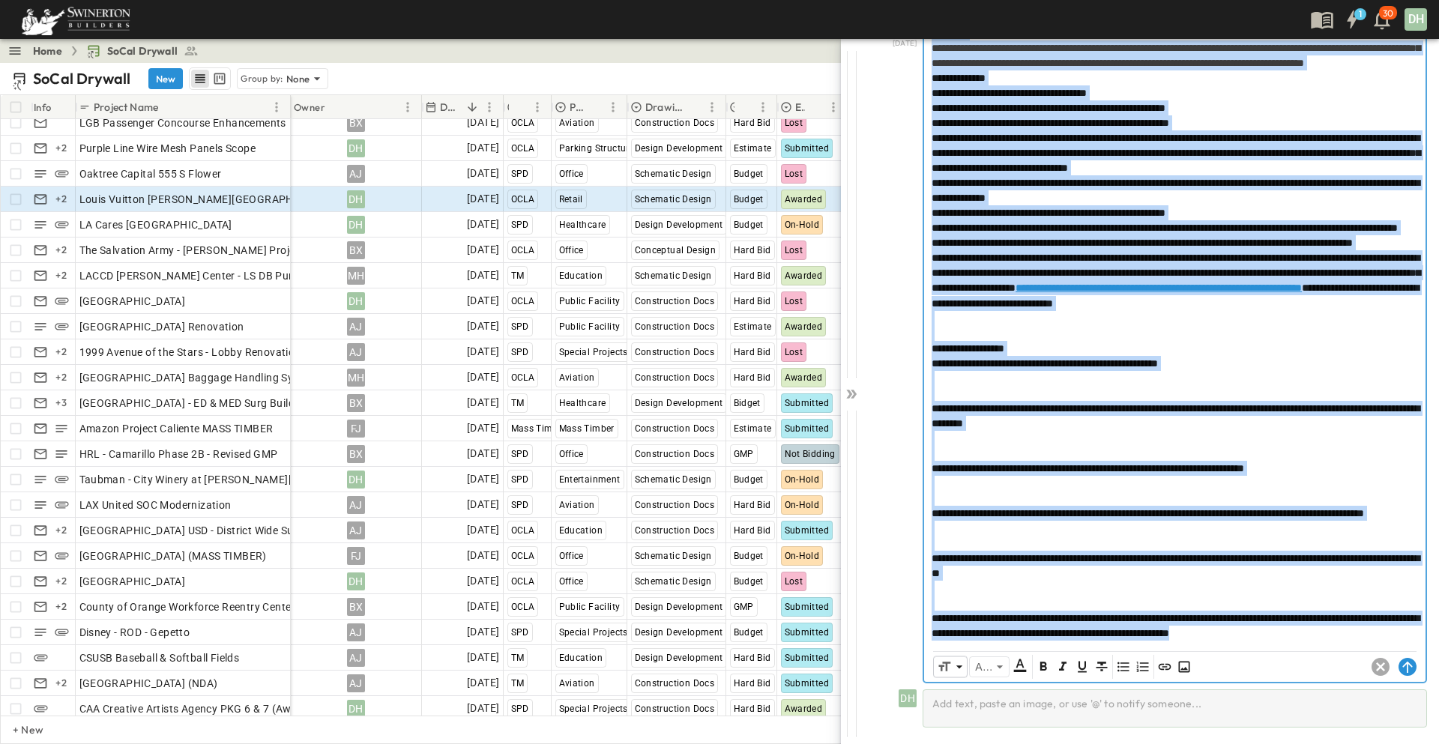
scroll to position [345, 0]
drag, startPoint x: 931, startPoint y: 221, endPoint x: 1395, endPoint y: 624, distance: 614.0
click at [1402, 634] on div "**********" at bounding box center [1174, 331] width 501 height 621
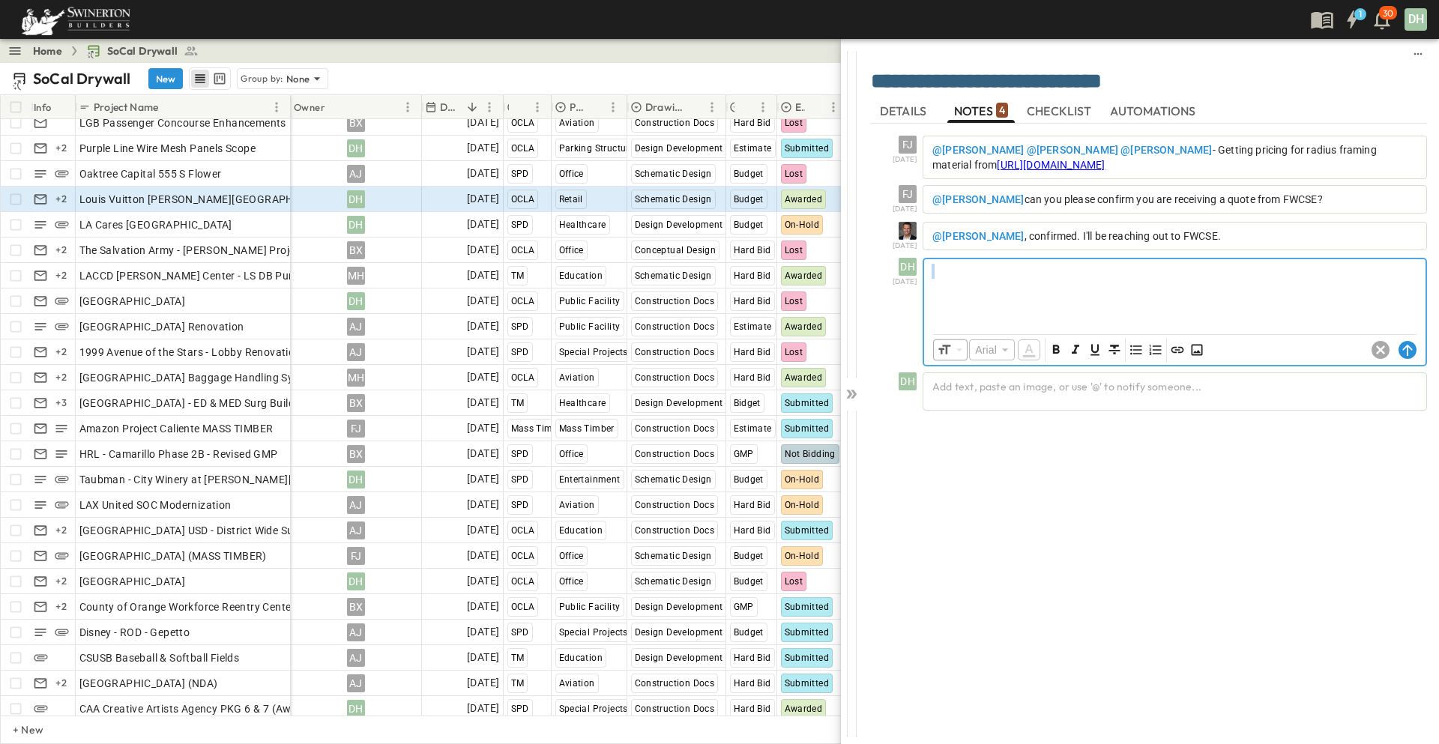
scroll to position [0, 0]
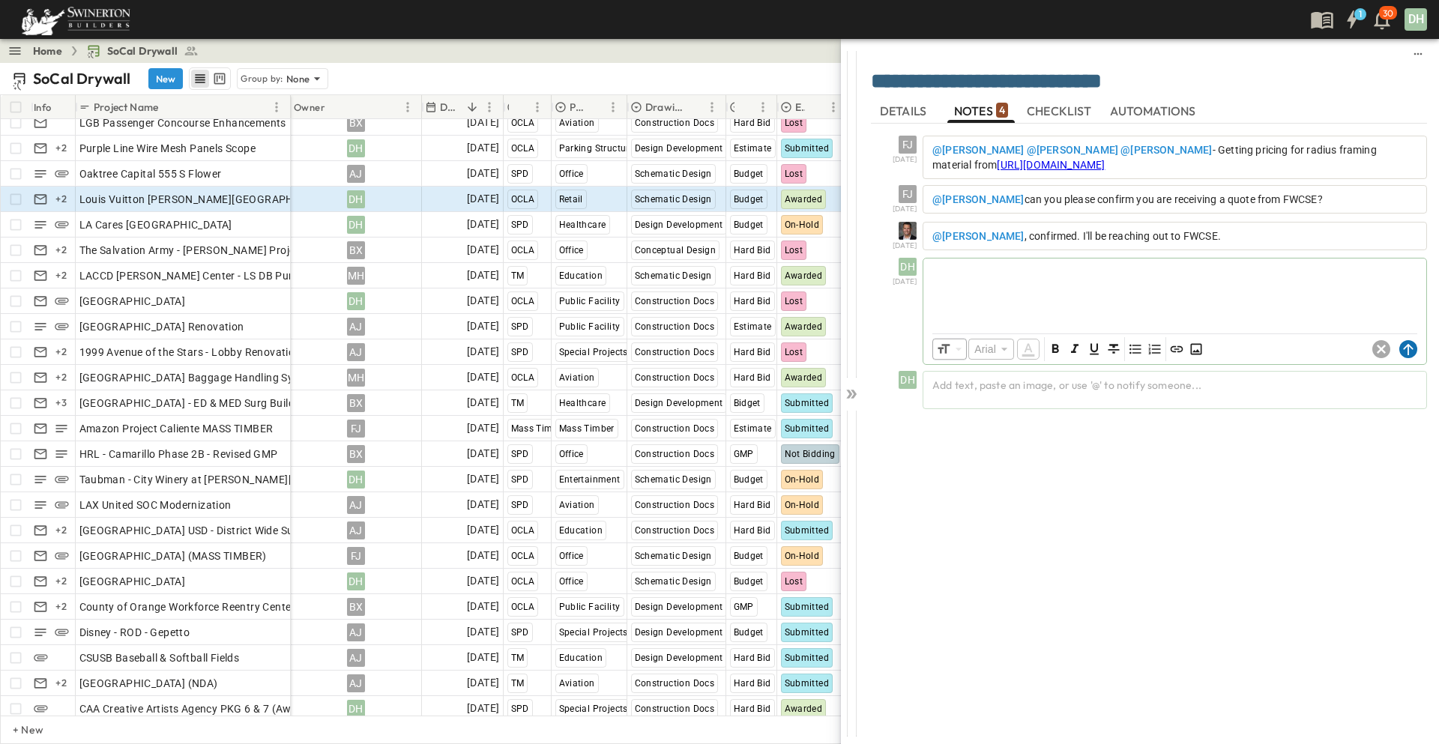
click at [1409, 350] on circle at bounding box center [1408, 349] width 18 height 18
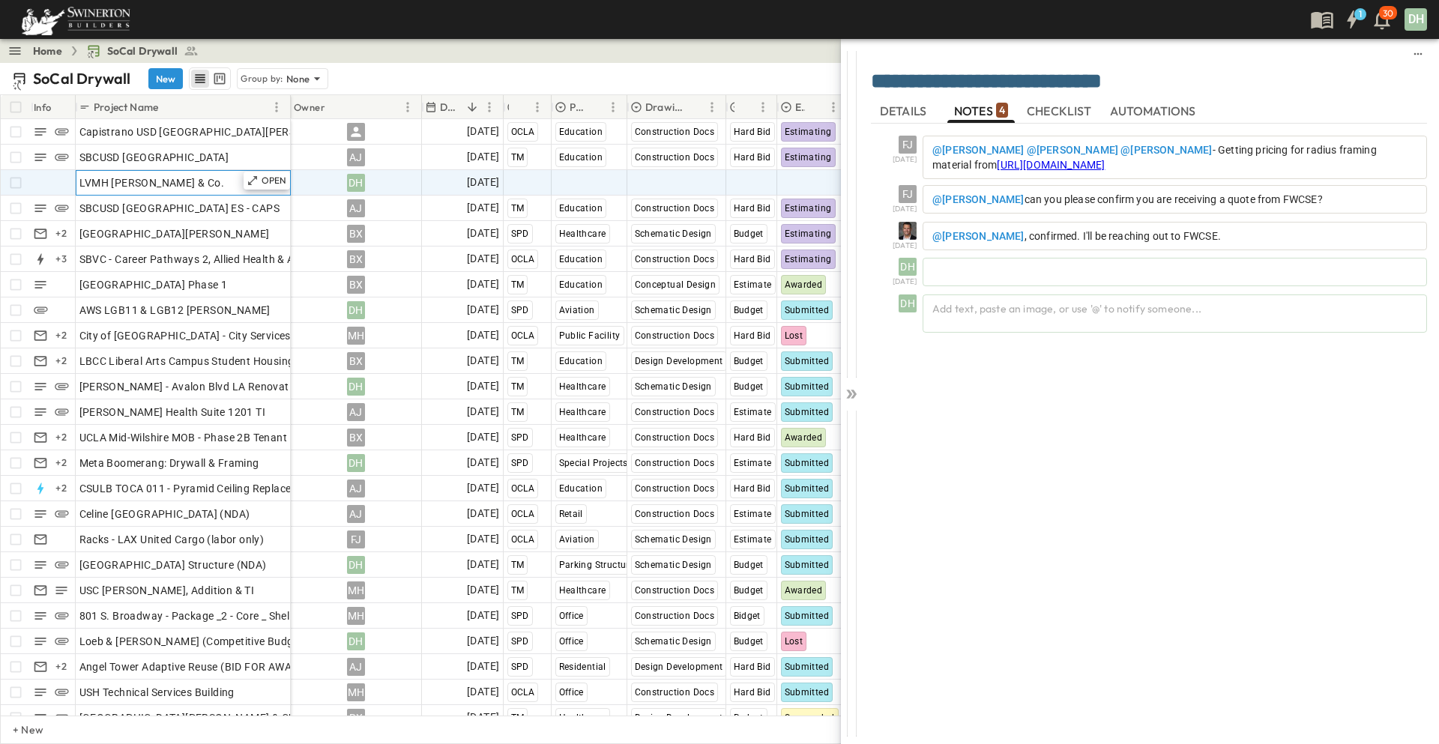
click at [199, 183] on div "LVMH [PERSON_NAME] & Co." at bounding box center [183, 182] width 208 height 21
click at [268, 181] on p "OPEN" at bounding box center [274, 181] width 25 height 12
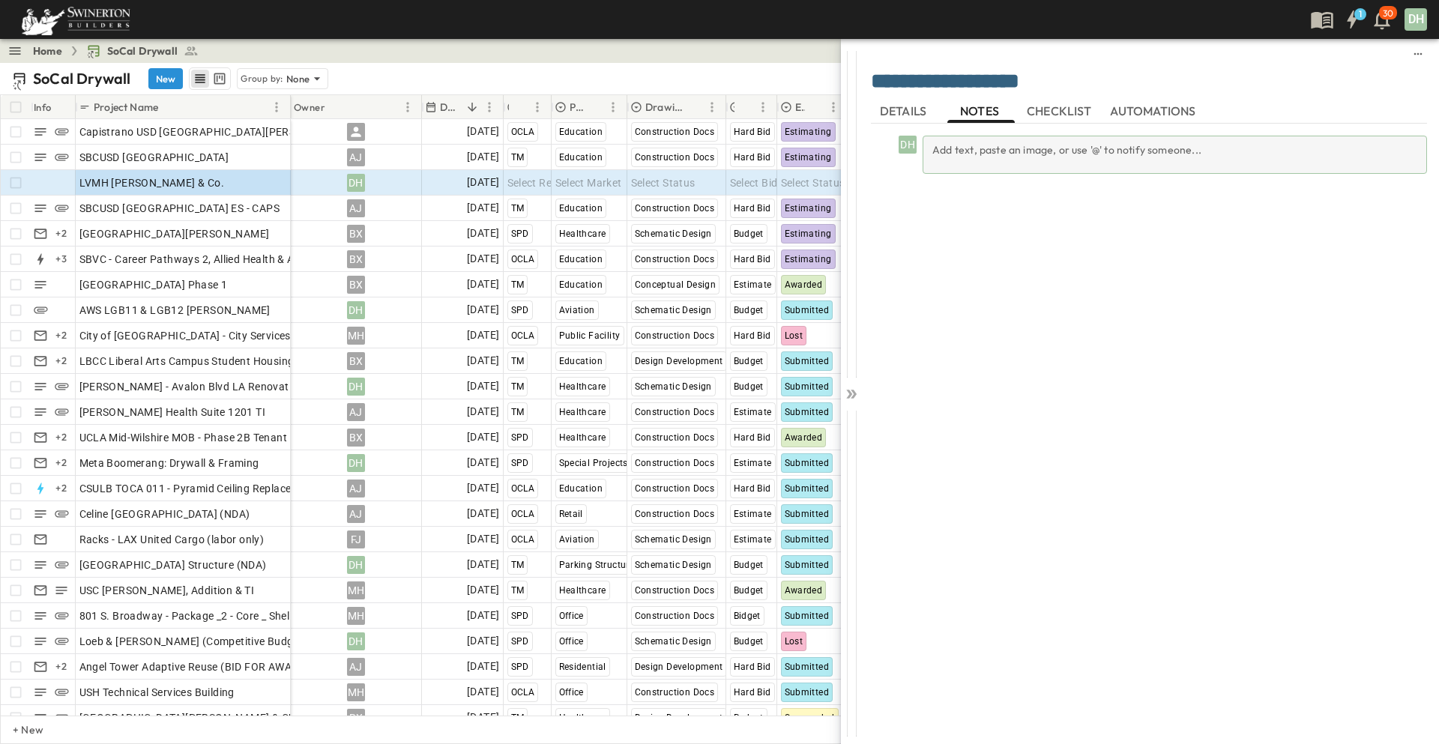
click at [967, 151] on div "Add text, paste an image, or use '@' to notify someone..." at bounding box center [1174, 155] width 504 height 38
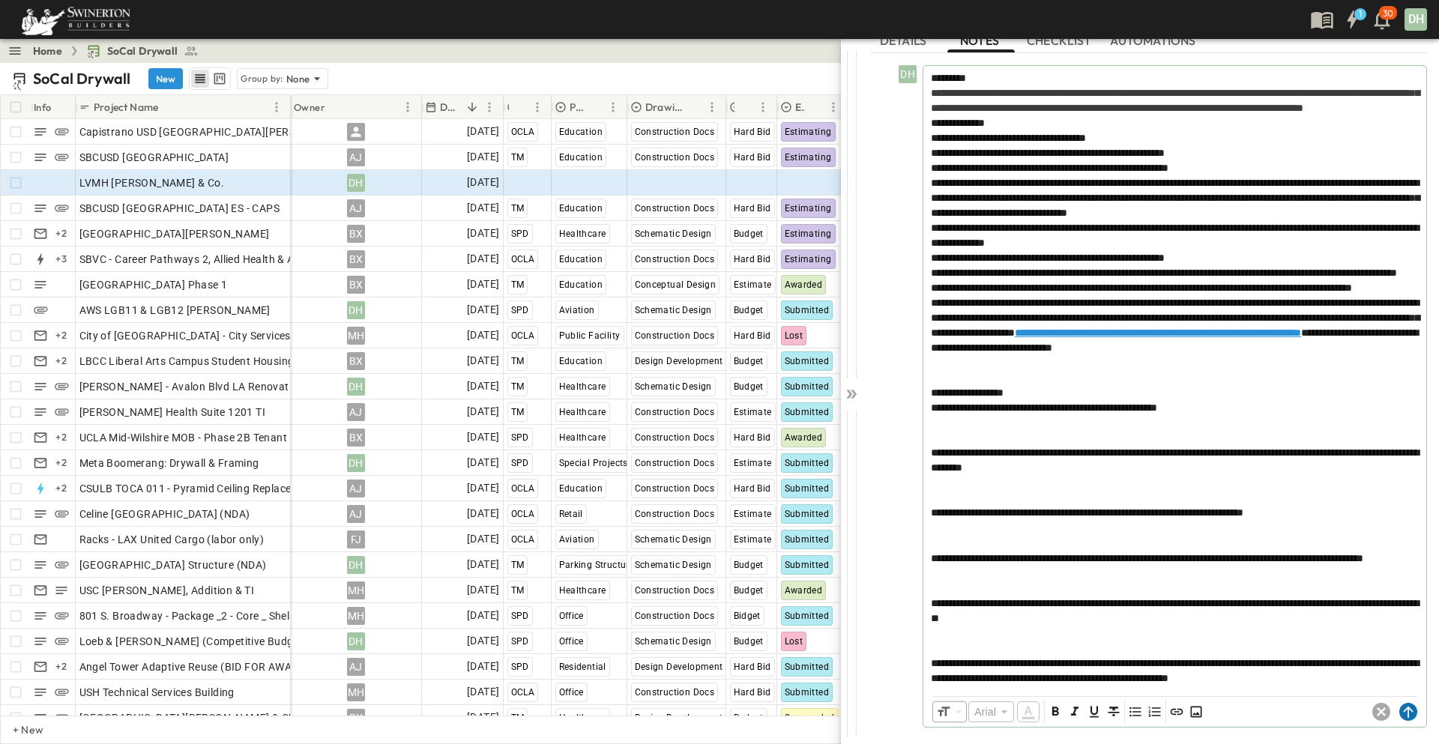
scroll to position [178, 0]
click at [1399, 713] on icon at bounding box center [1408, 712] width 18 height 18
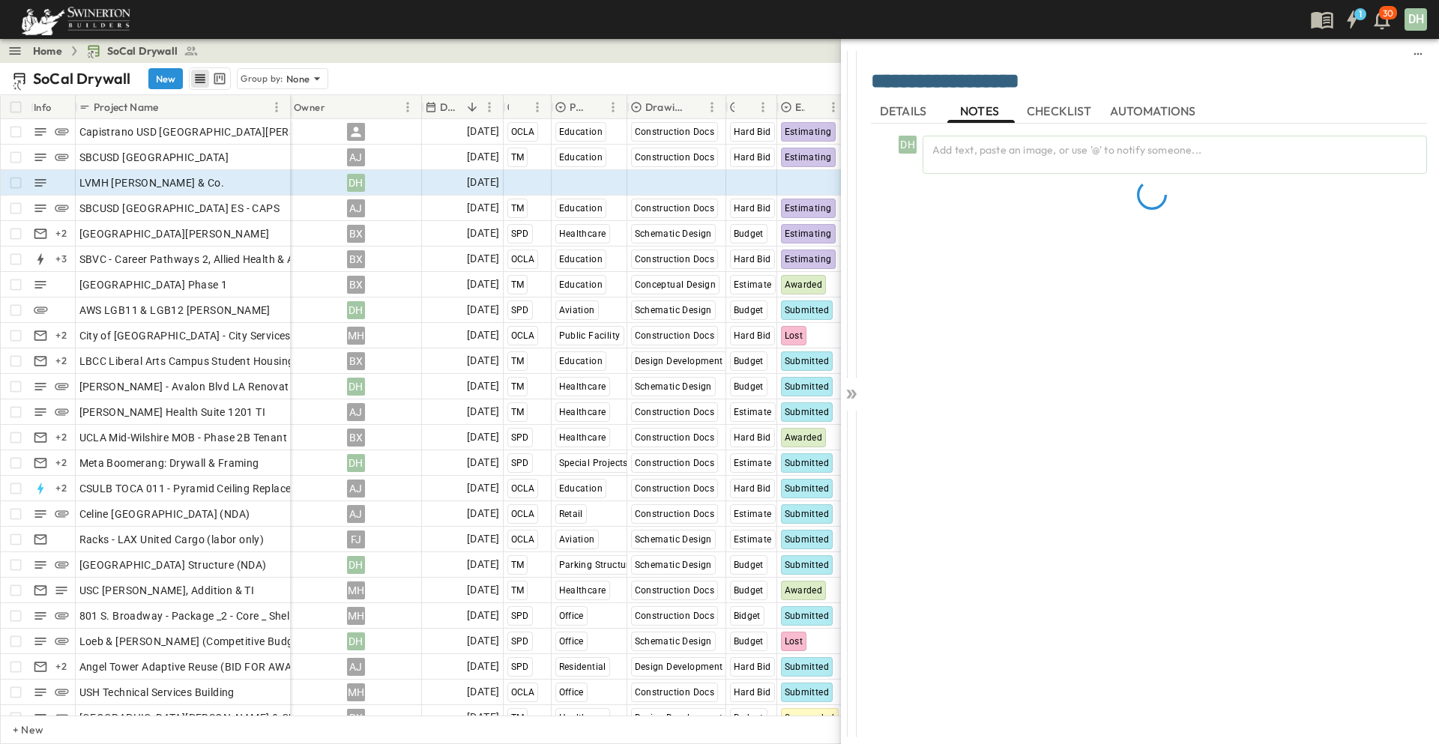
scroll to position [0, 0]
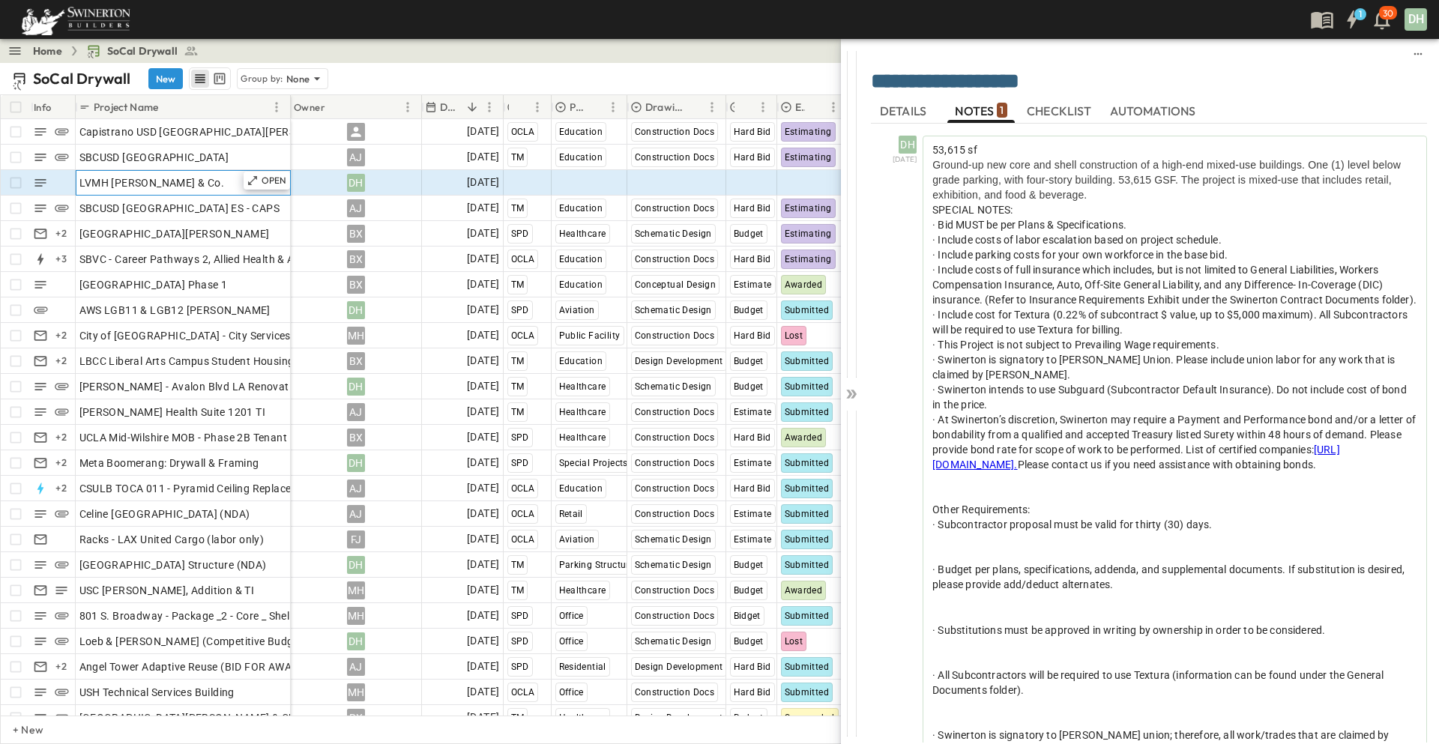
click at [211, 179] on div "LVMH [PERSON_NAME] & Co." at bounding box center [183, 182] width 208 height 21
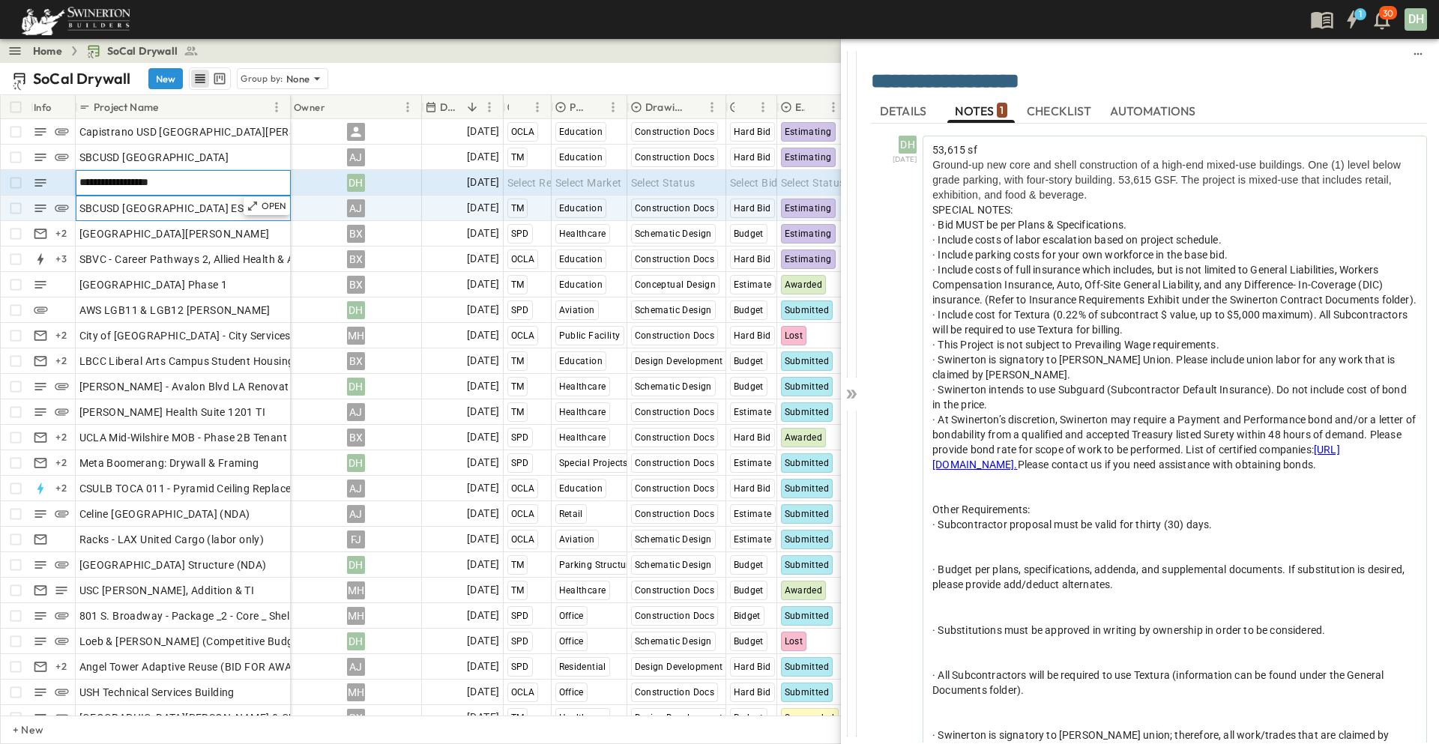
click at [170, 213] on span "SBCUSD [GEOGRAPHIC_DATA] ES - CAPS" at bounding box center [179, 208] width 201 height 15
click at [191, 186] on div "LVMH [PERSON_NAME] & Co." at bounding box center [183, 182] width 208 height 21
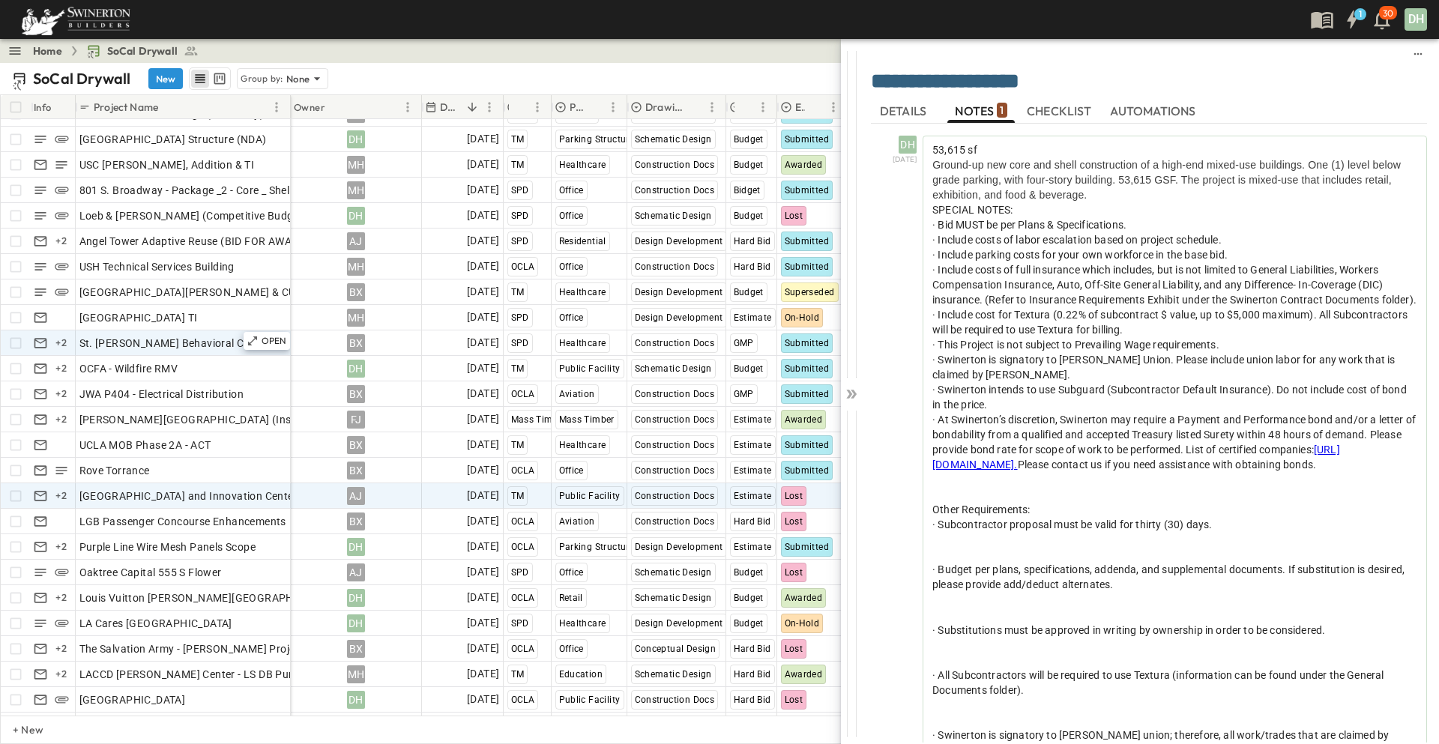
scroll to position [450, 0]
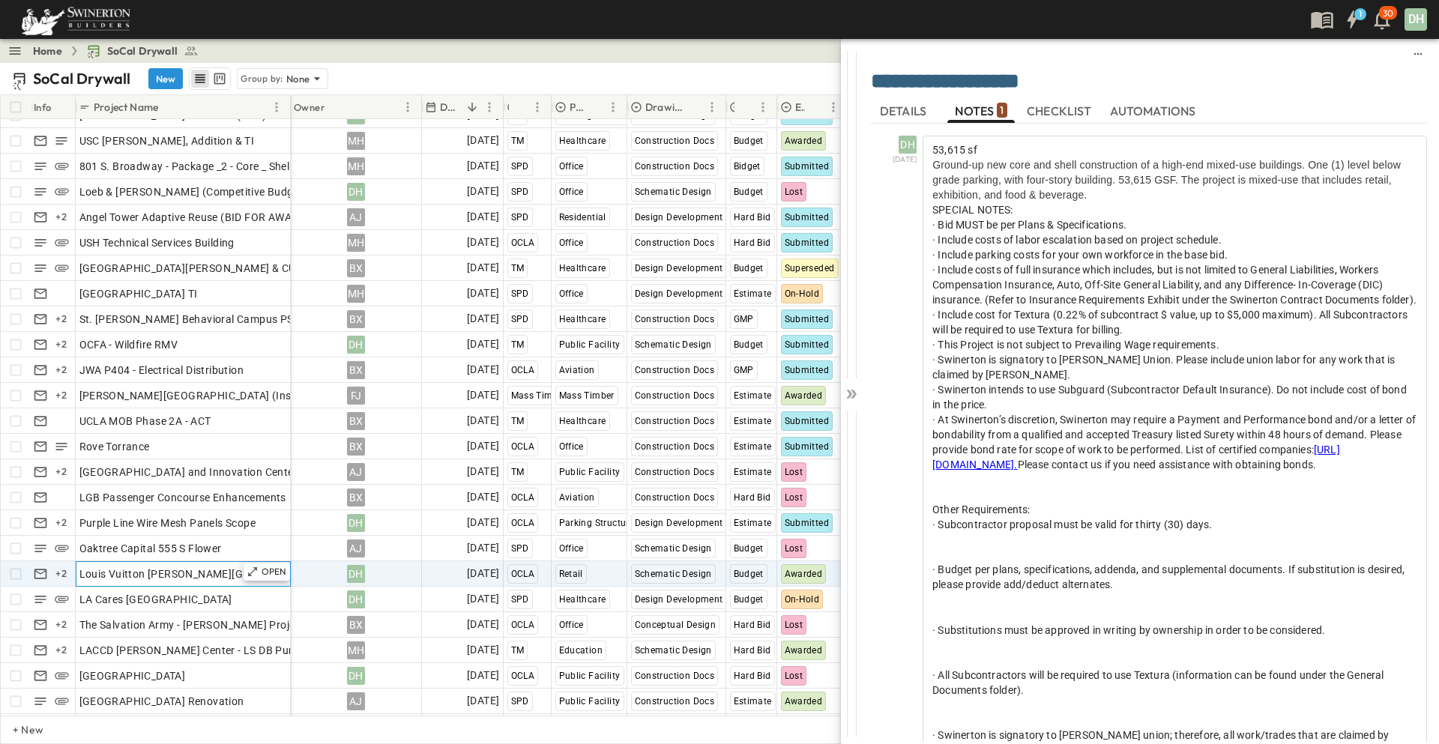
click at [119, 572] on span "Louis Vuitton [PERSON_NAME][GEOGRAPHIC_DATA]" at bounding box center [208, 574] width 259 height 15
click at [276, 569] on p "OPEN" at bounding box center [274, 572] width 25 height 12
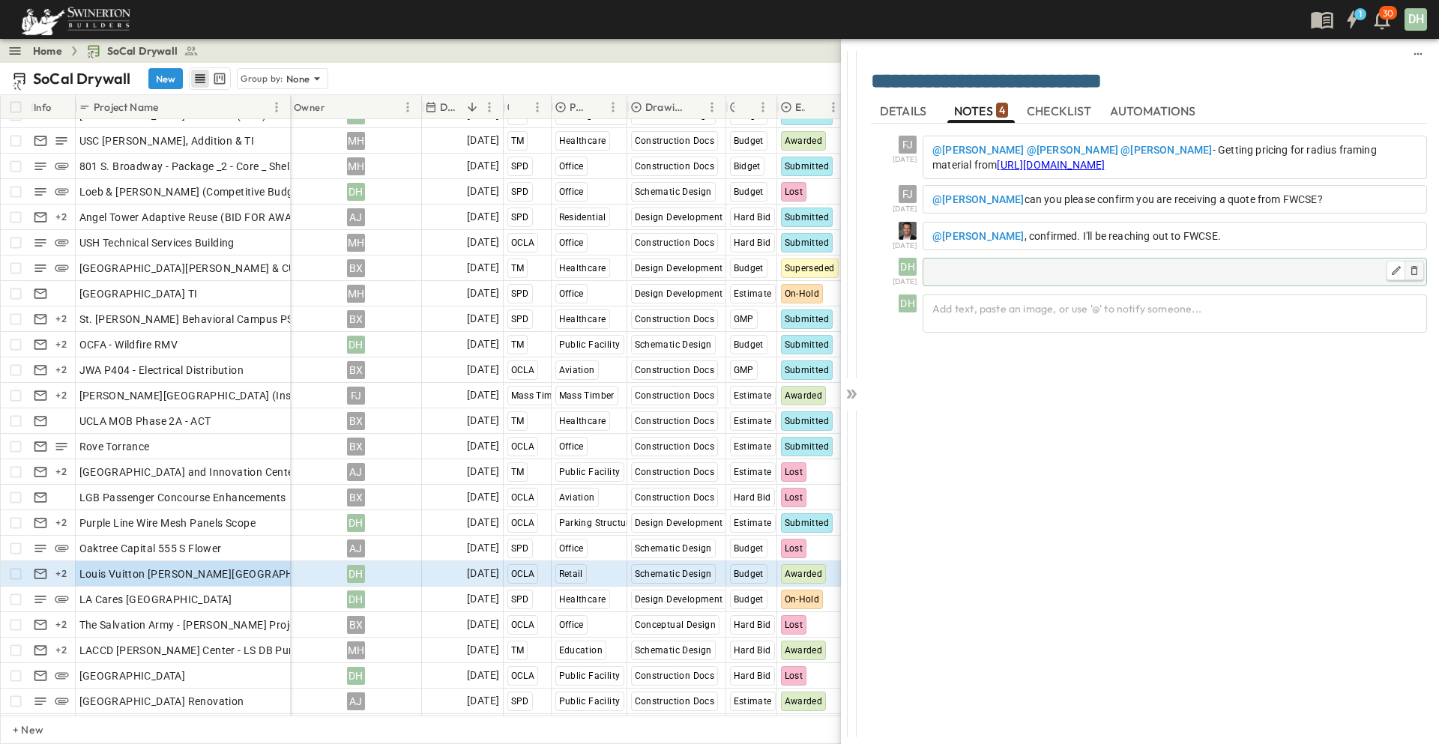
click at [1417, 270] on icon "button" at bounding box center [1414, 271] width 12 height 12
click at [1023, 400] on div "FJ [DATE] @[PERSON_NAME] @[PERSON_NAME] @[PERSON_NAME] - Getting pricing for ra…" at bounding box center [1149, 426] width 556 height 604
click at [851, 392] on icon at bounding box center [851, 394] width 15 height 15
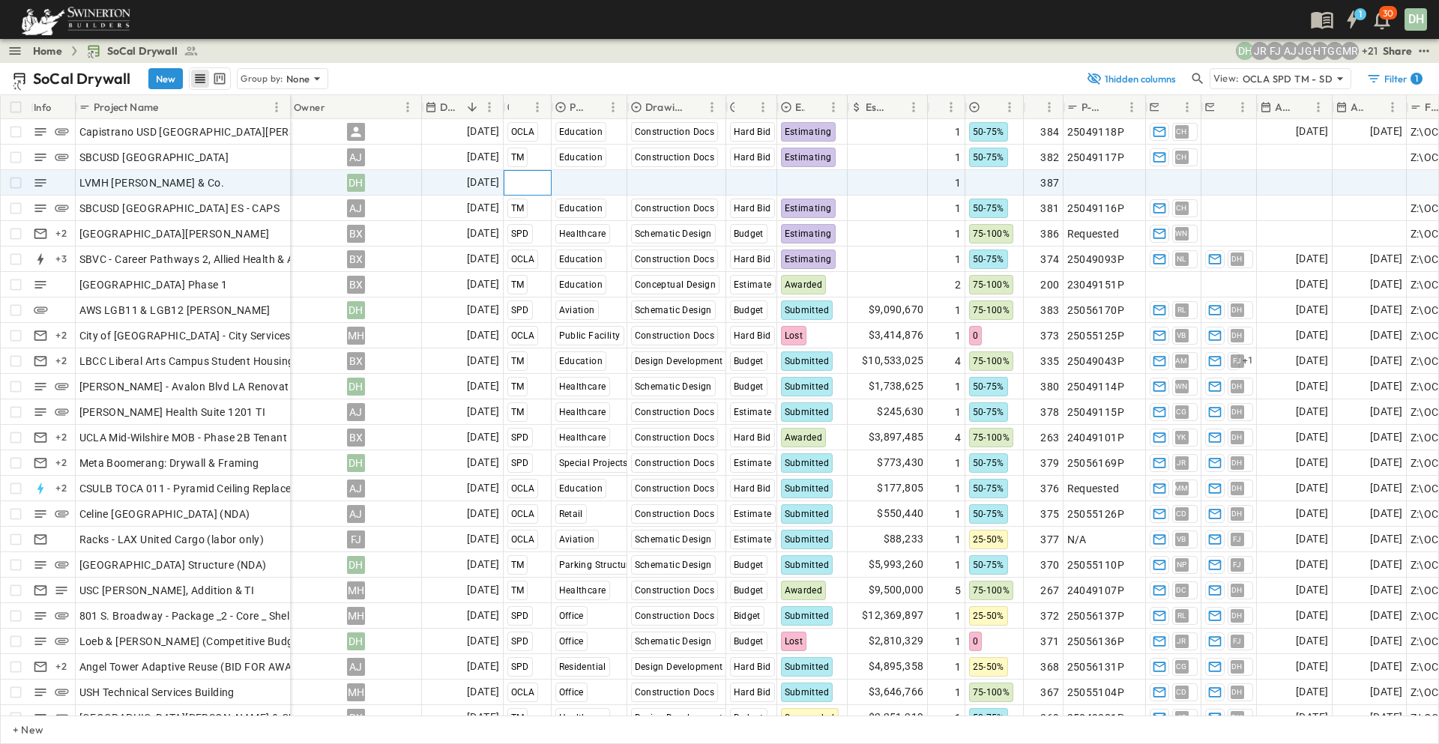
click at [528, 180] on span "Select Region" at bounding box center [540, 182] width 66 height 15
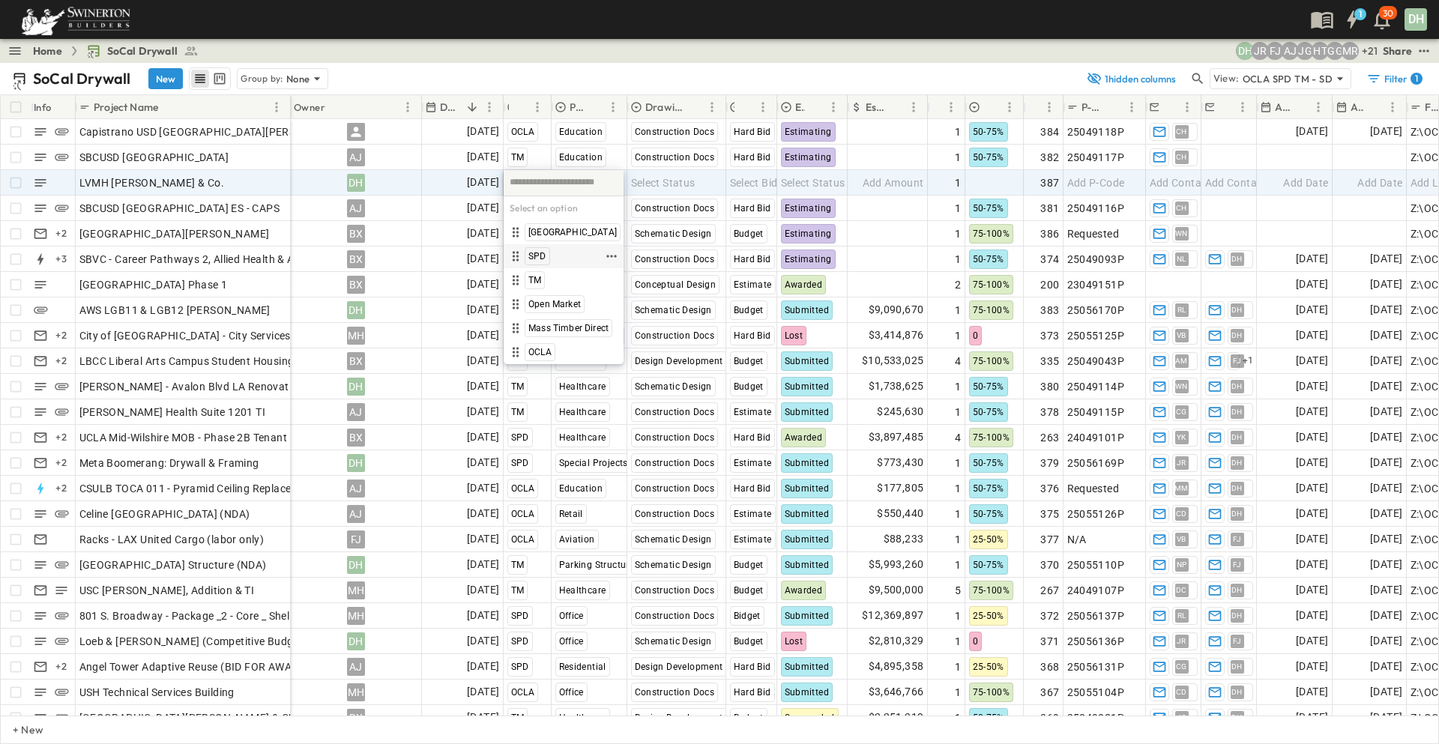
click at [538, 255] on span "SPD" at bounding box center [537, 256] width 18 height 12
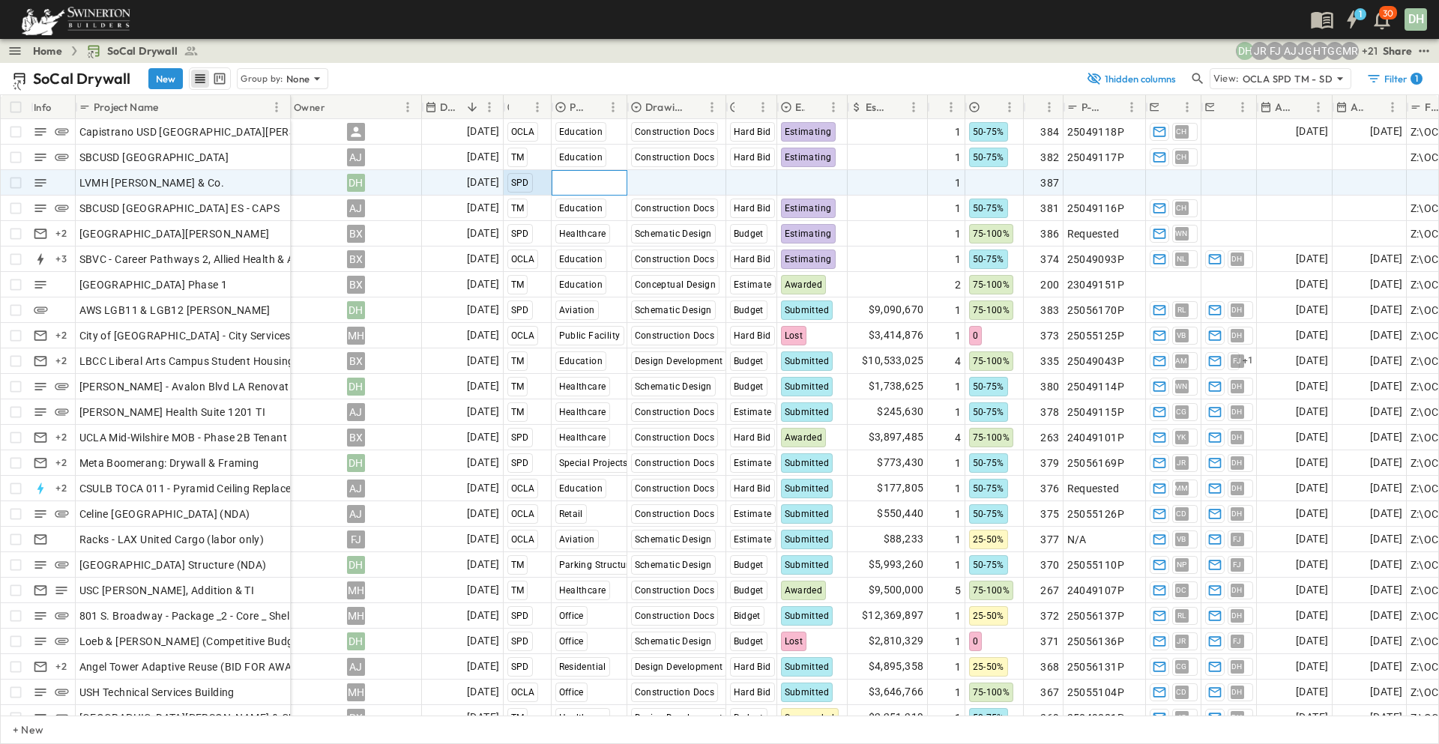
click at [602, 187] on span "Select Market" at bounding box center [588, 182] width 67 height 15
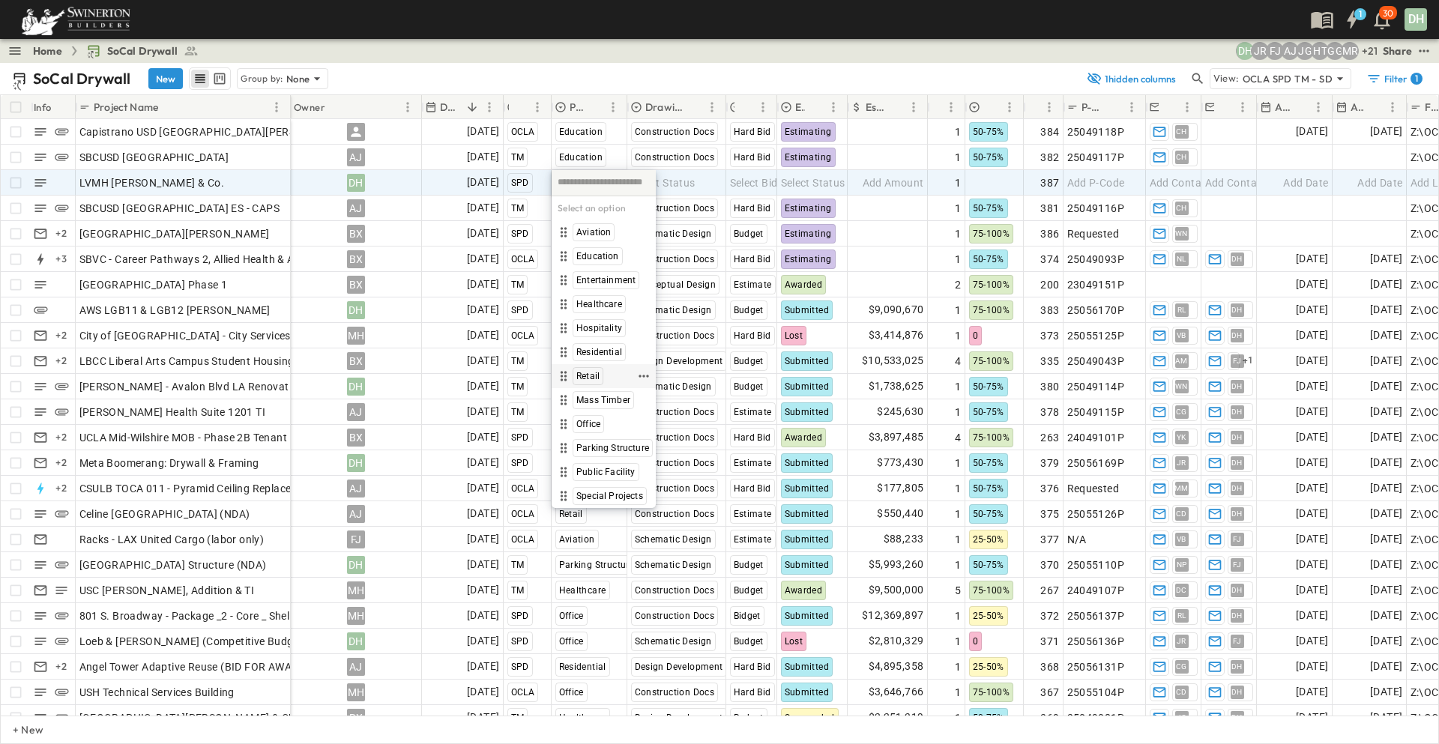
click at [595, 374] on span "Retail" at bounding box center [587, 376] width 23 height 12
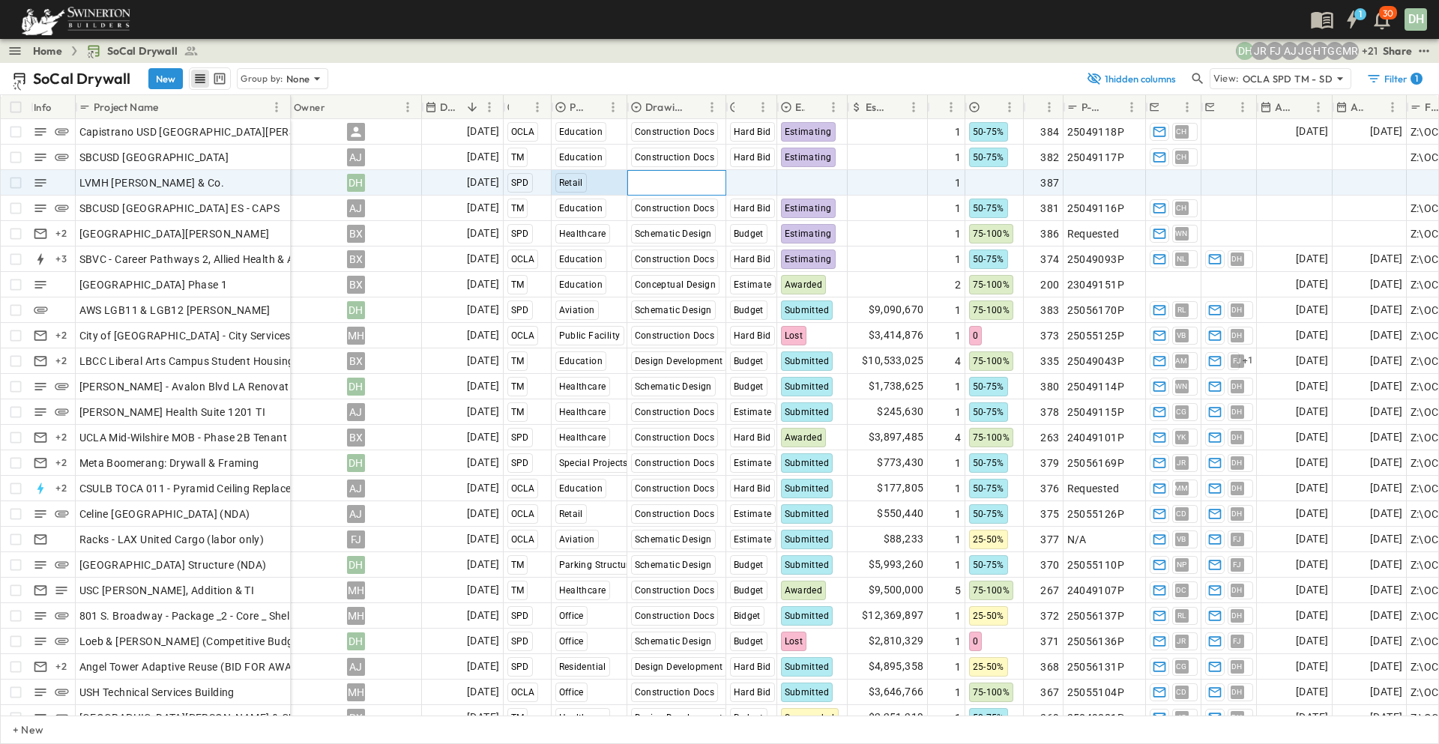
click at [677, 185] on span "Select Status" at bounding box center [663, 182] width 64 height 15
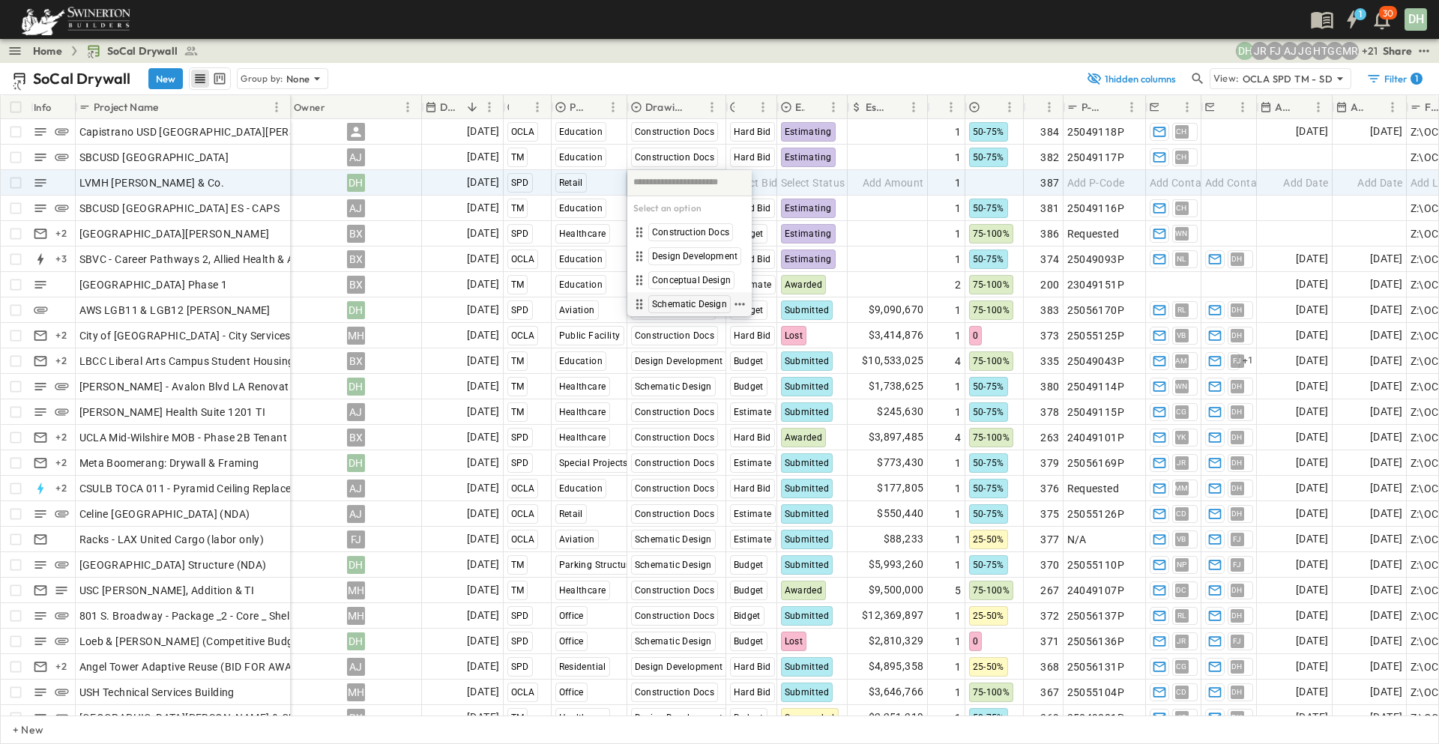
click at [668, 306] on span "Schematic Design" at bounding box center [689, 304] width 75 height 12
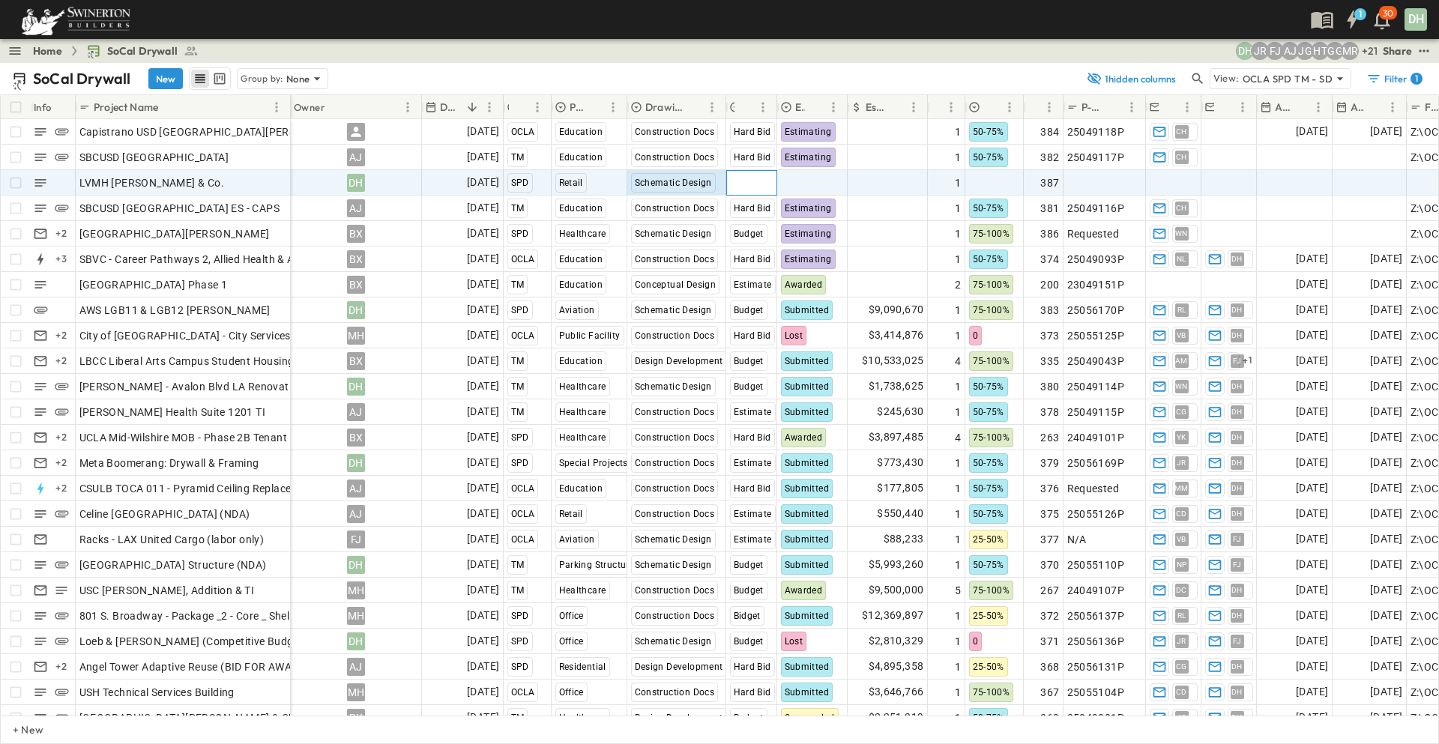
click at [763, 185] on span "Select Bid Type" at bounding box center [767, 182] width 74 height 15
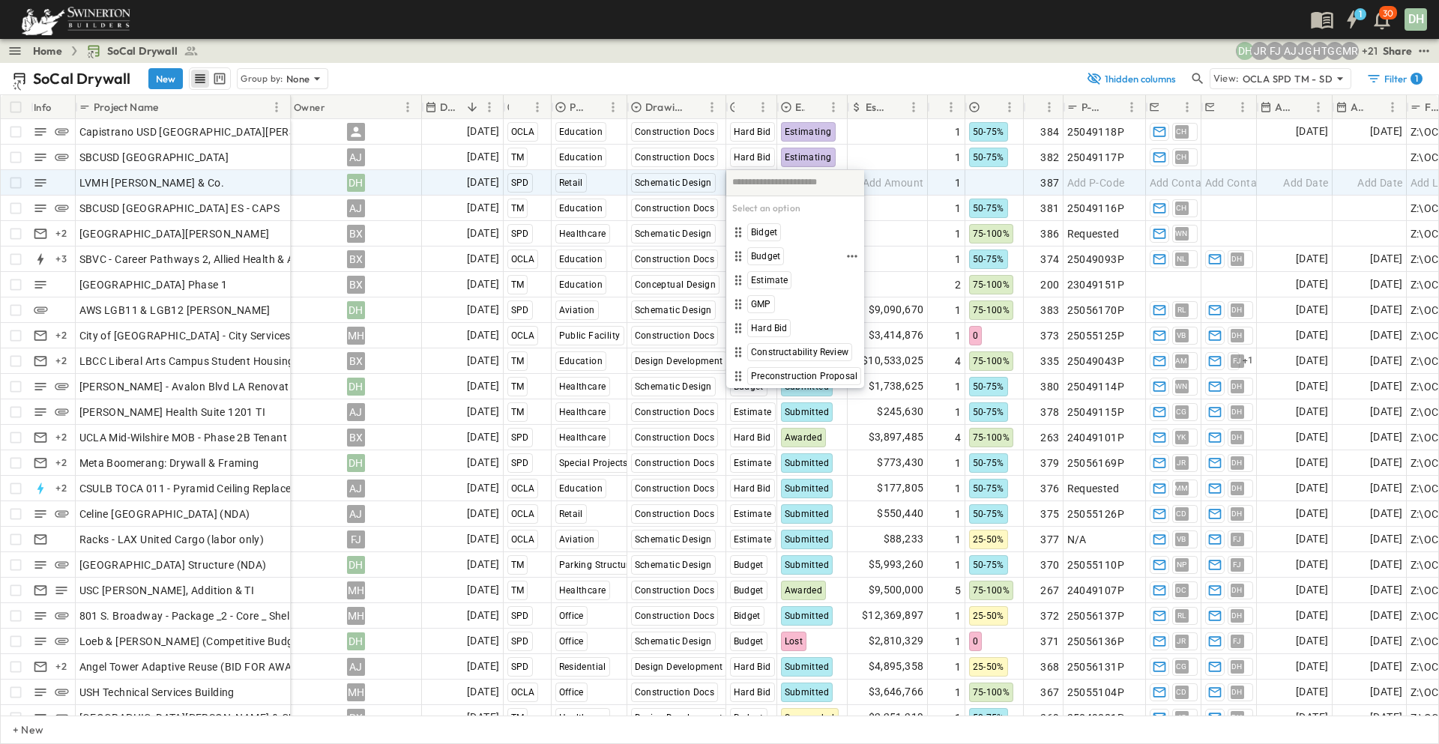
click at [773, 252] on span "Budget" at bounding box center [765, 256] width 29 height 12
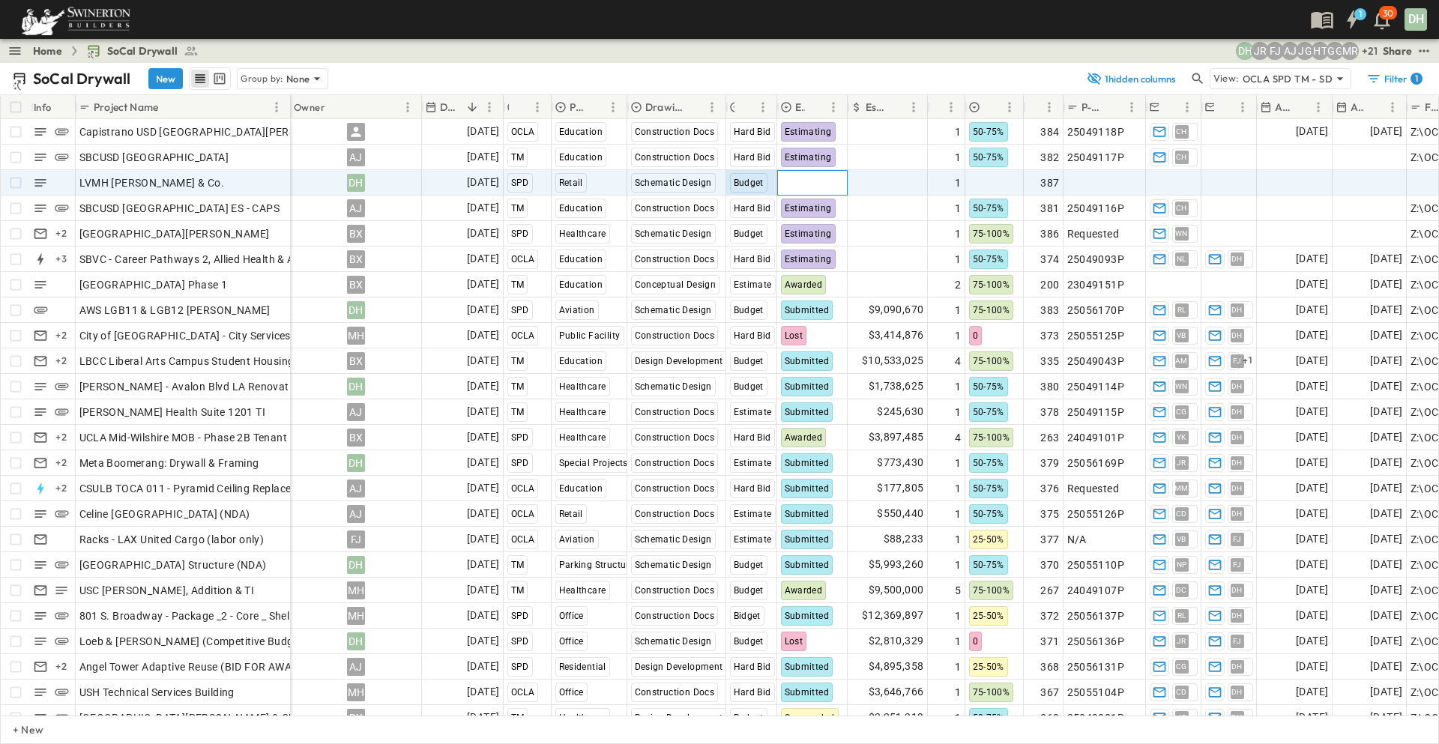
click at [838, 184] on span "Select Status" at bounding box center [813, 182] width 64 height 15
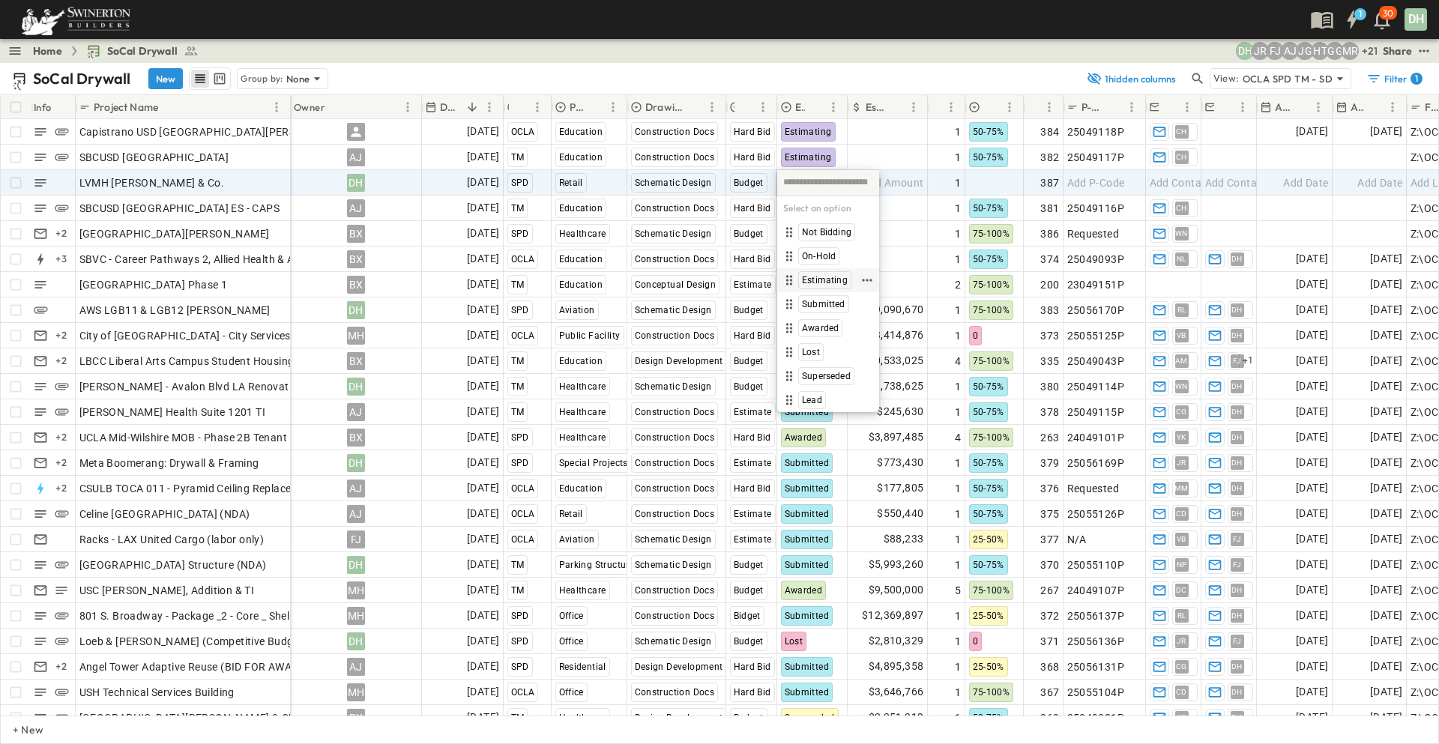
click at [829, 283] on span "Estimating" at bounding box center [825, 280] width 46 height 12
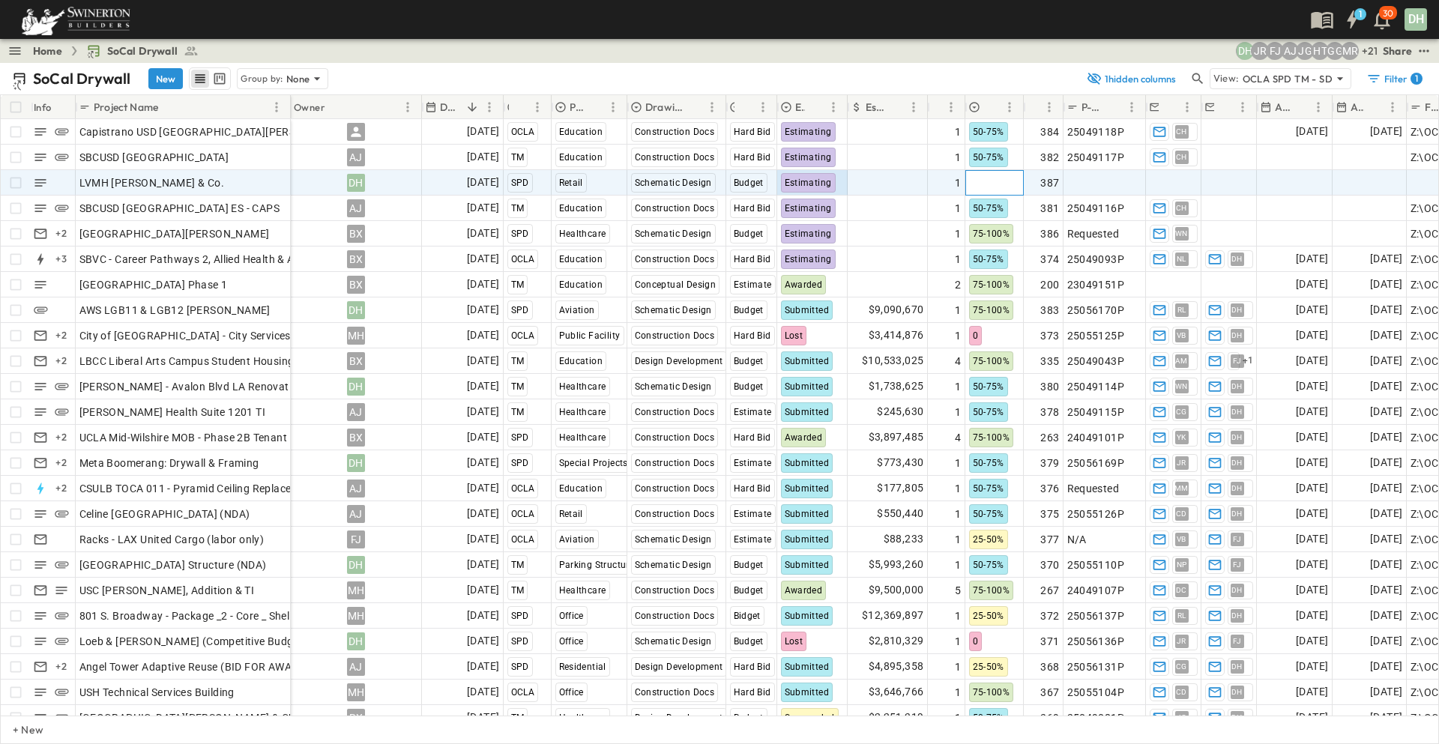
click at [1006, 181] on div at bounding box center [994, 183] width 57 height 24
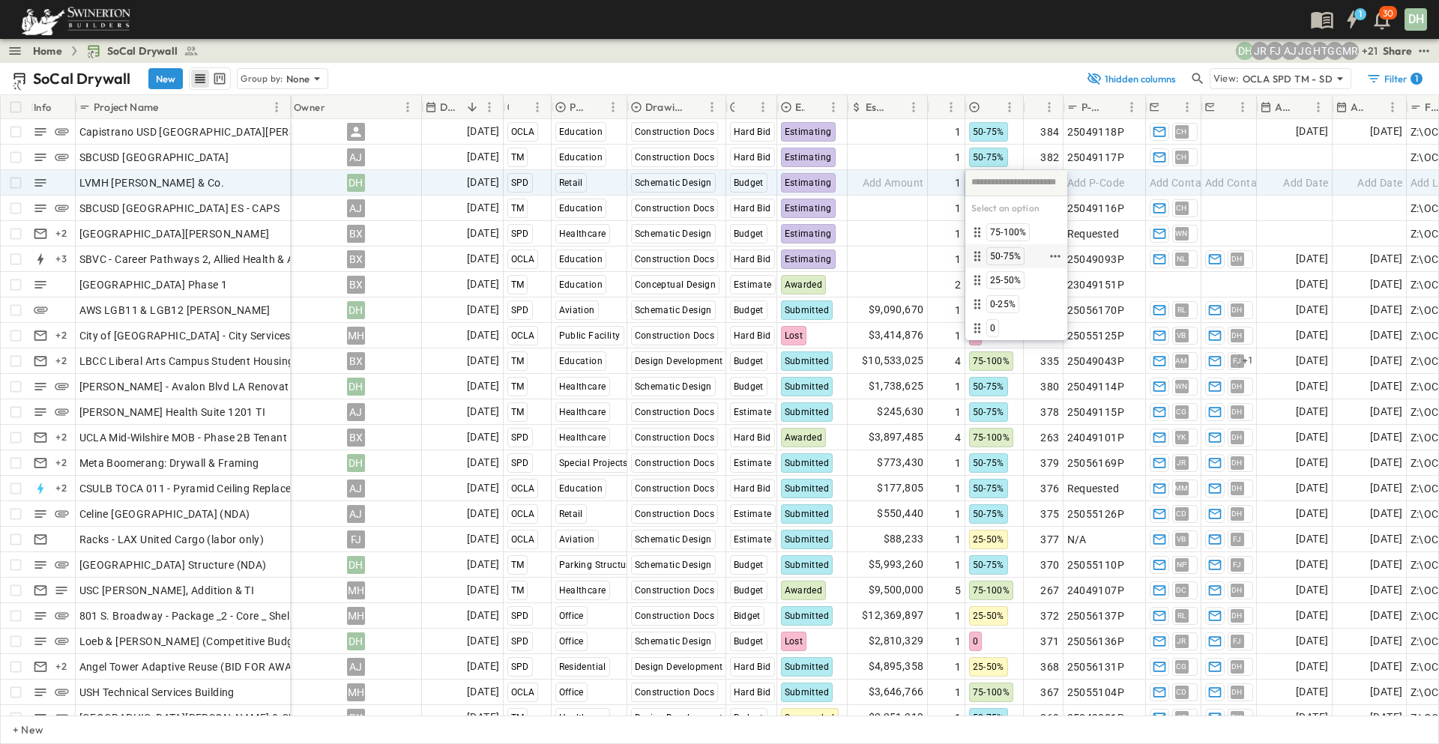
click at [1003, 252] on span "50-75%" at bounding box center [1005, 256] width 31 height 12
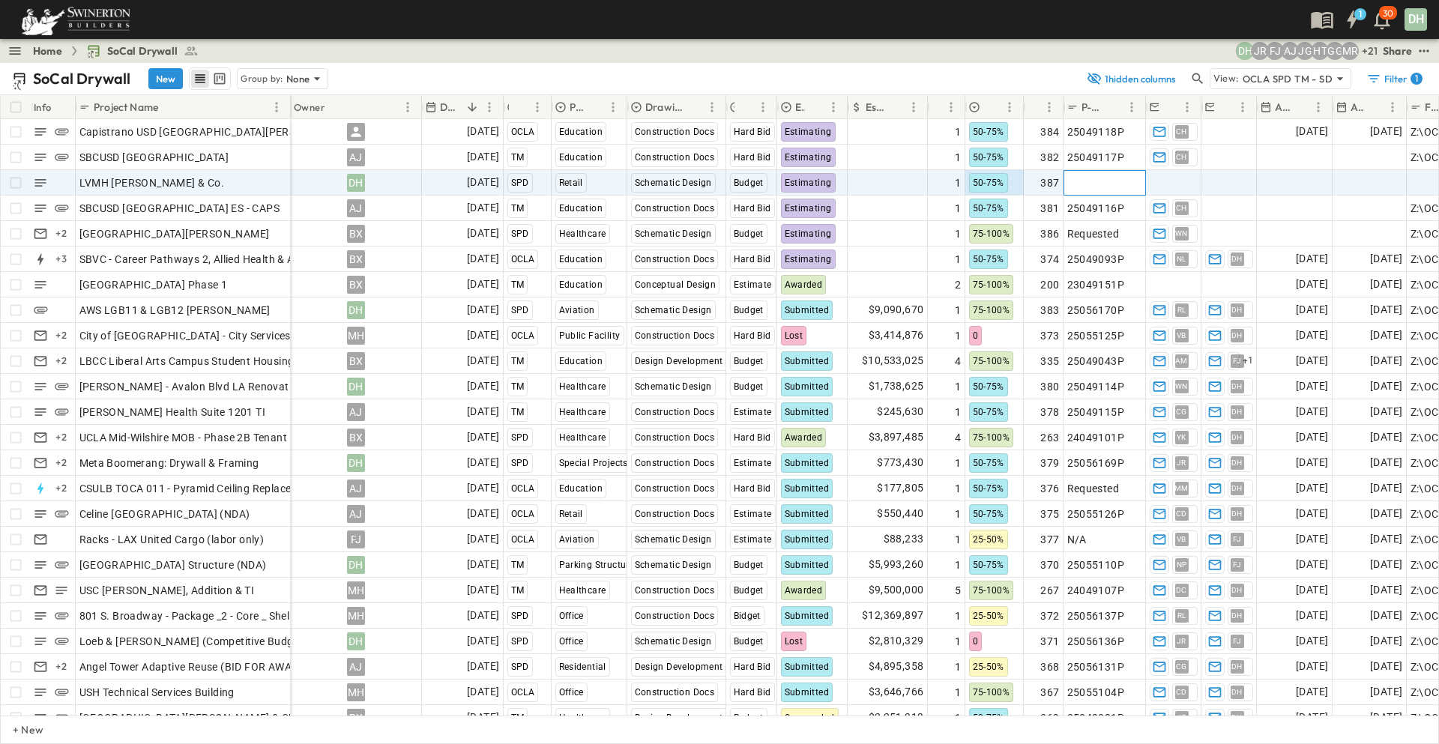
click at [1121, 179] on span "Add P-Code" at bounding box center [1096, 182] width 58 height 15
click at [1180, 180] on span "Add Contact" at bounding box center [1179, 182] width 61 height 15
type input "*"
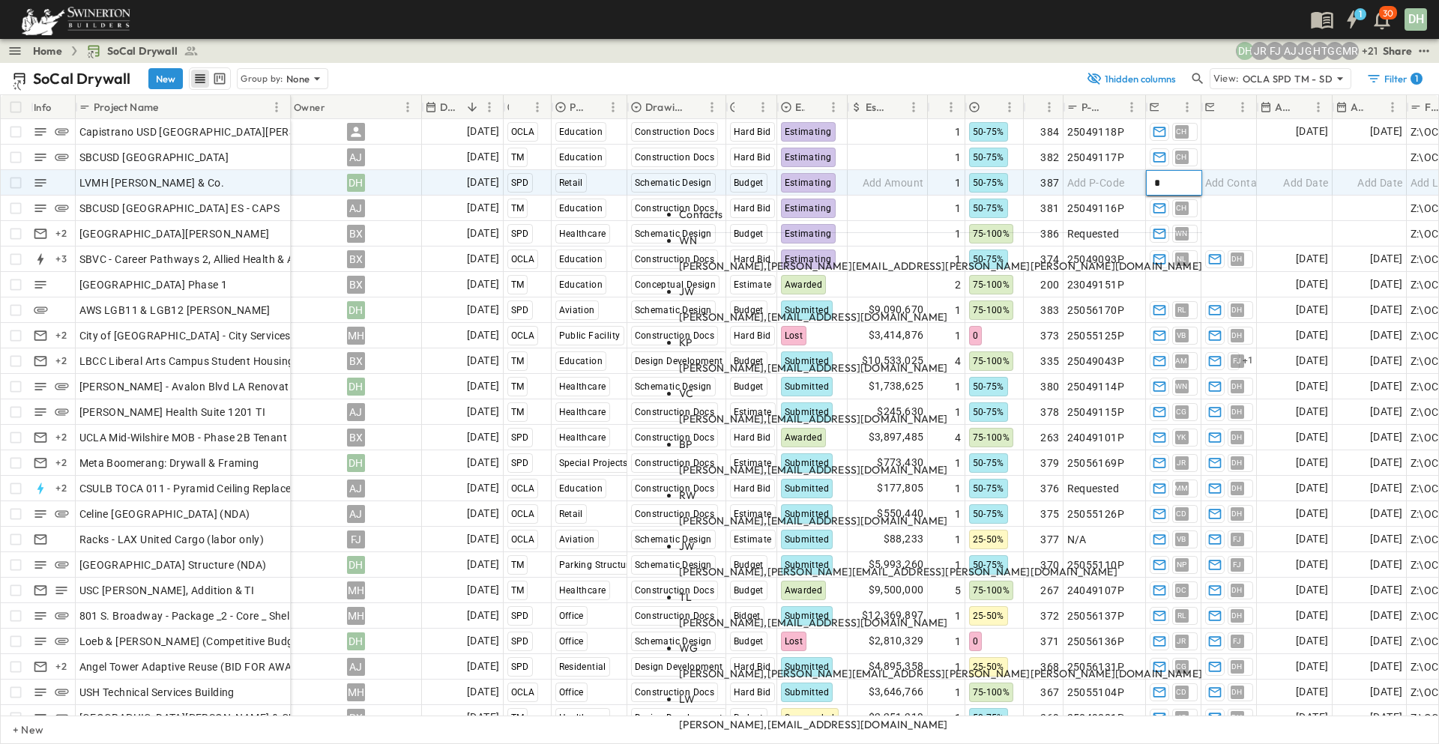
click at [1053, 259] on span "[PERSON_NAME][EMAIL_ADDRESS][PERSON_NAME][PERSON_NAME][DOMAIN_NAME]" at bounding box center [984, 265] width 435 height 13
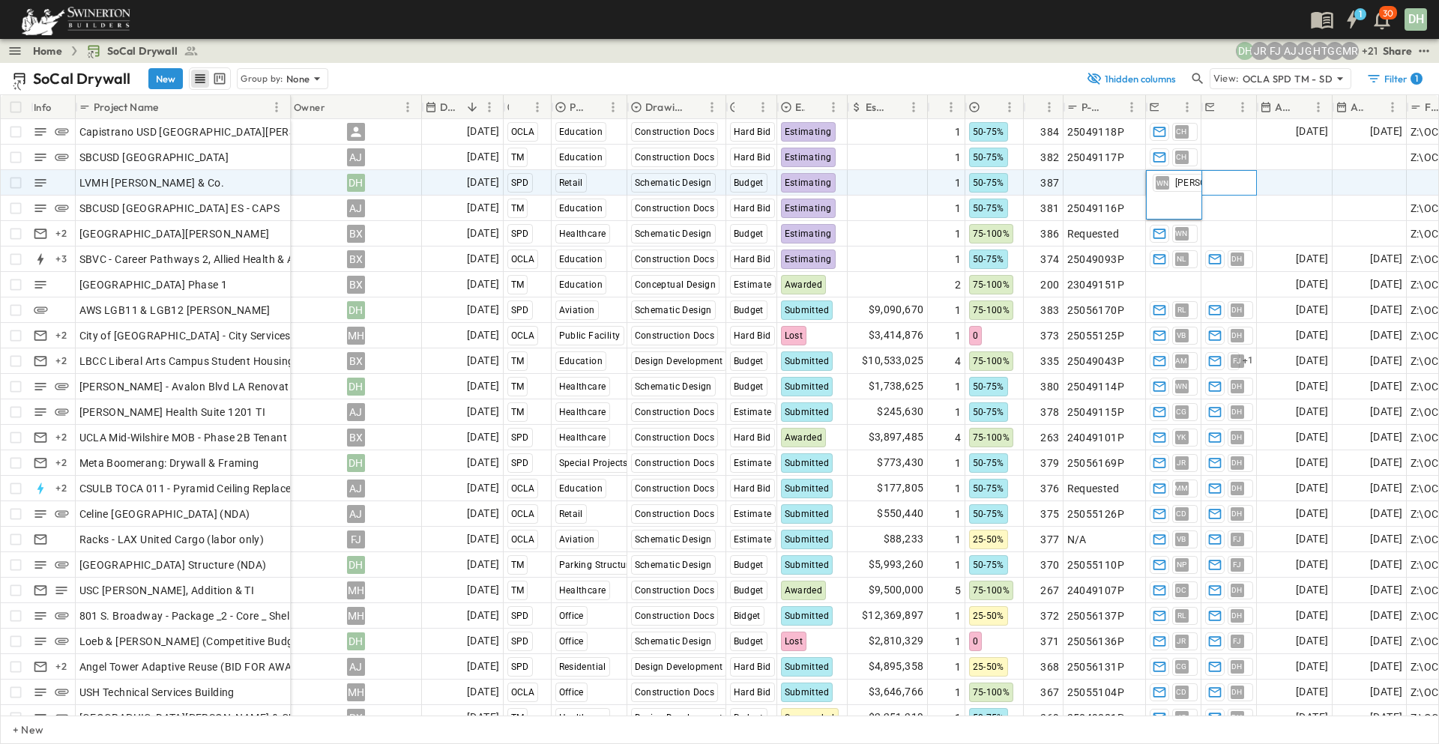
click at [1242, 178] on span "Add Contact" at bounding box center [1235, 182] width 61 height 15
click at [1295, 178] on span "Add Date" at bounding box center [1305, 182] width 45 height 15
click at [1359, 184] on span "Add Date" at bounding box center [1379, 182] width 45 height 15
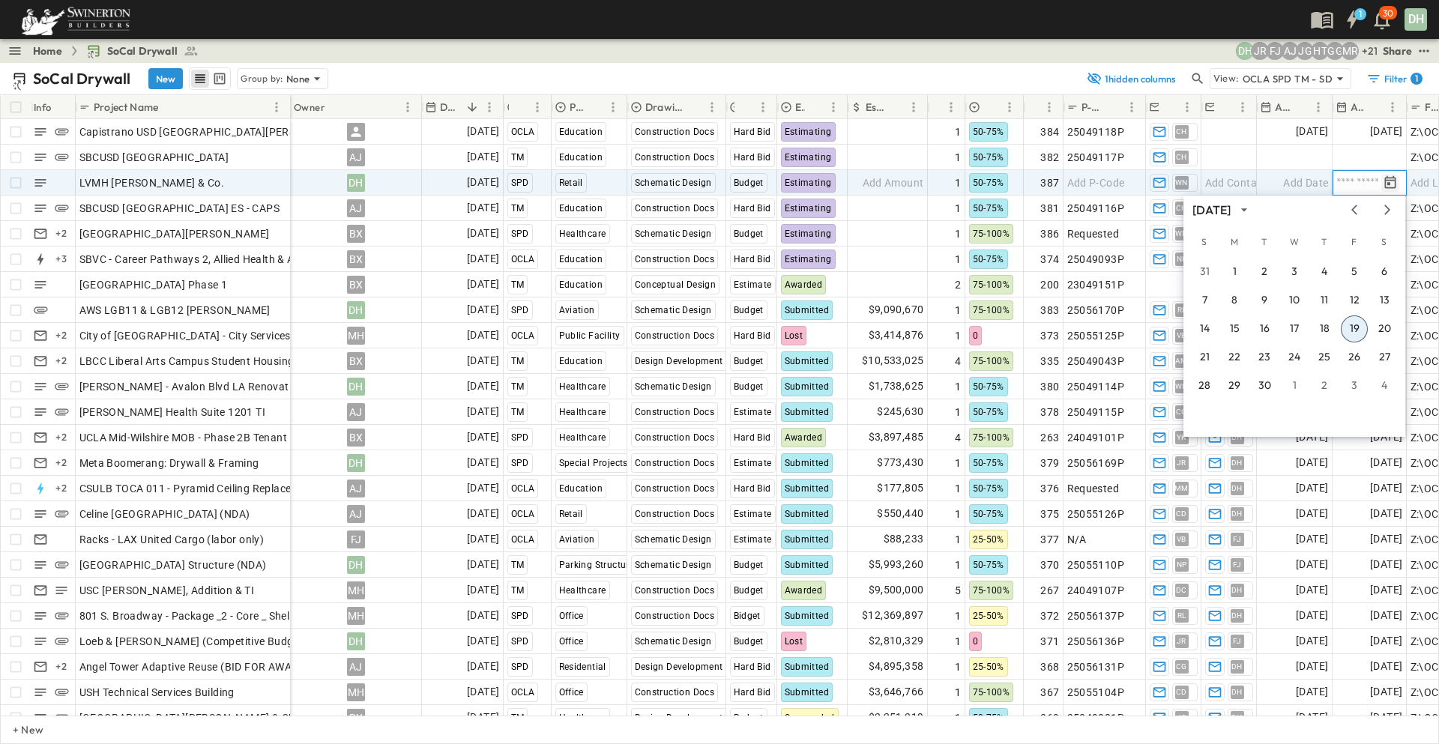
click at [1386, 182] on icon "Tracking Date Menu" at bounding box center [1390, 182] width 15 height 15
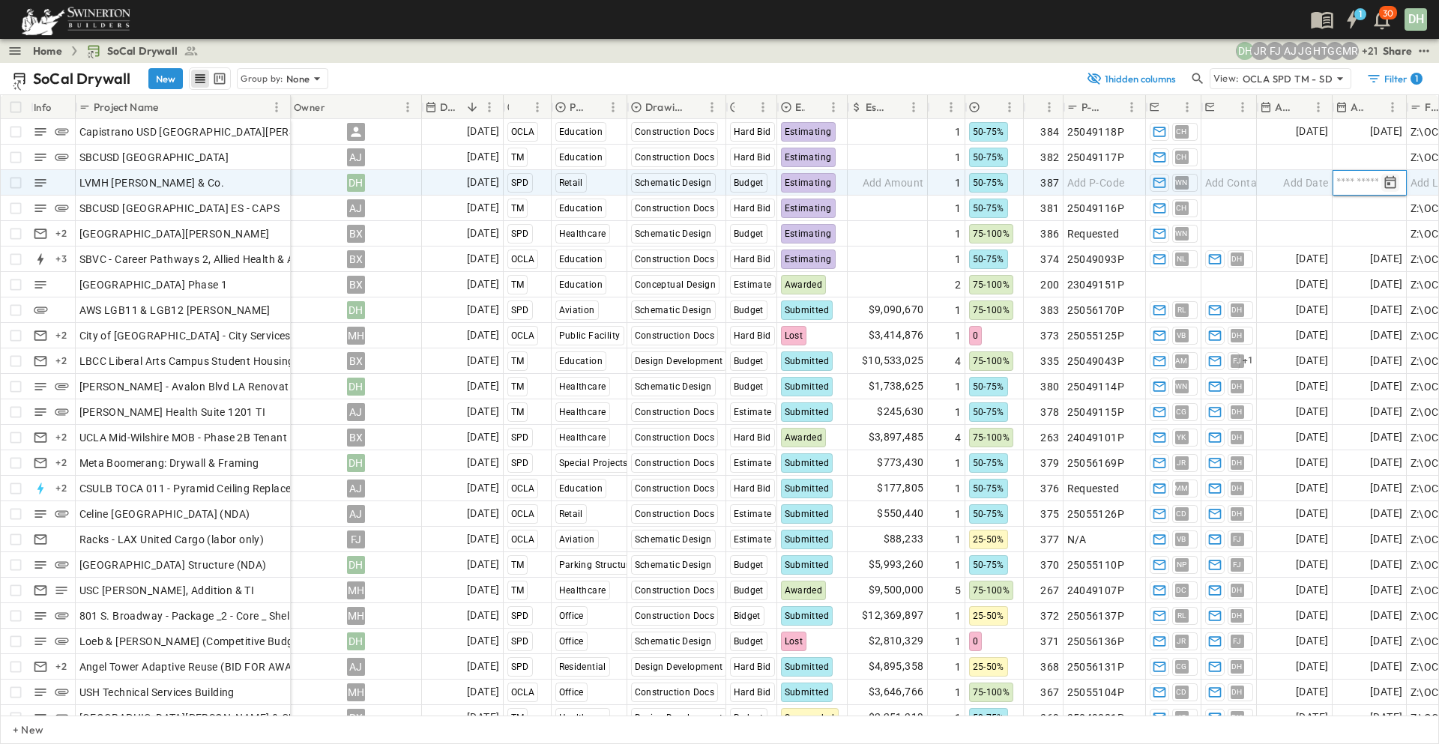
click at [1386, 182] on icon "Tracking Date Menu" at bounding box center [1390, 182] width 15 height 15
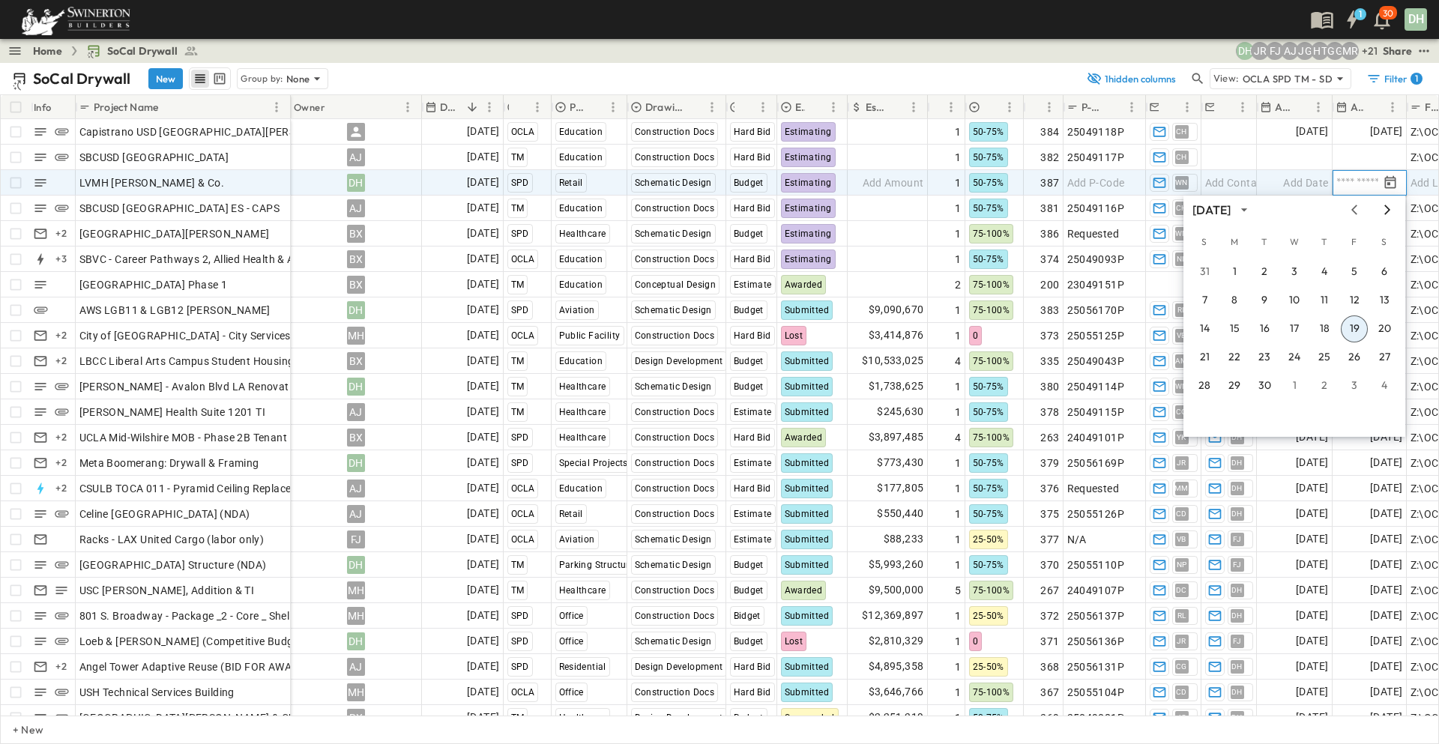
click at [1390, 211] on icon "Next month" at bounding box center [1387, 210] width 18 height 12
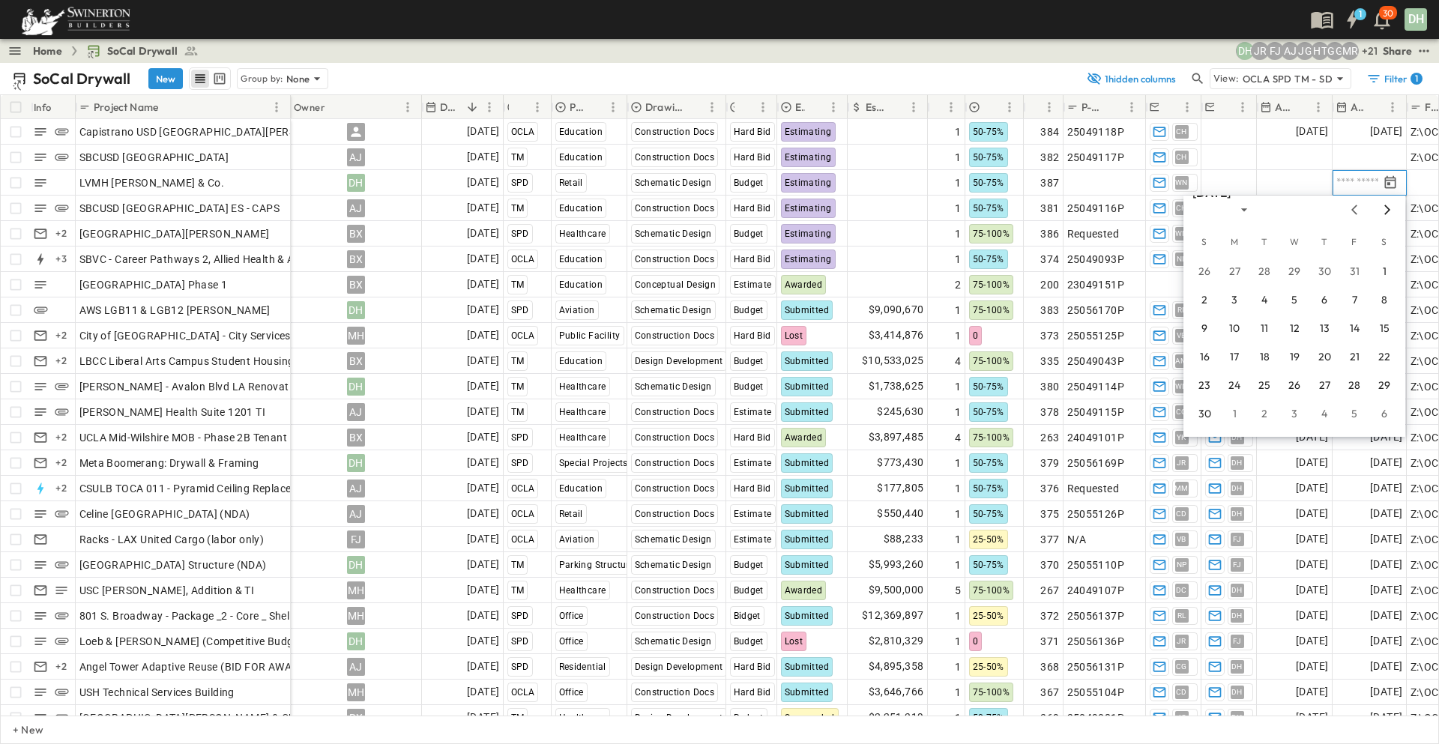
click at [1390, 211] on icon "Next month" at bounding box center [1387, 210] width 18 height 12
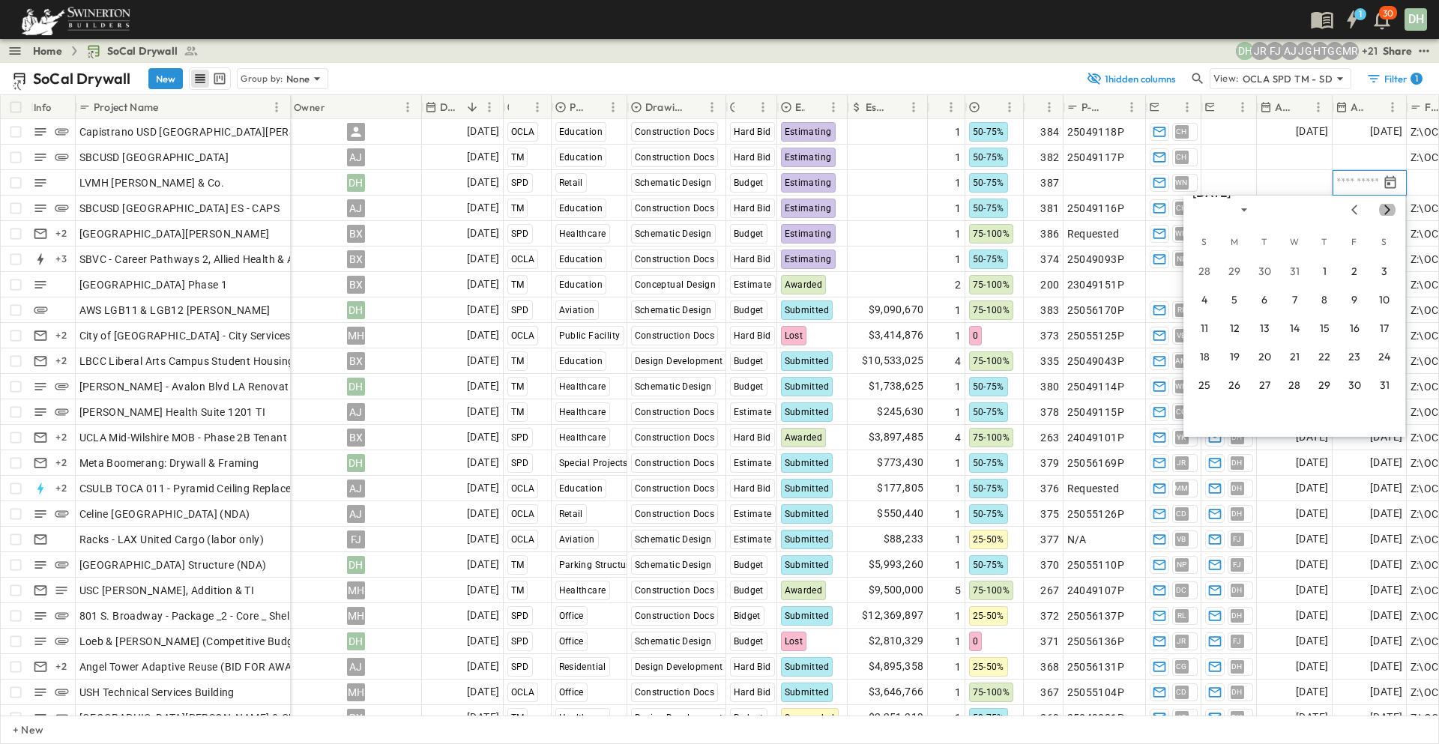
click at [1390, 211] on icon "Next month" at bounding box center [1387, 210] width 18 height 12
click at [1388, 210] on icon "Next month" at bounding box center [1387, 210] width 18 height 12
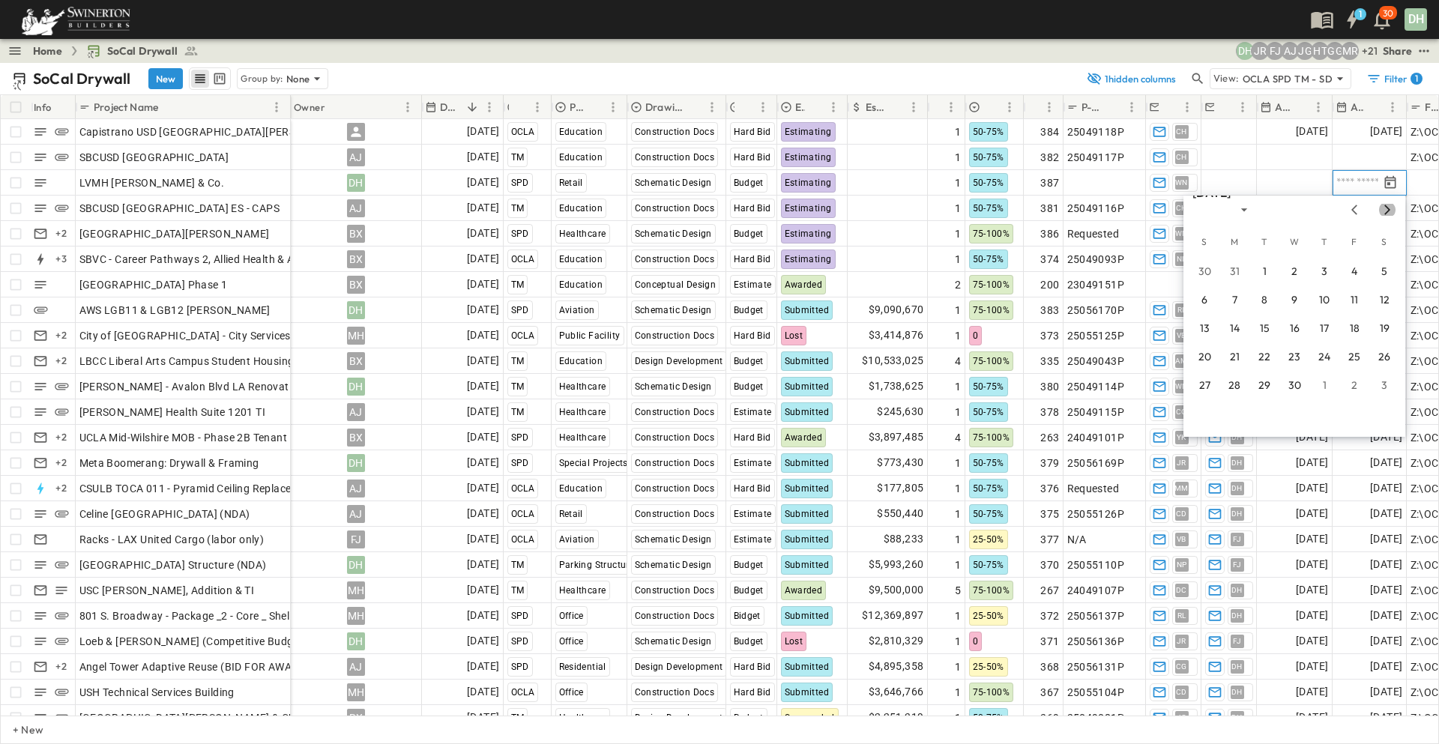
click at [1388, 210] on icon "Next month" at bounding box center [1387, 210] width 18 height 12
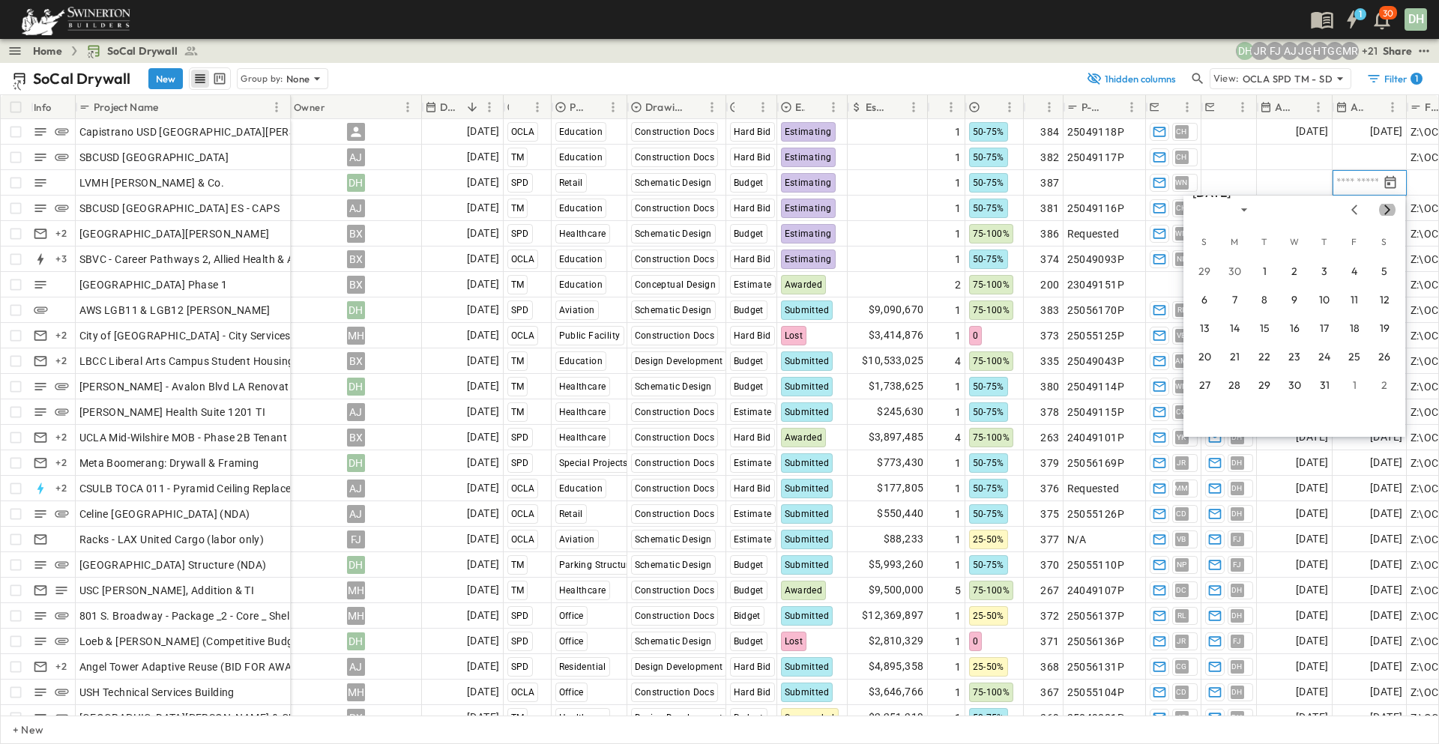
click at [1388, 210] on icon "Next month" at bounding box center [1387, 210] width 18 height 12
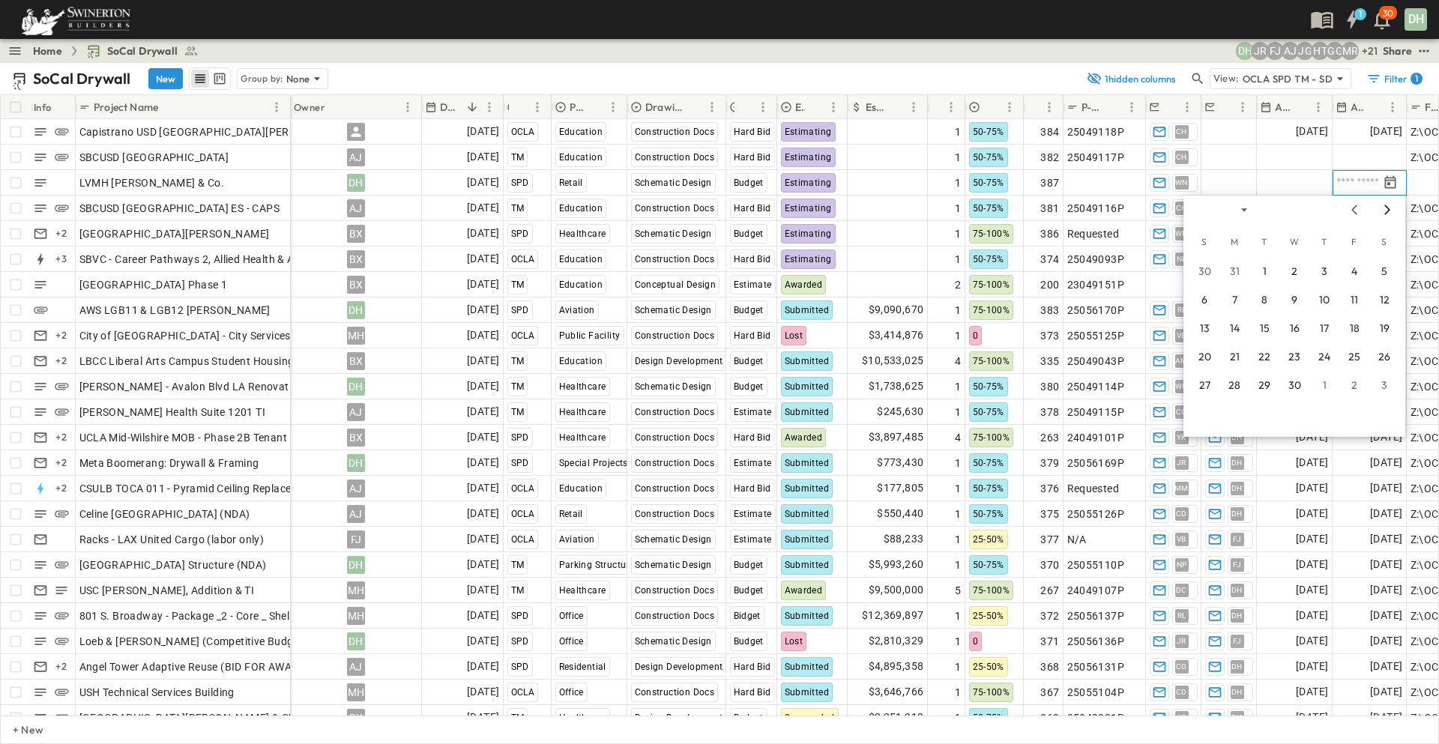
click at [1388, 210] on icon "Next month" at bounding box center [1387, 210] width 18 height 12
click at [1360, 208] on icon "Previous month" at bounding box center [1354, 210] width 18 height 12
click at [1324, 387] on button "30" at bounding box center [1324, 385] width 27 height 27
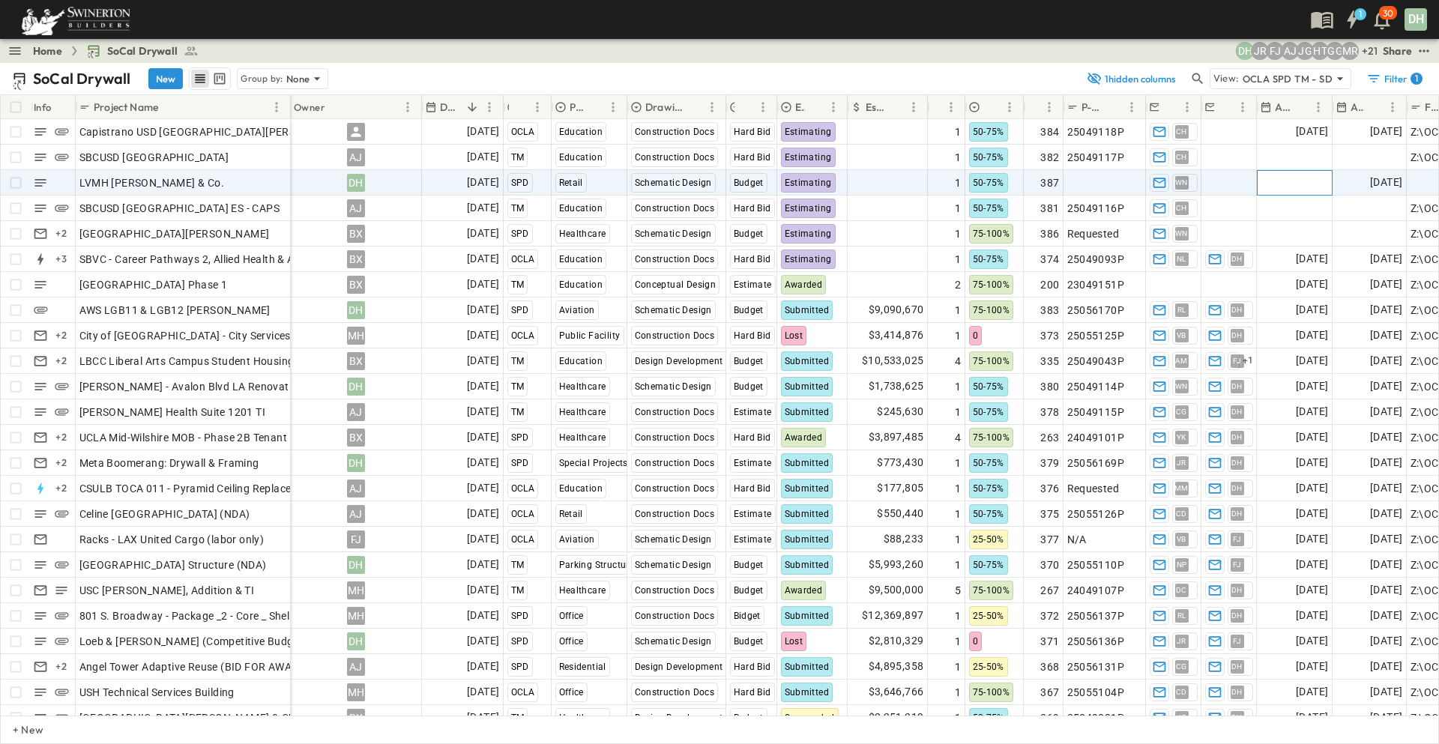
click at [1307, 182] on span "Add Date" at bounding box center [1305, 182] width 45 height 15
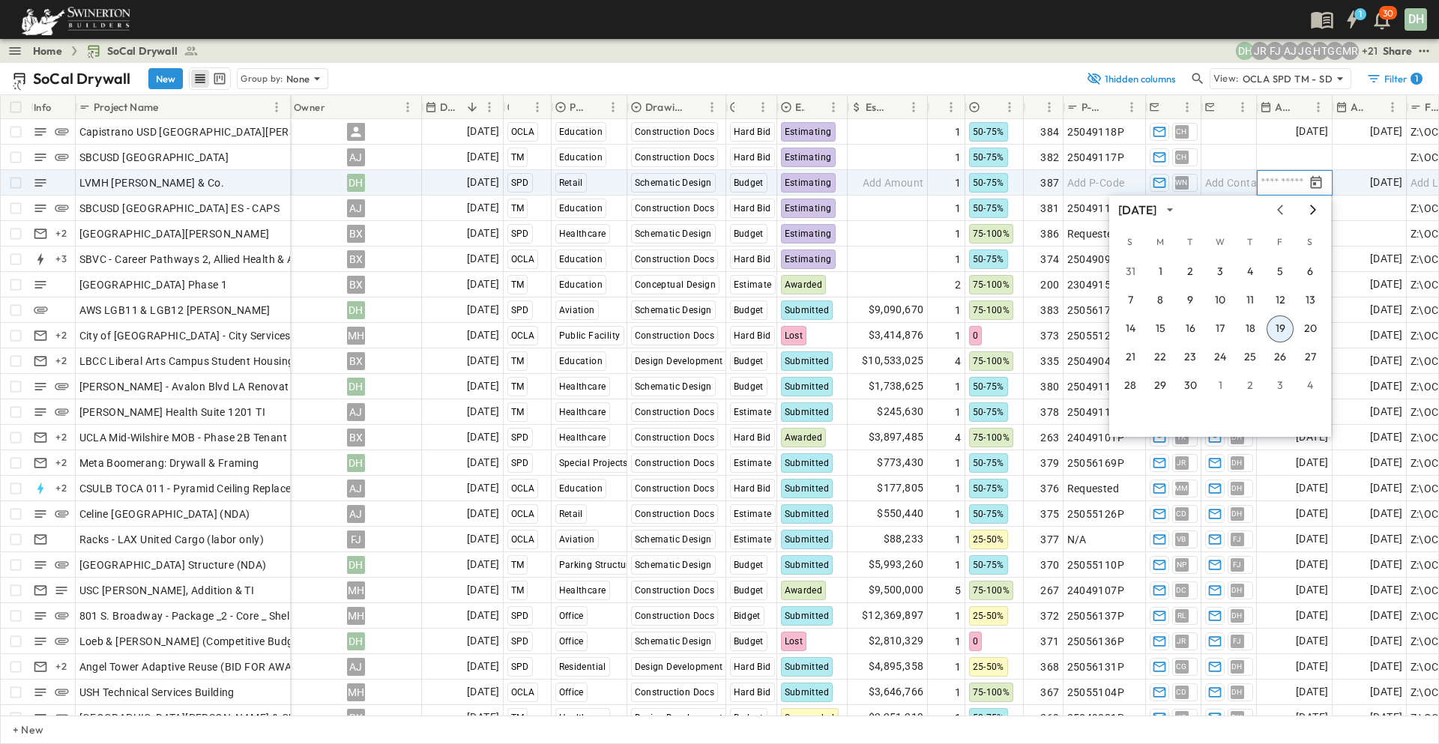
click at [1314, 210] on icon "Next month" at bounding box center [1313, 210] width 18 height 12
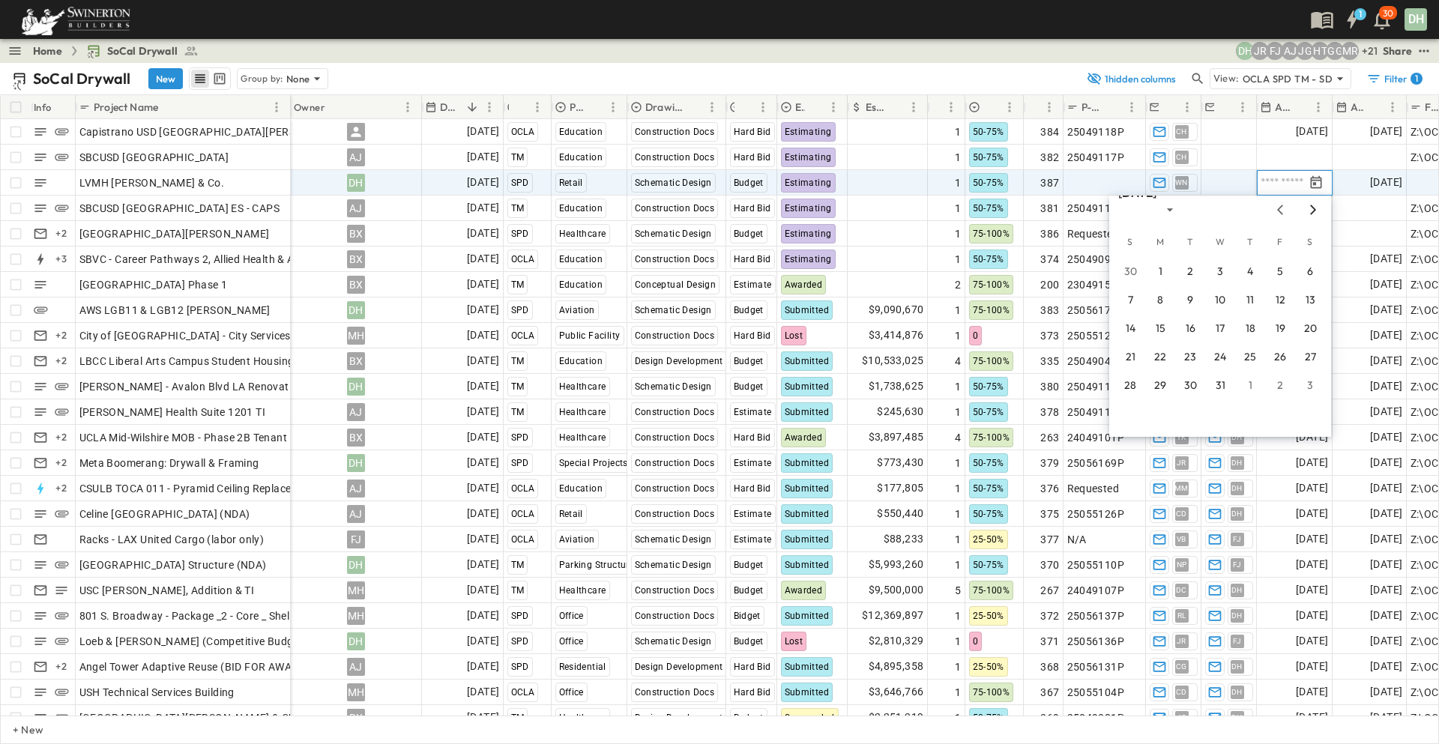
click at [1314, 210] on icon "Next month" at bounding box center [1313, 210] width 18 height 12
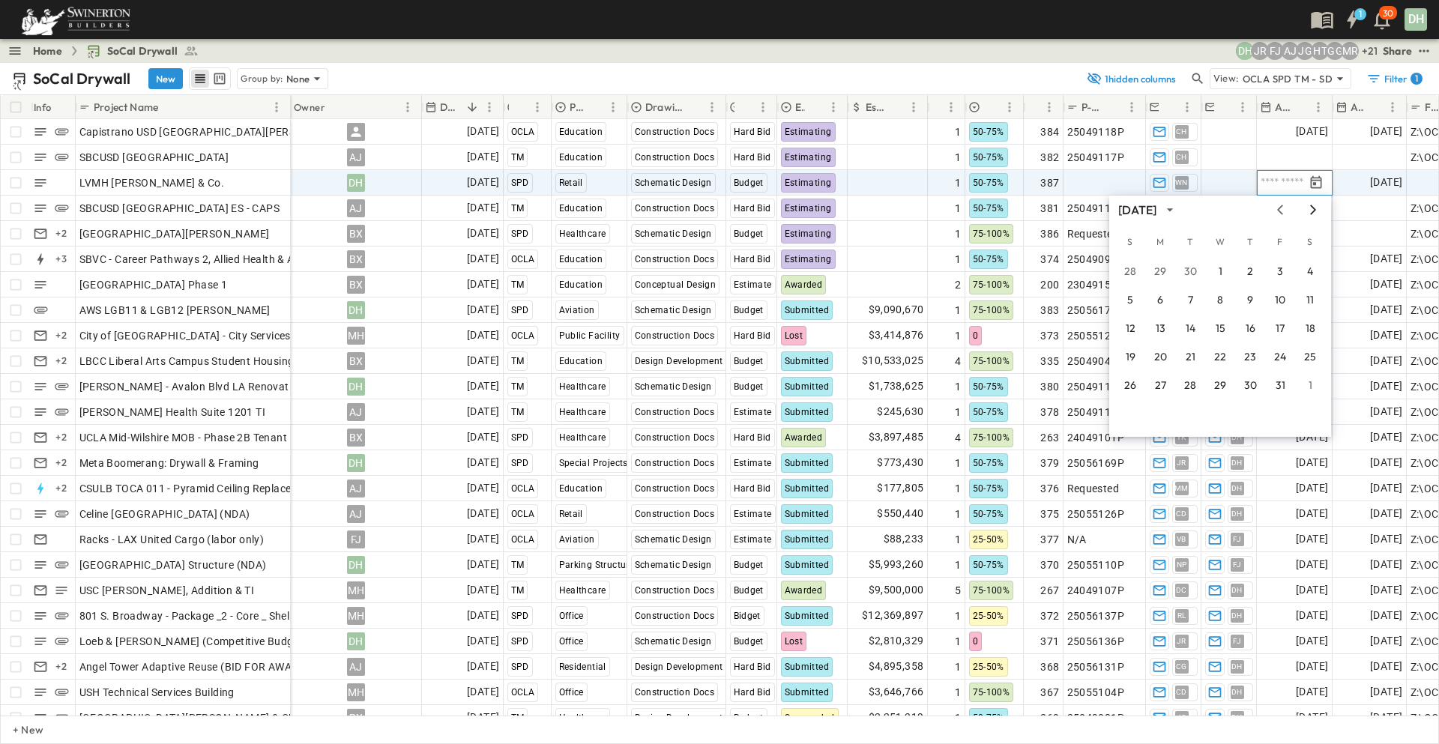
click at [1314, 210] on icon "Next month" at bounding box center [1313, 210] width 18 height 12
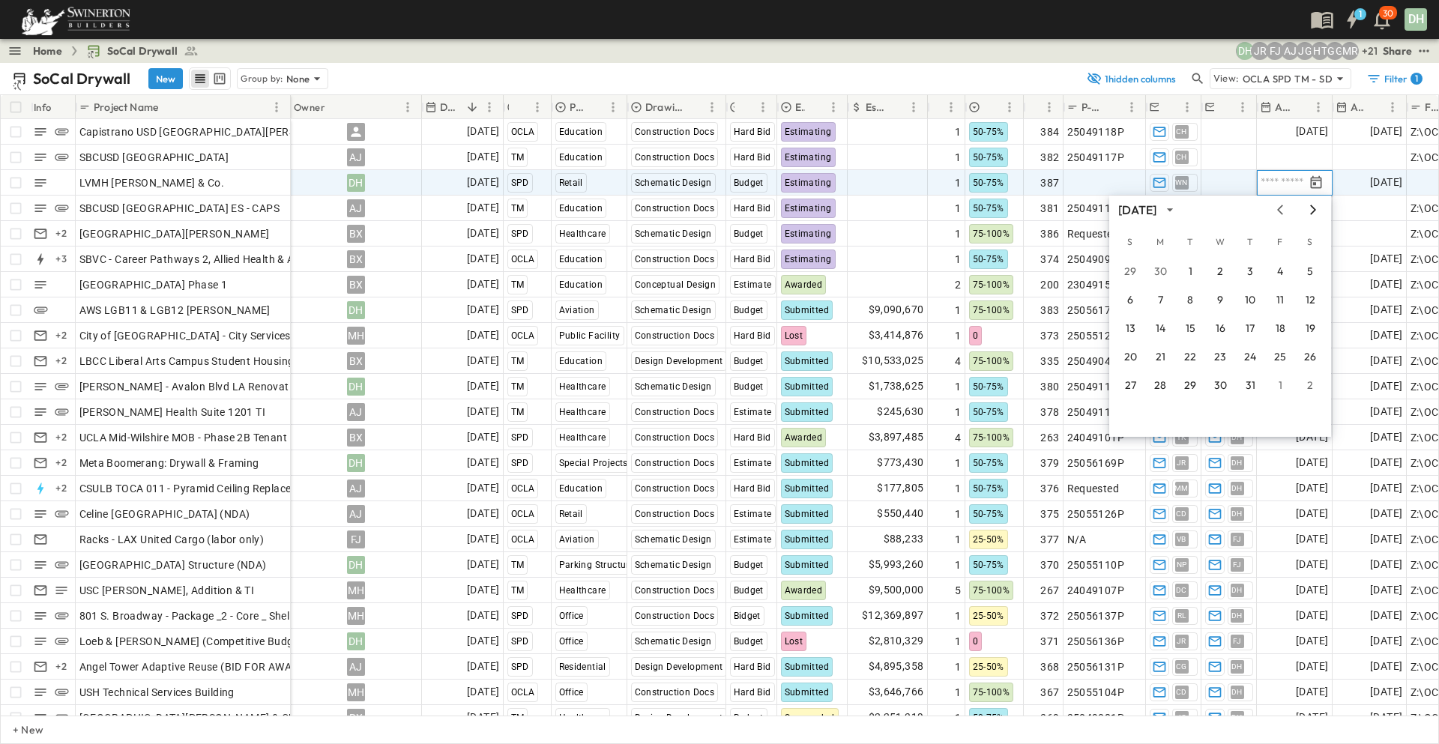
click at [1314, 210] on icon "Next month" at bounding box center [1313, 210] width 18 height 12
click at [1280, 274] on button "1" at bounding box center [1279, 272] width 27 height 27
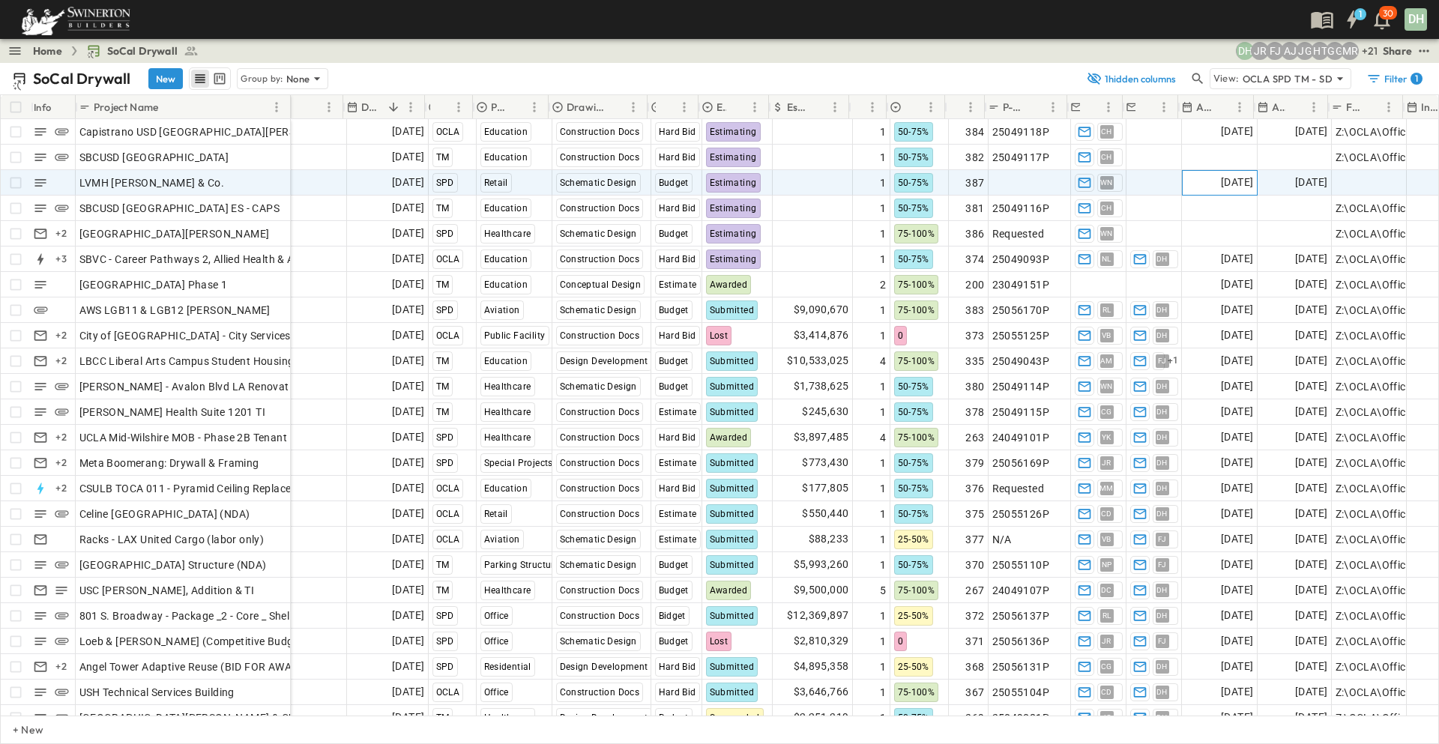
scroll to position [0, 135]
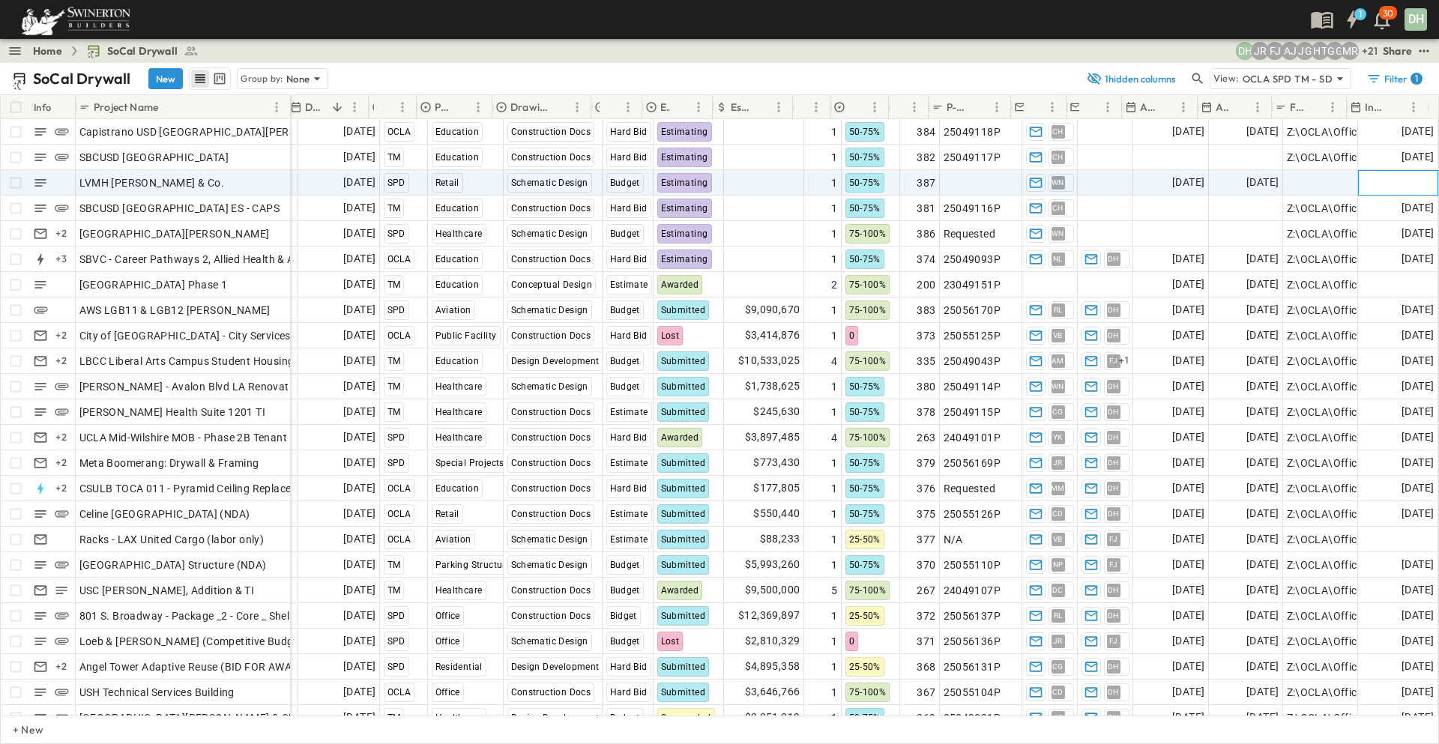
click at [1389, 183] on span "Add Date" at bounding box center [1411, 182] width 45 height 15
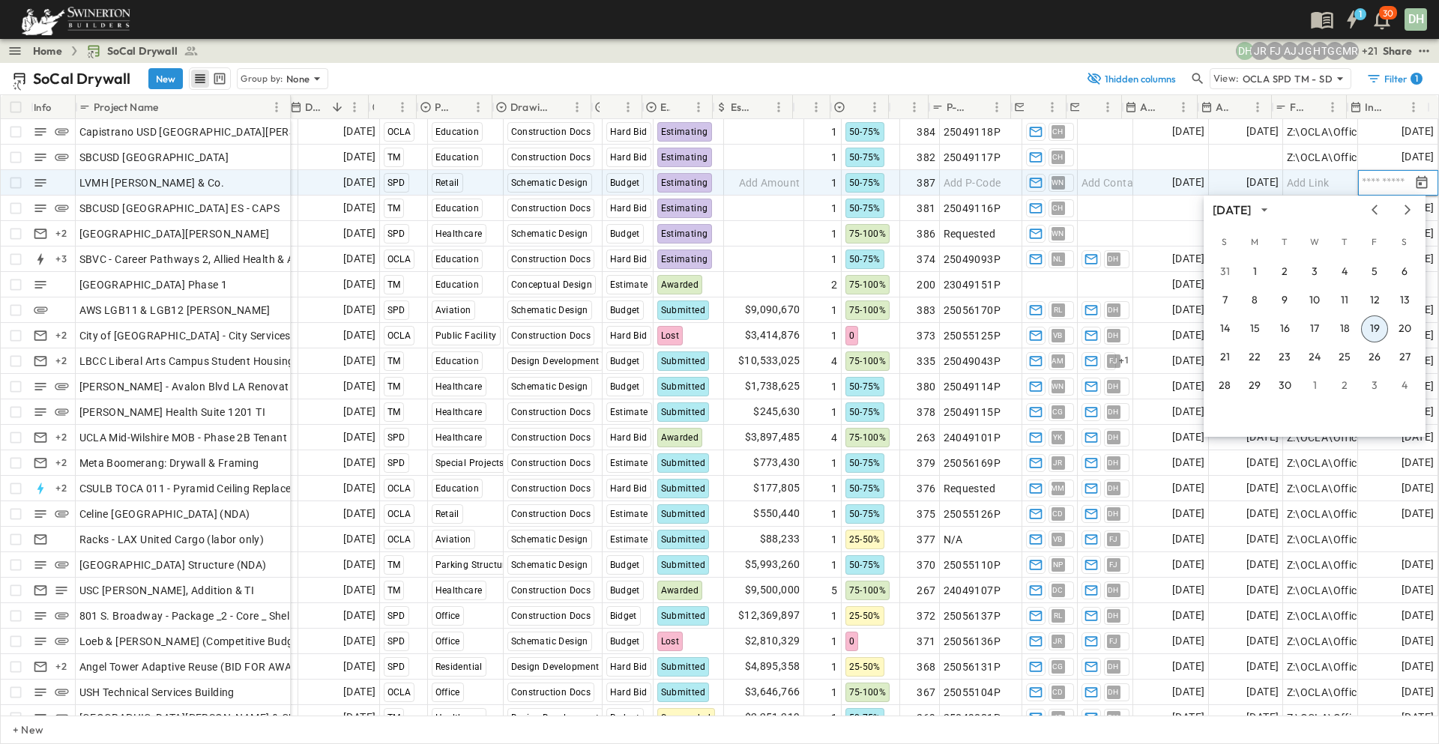
click at [1374, 326] on button "19" at bounding box center [1374, 328] width 27 height 27
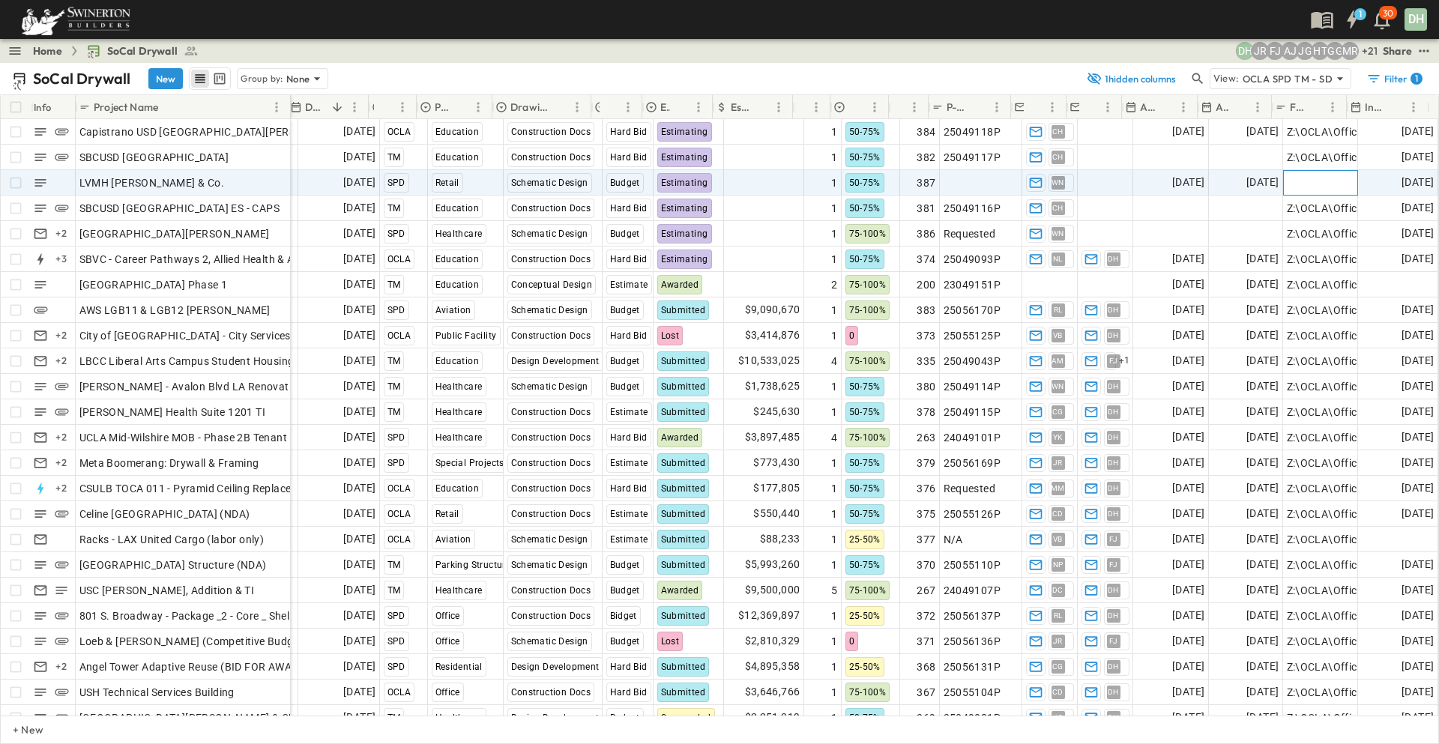
click at [1315, 184] on span "Add Link" at bounding box center [1308, 182] width 43 height 15
type input "**********"
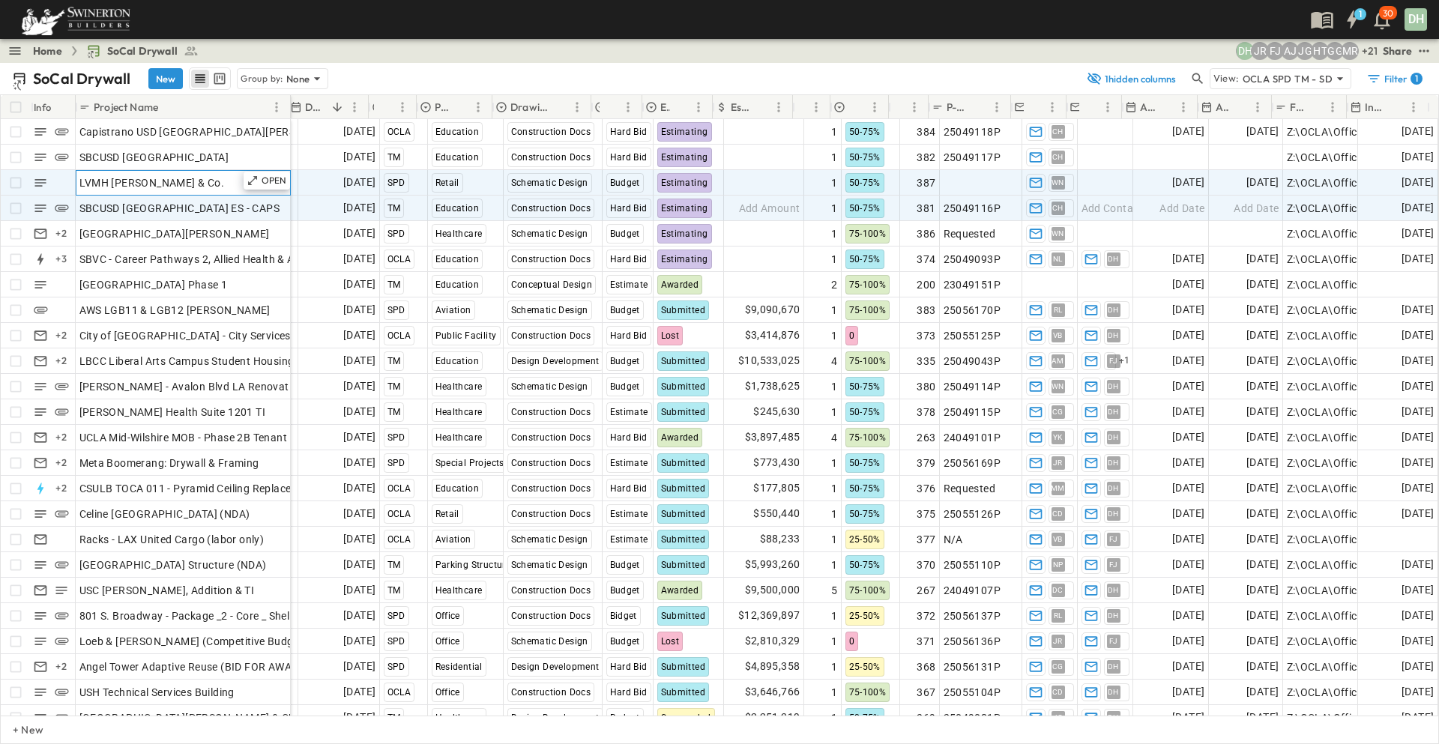
click at [212, 177] on div "LVMH [PERSON_NAME] & Co." at bounding box center [183, 182] width 208 height 21
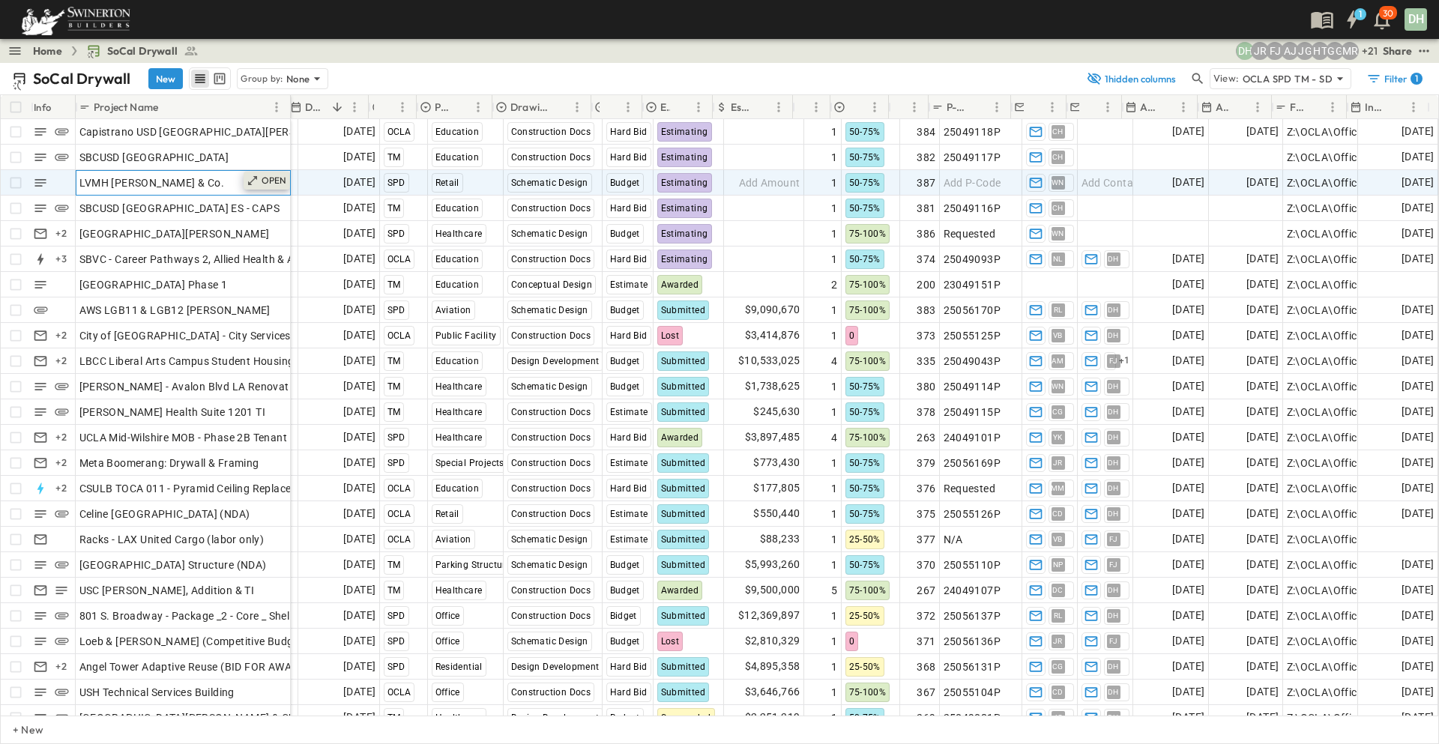
click at [277, 176] on p "OPEN" at bounding box center [274, 181] width 25 height 12
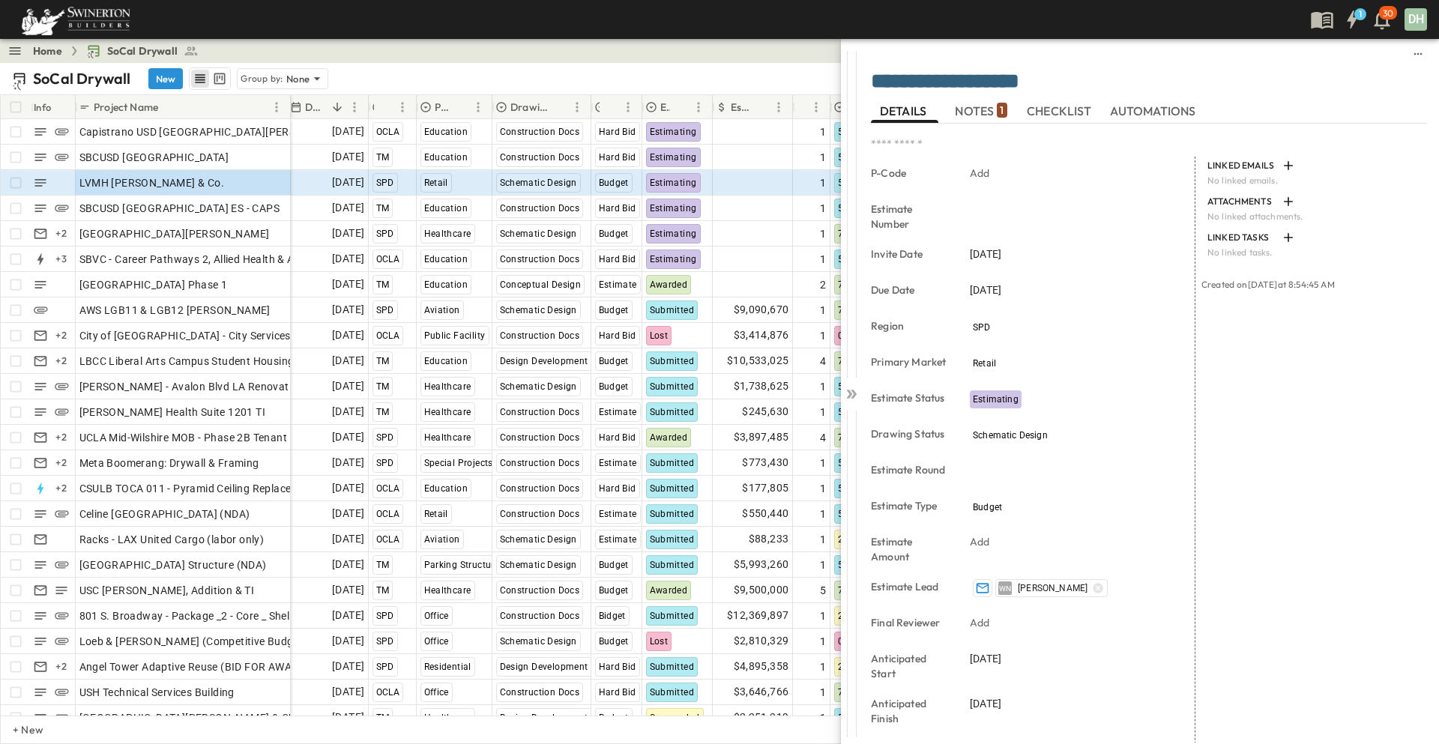
click at [950, 106] on button "NOTES 1" at bounding box center [980, 111] width 67 height 24
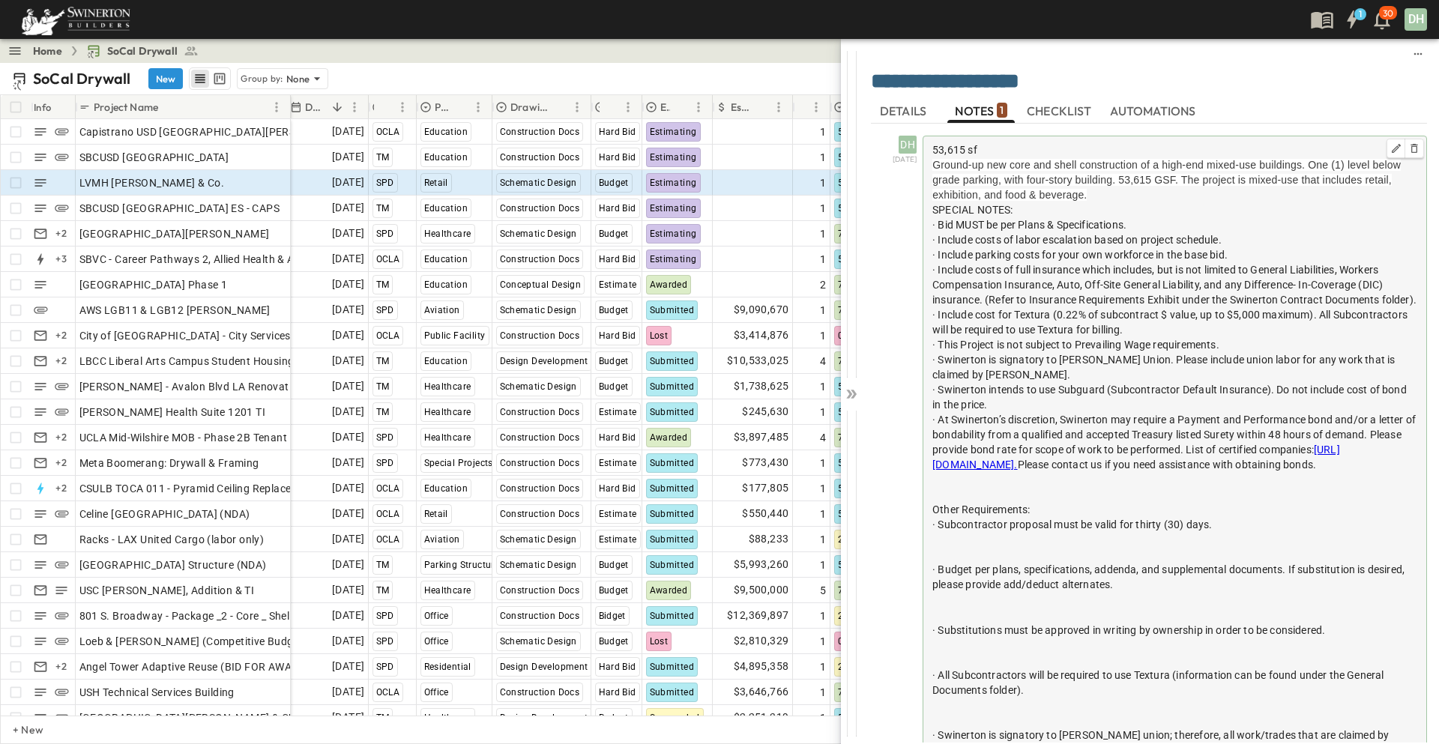
click at [985, 144] on p "53,615 sf" at bounding box center [1174, 149] width 485 height 15
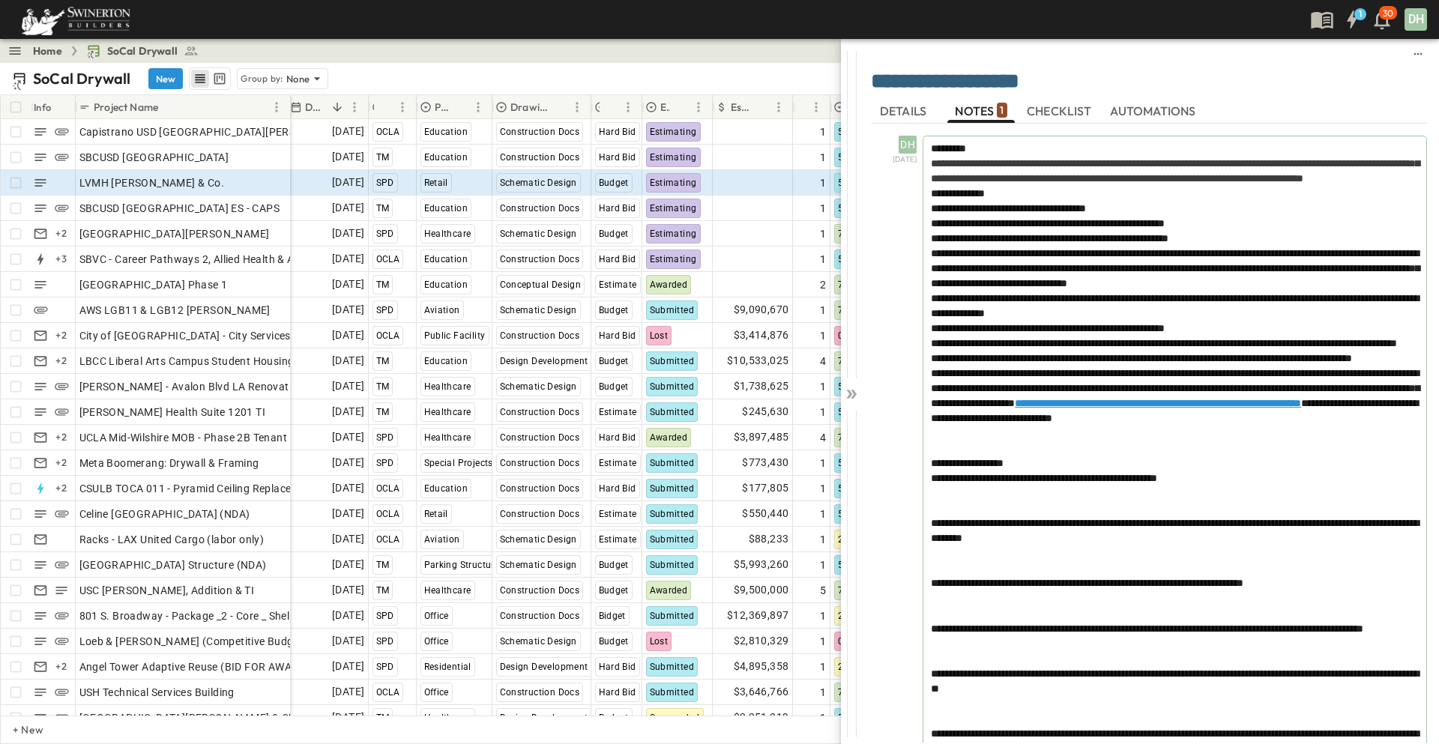
click at [961, 169] on span "**********" at bounding box center [1175, 170] width 489 height 25
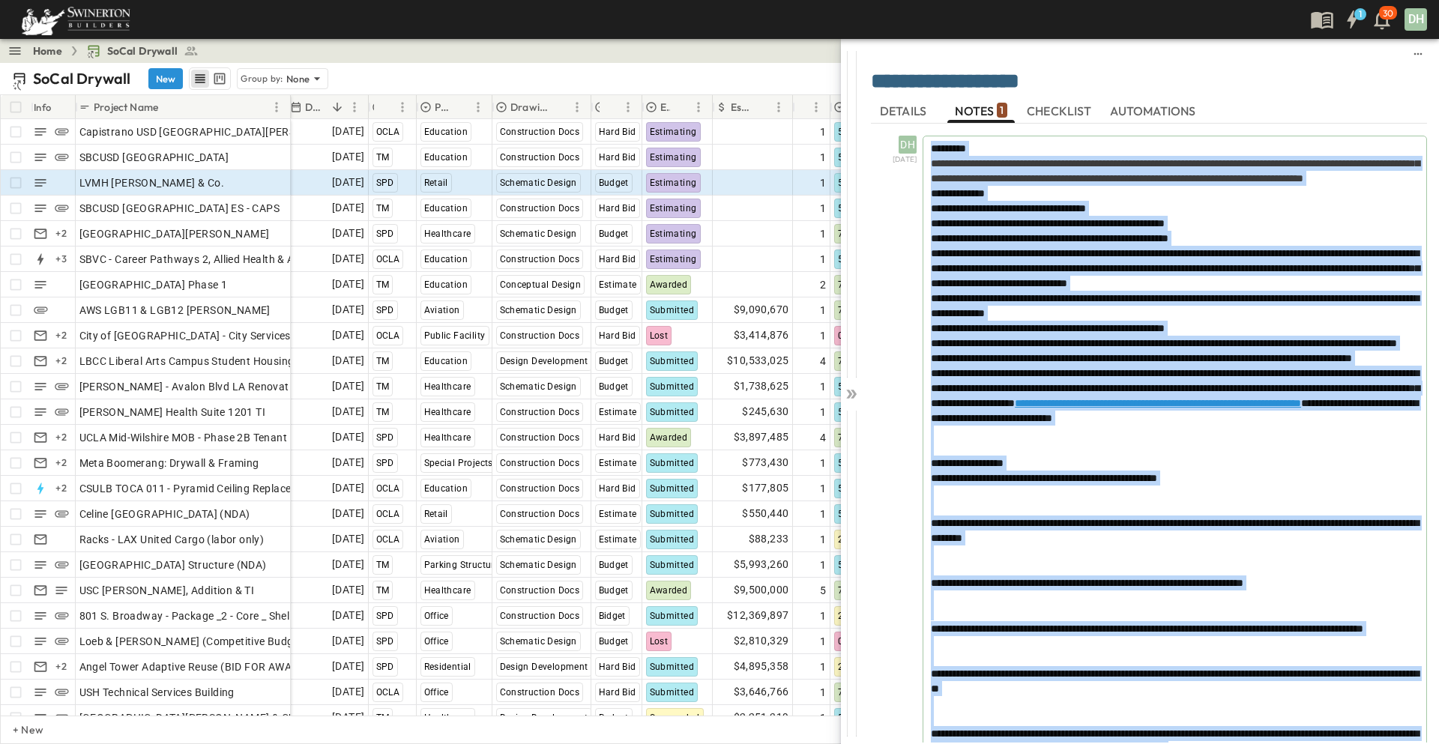
copy div "**********"
click at [853, 395] on icon at bounding box center [854, 394] width 6 height 9
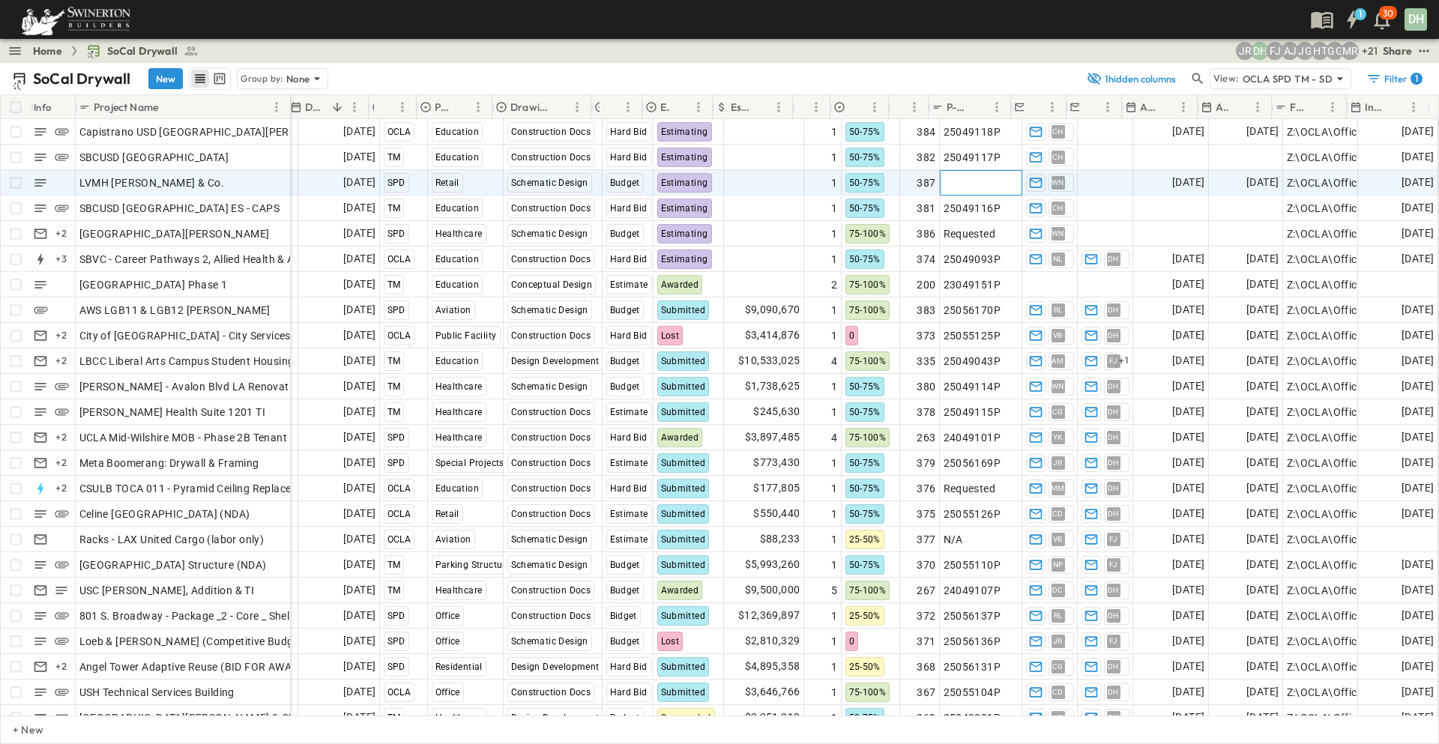
click at [964, 181] on span "Add P-Code" at bounding box center [972, 182] width 58 height 15
type input "*********"
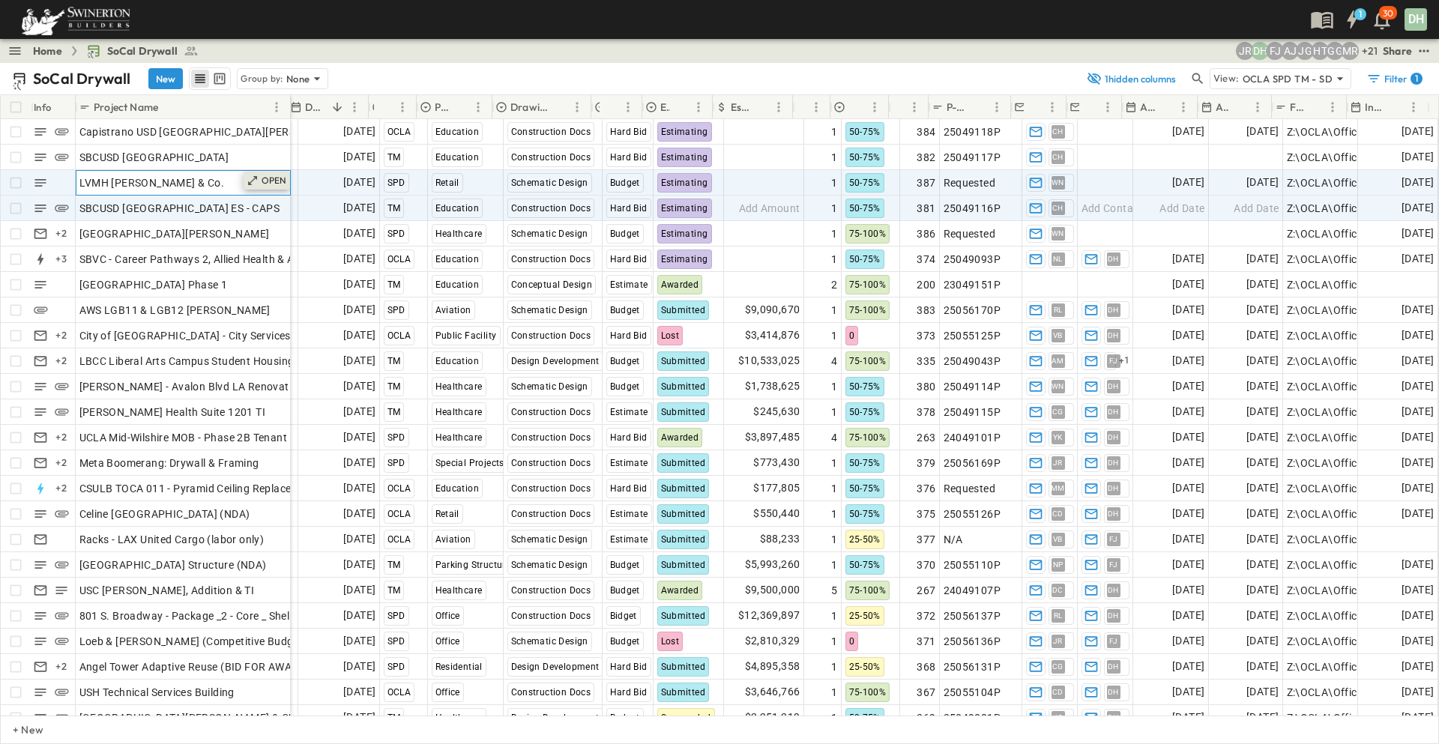
click at [283, 177] on p "OPEN" at bounding box center [274, 181] width 25 height 12
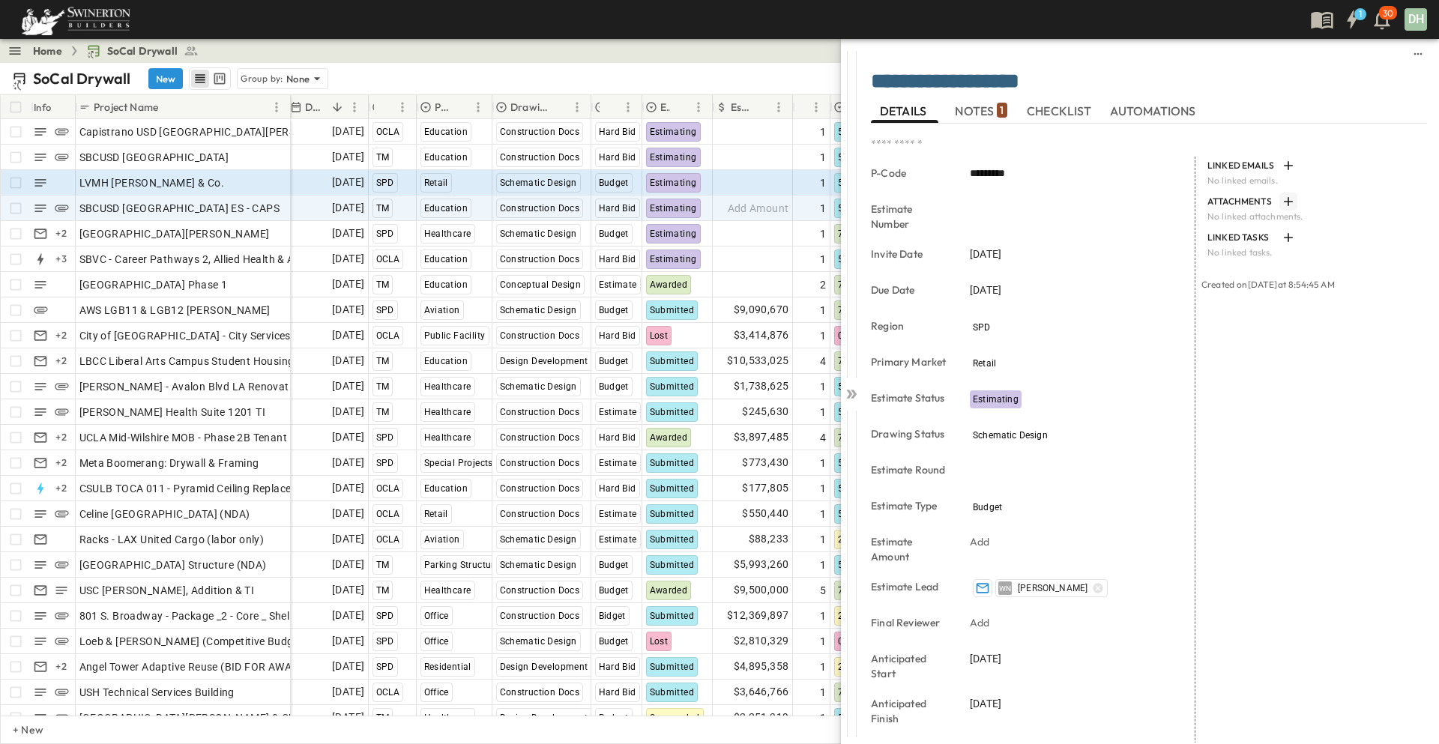
click at [1284, 202] on icon "button" at bounding box center [1288, 201] width 9 height 9
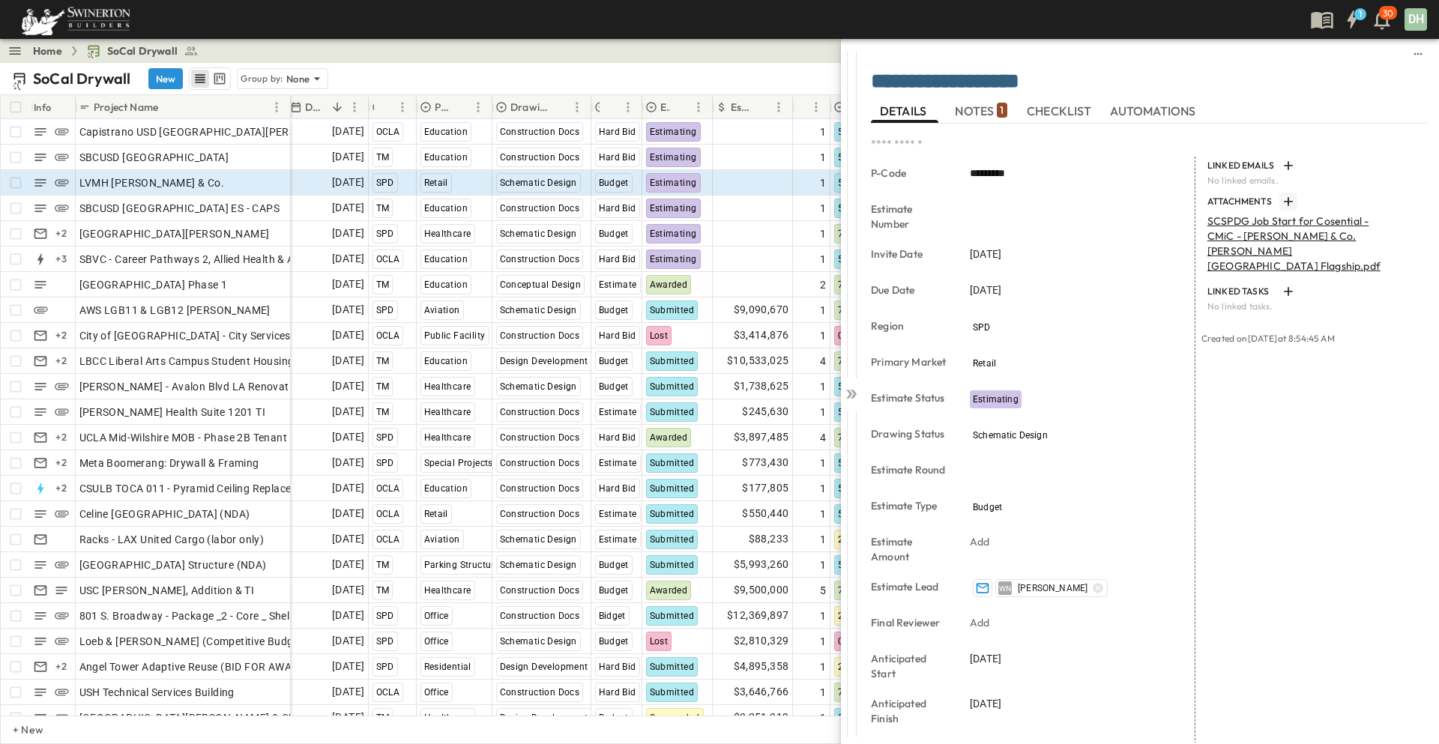
click at [989, 109] on span "NOTES 1" at bounding box center [981, 110] width 52 height 13
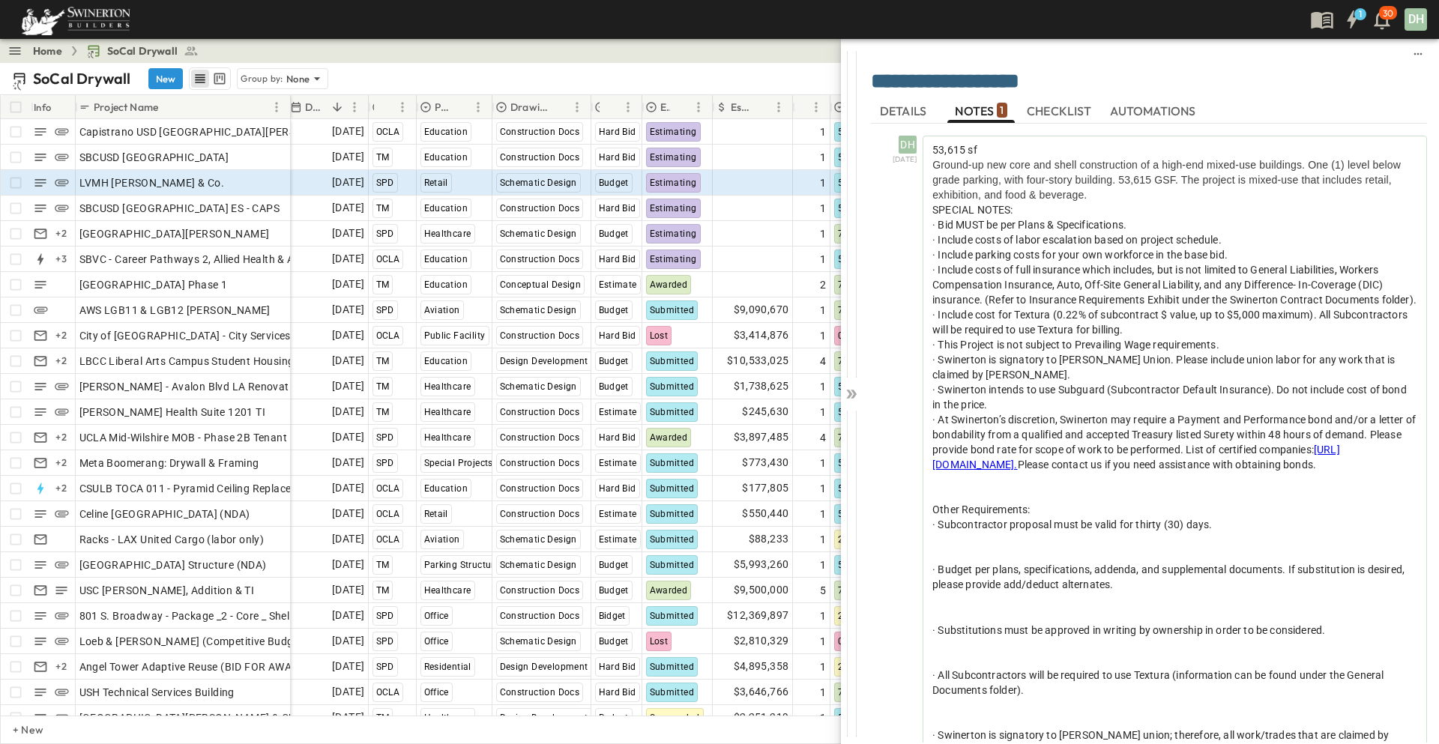
click at [1045, 111] on span "CHECKLIST" at bounding box center [1061, 110] width 68 height 13
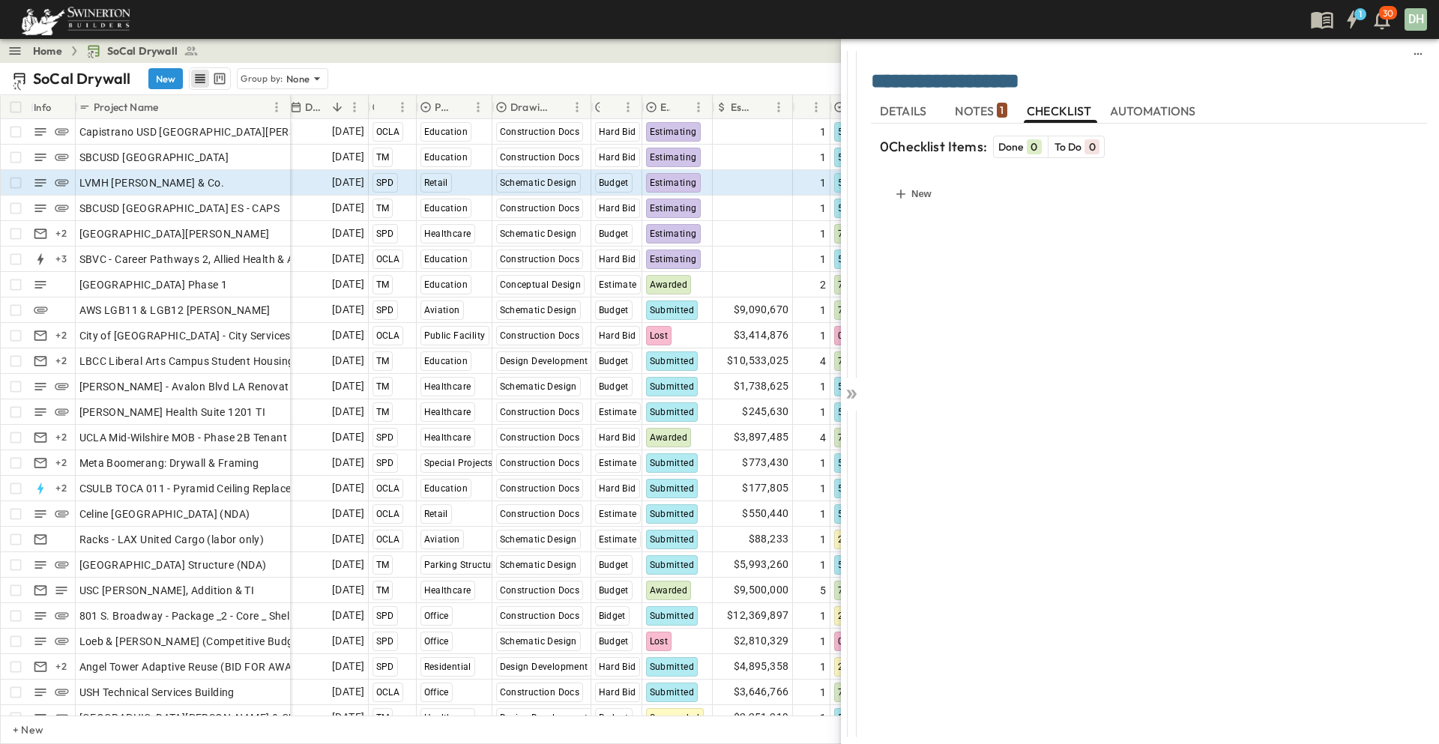
click at [903, 112] on span "DETAILS" at bounding box center [904, 110] width 49 height 13
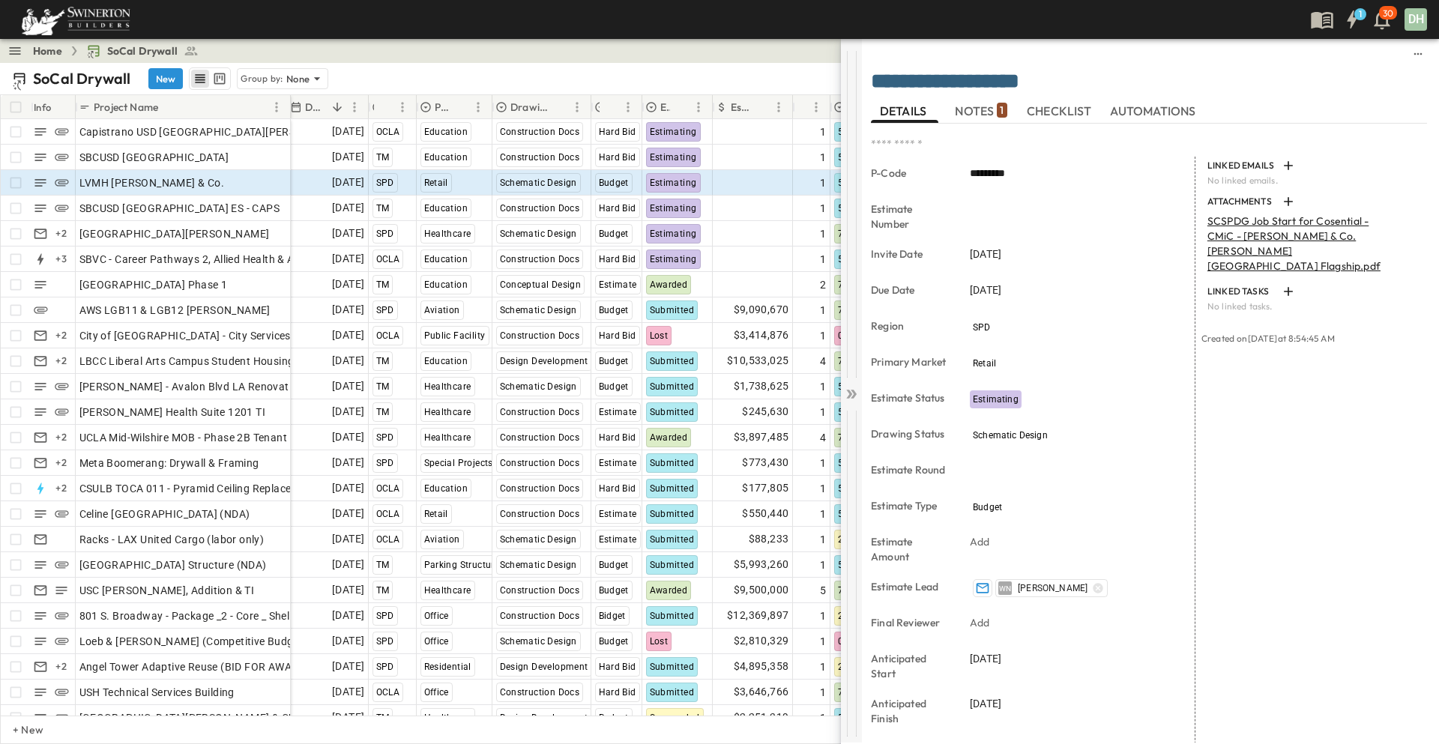
click at [853, 392] on icon at bounding box center [854, 394] width 6 height 9
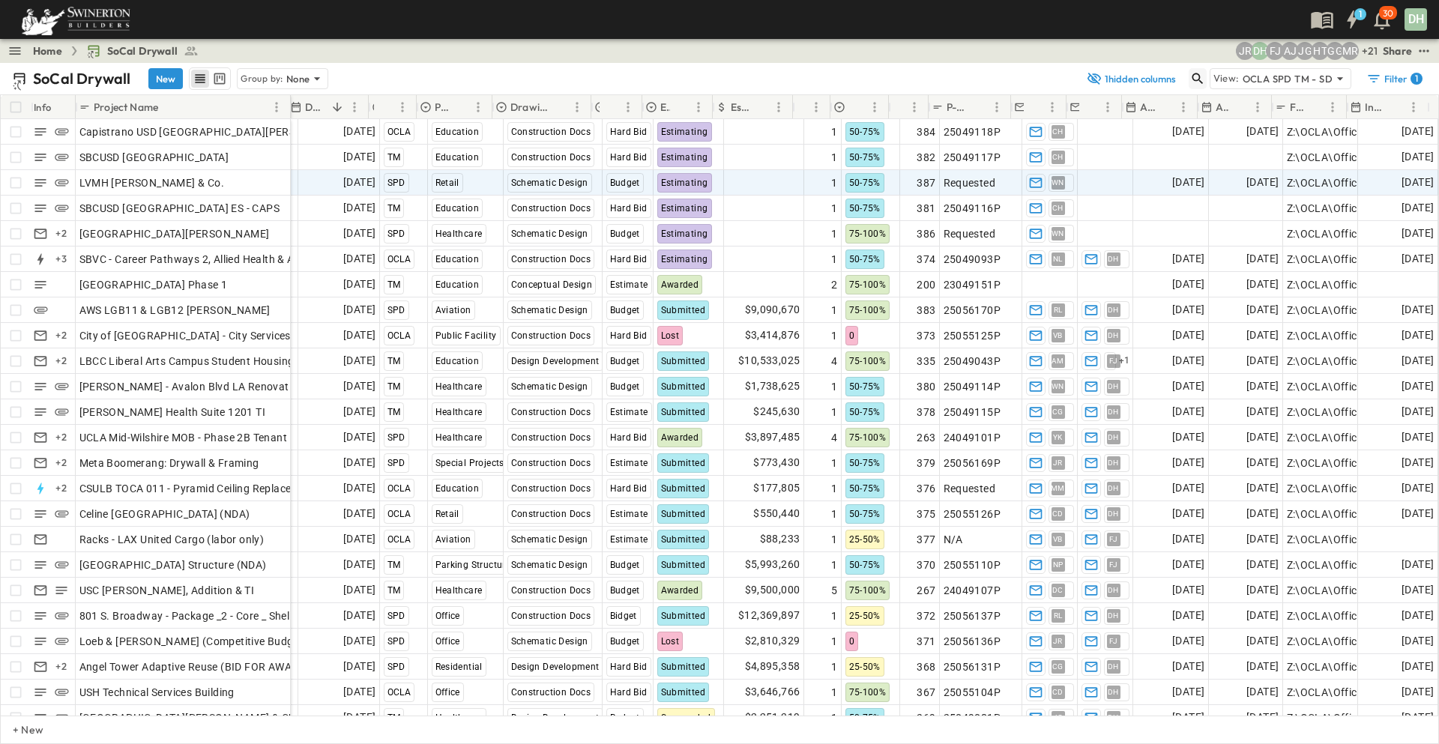
click at [1195, 82] on icon "button" at bounding box center [1197, 78] width 15 height 15
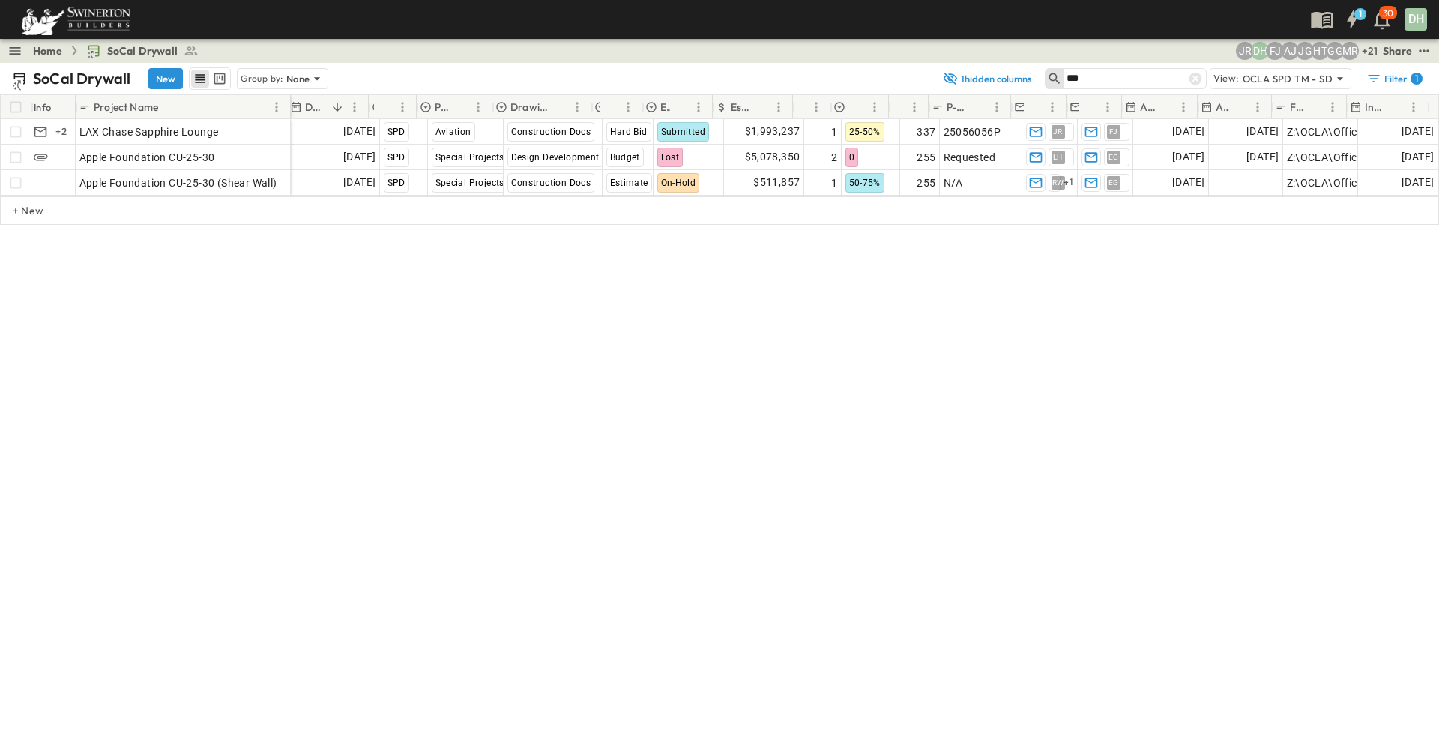
scroll to position [0, 124]
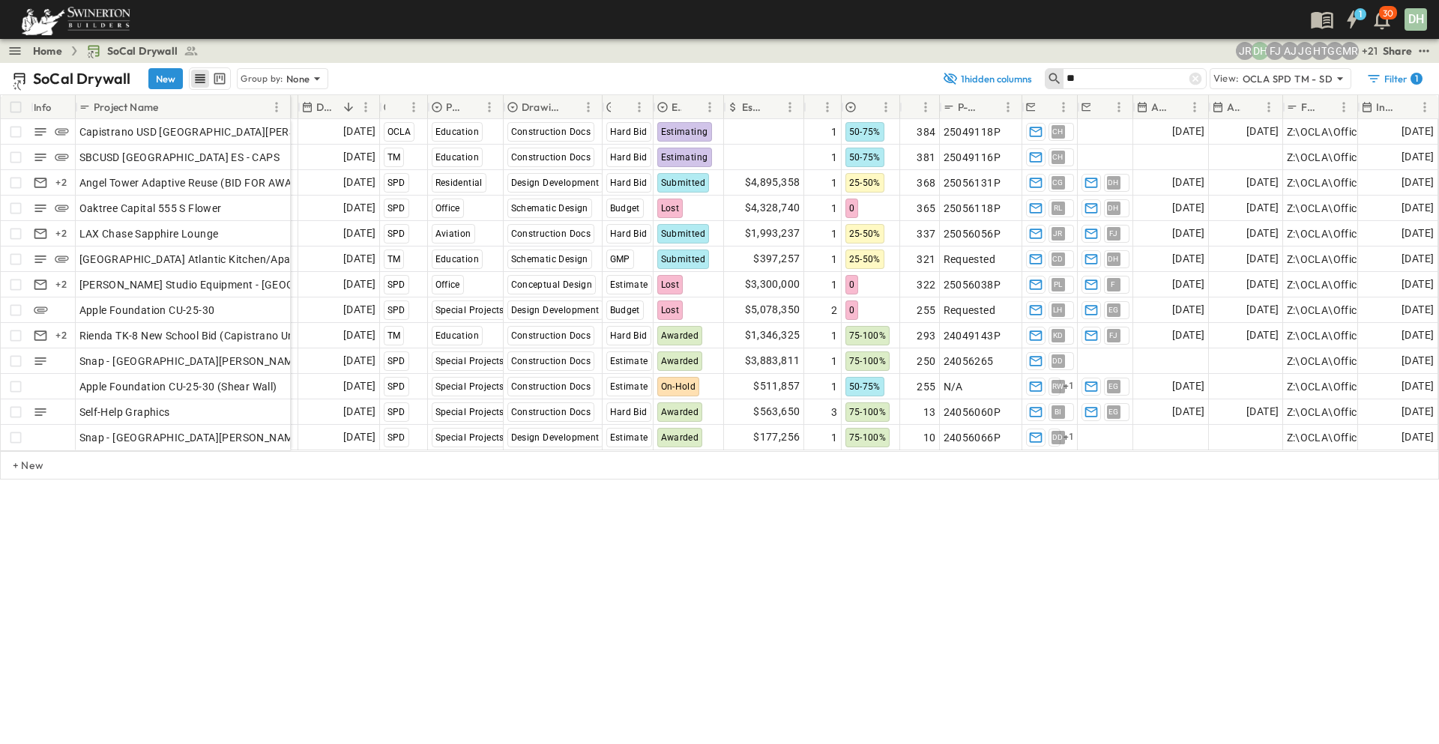
type input "*"
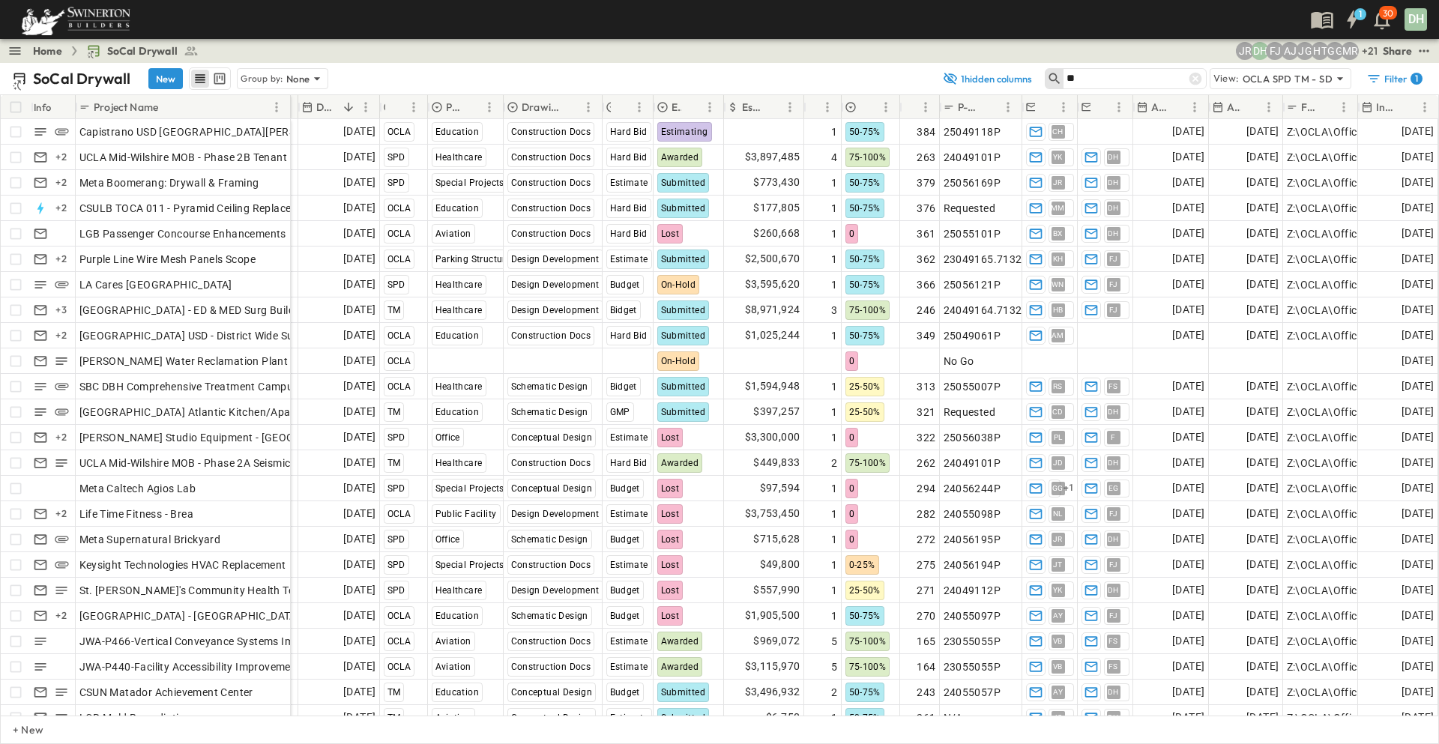
type input "*"
